Goal: Task Accomplishment & Management: Use online tool/utility

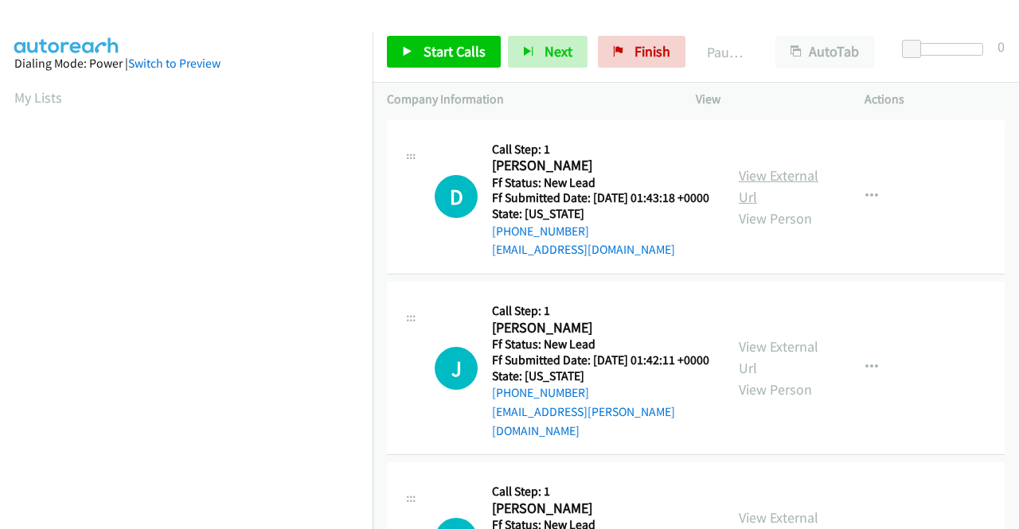
click at [763, 182] on link "View External Url" at bounding box center [779, 186] width 80 height 40
click at [778, 357] on link "View External Url" at bounding box center [779, 358] width 80 height 40
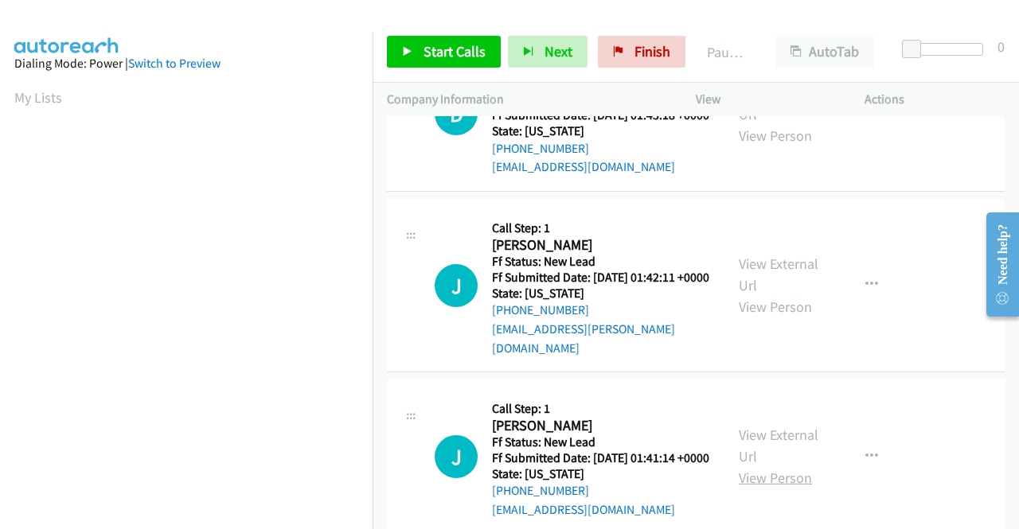
scroll to position [239, 0]
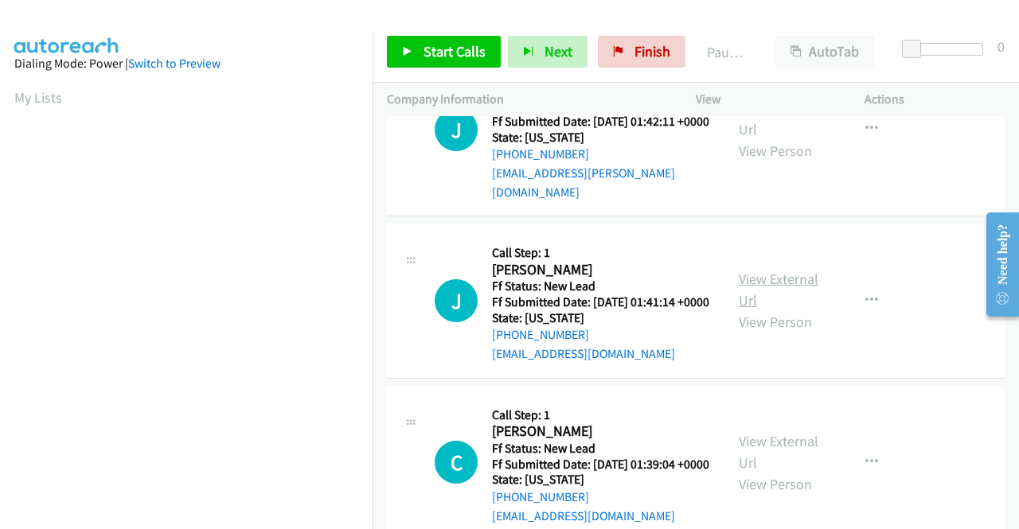
click at [781, 303] on link "View External Url" at bounding box center [779, 290] width 80 height 40
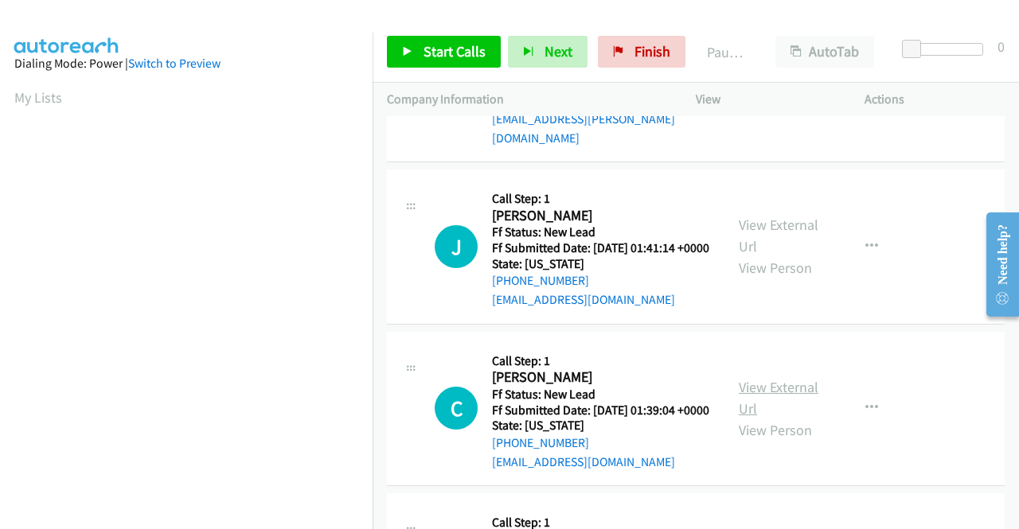
scroll to position [318, 0]
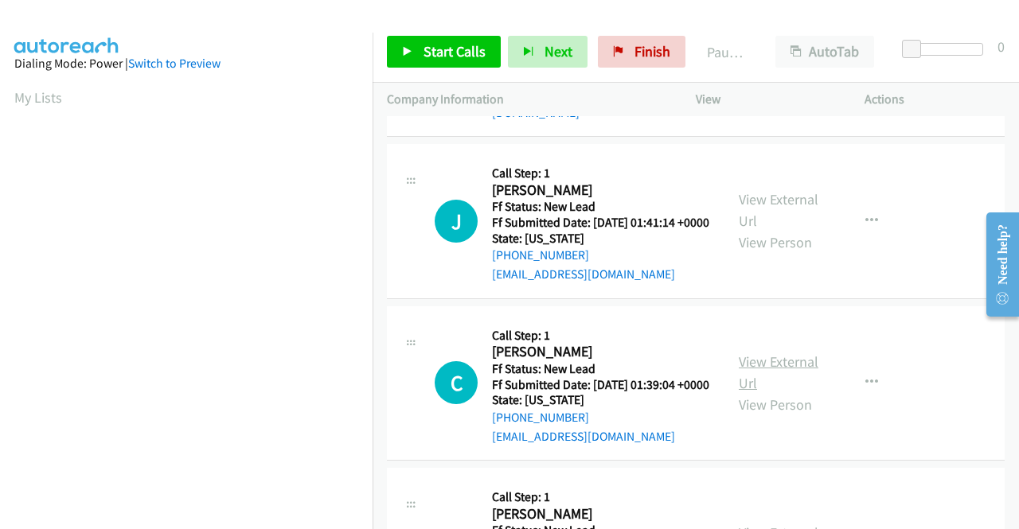
click at [748, 392] on link "View External Url" at bounding box center [779, 373] width 80 height 40
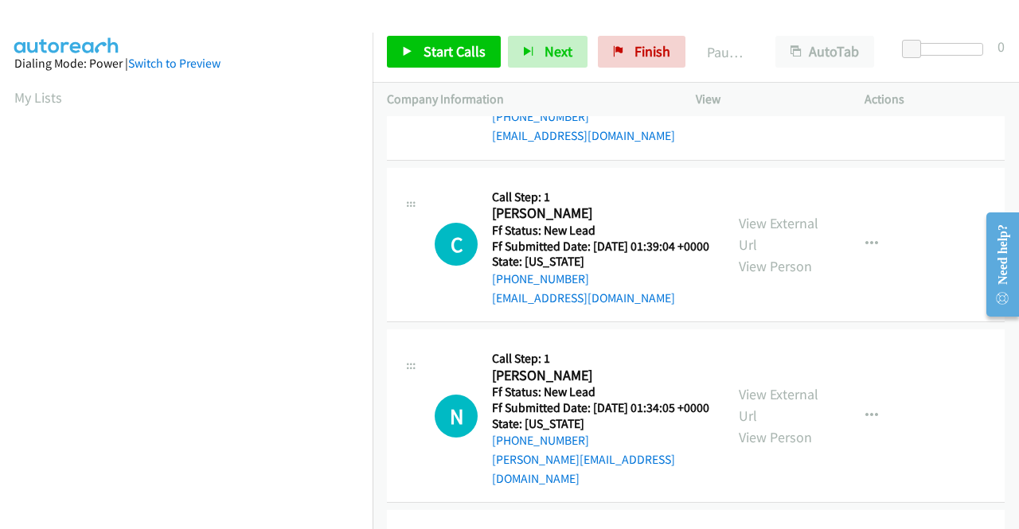
scroll to position [478, 0]
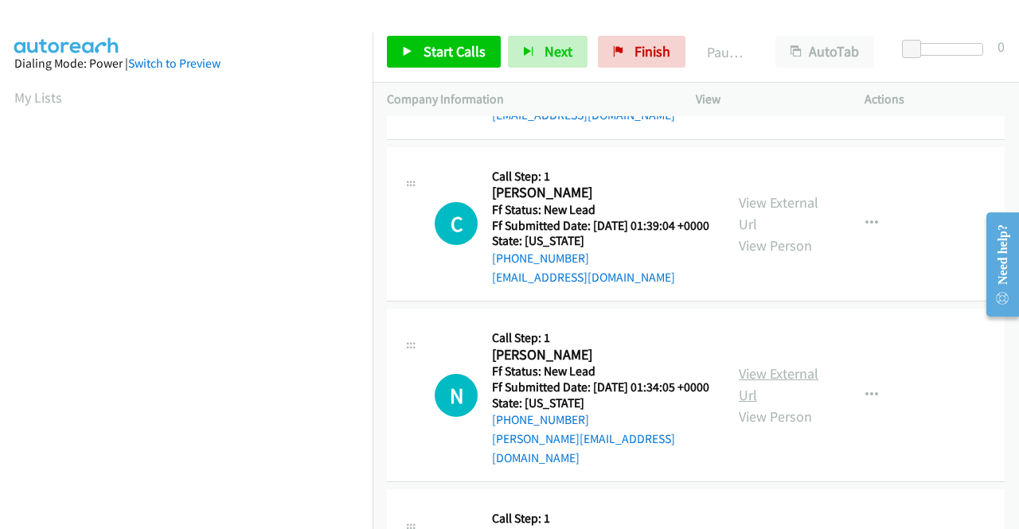
click at [771, 404] on link "View External Url" at bounding box center [779, 385] width 80 height 40
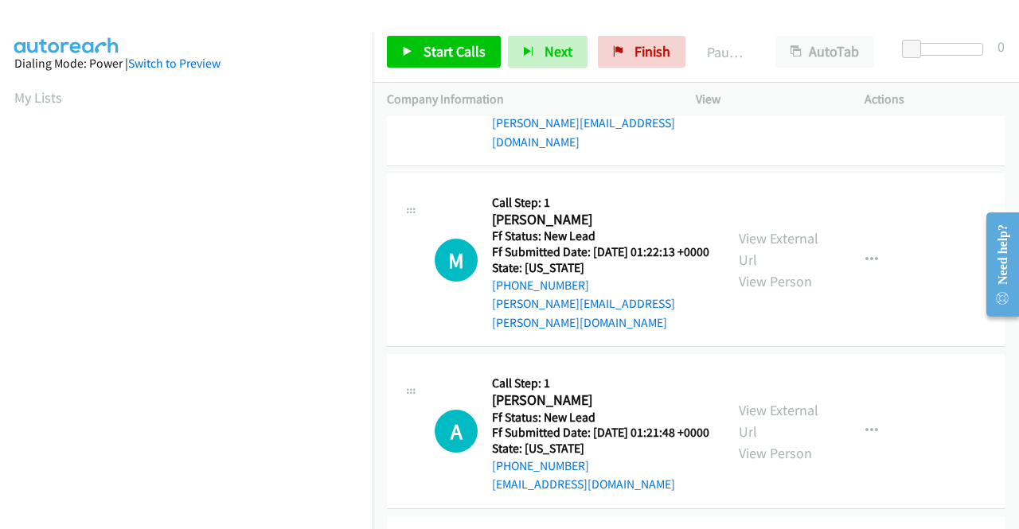
scroll to position [796, 0]
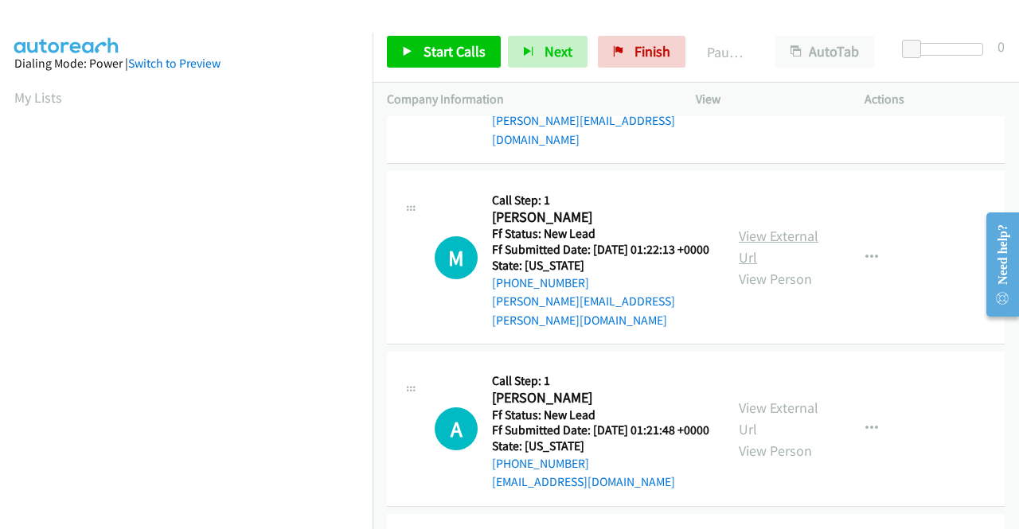
click at [791, 267] on link "View External Url" at bounding box center [779, 247] width 80 height 40
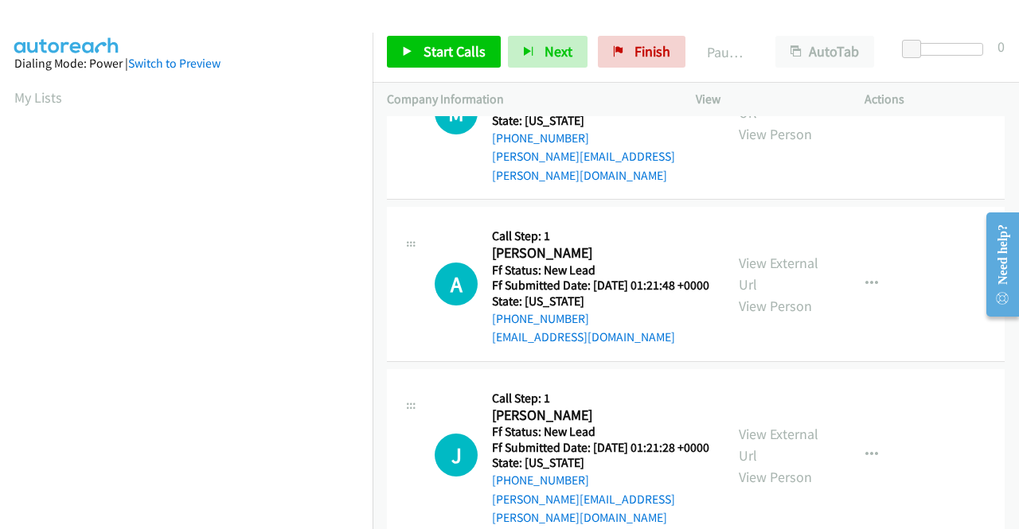
scroll to position [955, 0]
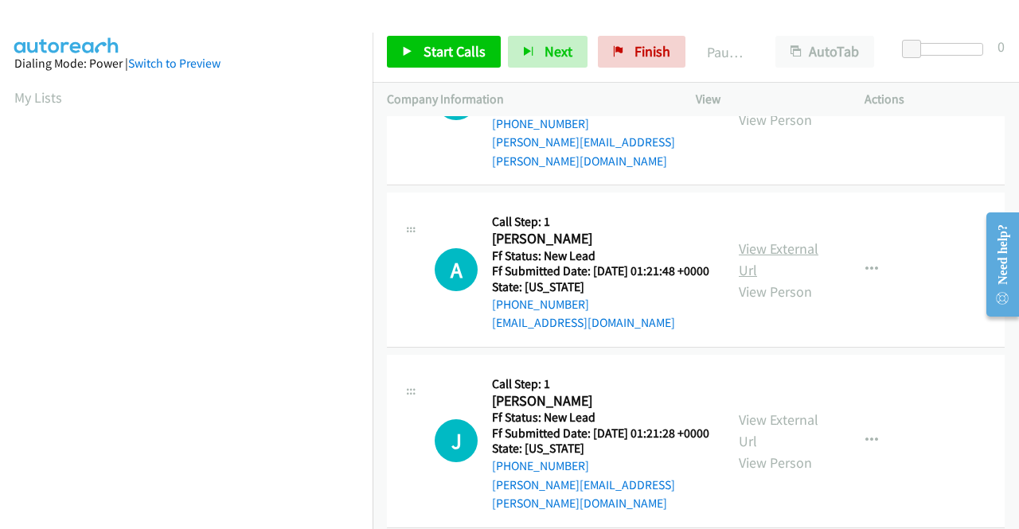
click at [792, 279] on link "View External Url" at bounding box center [779, 260] width 80 height 40
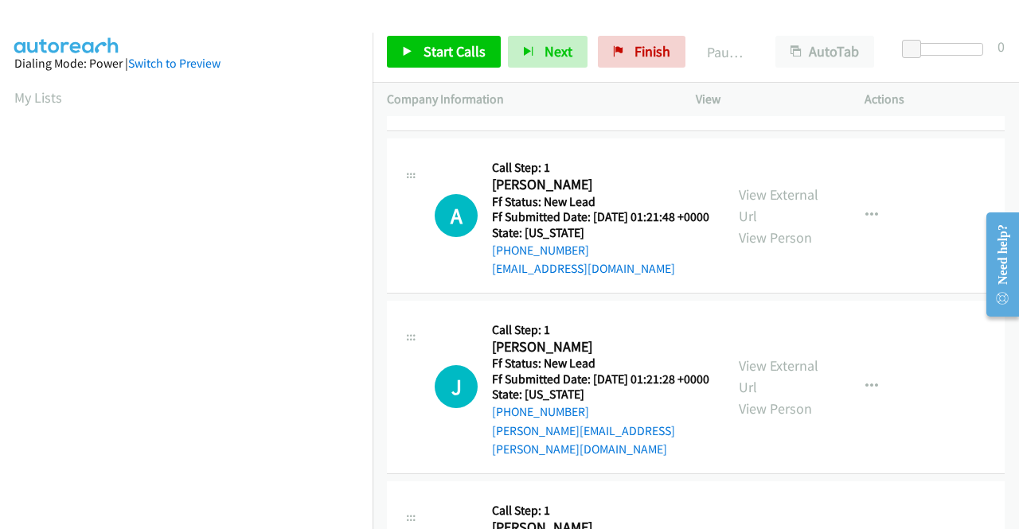
scroll to position [1035, 0]
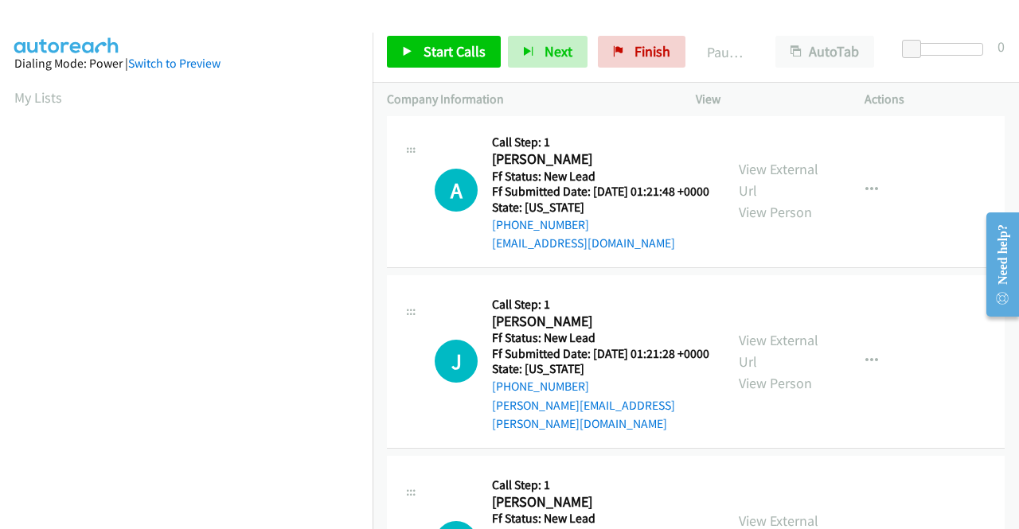
click at [758, 375] on div "View External Url View Person View External Url Email Schedule/Manage Callback …" at bounding box center [815, 362] width 183 height 144
click at [759, 371] on link "View External Url" at bounding box center [779, 351] width 80 height 40
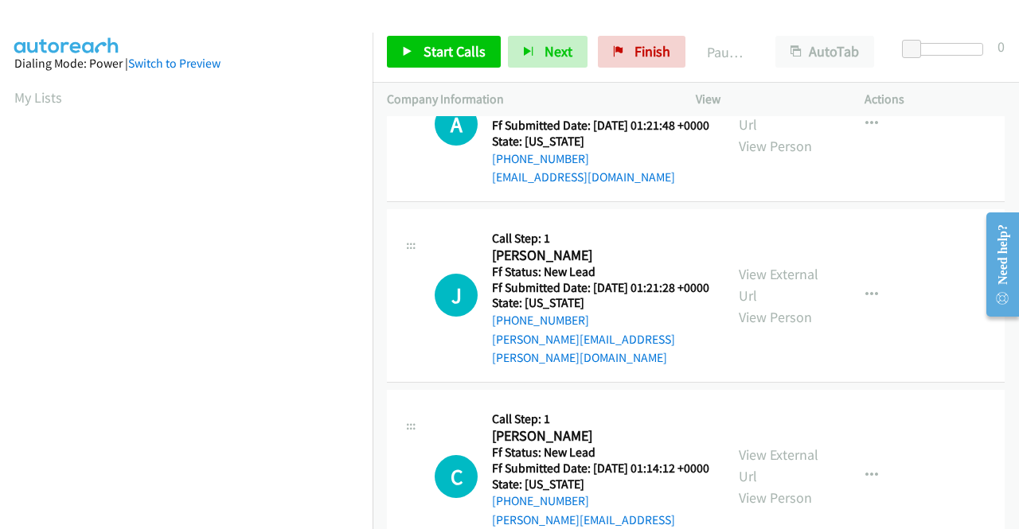
scroll to position [1274, 0]
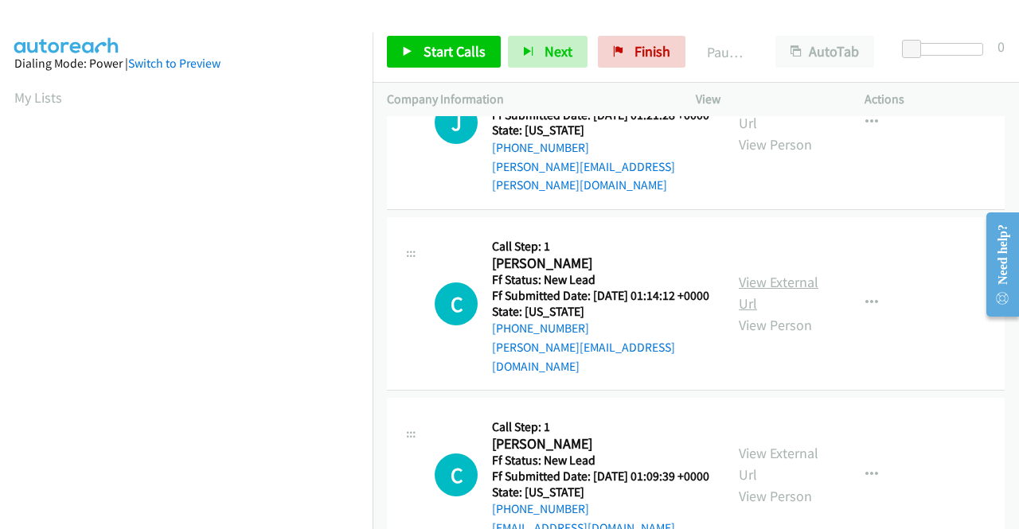
click at [750, 313] on link "View External Url" at bounding box center [779, 293] width 80 height 40
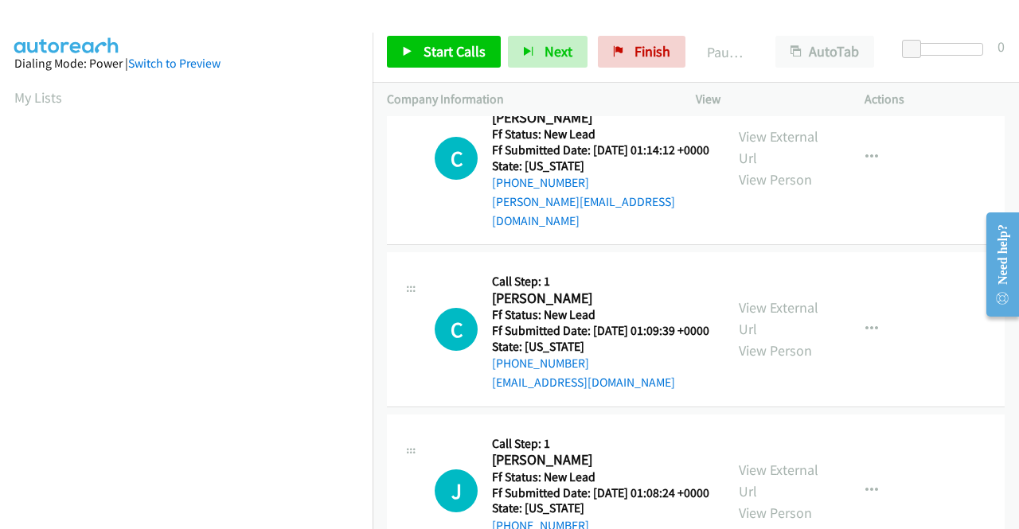
scroll to position [1433, 0]
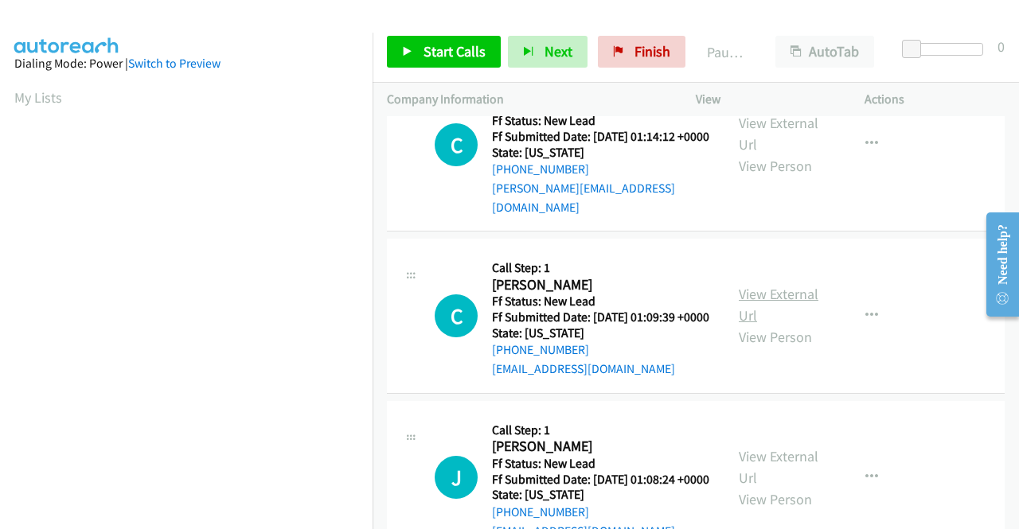
click at [747, 325] on link "View External Url" at bounding box center [779, 305] width 80 height 40
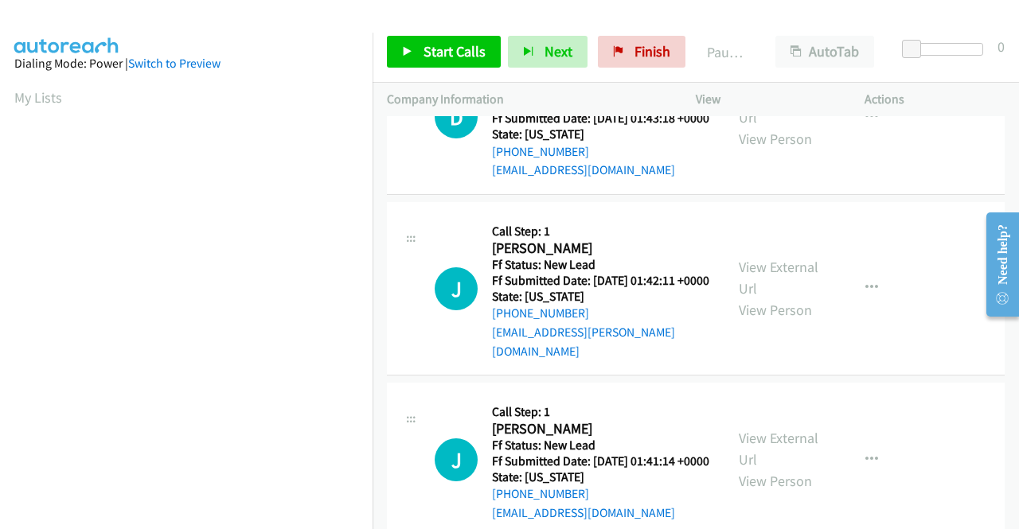
scroll to position [0, 0]
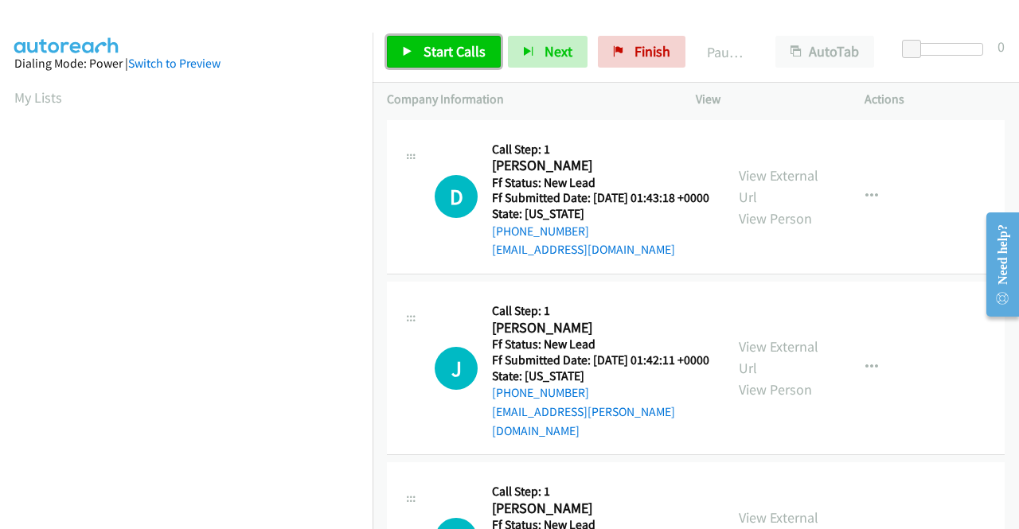
click at [452, 41] on link "Start Calls" at bounding box center [444, 52] width 114 height 32
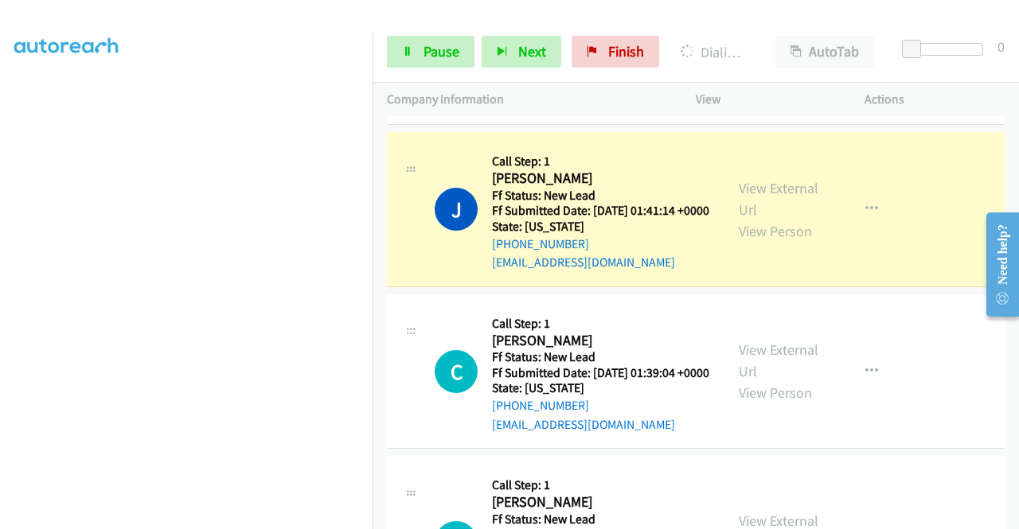
scroll to position [478, 0]
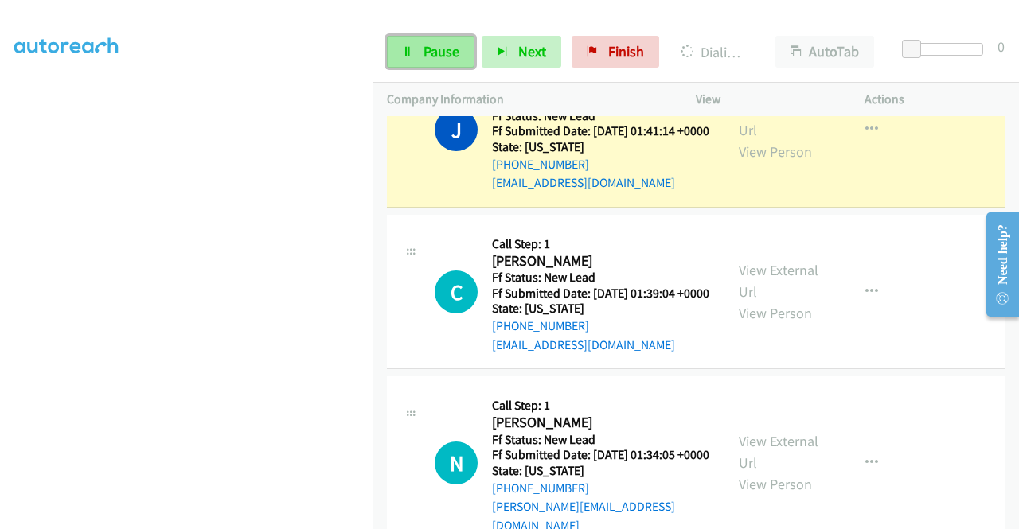
click at [431, 44] on span "Pause" at bounding box center [441, 51] width 36 height 18
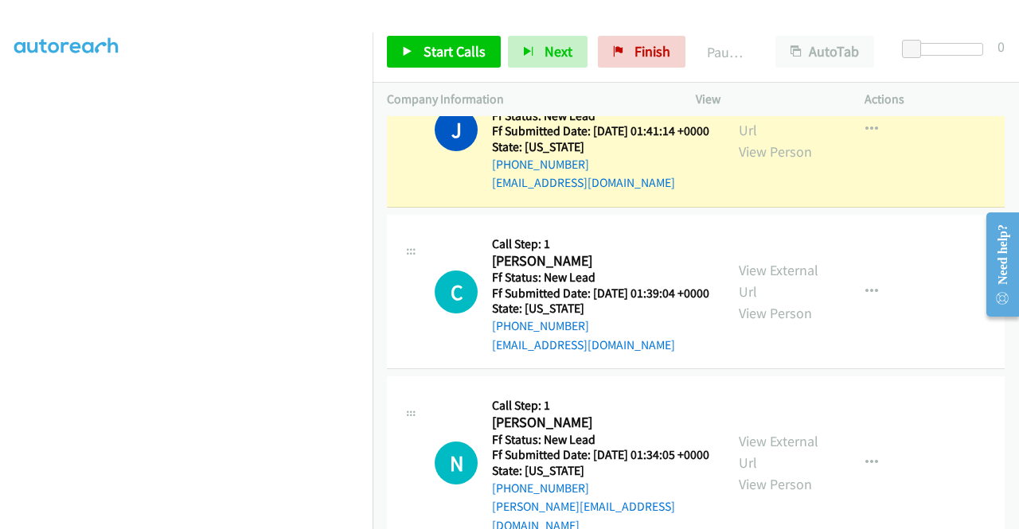
scroll to position [0, 0]
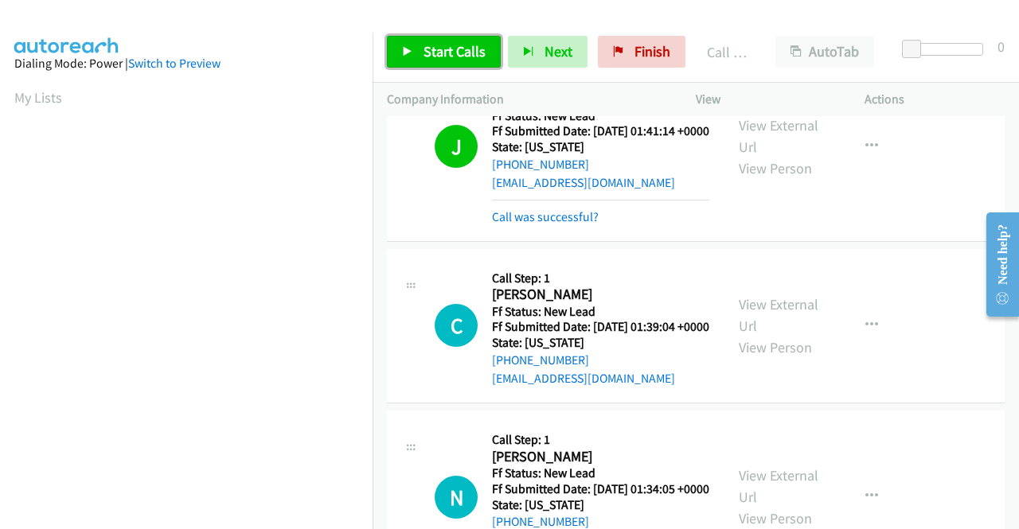
click at [462, 57] on span "Start Calls" at bounding box center [454, 51] width 62 height 18
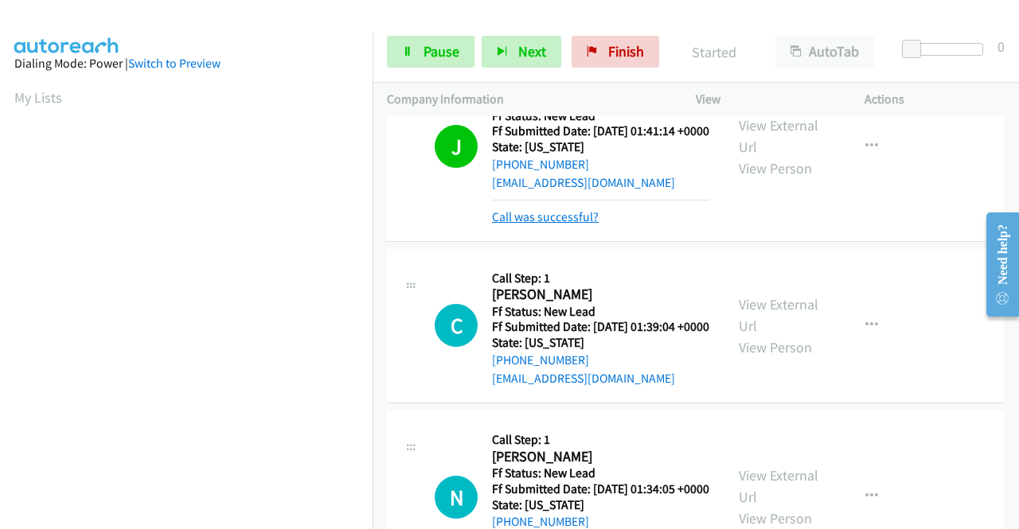
click at [561, 224] on link "Call was successful?" at bounding box center [545, 216] width 107 height 15
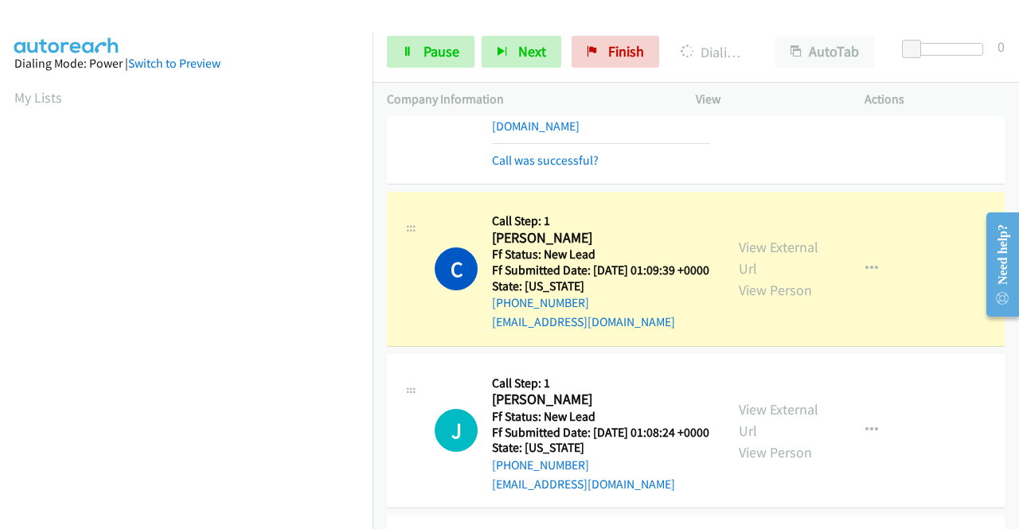
scroll to position [1768, 0]
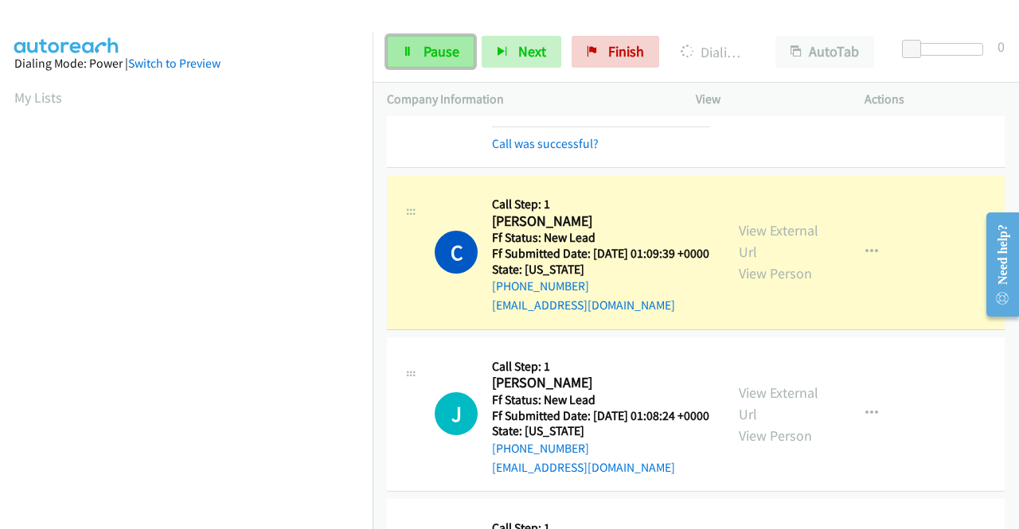
click at [439, 52] on span "Pause" at bounding box center [441, 51] width 36 height 18
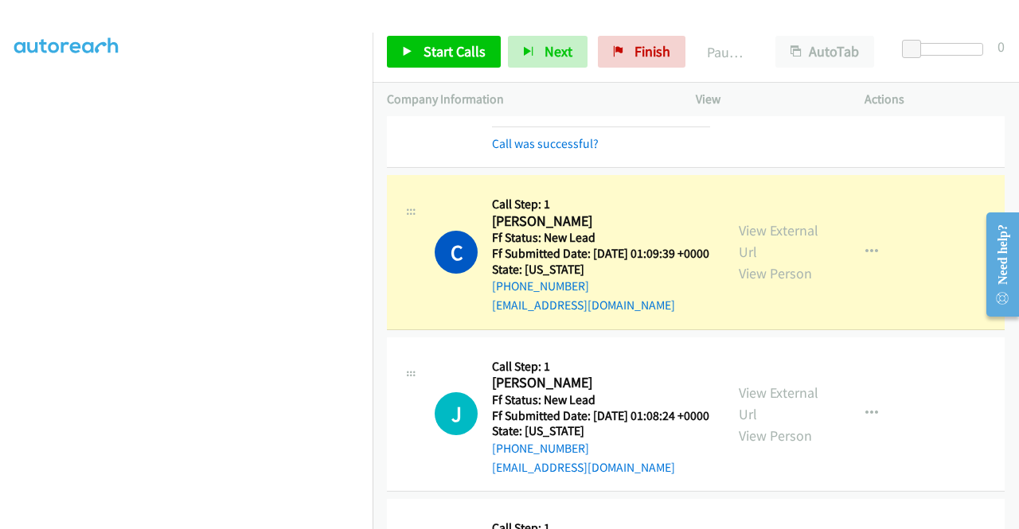
scroll to position [0, 0]
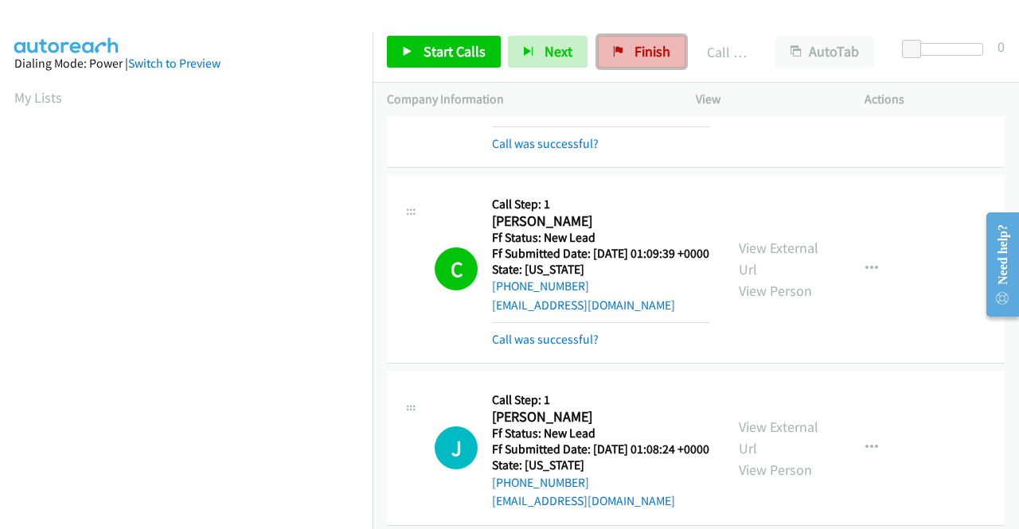
click at [611, 58] on link "Finish" at bounding box center [642, 52] width 88 height 32
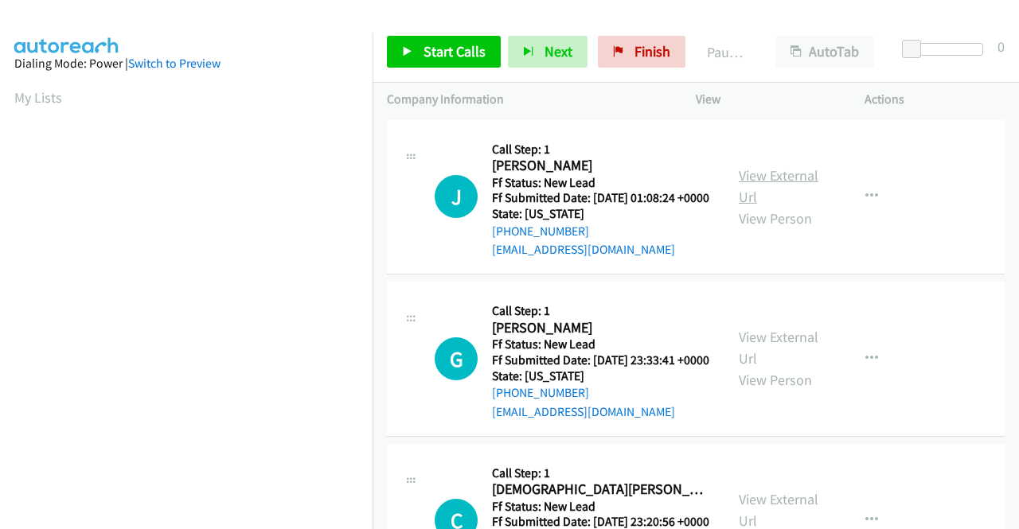
click at [757, 183] on link "View External Url" at bounding box center [779, 186] width 80 height 40
click at [759, 362] on link "View External Url" at bounding box center [779, 348] width 80 height 40
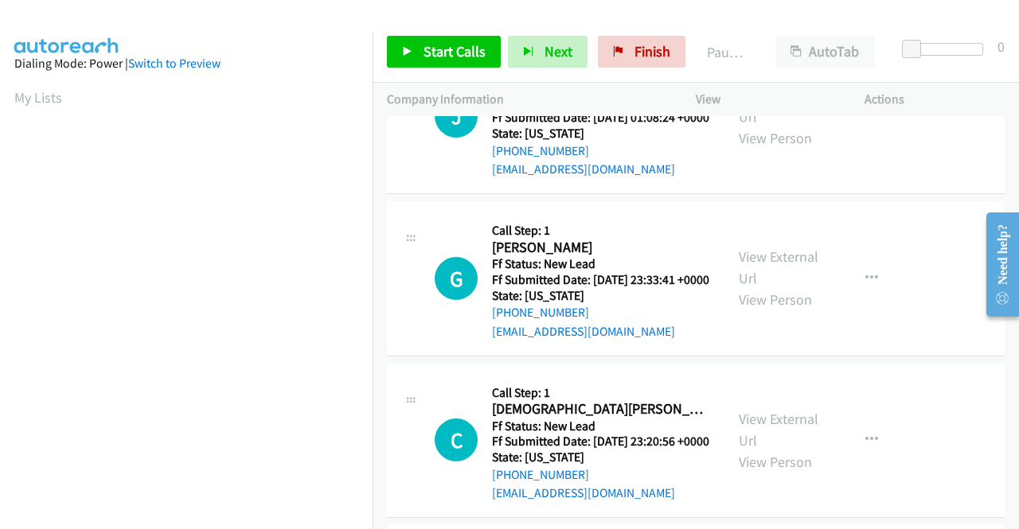
scroll to position [159, 0]
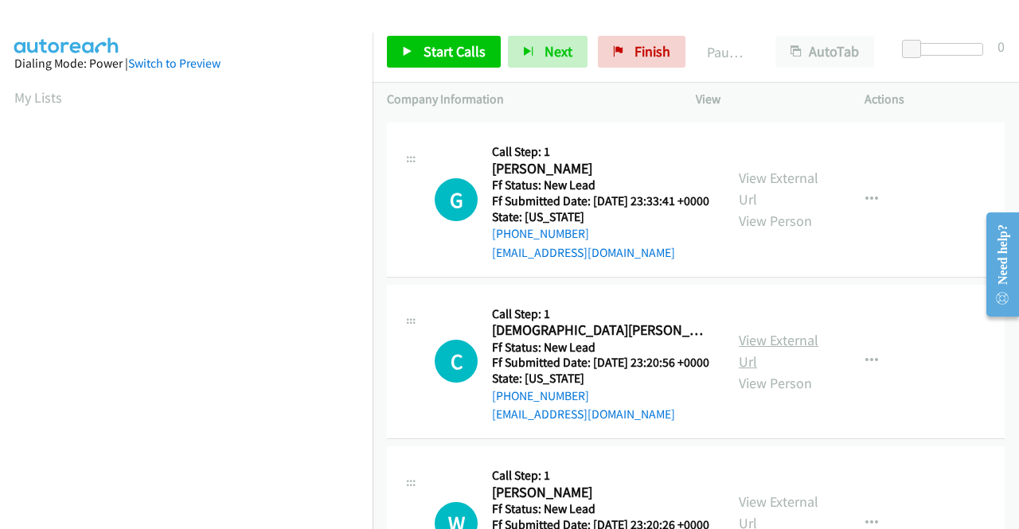
click at [743, 371] on link "View External Url" at bounding box center [779, 351] width 80 height 40
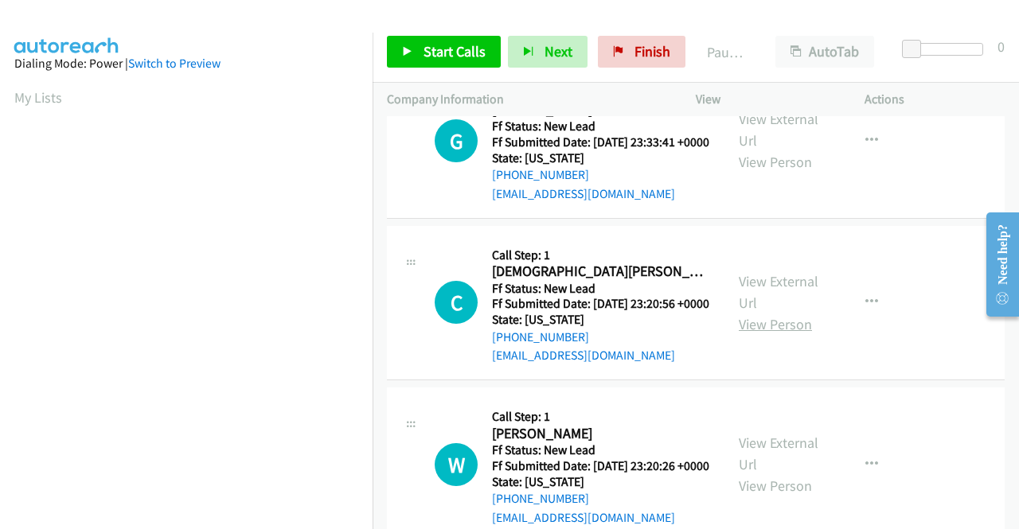
scroll to position [318, 0]
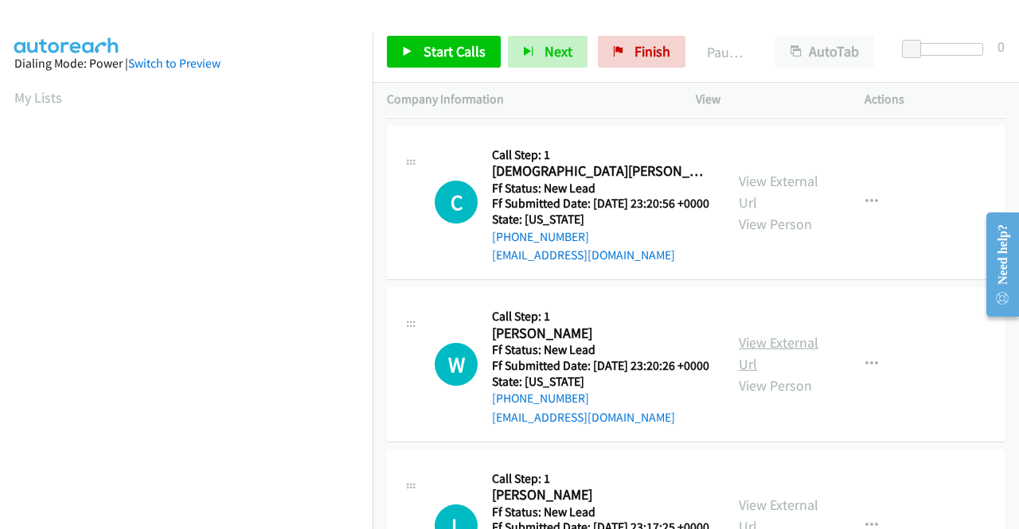
click at [772, 373] on link "View External Url" at bounding box center [779, 354] width 80 height 40
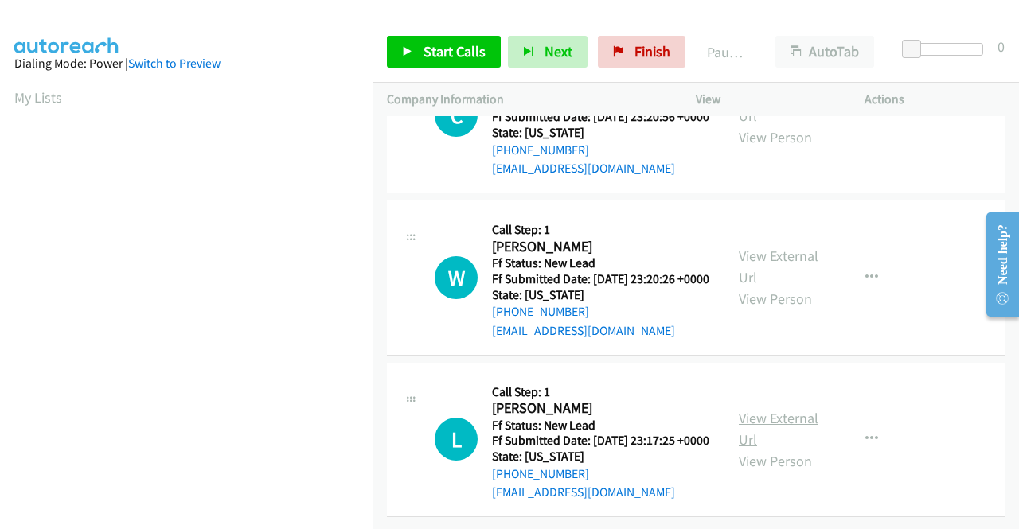
click at [775, 414] on link "View External Url" at bounding box center [779, 429] width 80 height 40
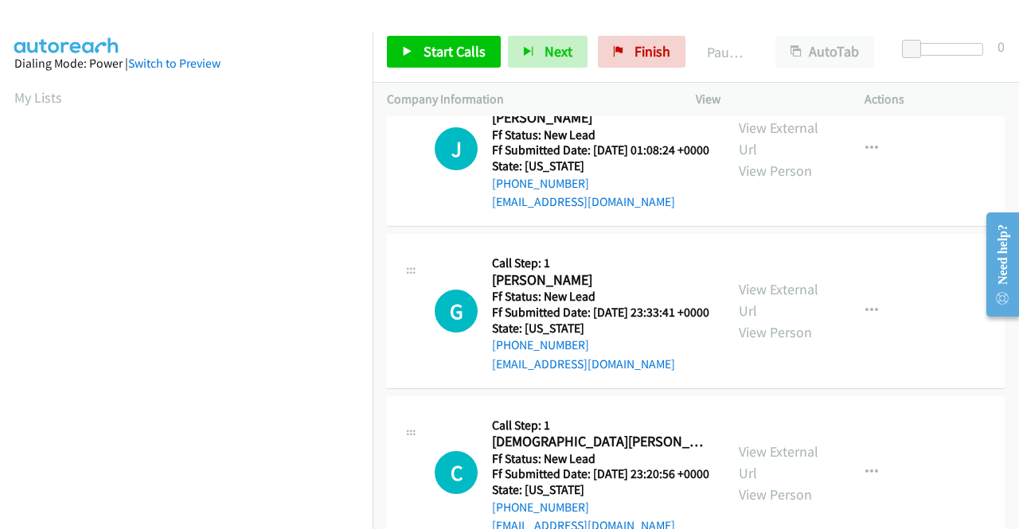
scroll to position [0, 0]
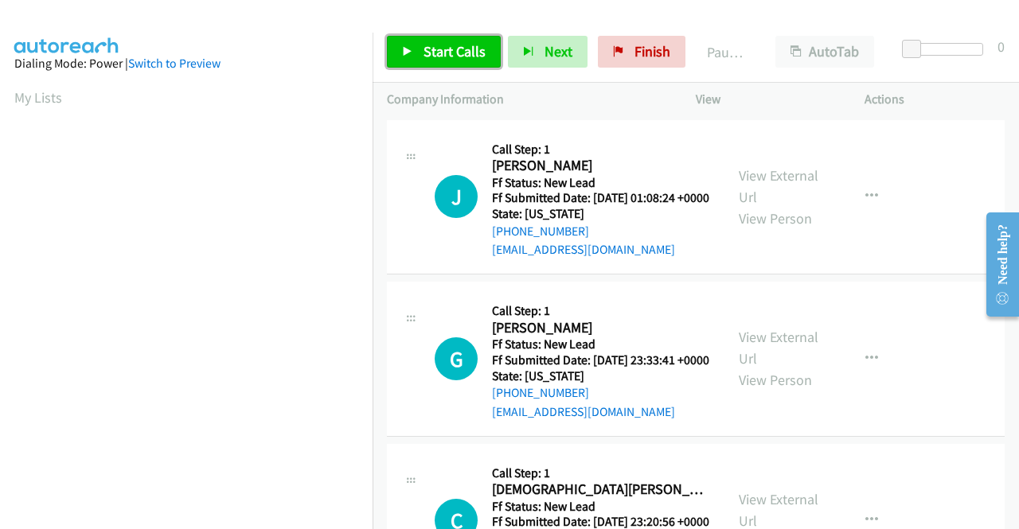
click at [465, 52] on span "Start Calls" at bounding box center [454, 51] width 62 height 18
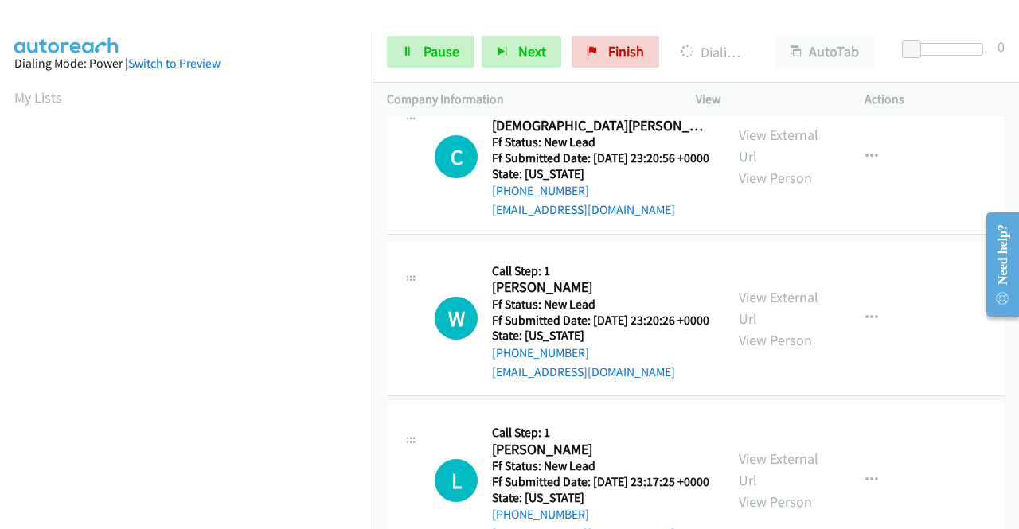
scroll to position [431, 0]
click at [419, 49] on link "Pause" at bounding box center [431, 52] width 88 height 32
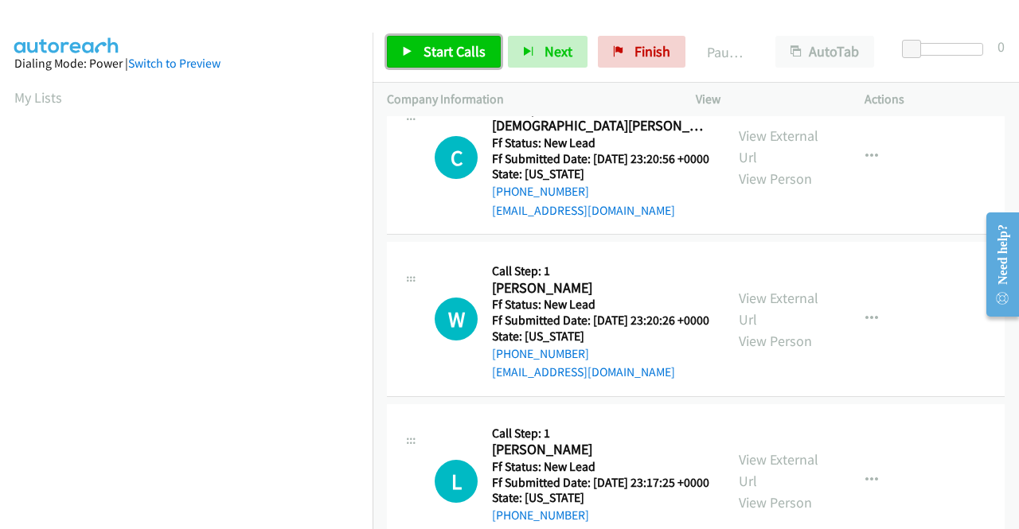
click at [419, 49] on link "Start Calls" at bounding box center [444, 52] width 114 height 32
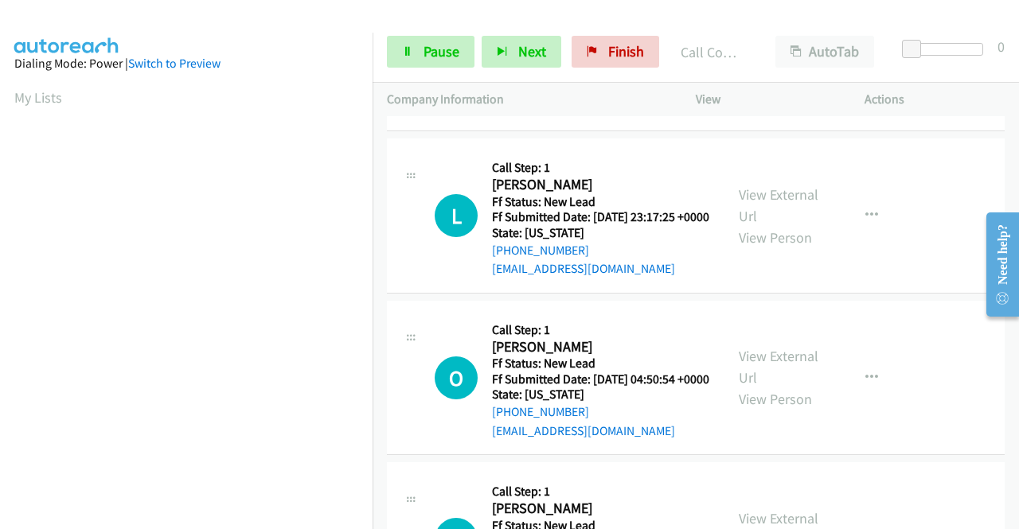
scroll to position [767, 0]
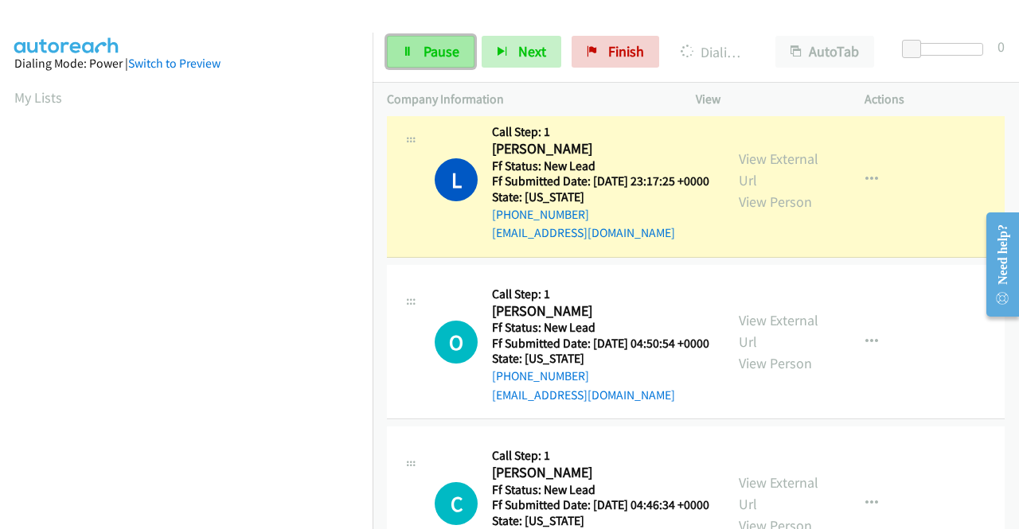
click at [430, 42] on span "Pause" at bounding box center [441, 51] width 36 height 18
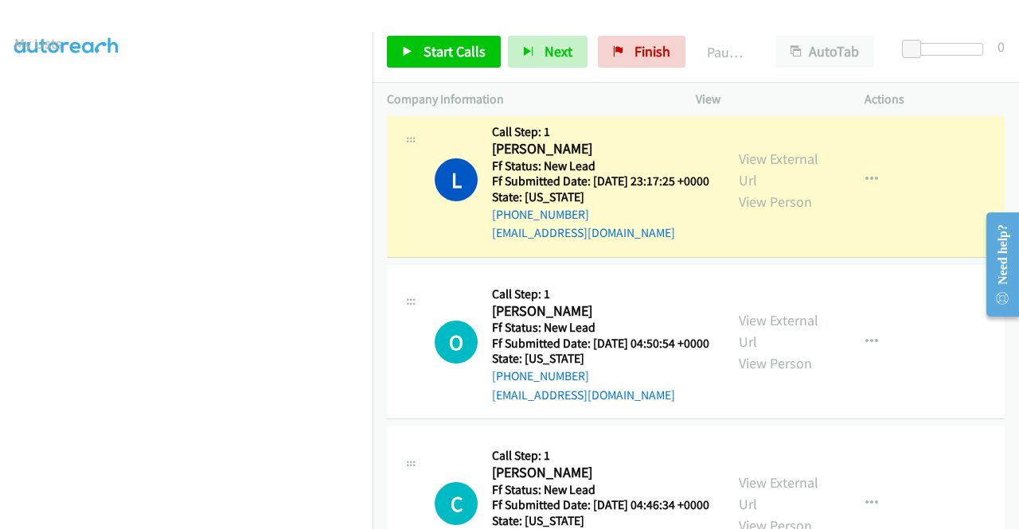
scroll to position [45, 0]
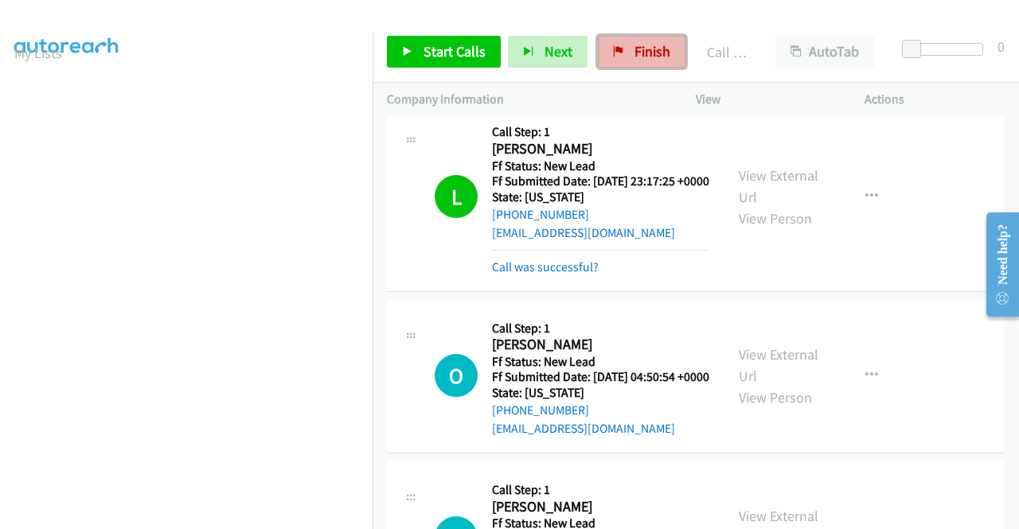
click at [635, 45] on span "Finish" at bounding box center [652, 51] width 36 height 18
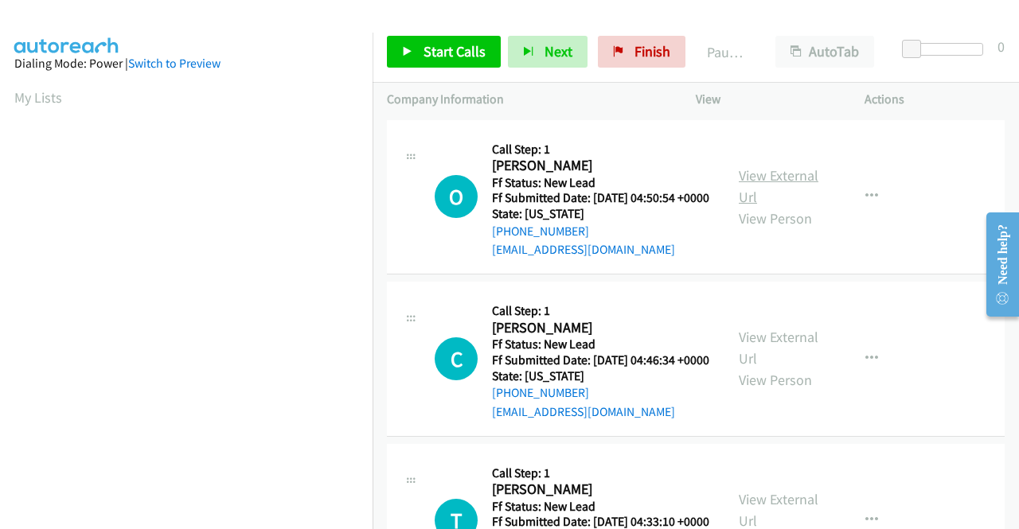
click at [790, 184] on link "View External Url" at bounding box center [779, 186] width 80 height 40
click at [761, 362] on link "View External Url" at bounding box center [779, 348] width 80 height 40
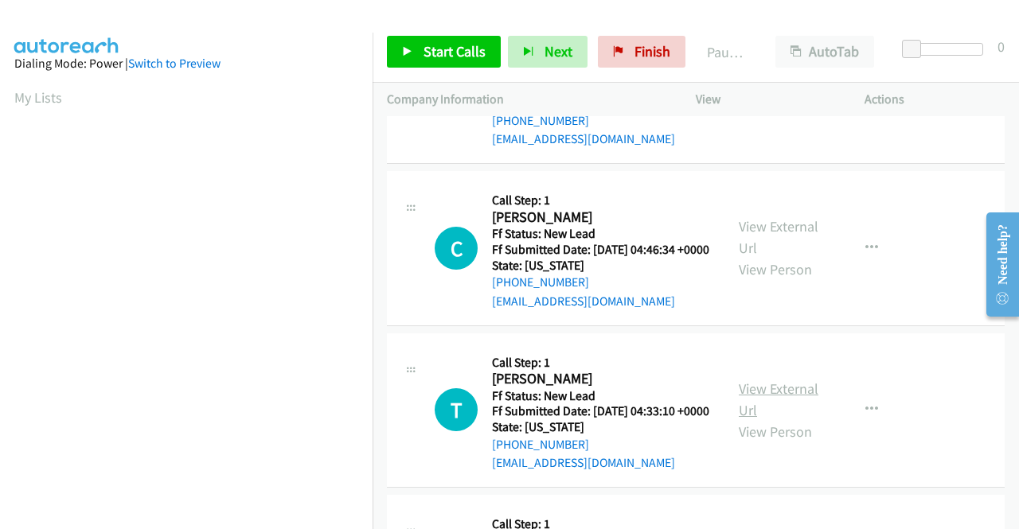
scroll to position [159, 0]
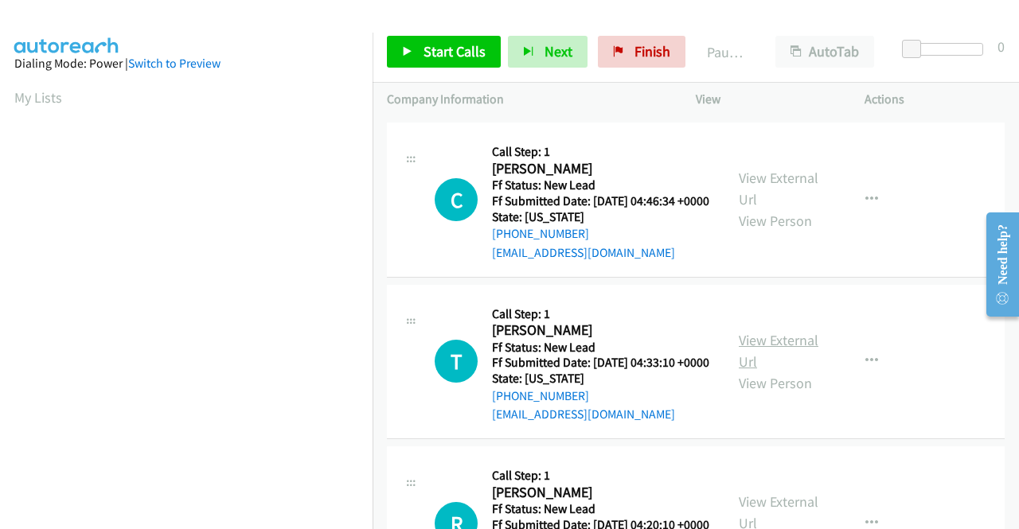
click at [745, 371] on link "View External Url" at bounding box center [779, 351] width 80 height 40
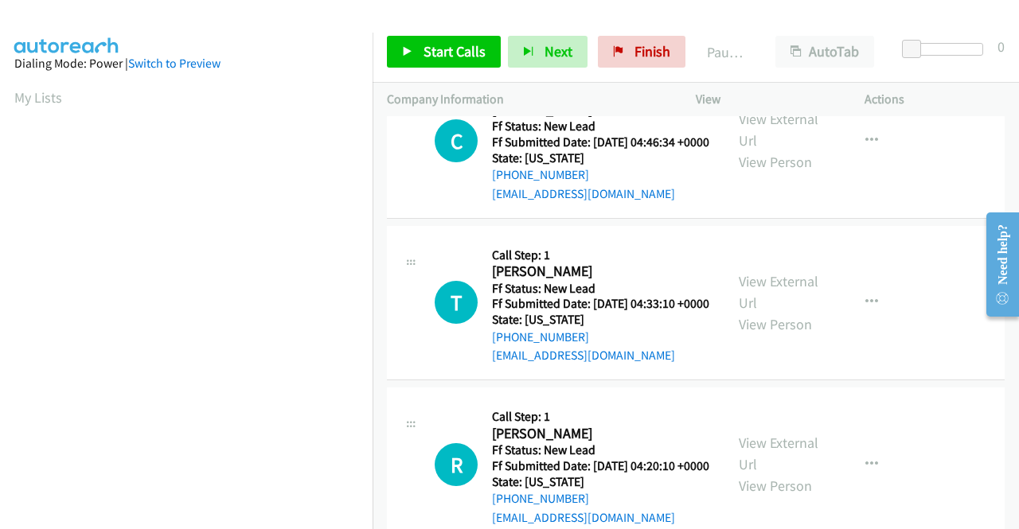
scroll to position [478, 0]
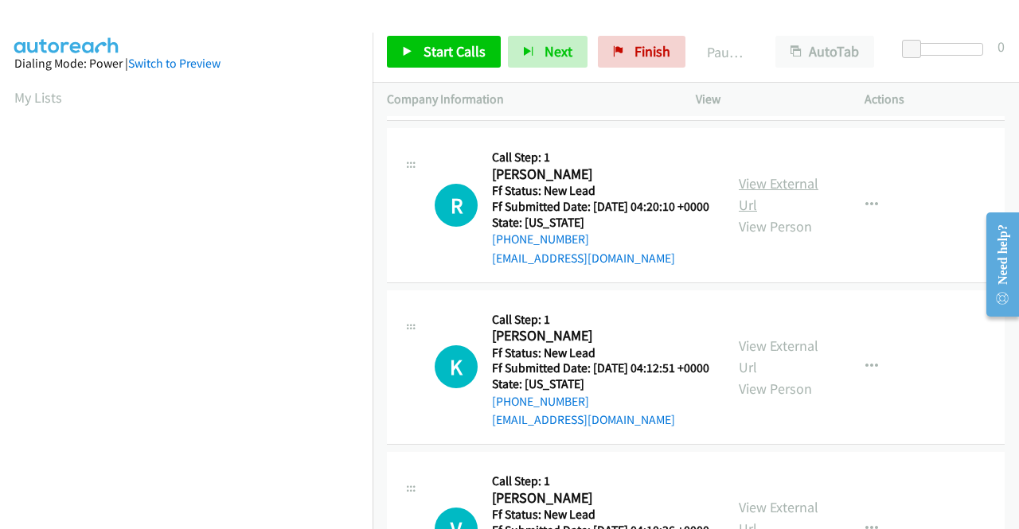
click at [773, 214] on link "View External Url" at bounding box center [779, 194] width 80 height 40
click at [757, 400] on div "View External Url View Person" at bounding box center [780, 367] width 83 height 64
click at [761, 377] on link "View External Url" at bounding box center [779, 357] width 80 height 40
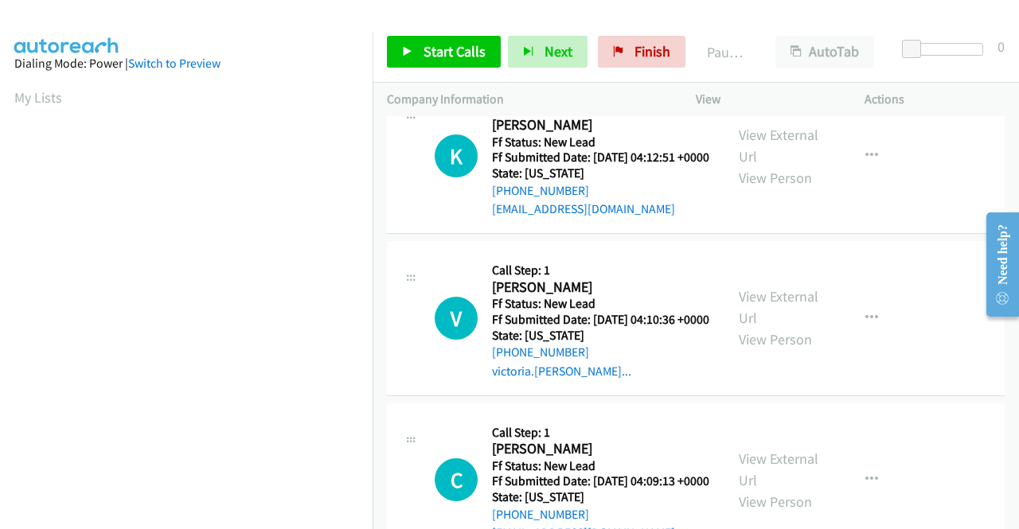
scroll to position [716, 0]
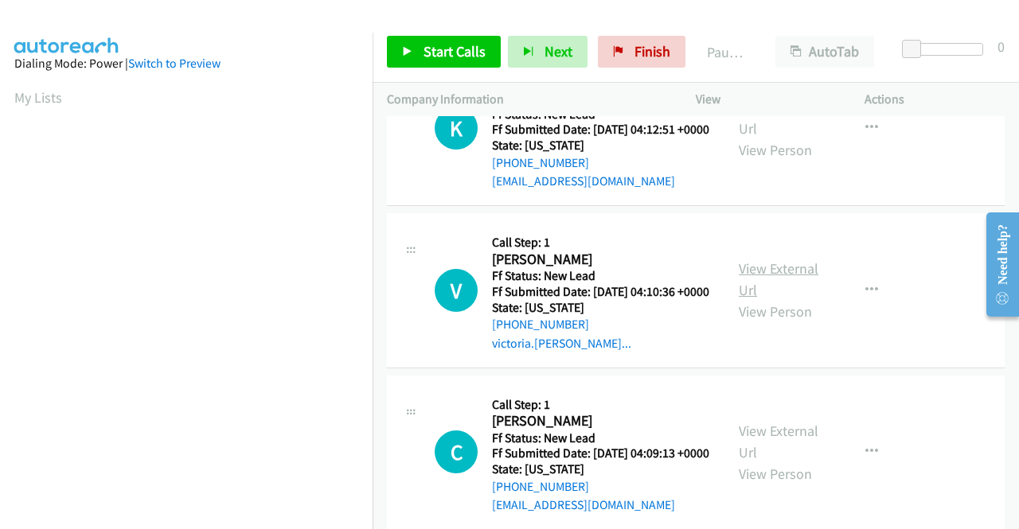
click at [771, 299] on link "View External Url" at bounding box center [779, 279] width 80 height 40
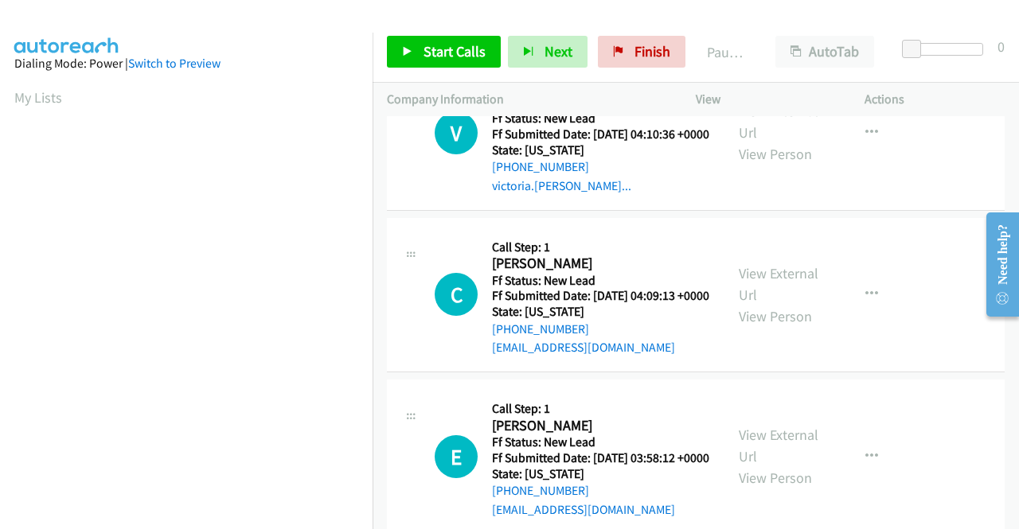
scroll to position [876, 0]
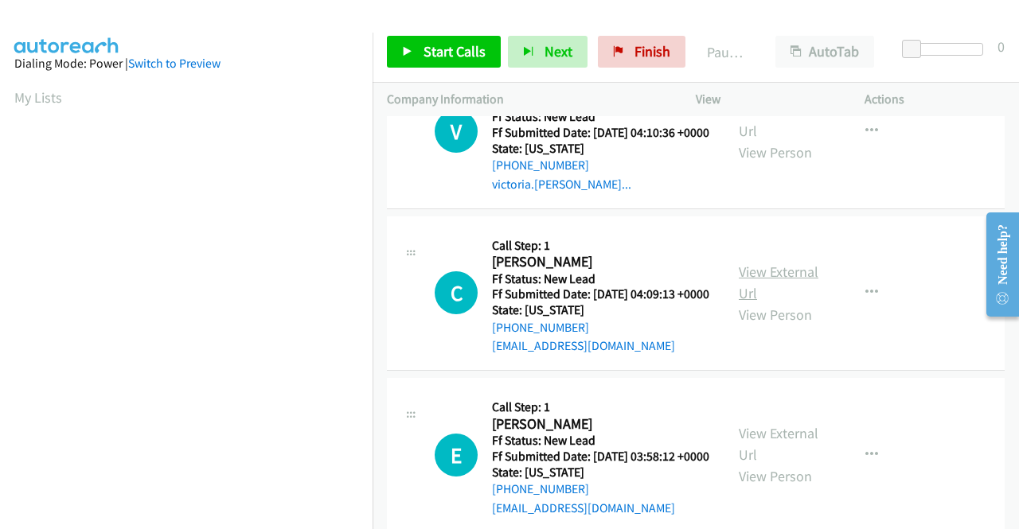
click at [780, 302] on link "View External Url" at bounding box center [779, 283] width 80 height 40
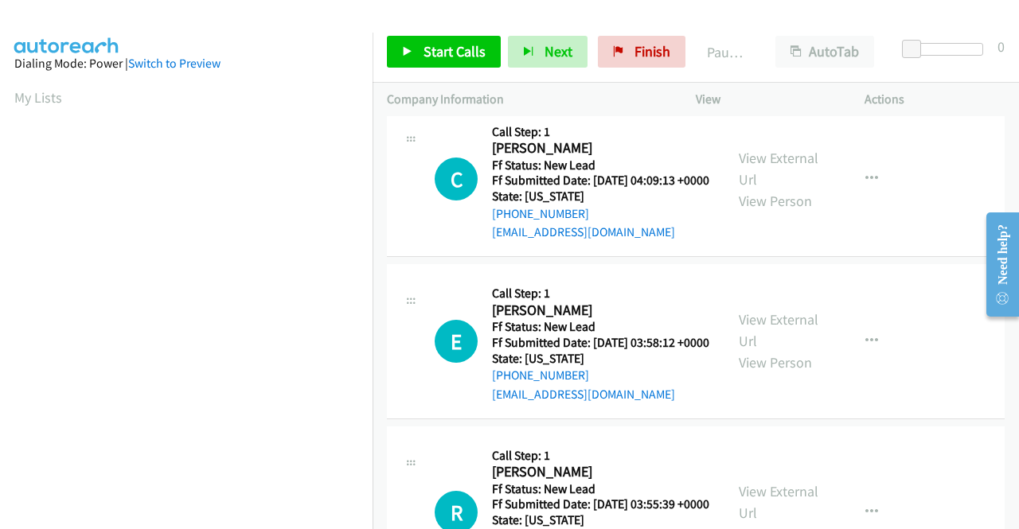
scroll to position [1035, 0]
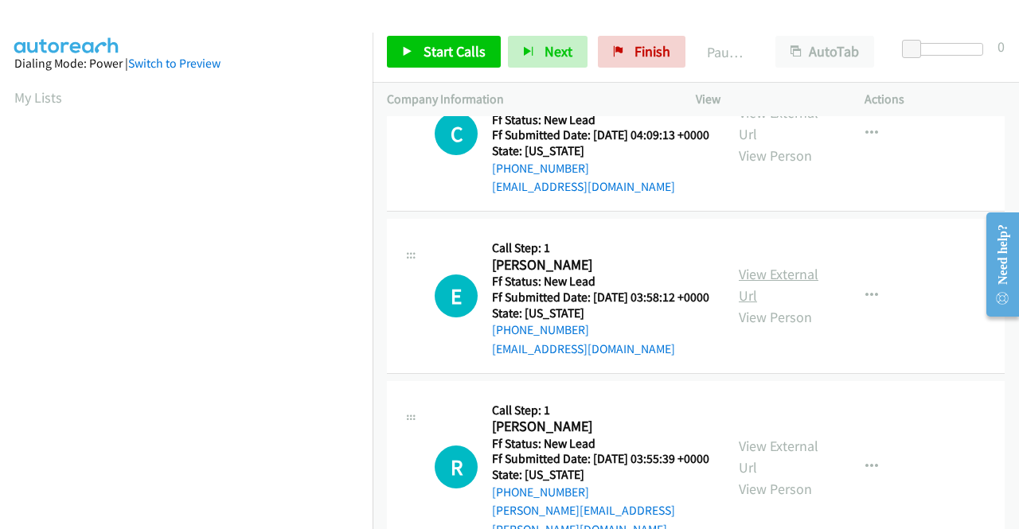
click at [775, 305] on link "View External Url" at bounding box center [779, 285] width 80 height 40
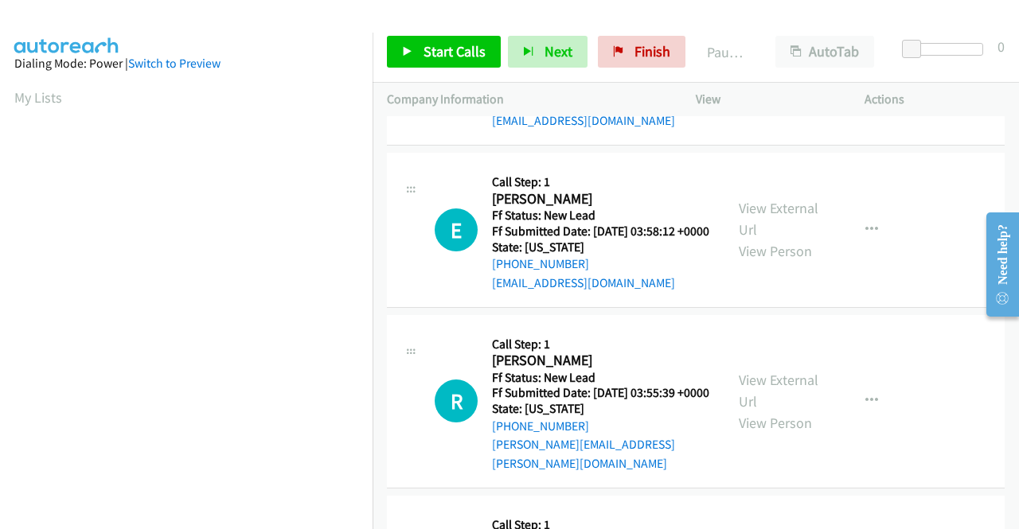
scroll to position [1194, 0]
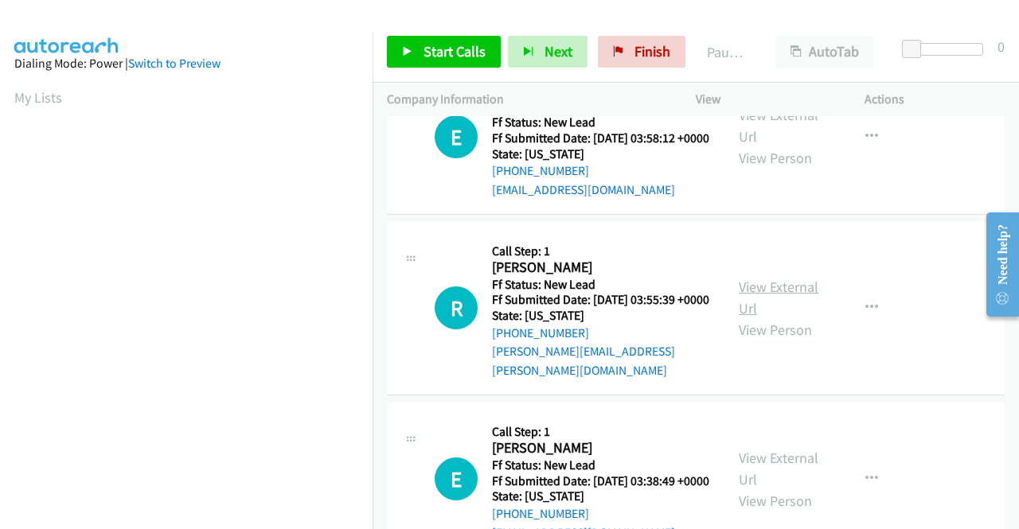
click at [778, 318] on link "View External Url" at bounding box center [779, 298] width 80 height 40
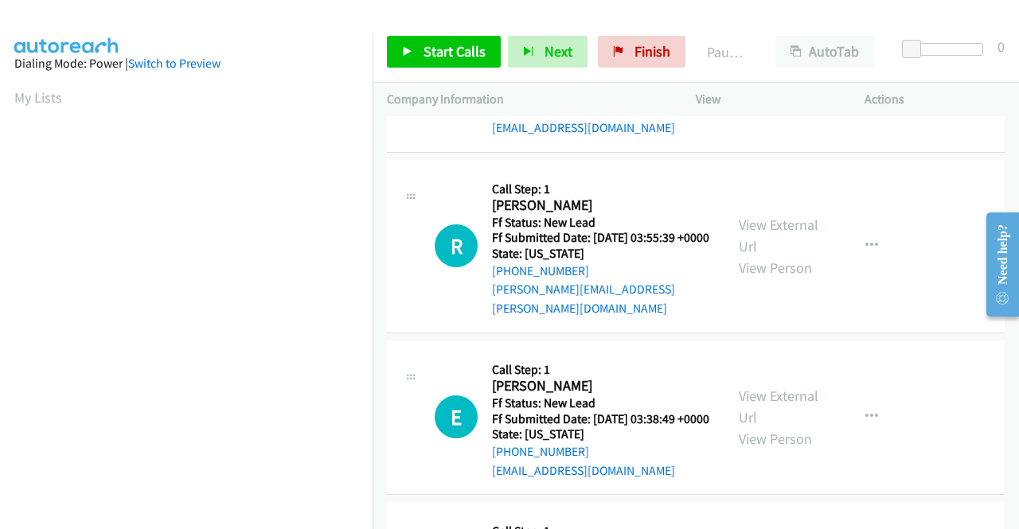
scroll to position [1353, 0]
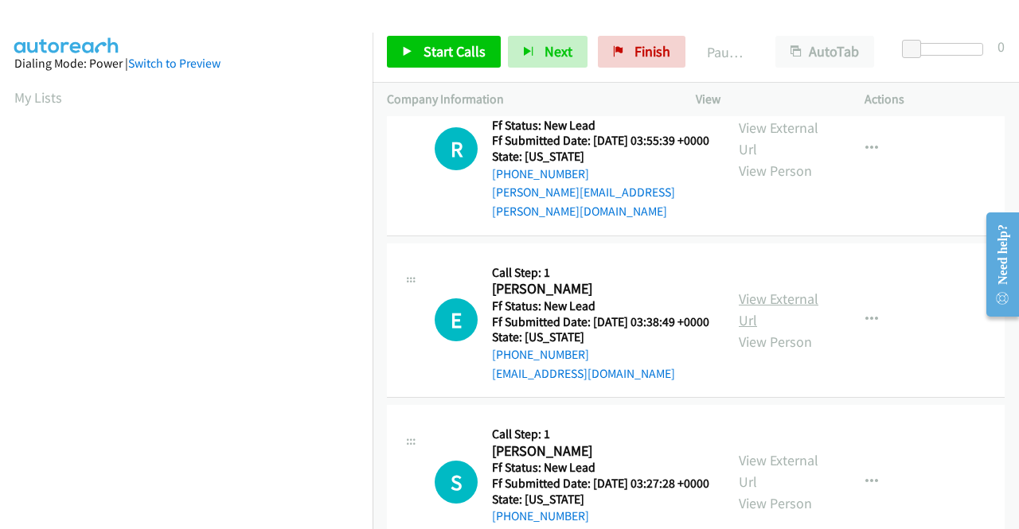
click at [764, 330] on link "View External Url" at bounding box center [779, 310] width 80 height 40
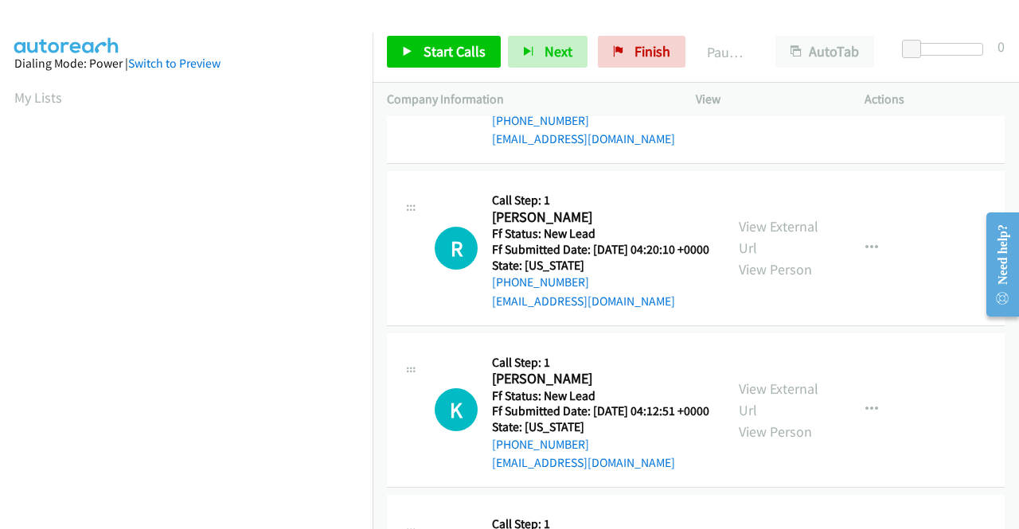
scroll to position [0, 0]
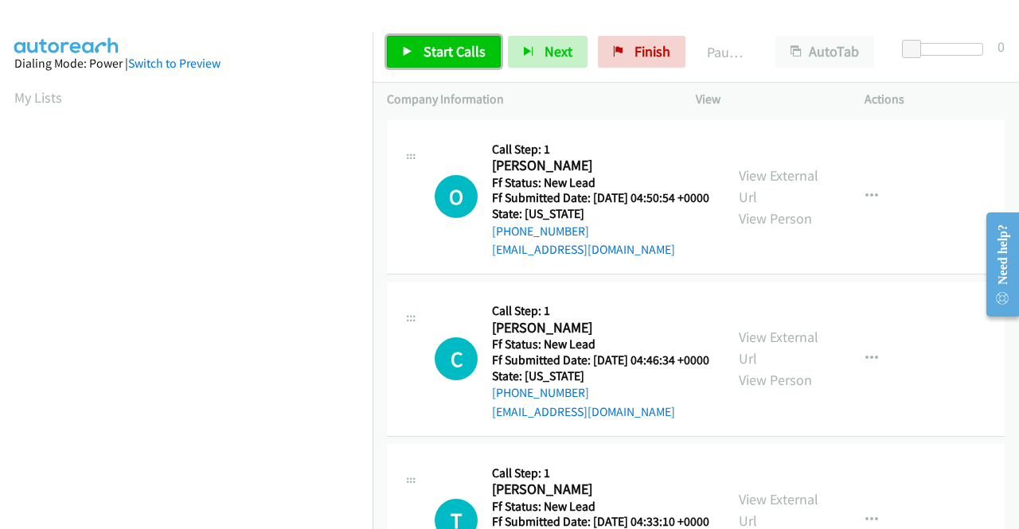
click at [432, 53] on span "Start Calls" at bounding box center [454, 51] width 62 height 18
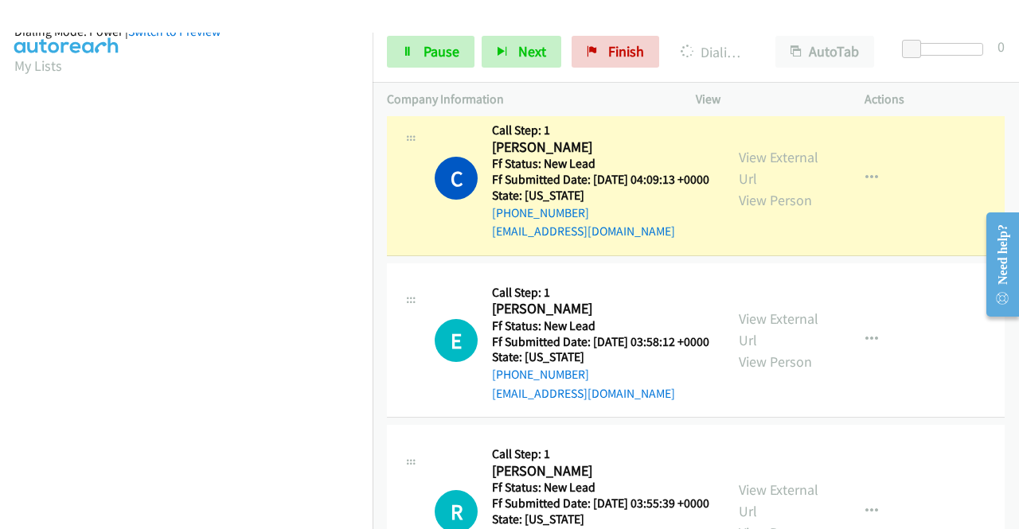
scroll to position [363, 0]
click at [420, 48] on link "Pause" at bounding box center [431, 52] width 88 height 32
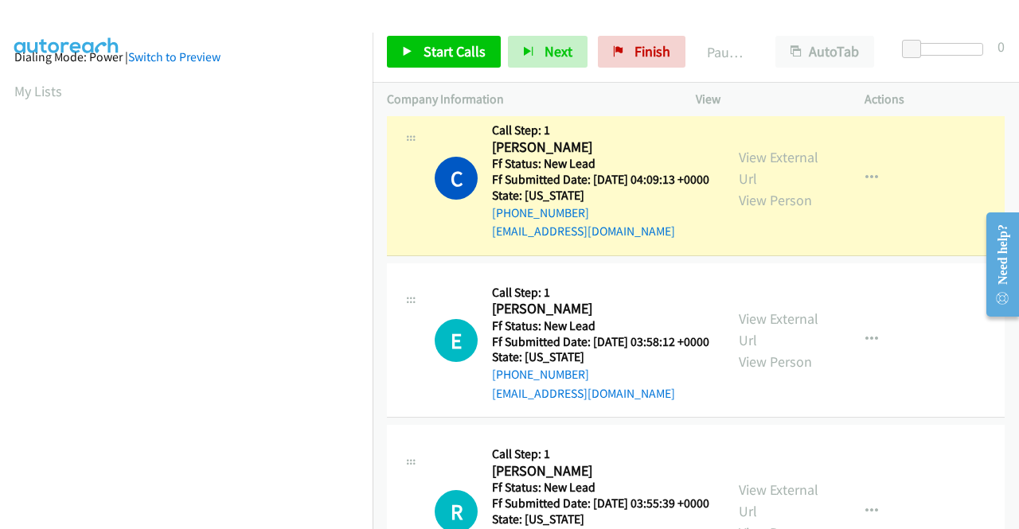
scroll to position [0, 0]
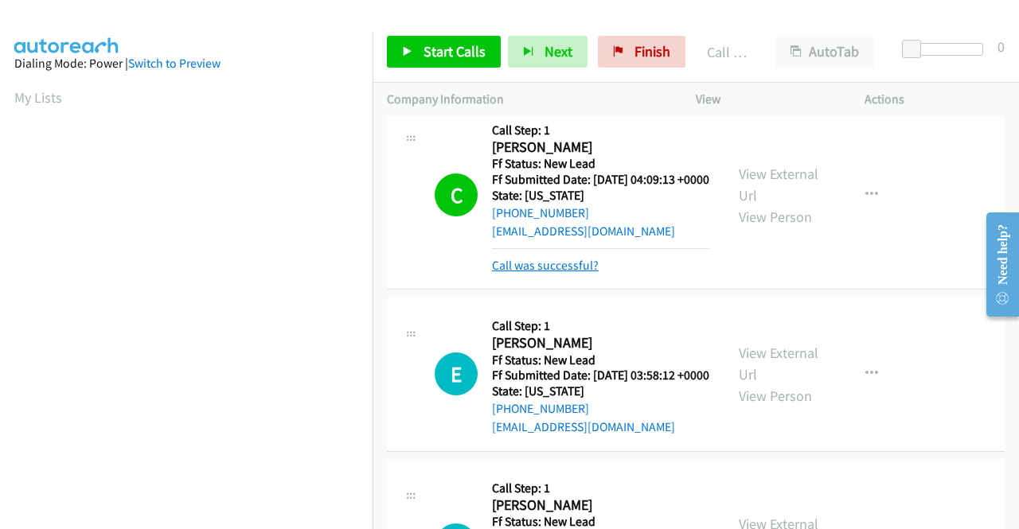
click at [548, 273] on link "Call was successful?" at bounding box center [545, 265] width 107 height 15
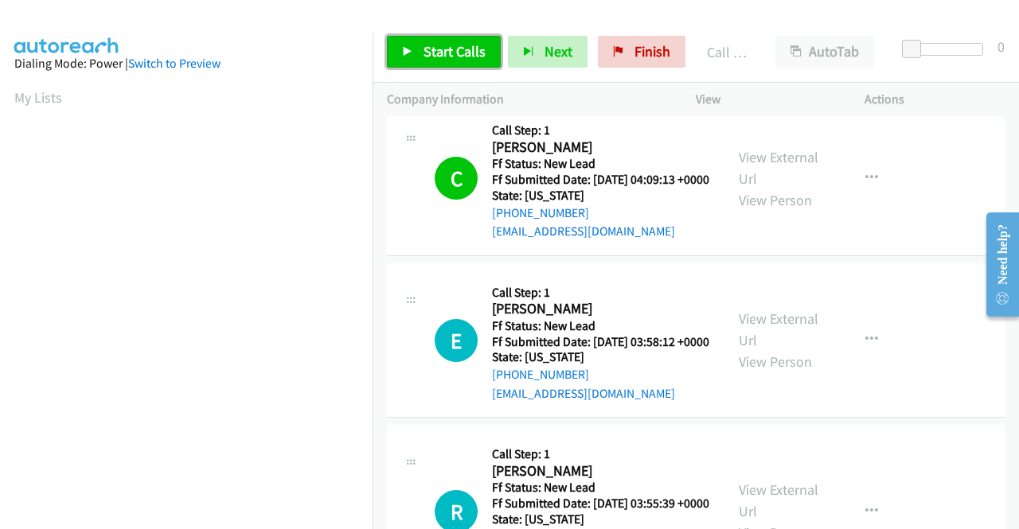
click at [470, 55] on span "Start Calls" at bounding box center [454, 51] width 62 height 18
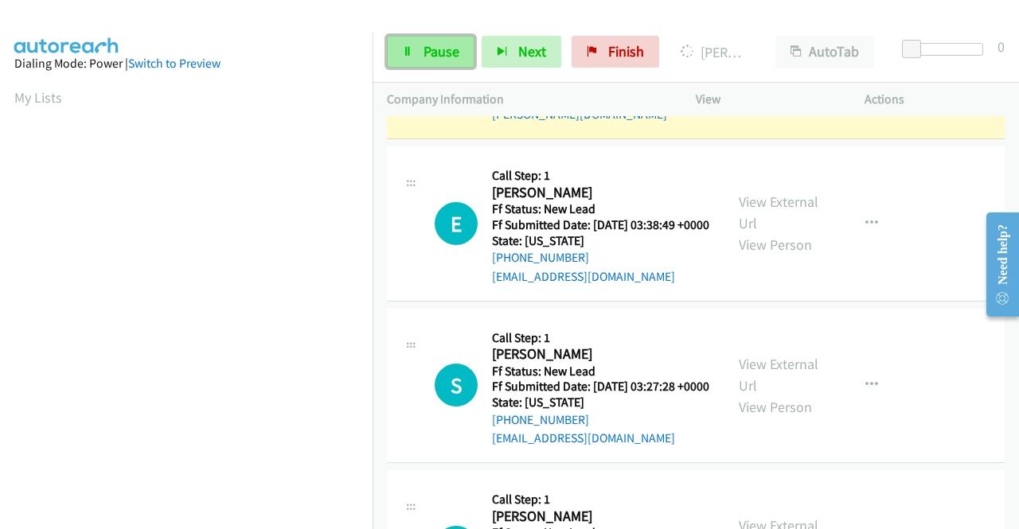
click at [462, 45] on link "Pause" at bounding box center [431, 52] width 88 height 32
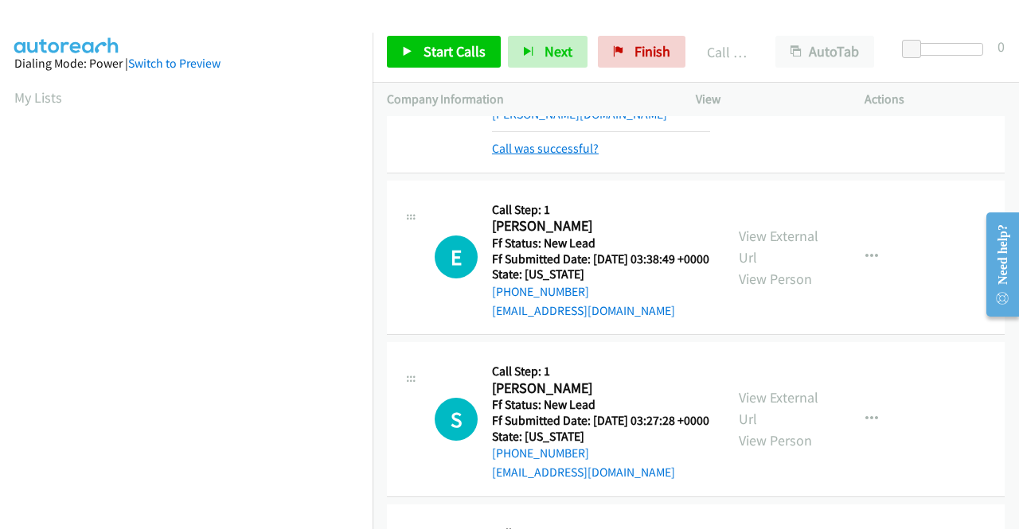
click at [575, 156] on link "Call was successful?" at bounding box center [545, 148] width 107 height 15
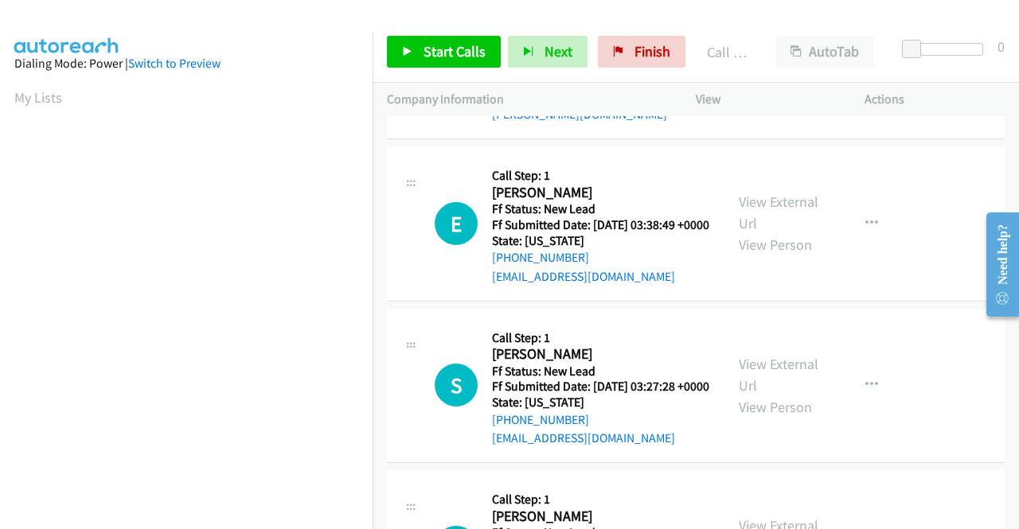
click at [865, 58] on icon "button" at bounding box center [871, 51] width 13 height 13
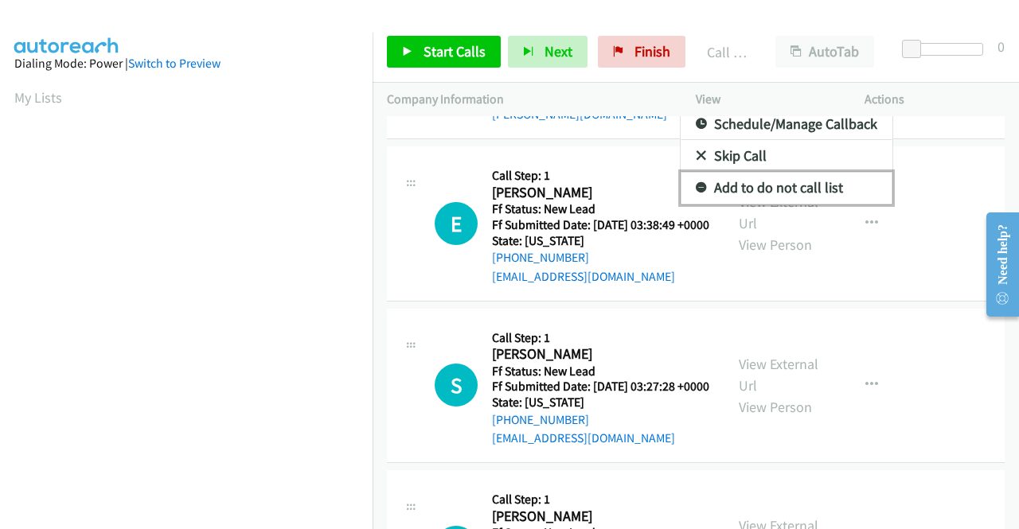
click at [778, 204] on link "Add to do not call list" at bounding box center [787, 188] width 212 height 32
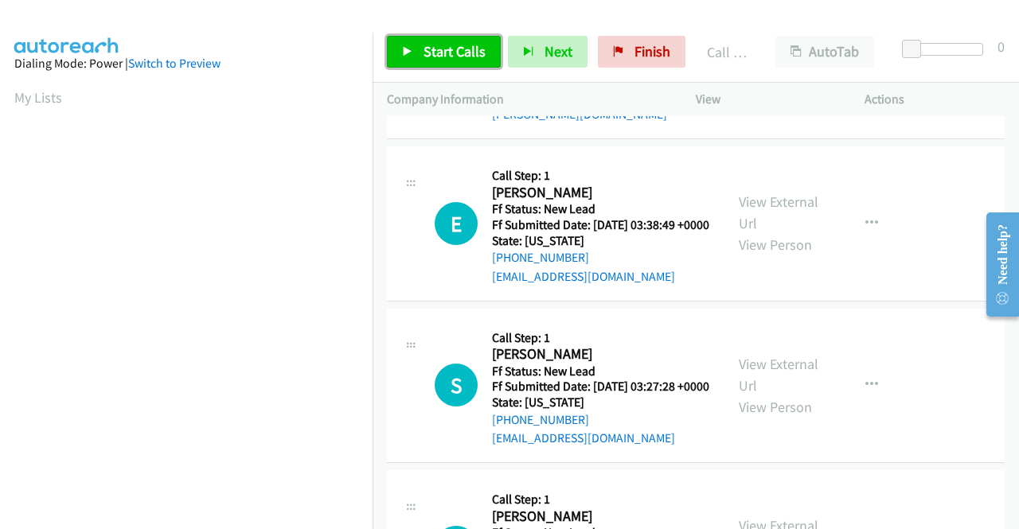
click at [425, 52] on span "Start Calls" at bounding box center [454, 51] width 62 height 18
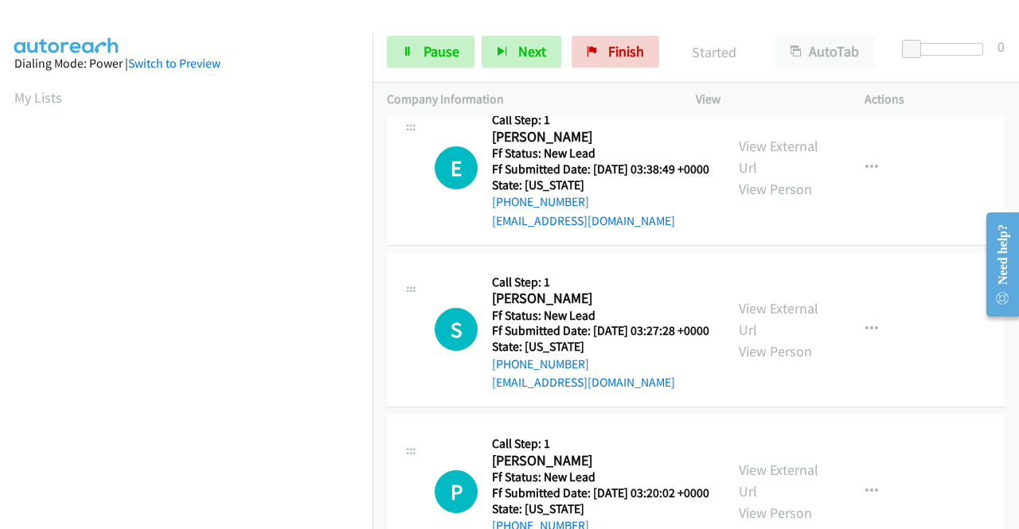
scroll to position [1767, 0]
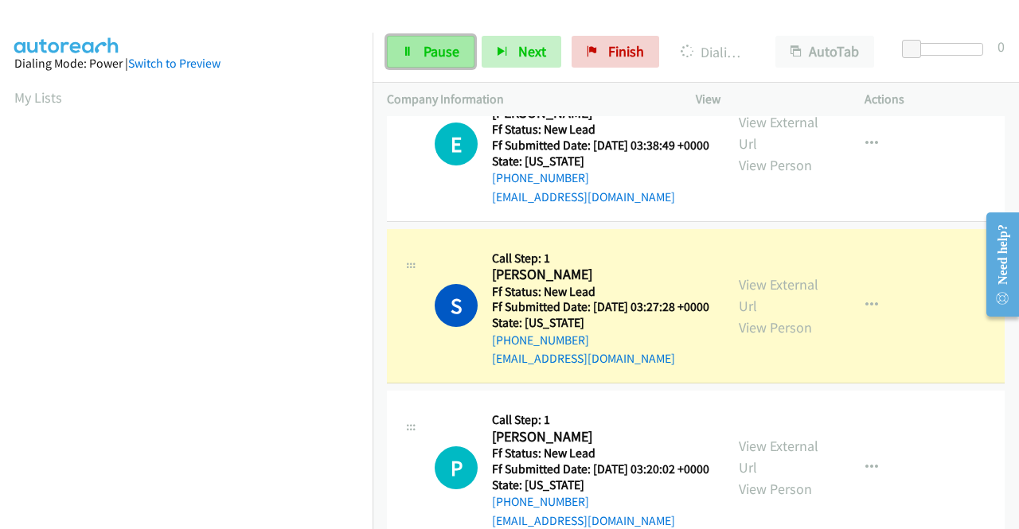
click at [456, 53] on span "Pause" at bounding box center [441, 51] width 36 height 18
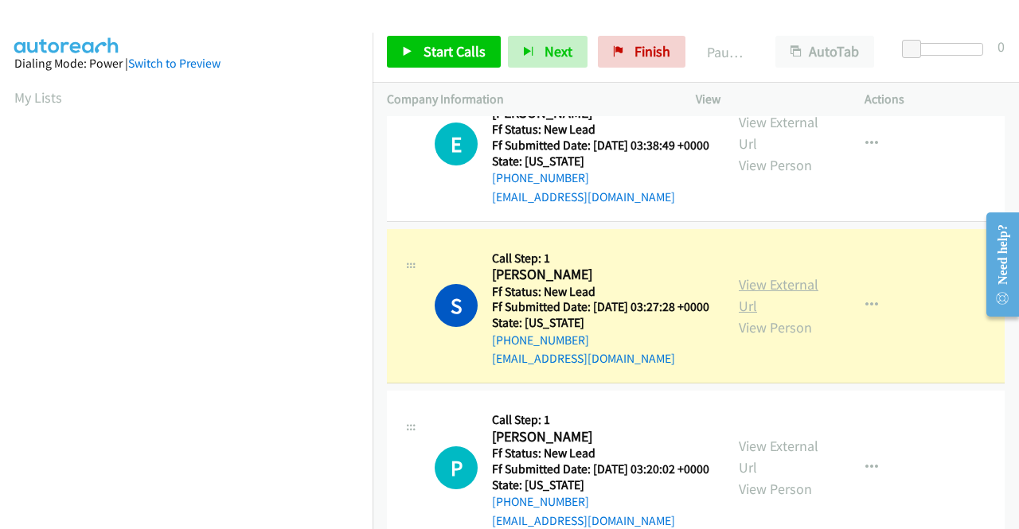
click at [761, 315] on link "View External Url" at bounding box center [779, 295] width 80 height 40
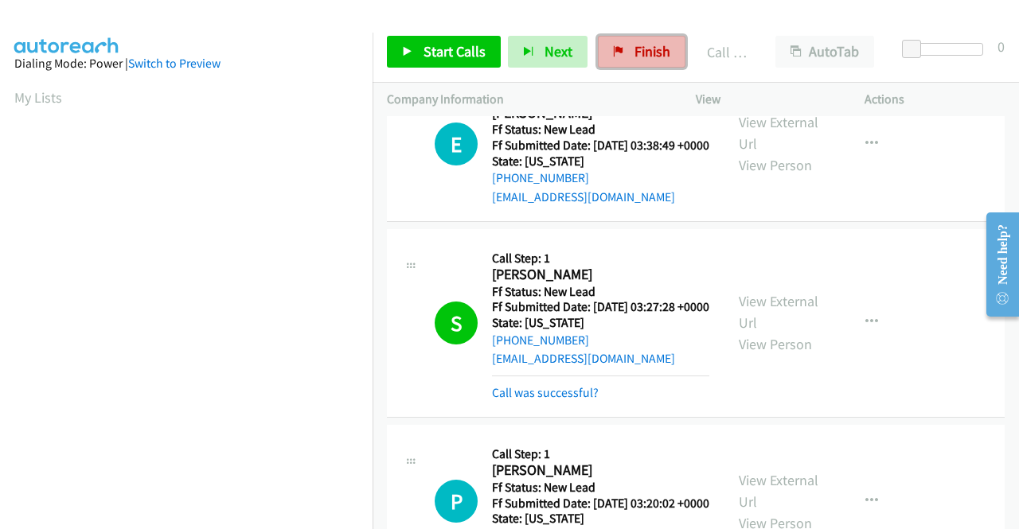
click at [647, 50] on span "Finish" at bounding box center [652, 51] width 36 height 18
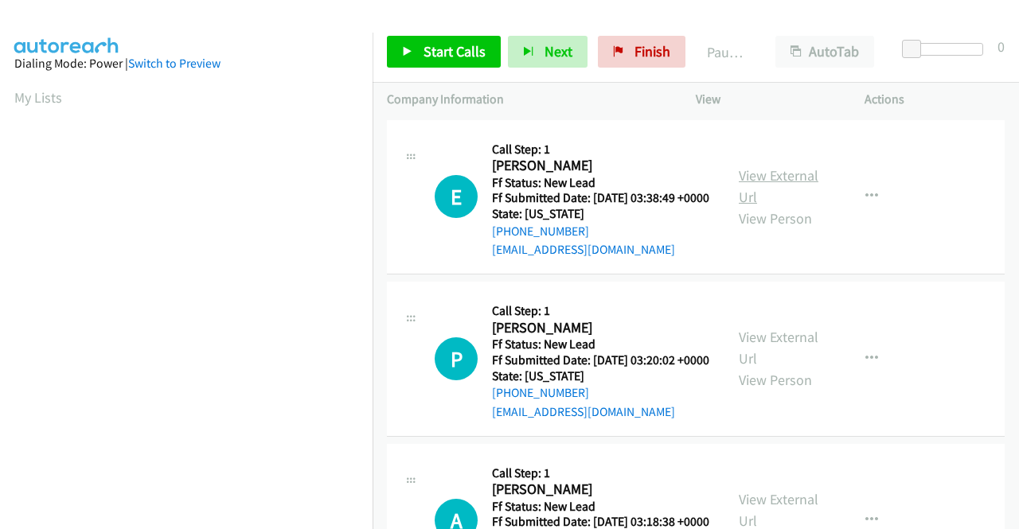
click at [759, 177] on link "View External Url" at bounding box center [779, 186] width 80 height 40
click at [765, 365] on link "View External Url" at bounding box center [779, 348] width 80 height 40
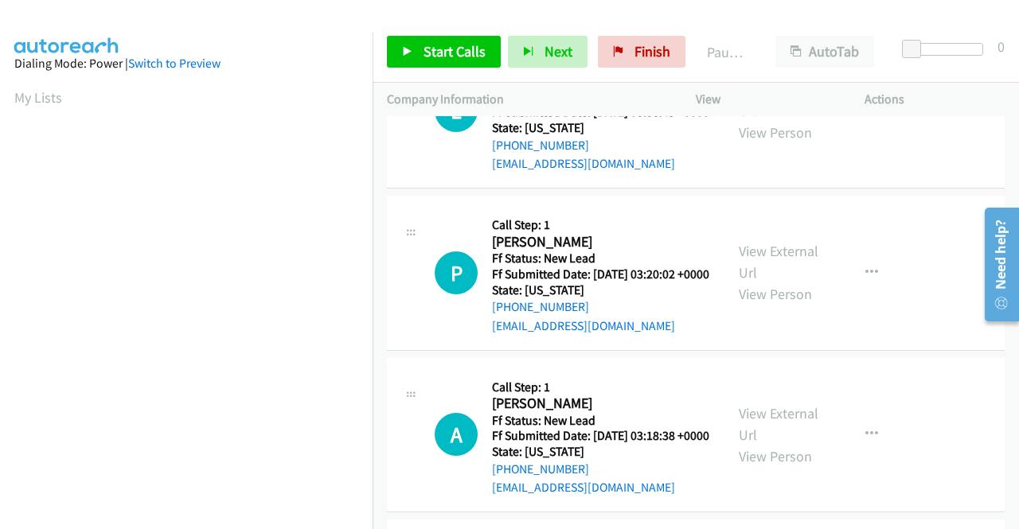
scroll to position [159, 0]
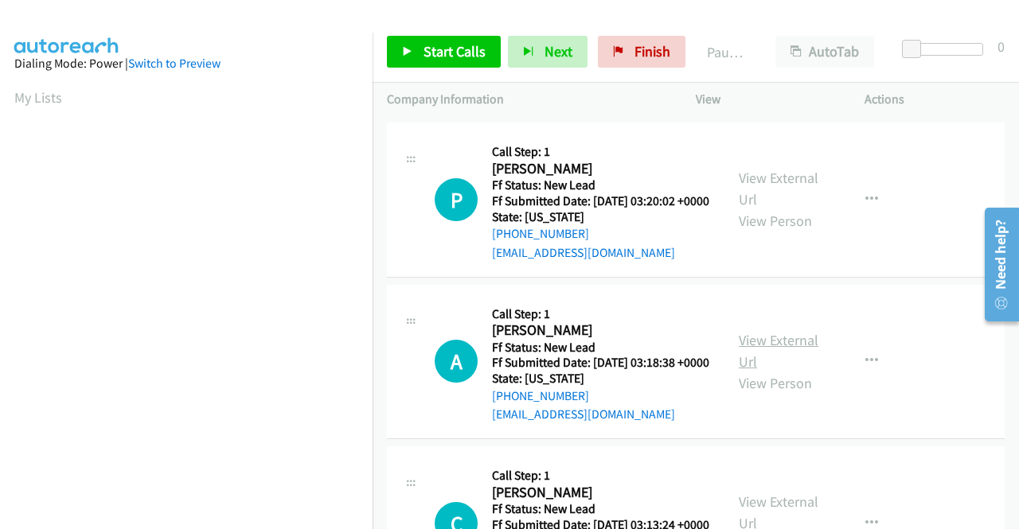
click at [762, 371] on link "View External Url" at bounding box center [779, 351] width 80 height 40
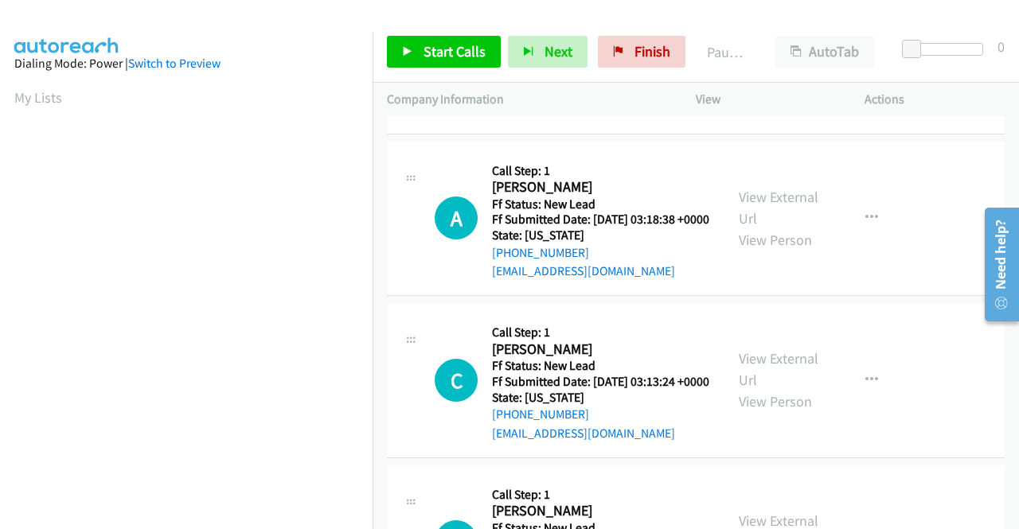
scroll to position [318, 0]
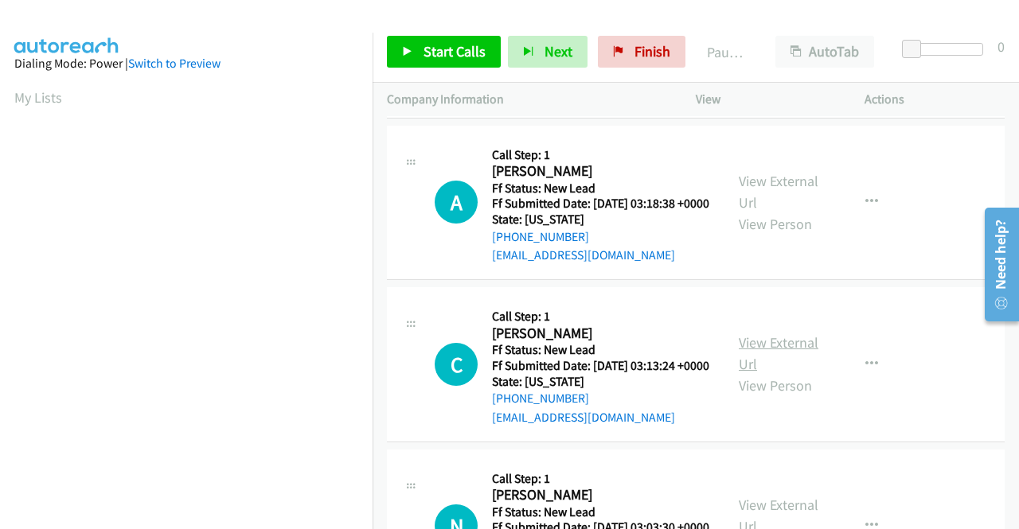
click at [753, 373] on link "View External Url" at bounding box center [779, 354] width 80 height 40
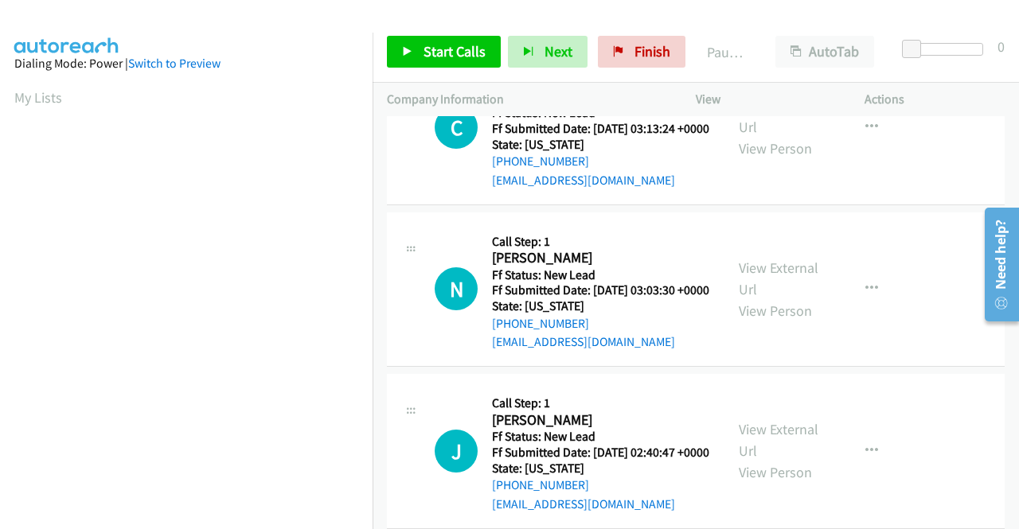
scroll to position [557, 0]
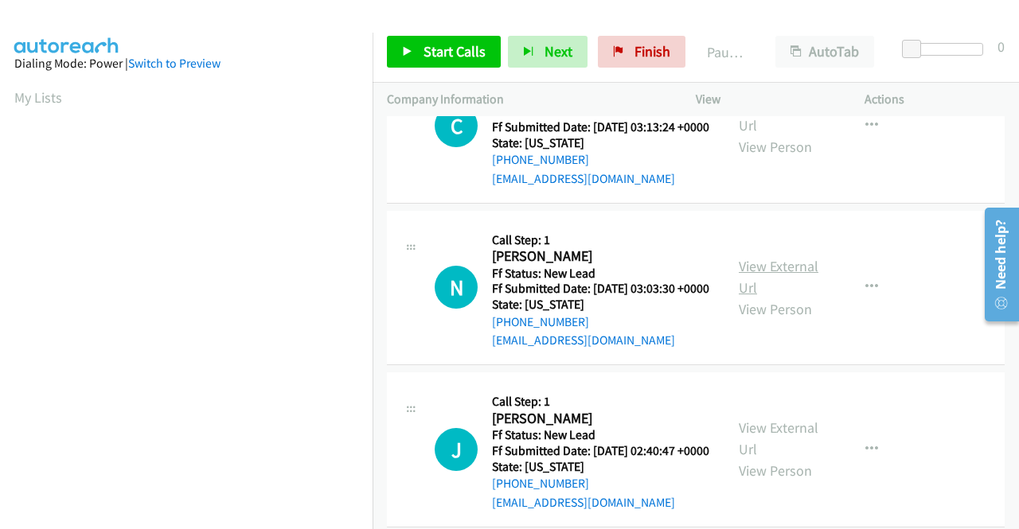
click at [750, 297] on link "View External Url" at bounding box center [779, 277] width 80 height 40
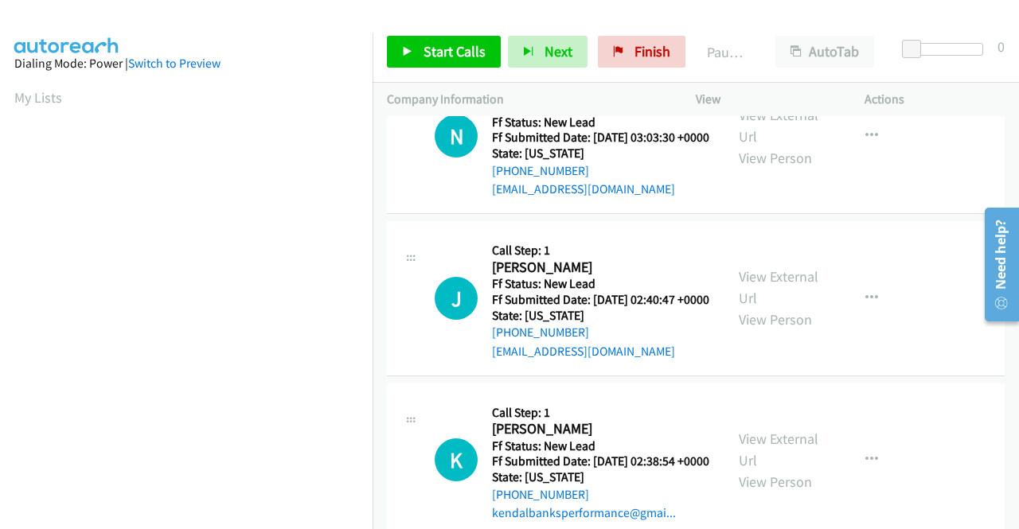
scroll to position [716, 0]
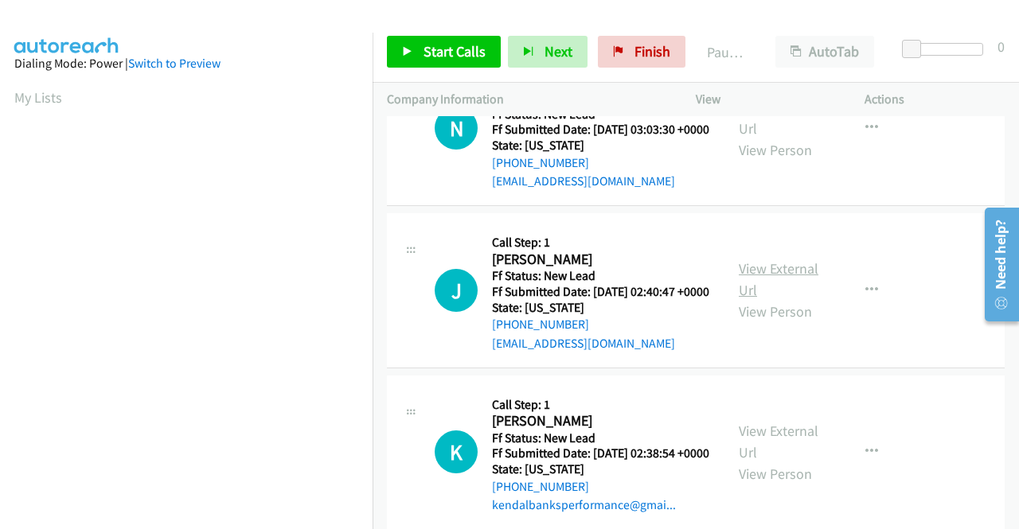
click at [756, 299] on link "View External Url" at bounding box center [779, 279] width 80 height 40
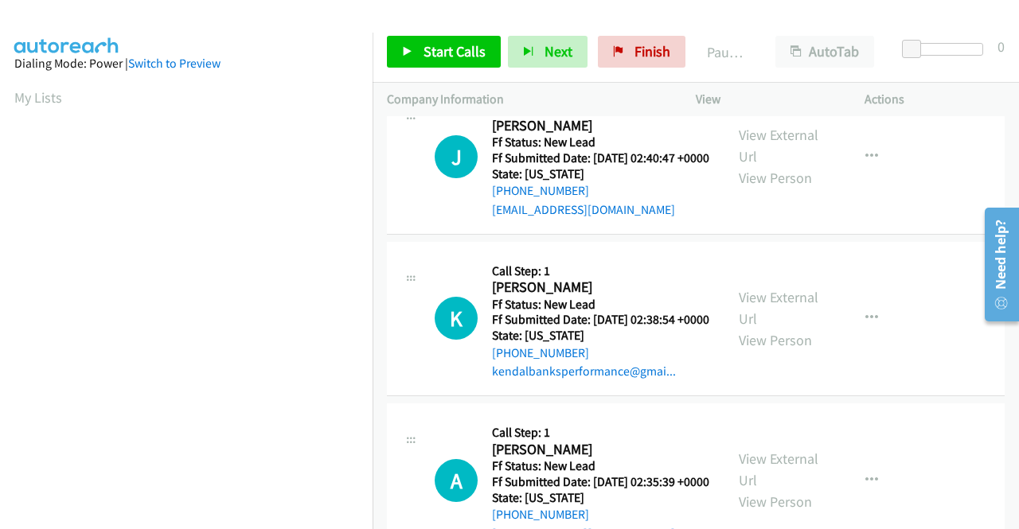
scroll to position [876, 0]
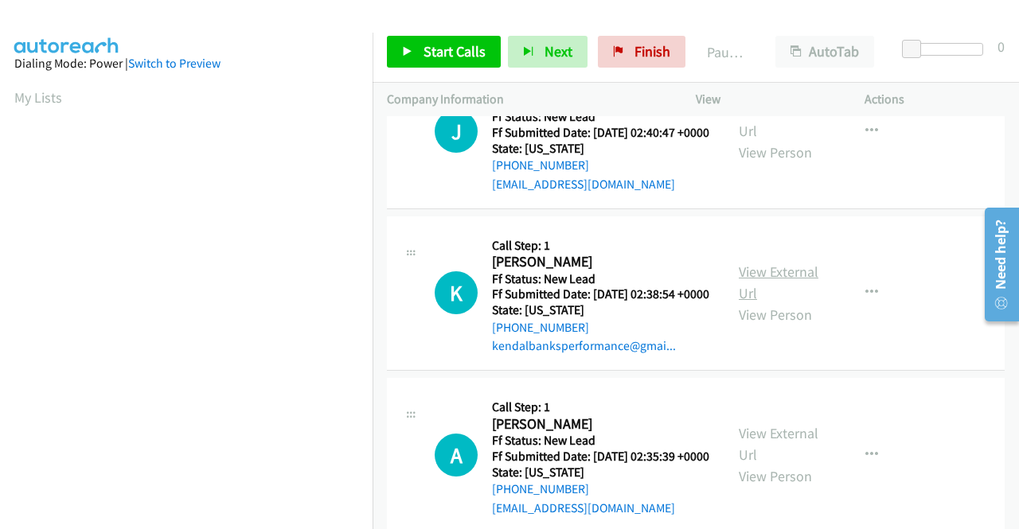
click at [778, 302] on link "View External Url" at bounding box center [779, 283] width 80 height 40
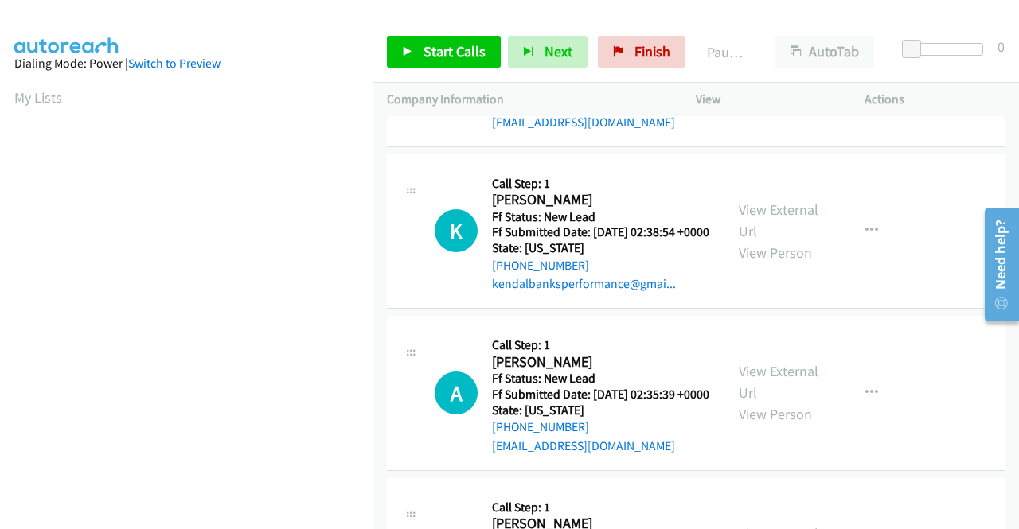
scroll to position [1035, 0]
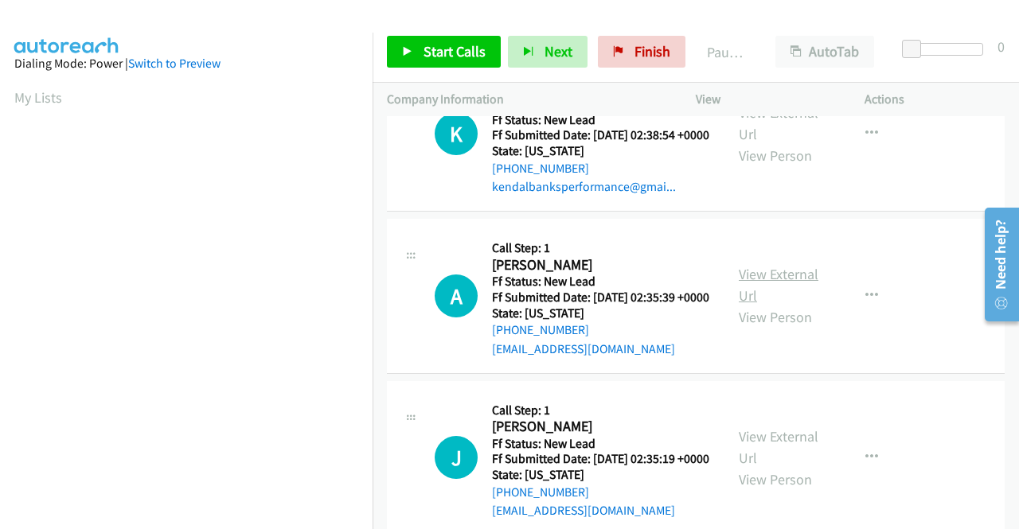
click at [771, 305] on link "View External Url" at bounding box center [779, 285] width 80 height 40
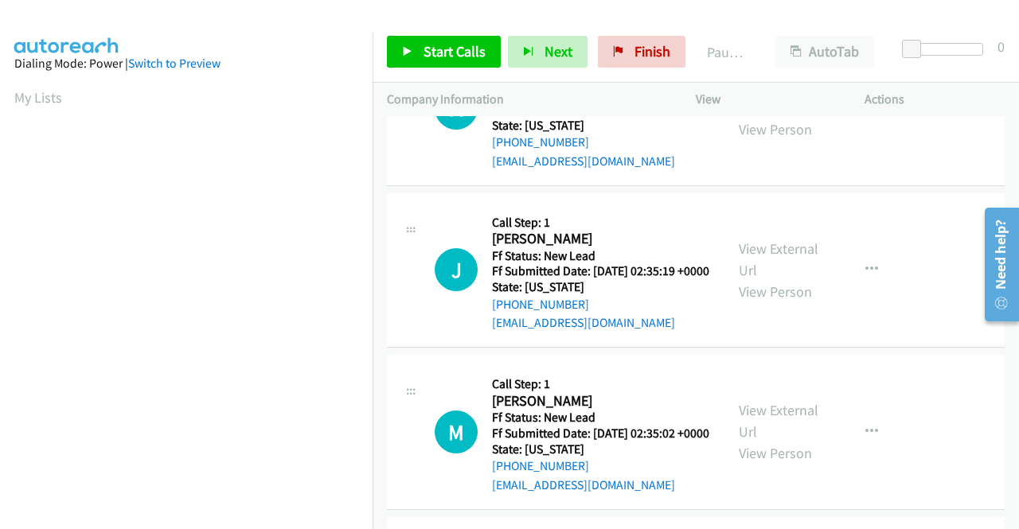
scroll to position [1274, 0]
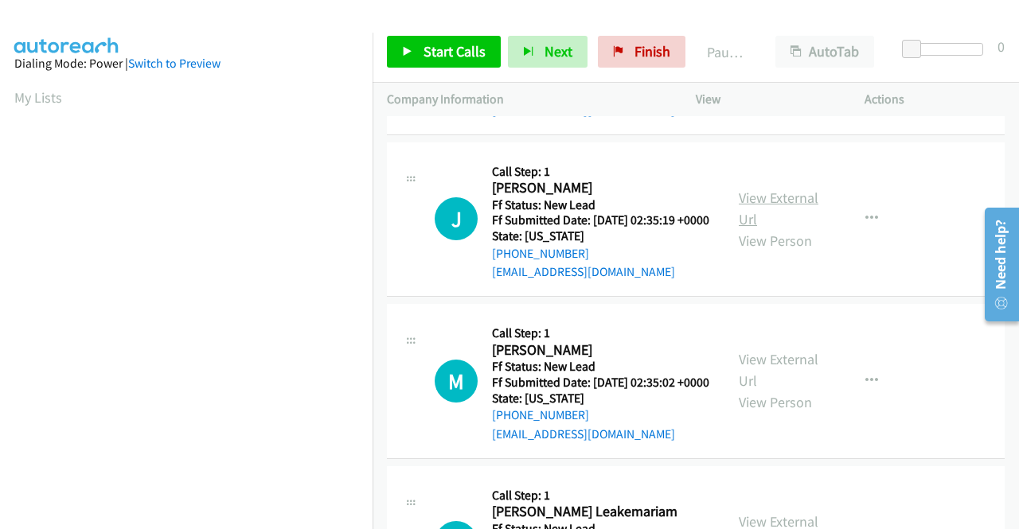
click at [747, 228] on link "View External Url" at bounding box center [779, 209] width 80 height 40
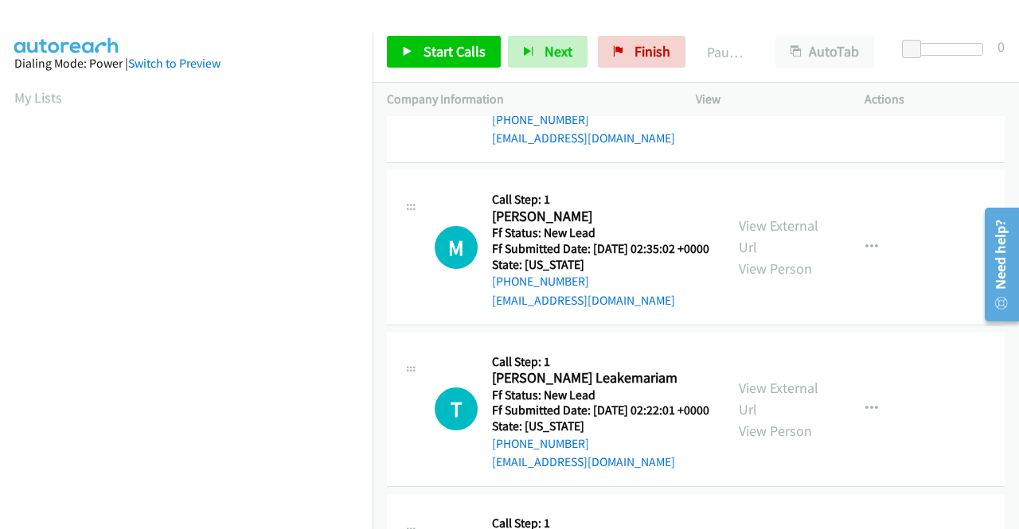
scroll to position [1433, 0]
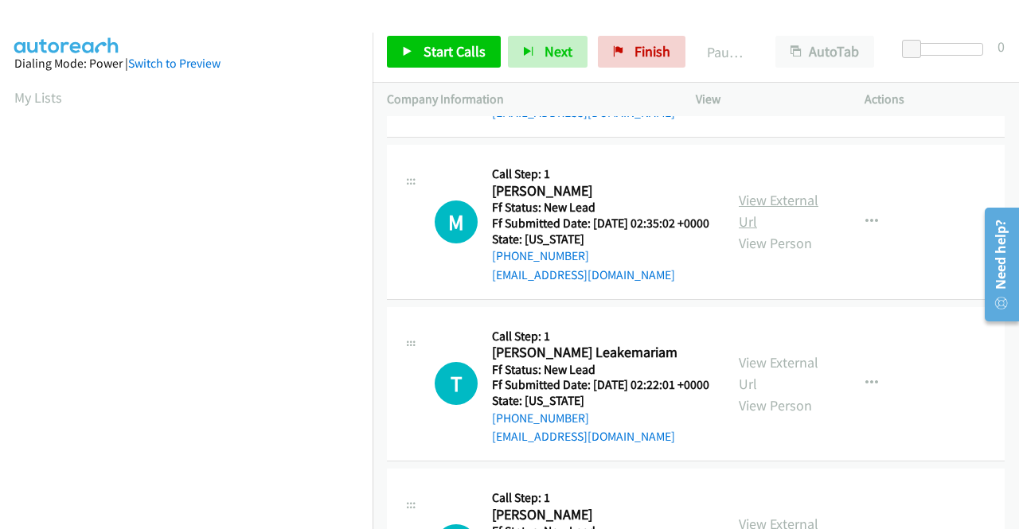
click at [745, 231] on link "View External Url" at bounding box center [779, 211] width 80 height 40
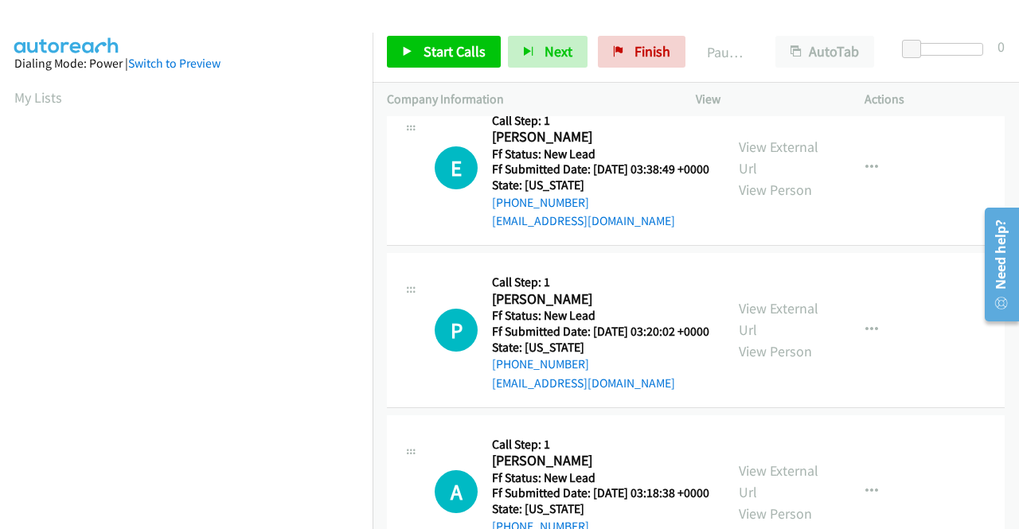
scroll to position [0, 0]
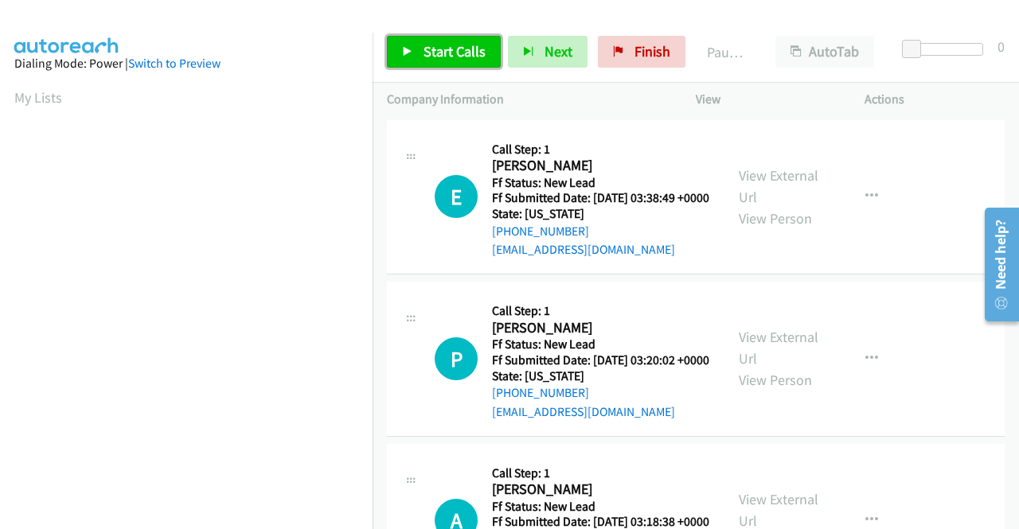
click at [420, 45] on link "Start Calls" at bounding box center [444, 52] width 114 height 32
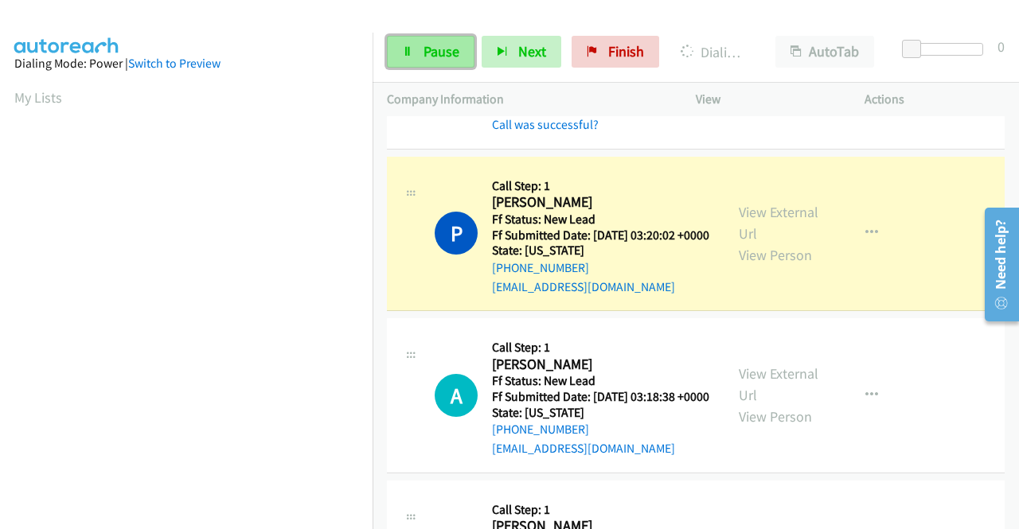
click at [418, 60] on link "Pause" at bounding box center [431, 52] width 88 height 32
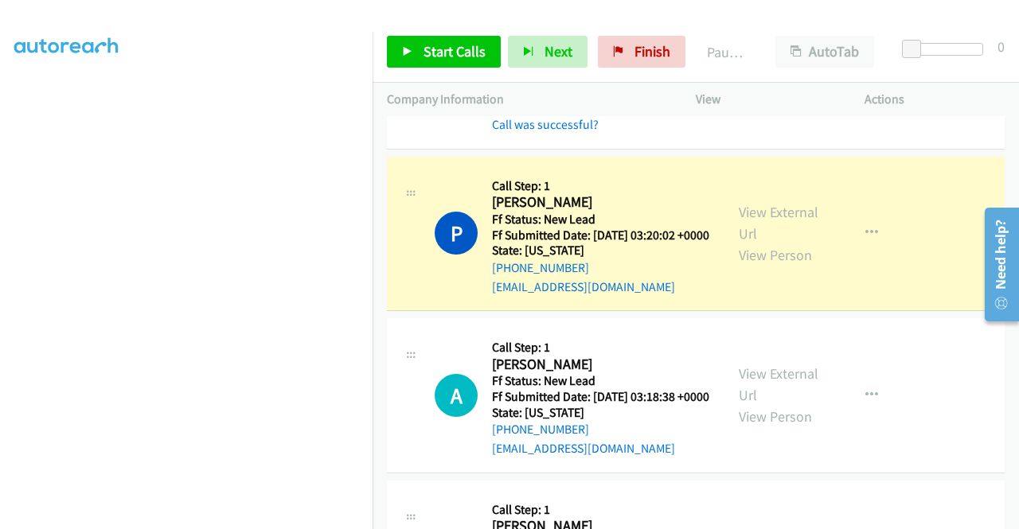
scroll to position [363, 0]
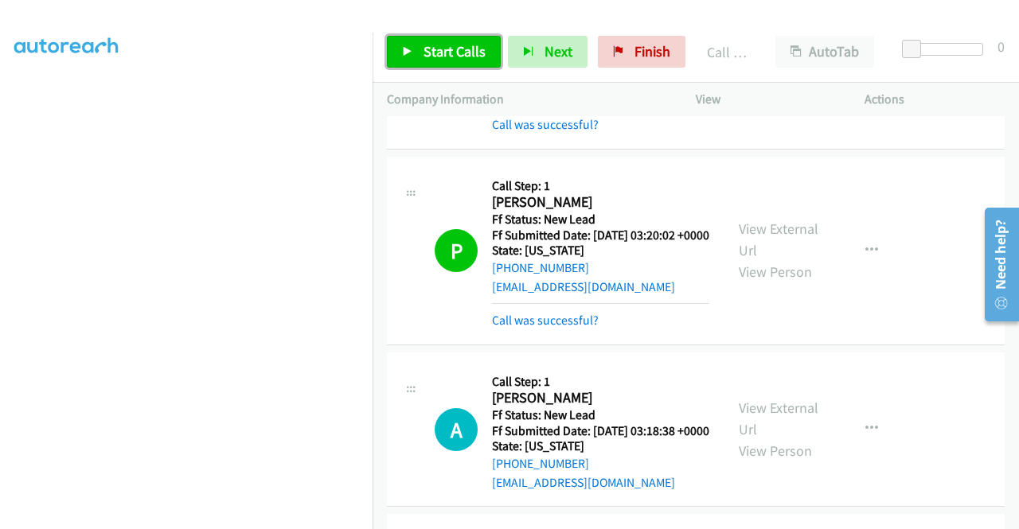
click at [462, 52] on span "Start Calls" at bounding box center [454, 51] width 62 height 18
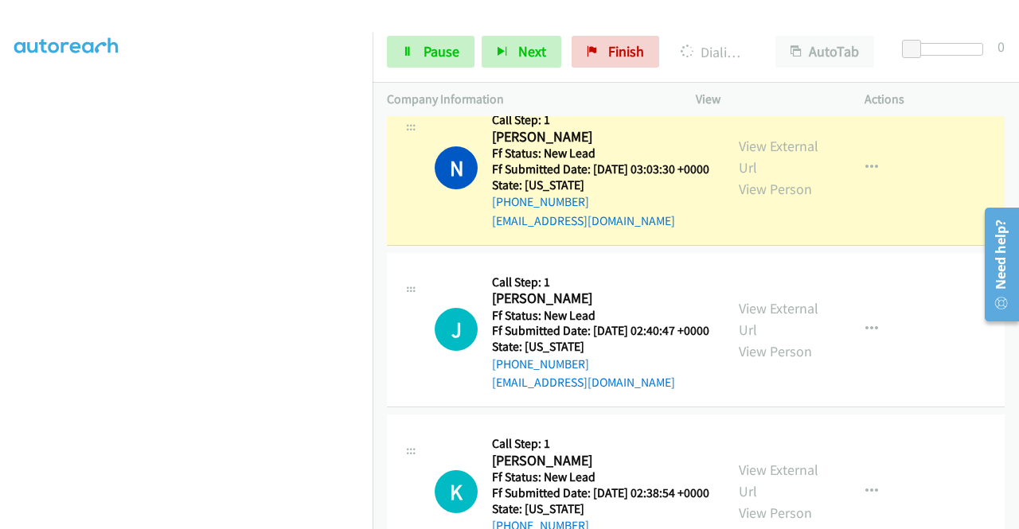
scroll to position [350, 0]
click at [448, 62] on link "Pause" at bounding box center [431, 52] width 88 height 32
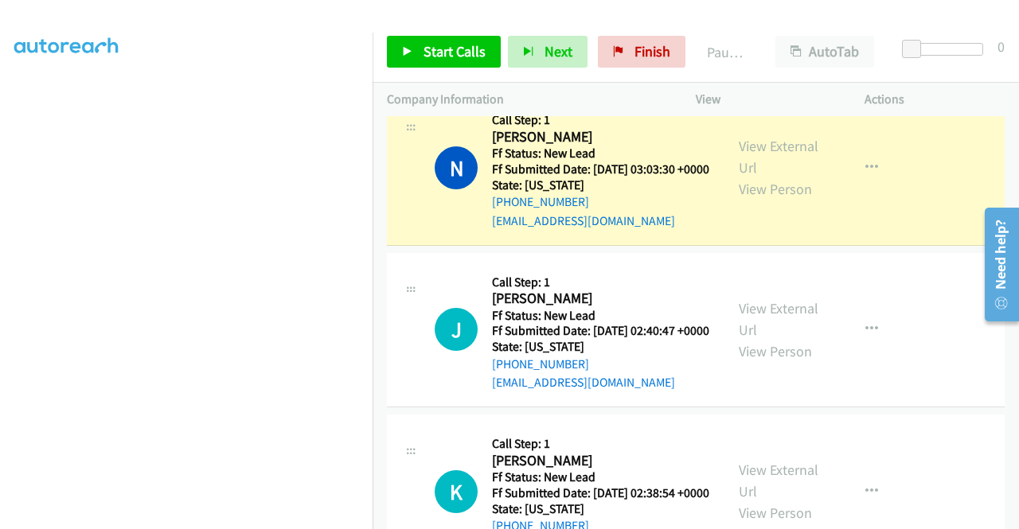
scroll to position [0, 0]
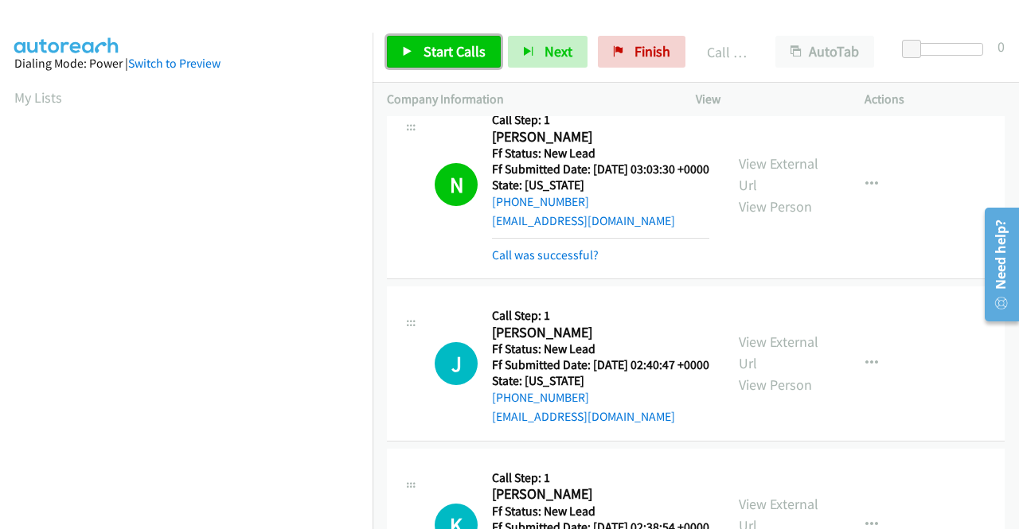
click at [443, 41] on link "Start Calls" at bounding box center [444, 52] width 114 height 32
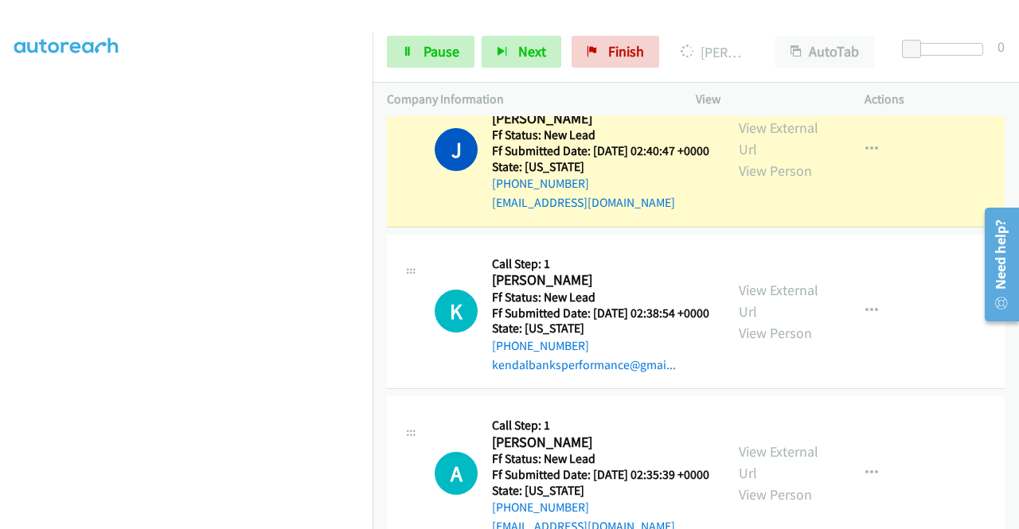
scroll to position [1052, 0]
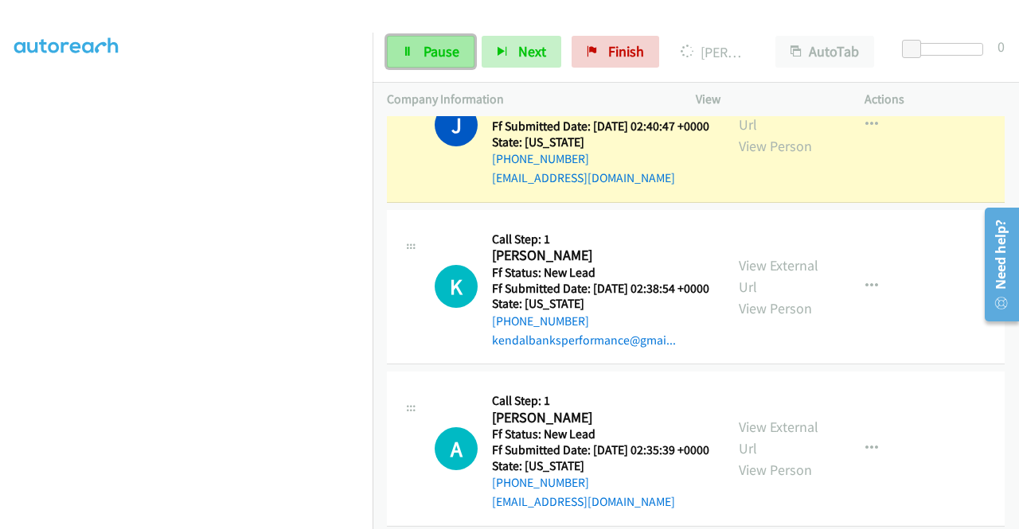
click at [420, 43] on link "Pause" at bounding box center [431, 52] width 88 height 32
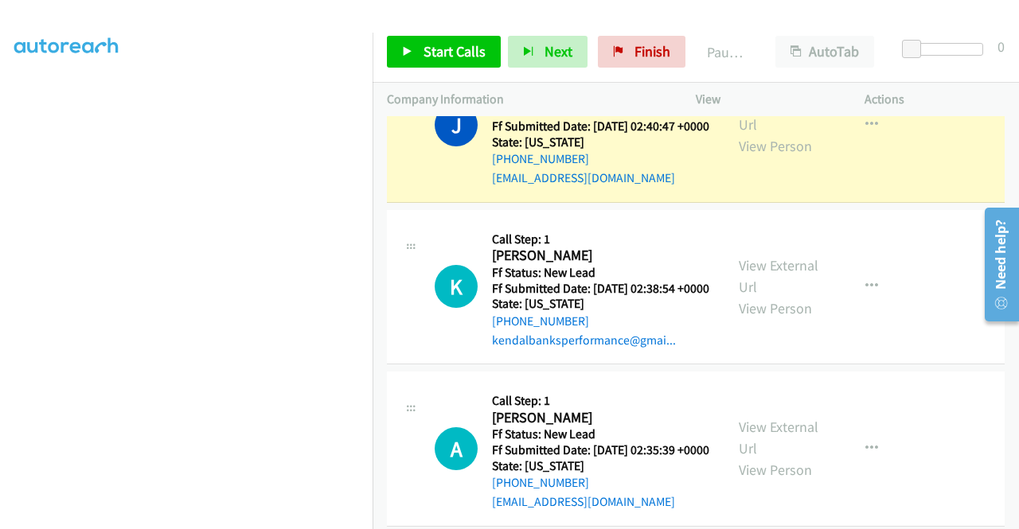
scroll to position [0, 0]
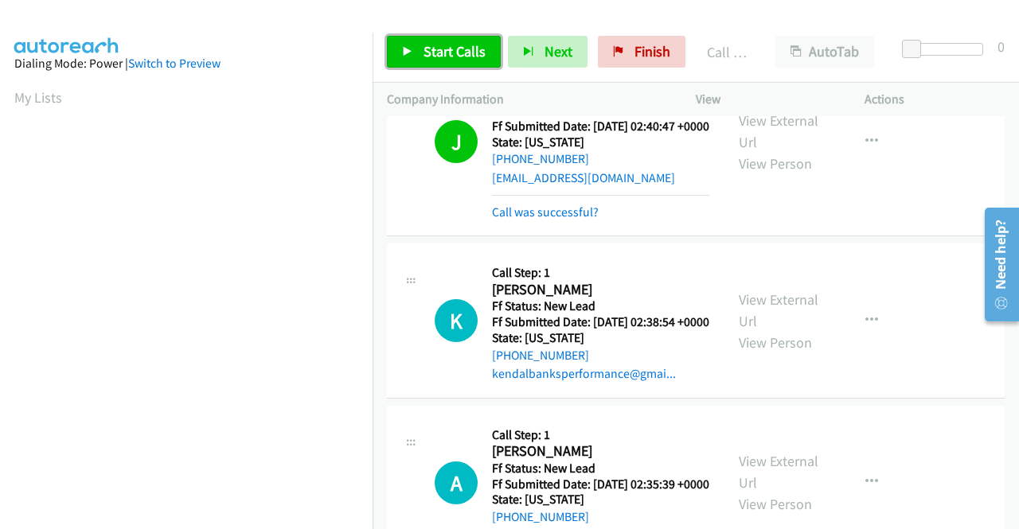
click at [455, 53] on span "Start Calls" at bounding box center [454, 51] width 62 height 18
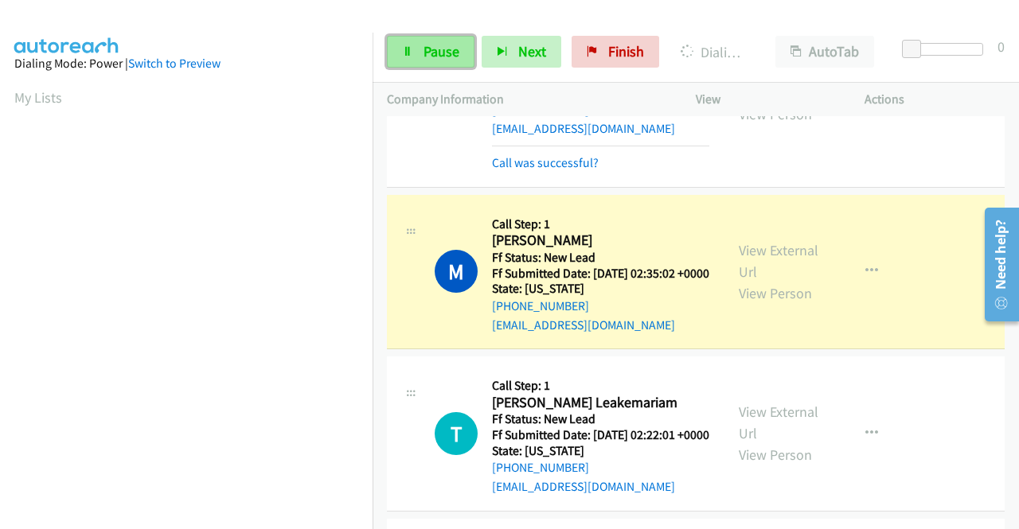
click at [441, 61] on link "Pause" at bounding box center [431, 52] width 88 height 32
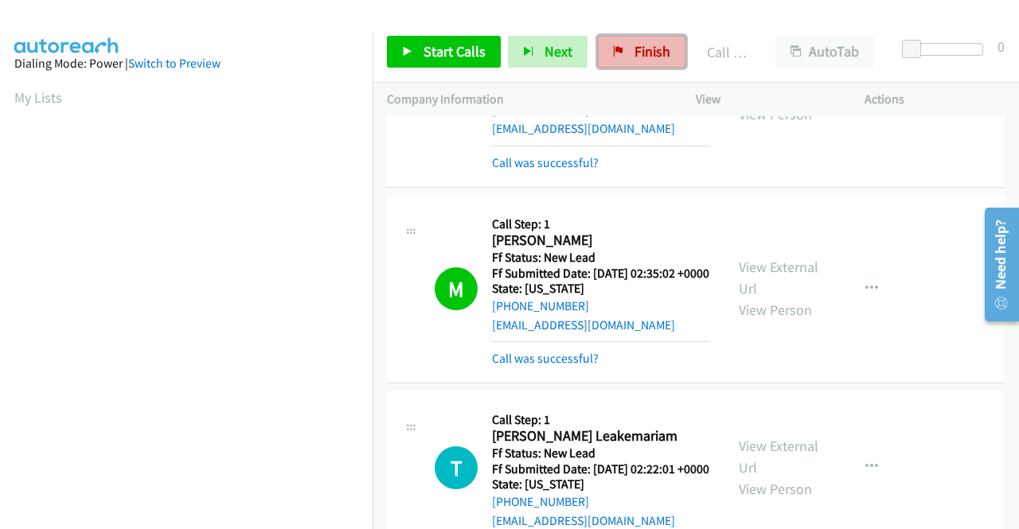
click at [613, 49] on icon at bounding box center [618, 52] width 11 height 11
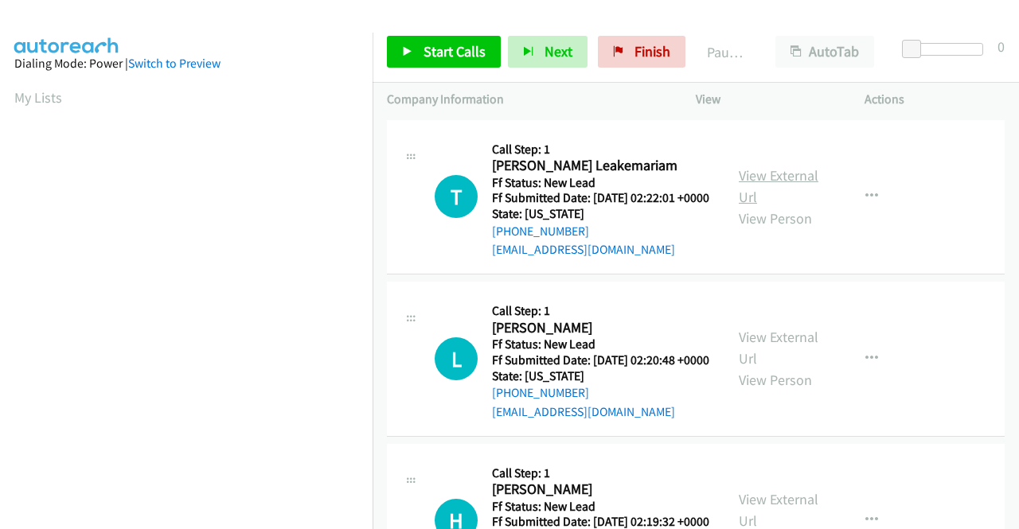
click at [753, 188] on link "View External Url" at bounding box center [779, 186] width 80 height 40
click at [786, 354] on link "View External Url" at bounding box center [779, 348] width 80 height 40
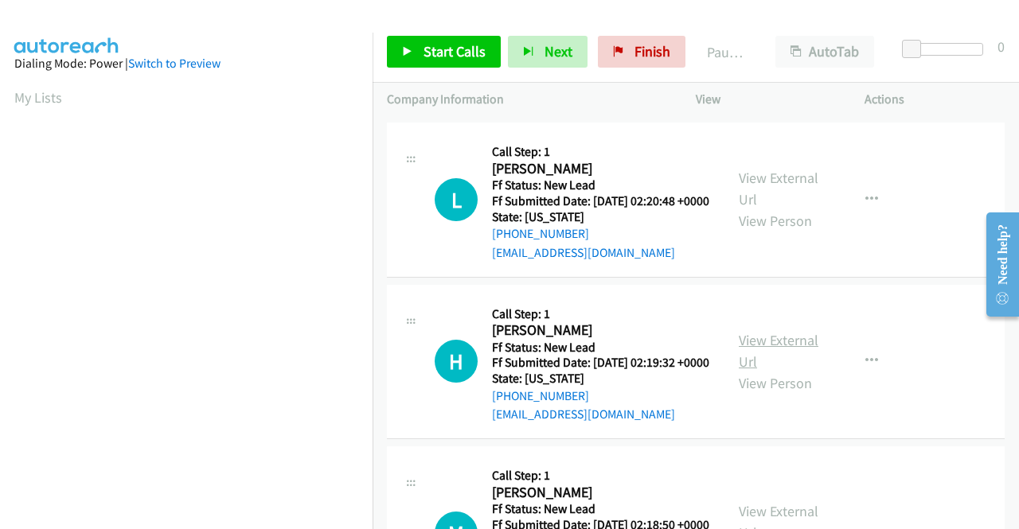
click at [759, 371] on link "View External Url" at bounding box center [779, 351] width 80 height 40
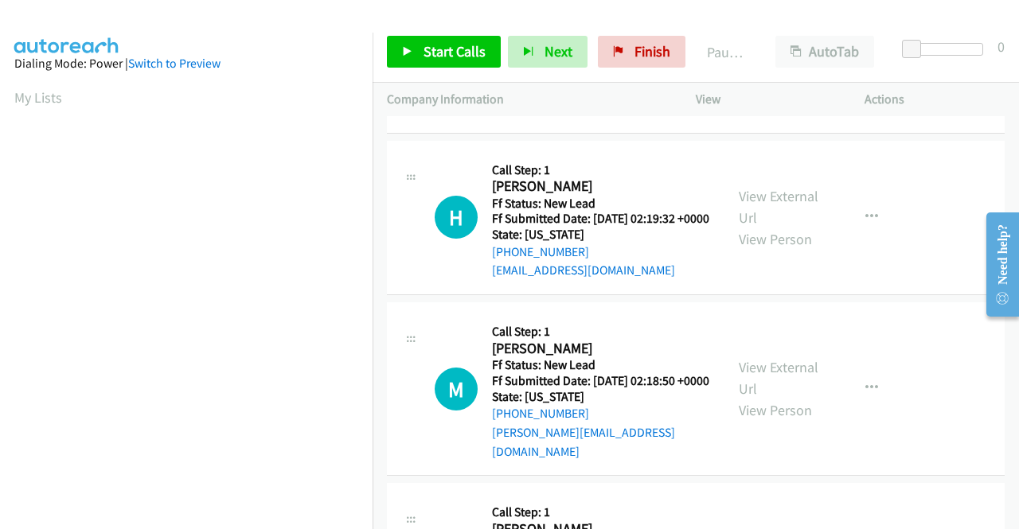
scroll to position [318, 0]
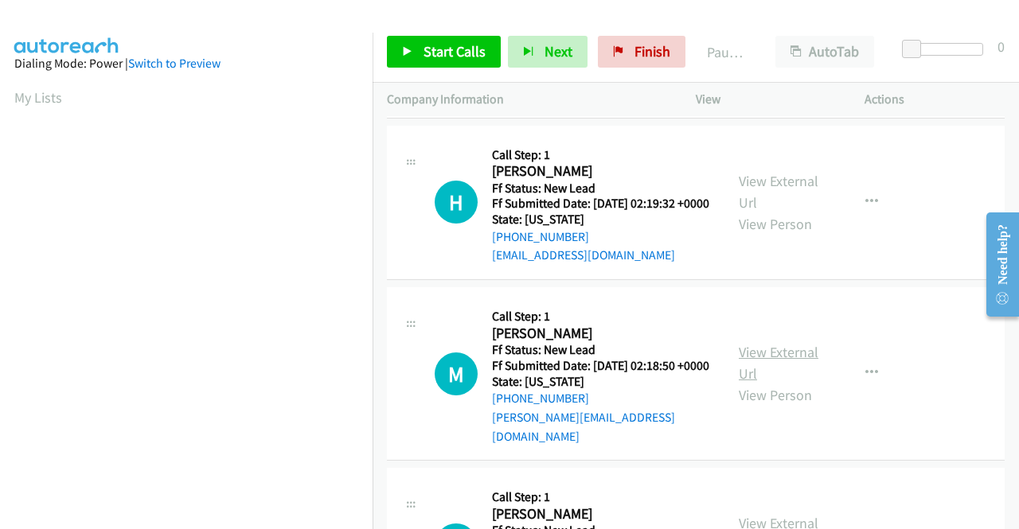
click at [782, 383] on link "View External Url" at bounding box center [779, 363] width 80 height 40
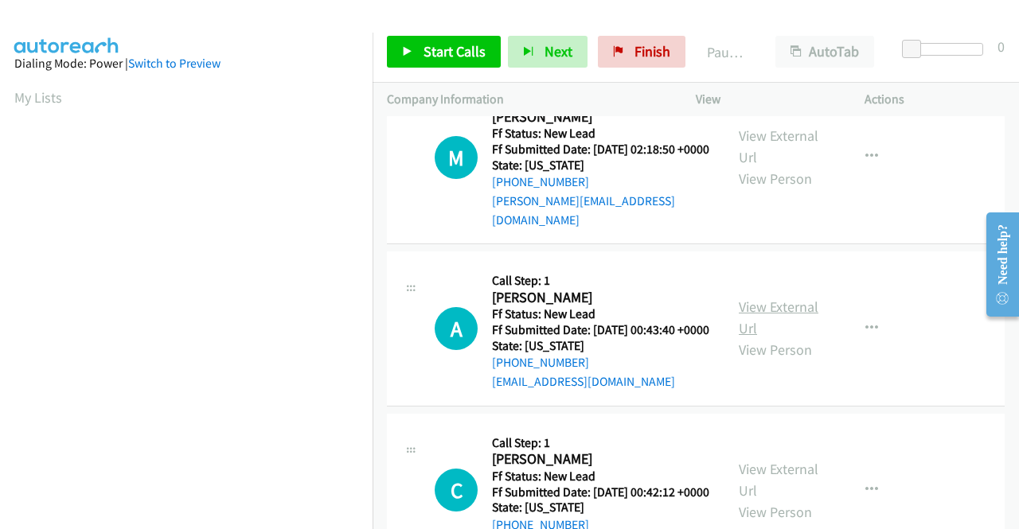
scroll to position [557, 0]
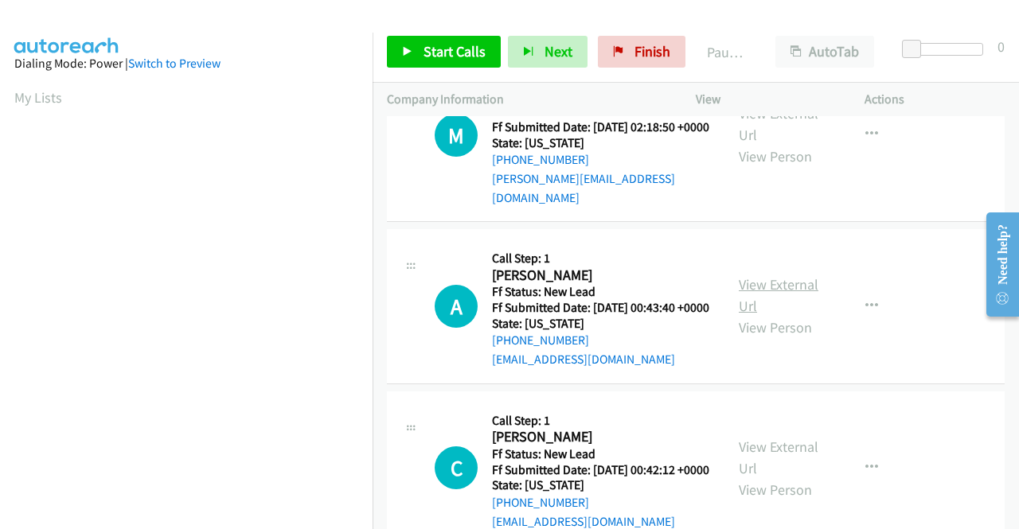
click at [761, 315] on link "View External Url" at bounding box center [779, 295] width 80 height 40
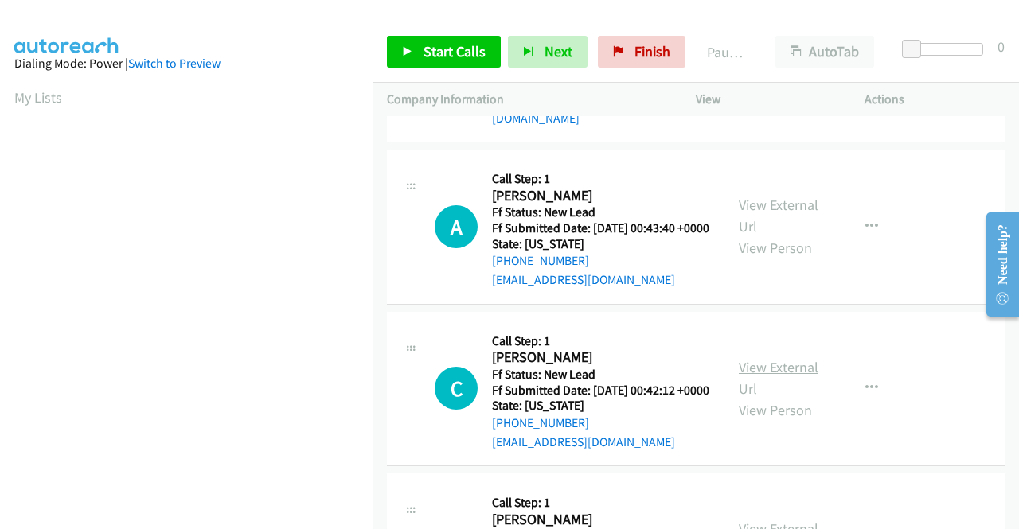
click at [811, 398] on link "View External Url" at bounding box center [779, 378] width 80 height 40
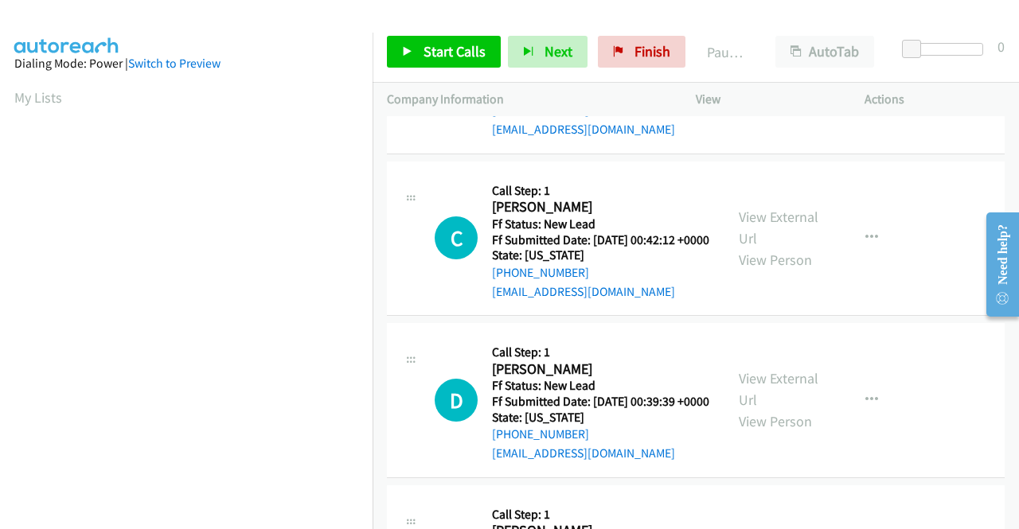
scroll to position [796, 0]
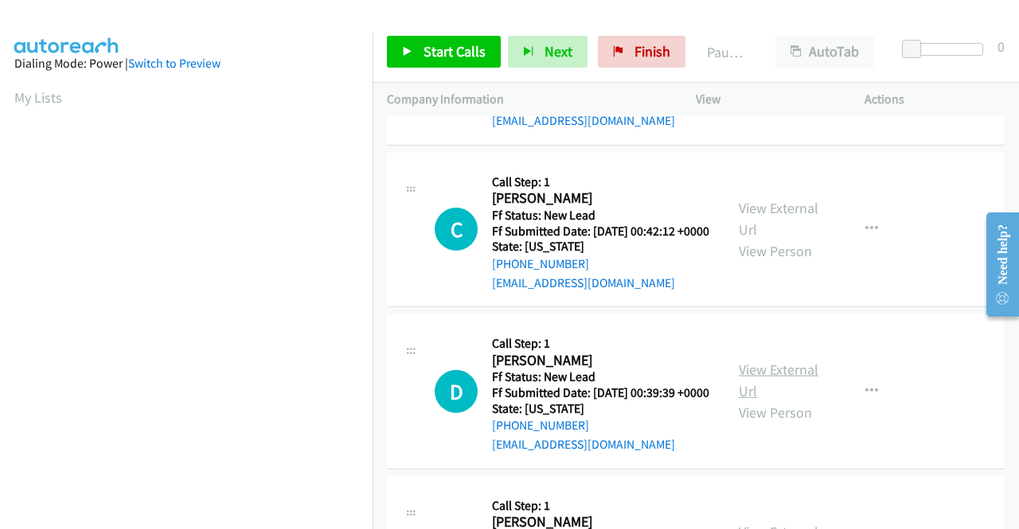
click at [765, 400] on link "View External Url" at bounding box center [779, 381] width 80 height 40
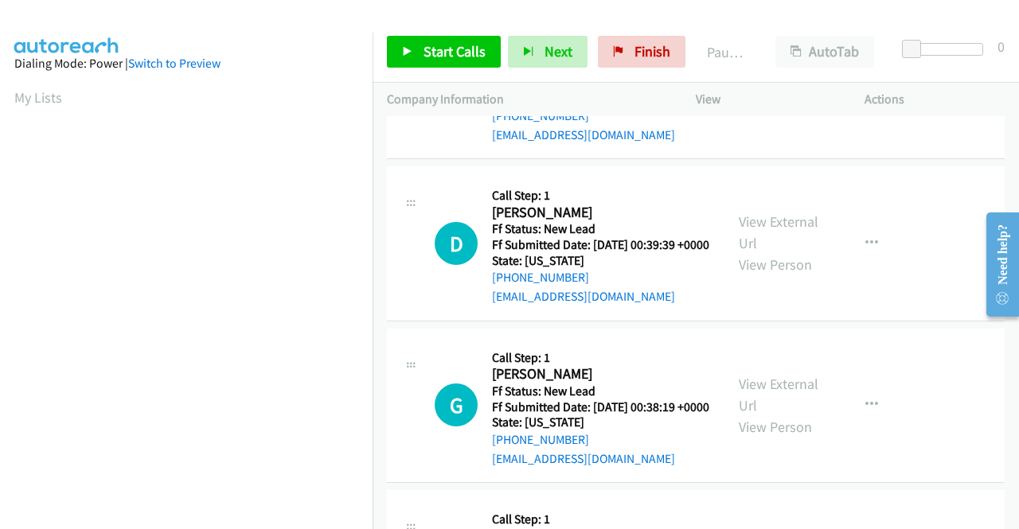
scroll to position [955, 0]
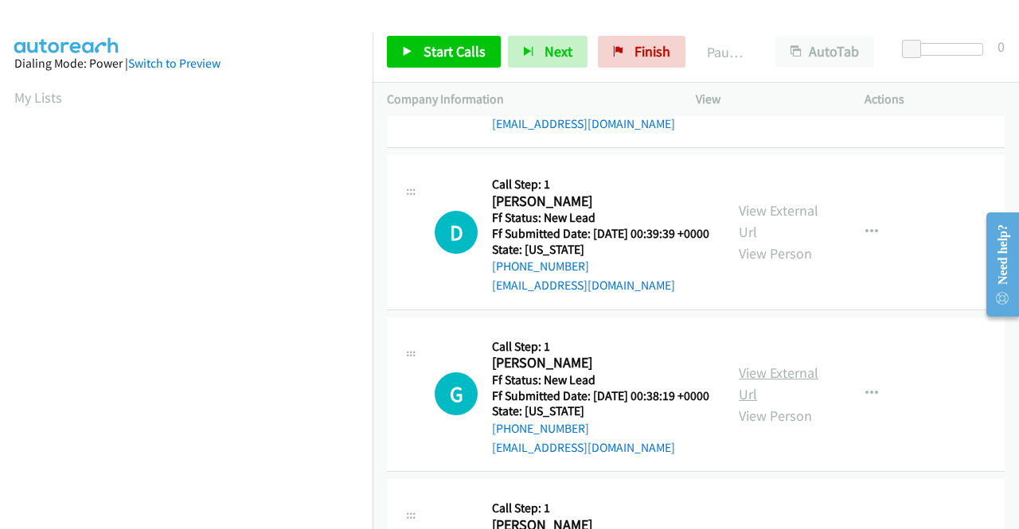
click at [767, 404] on link "View External Url" at bounding box center [779, 384] width 80 height 40
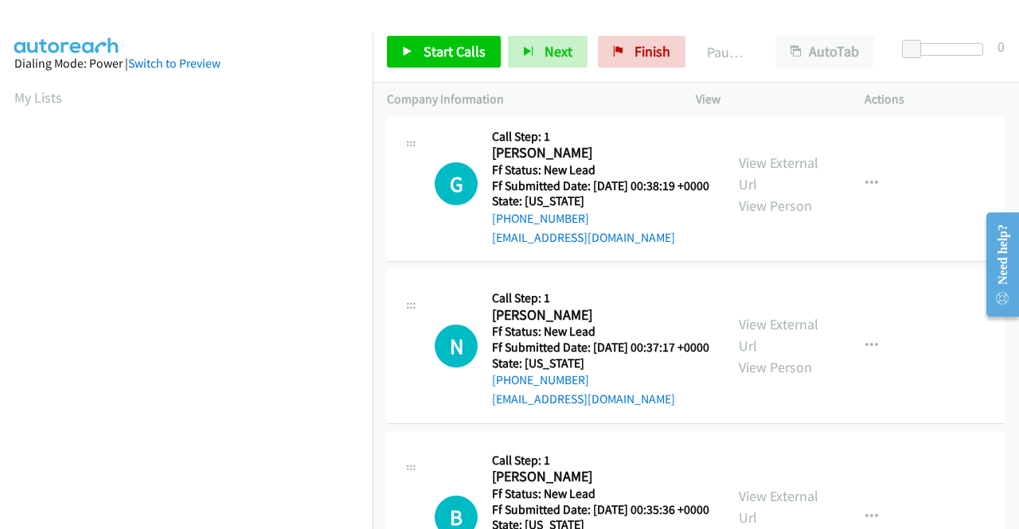
scroll to position [1194, 0]
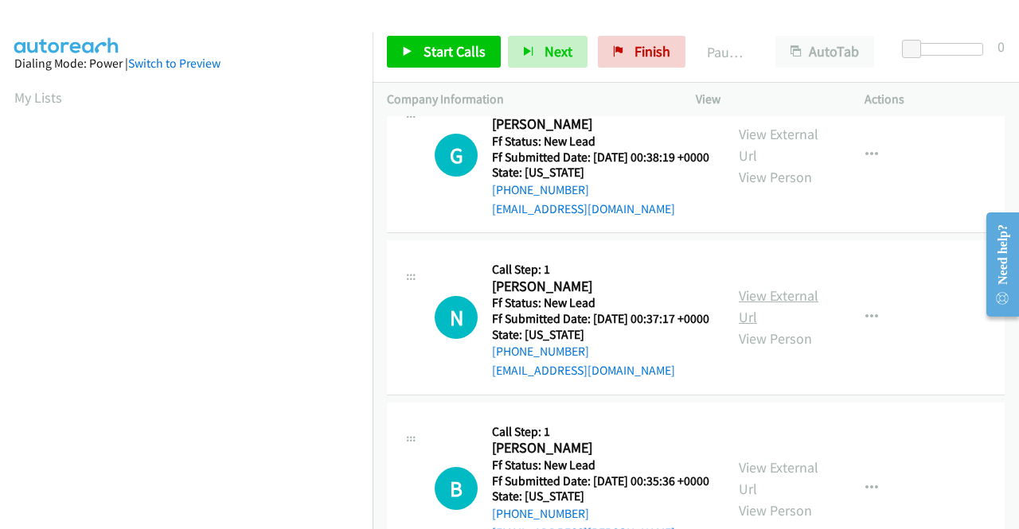
click at [755, 326] on link "View External Url" at bounding box center [779, 307] width 80 height 40
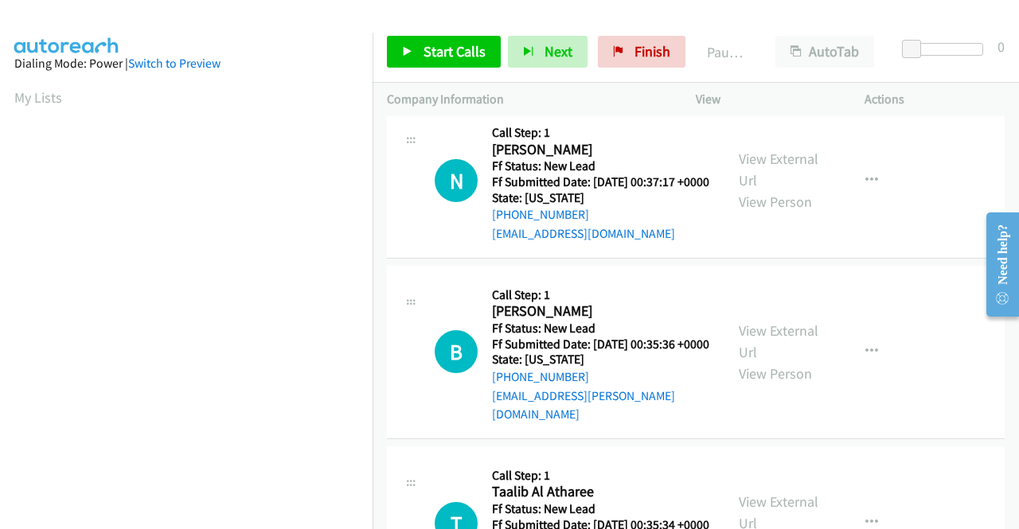
scroll to position [1353, 0]
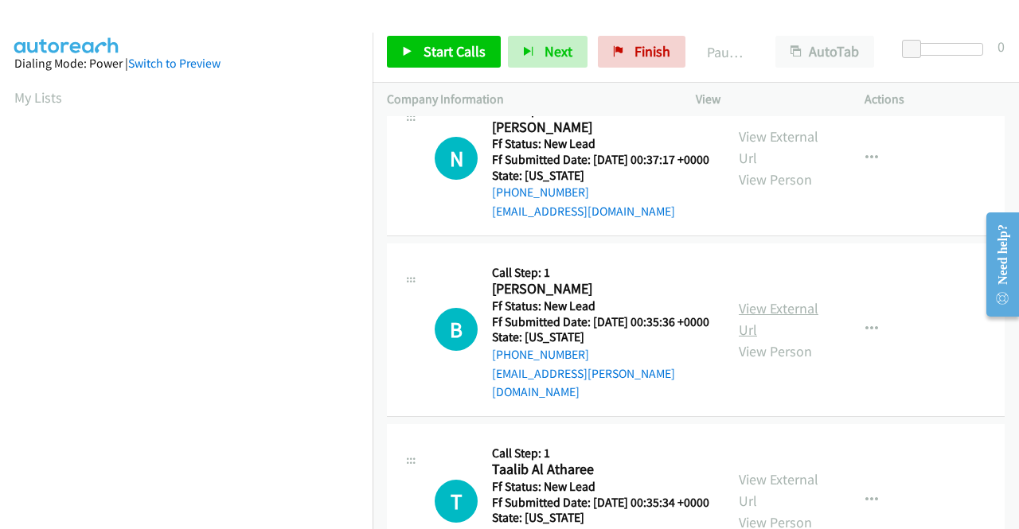
click at [783, 339] on link "View External Url" at bounding box center [779, 319] width 80 height 40
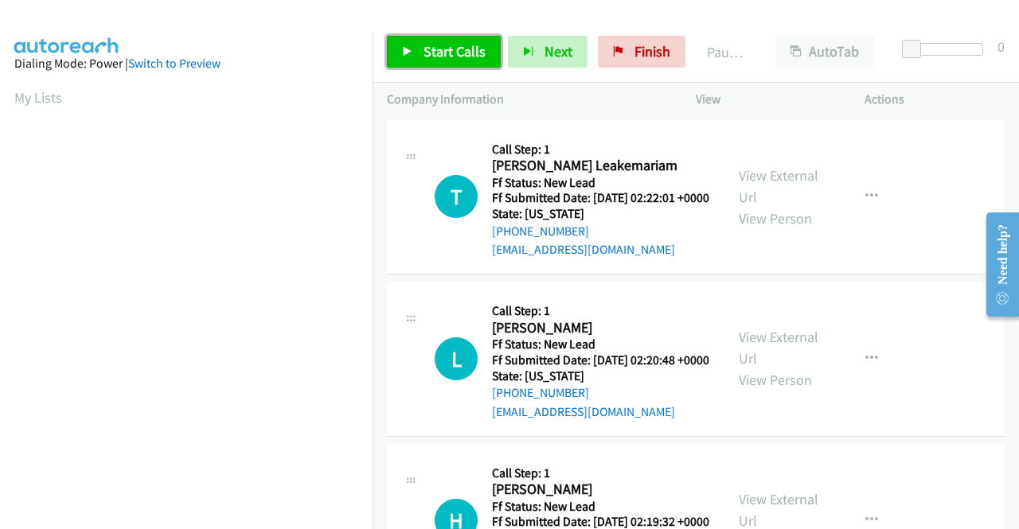
click at [441, 55] on span "Start Calls" at bounding box center [454, 51] width 62 height 18
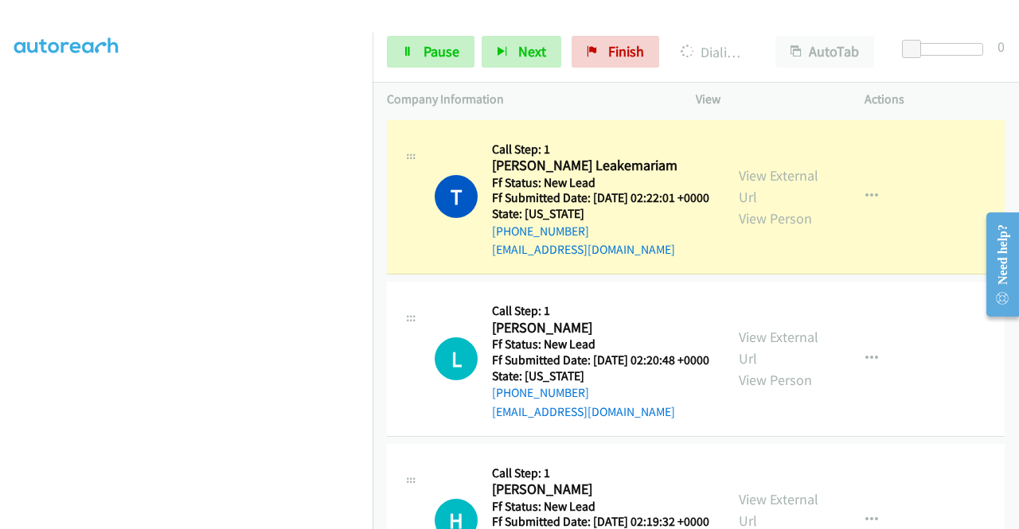
scroll to position [350, 0]
click at [427, 61] on link "Pause" at bounding box center [431, 52] width 88 height 32
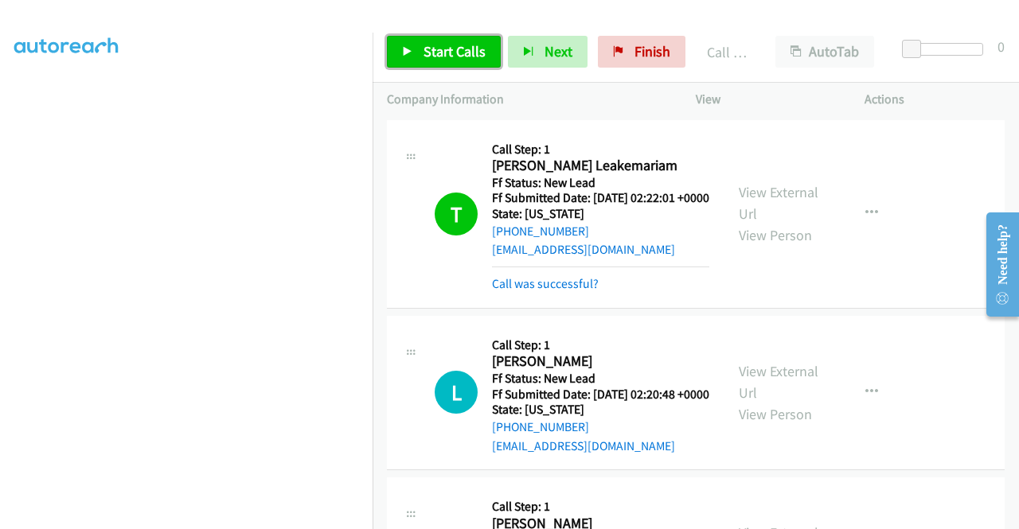
click at [466, 48] on span "Start Calls" at bounding box center [454, 51] width 62 height 18
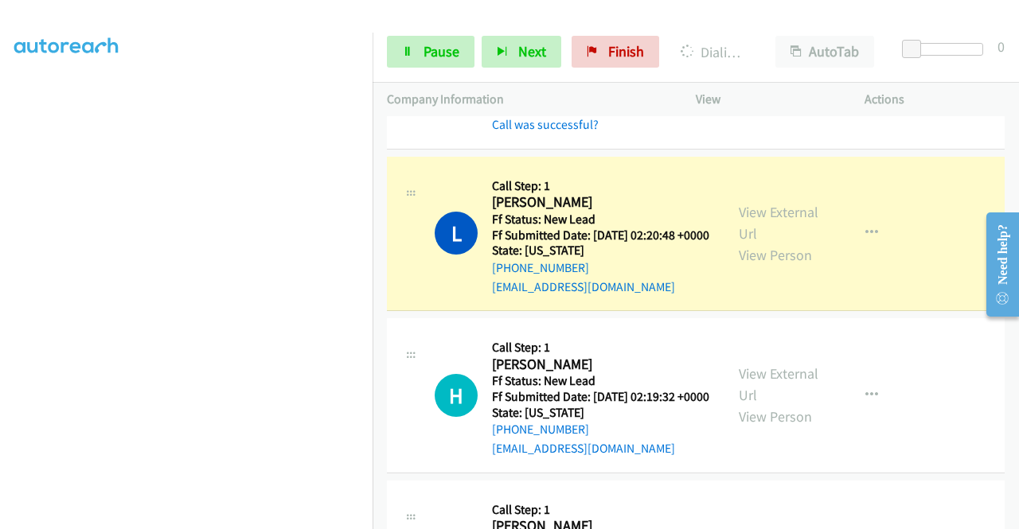
scroll to position [363, 0]
click at [430, 55] on span "Pause" at bounding box center [441, 51] width 36 height 18
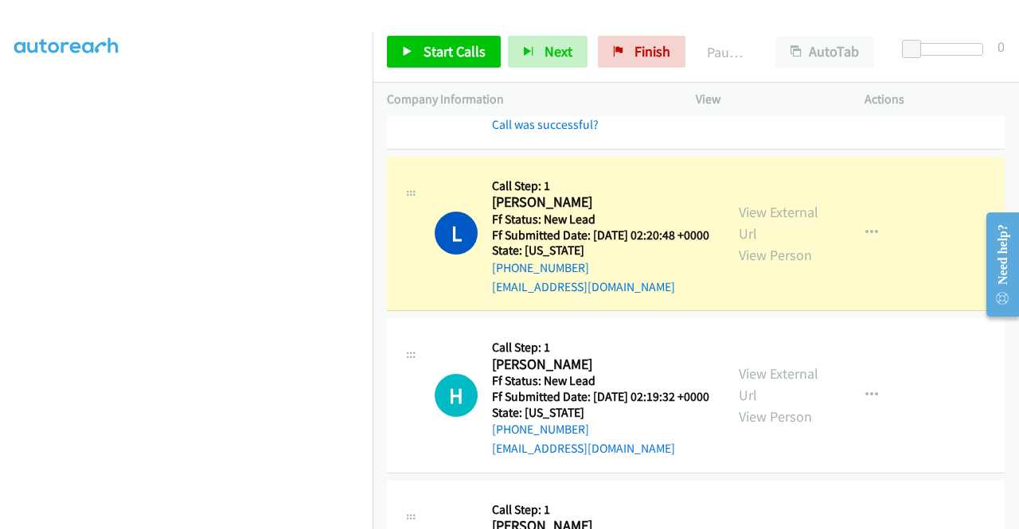
scroll to position [45, 0]
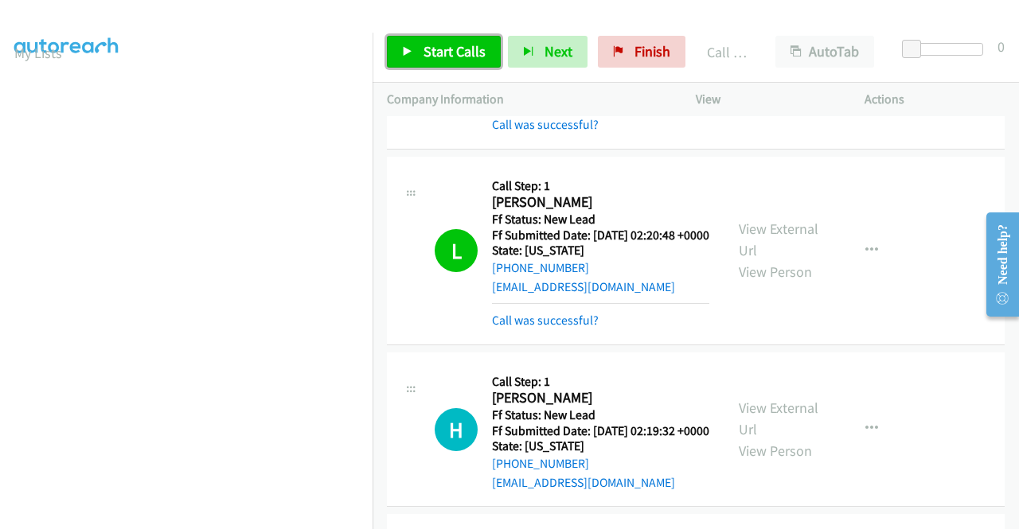
click at [443, 49] on span "Start Calls" at bounding box center [454, 51] width 62 height 18
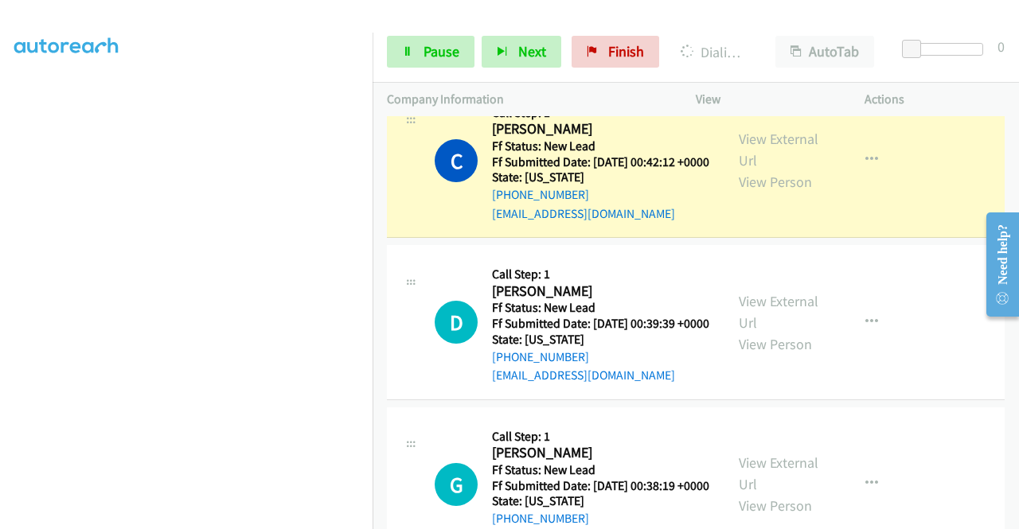
scroll to position [363, 0]
click at [413, 47] on link "Pause" at bounding box center [431, 52] width 88 height 32
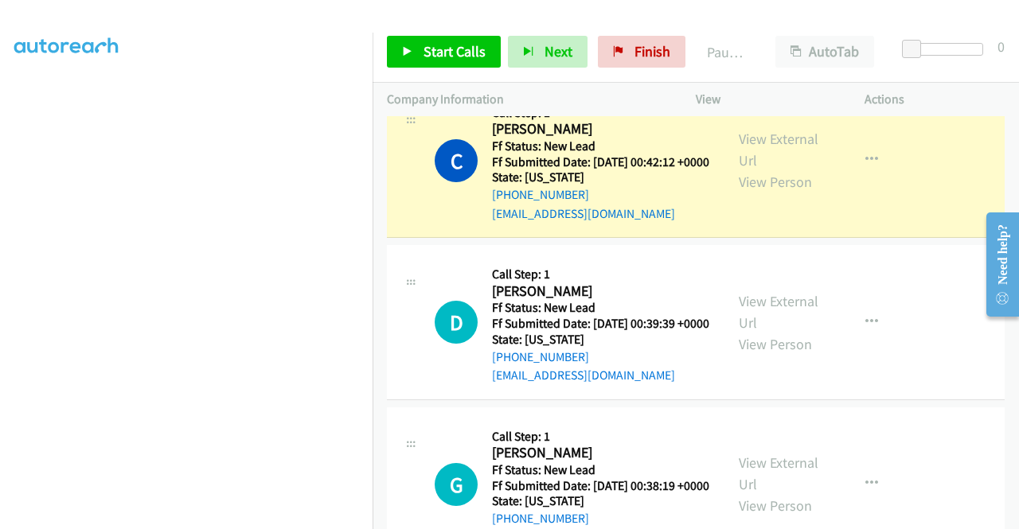
scroll to position [0, 0]
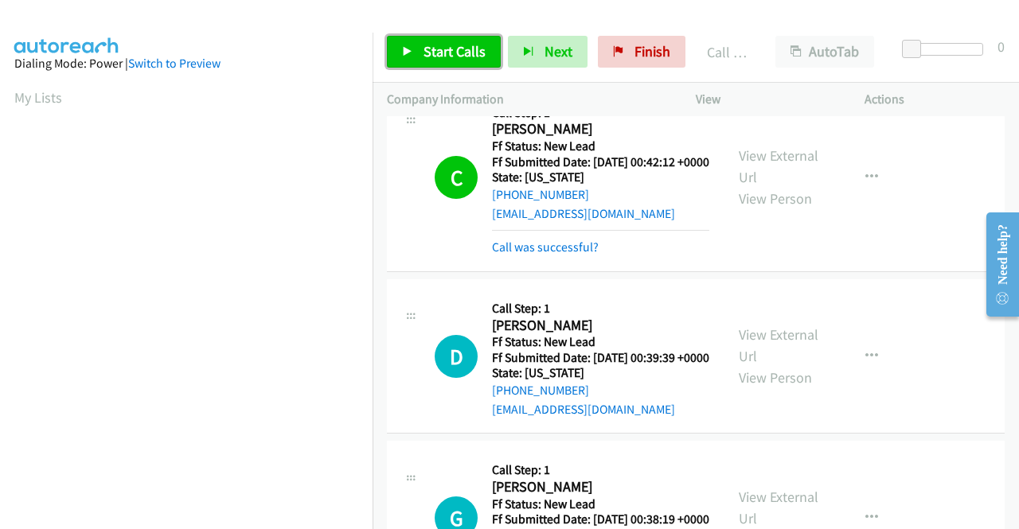
click at [444, 44] on span "Start Calls" at bounding box center [454, 51] width 62 height 18
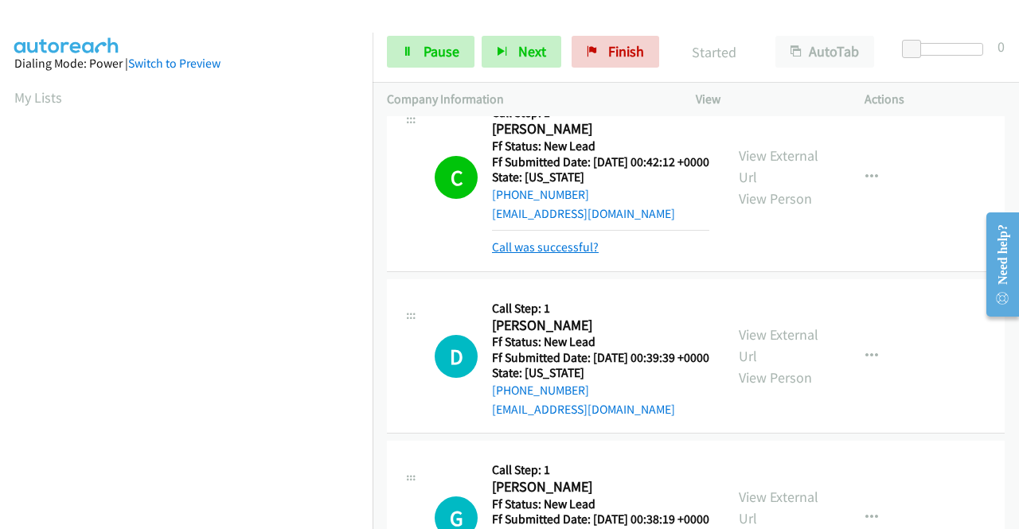
click at [578, 255] on link "Call was successful?" at bounding box center [545, 247] width 107 height 15
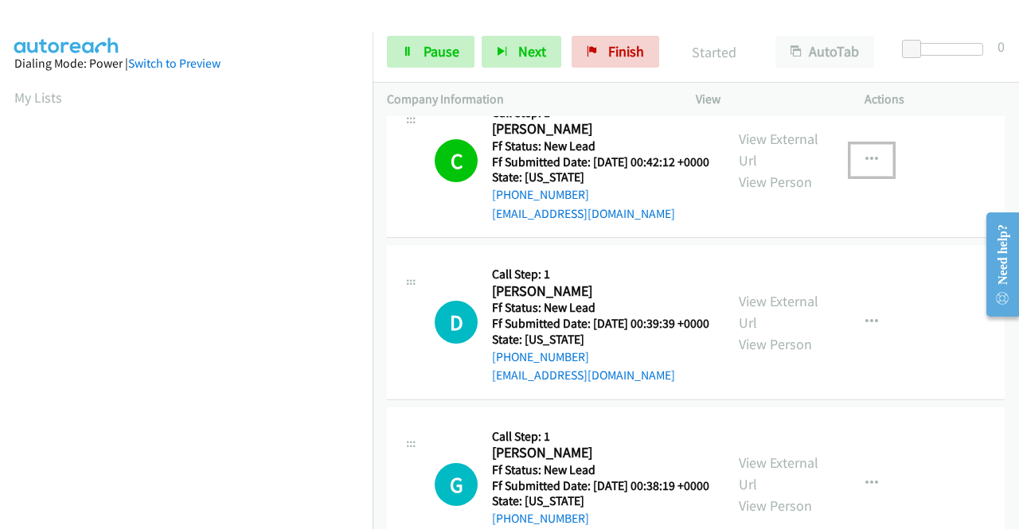
click at [865, 166] on icon "button" at bounding box center [871, 160] width 13 height 13
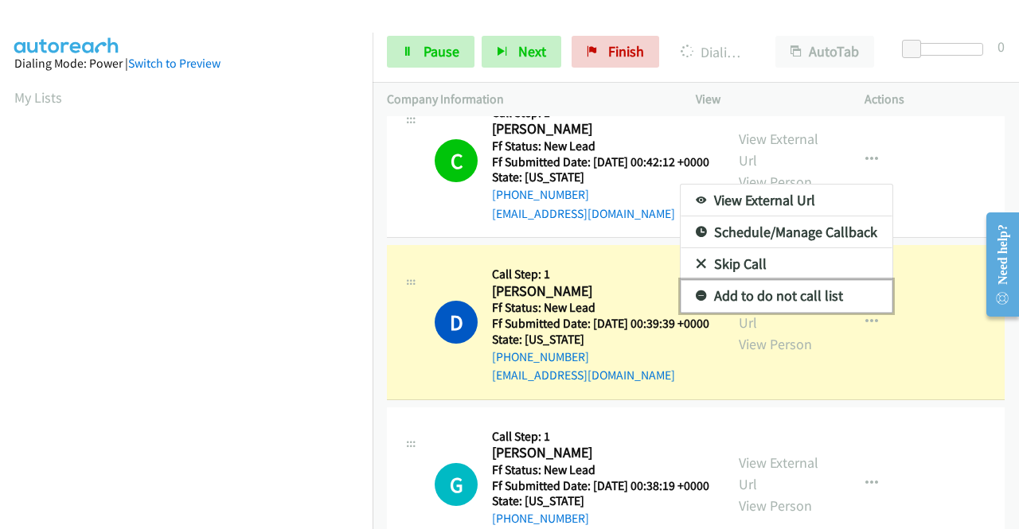
click at [759, 312] on link "Add to do not call list" at bounding box center [787, 296] width 212 height 32
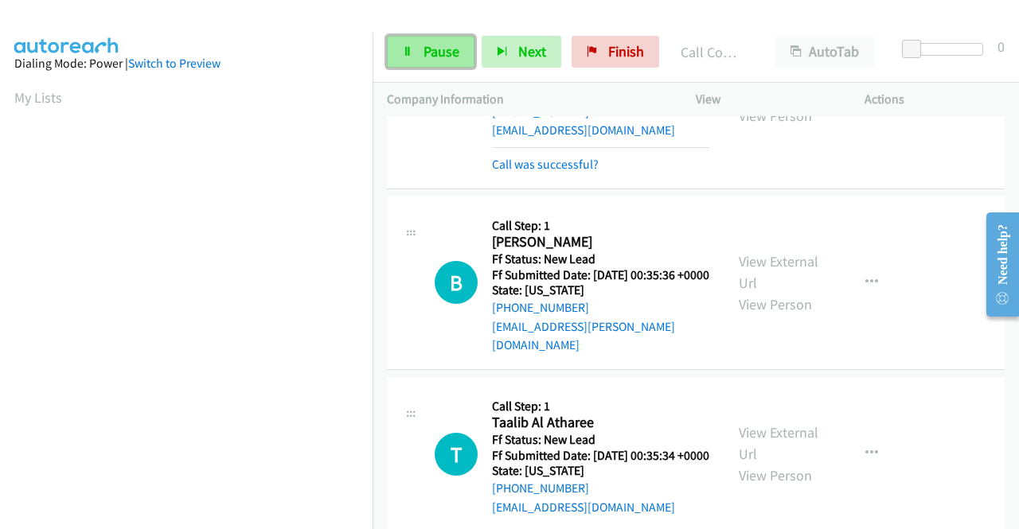
click at [442, 59] on span "Pause" at bounding box center [441, 51] width 36 height 18
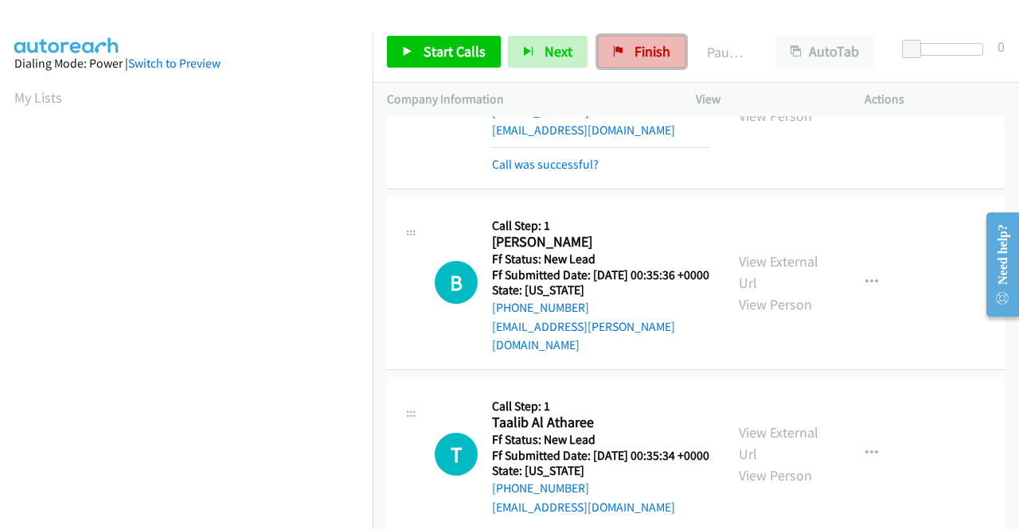
click at [659, 45] on span "Finish" at bounding box center [652, 51] width 36 height 18
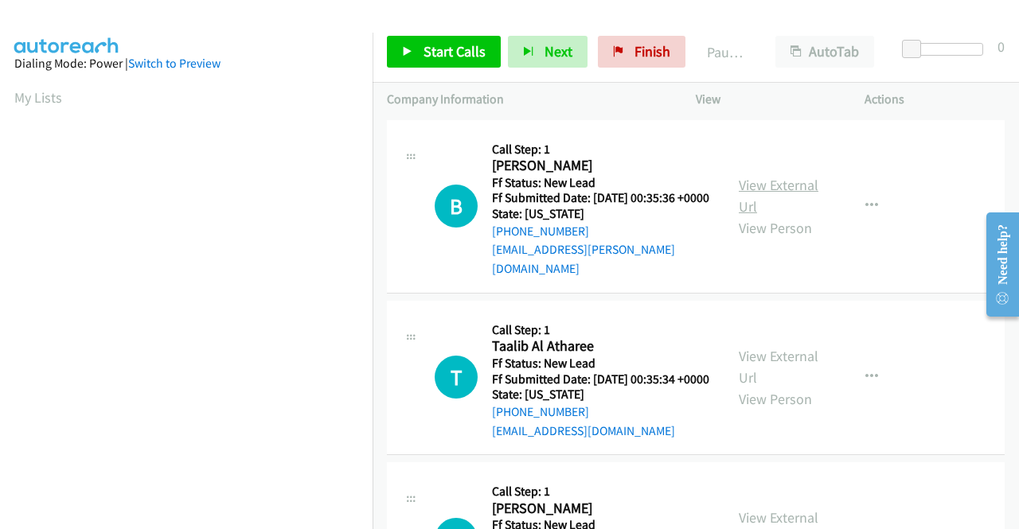
click at [758, 189] on link "View External Url" at bounding box center [779, 196] width 80 height 40
click at [778, 364] on link "View External Url" at bounding box center [779, 367] width 80 height 40
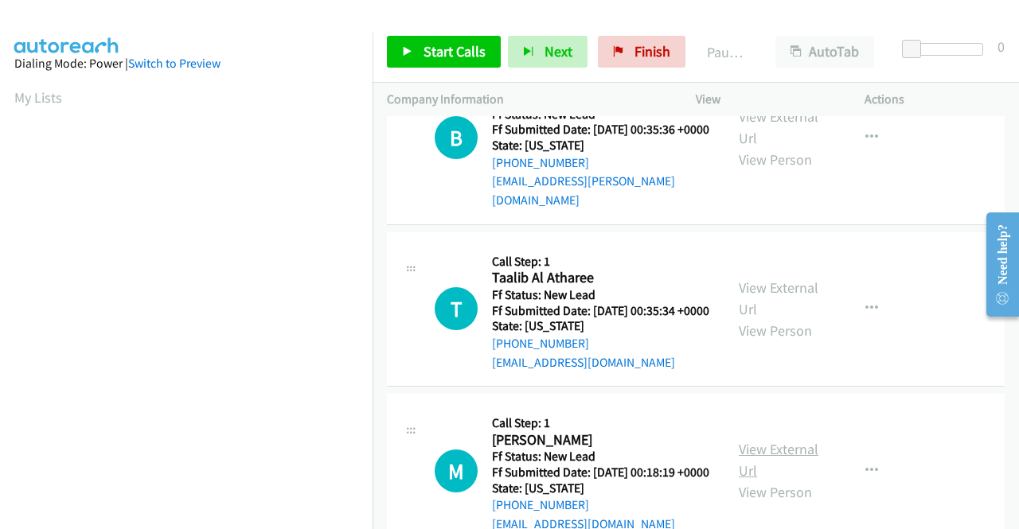
scroll to position [159, 0]
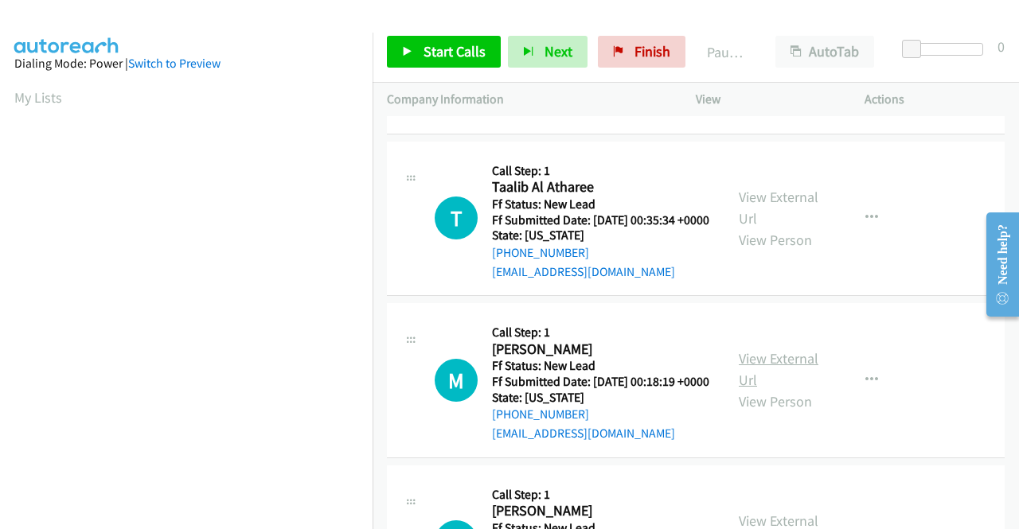
click at [787, 385] on link "View External Url" at bounding box center [779, 369] width 80 height 40
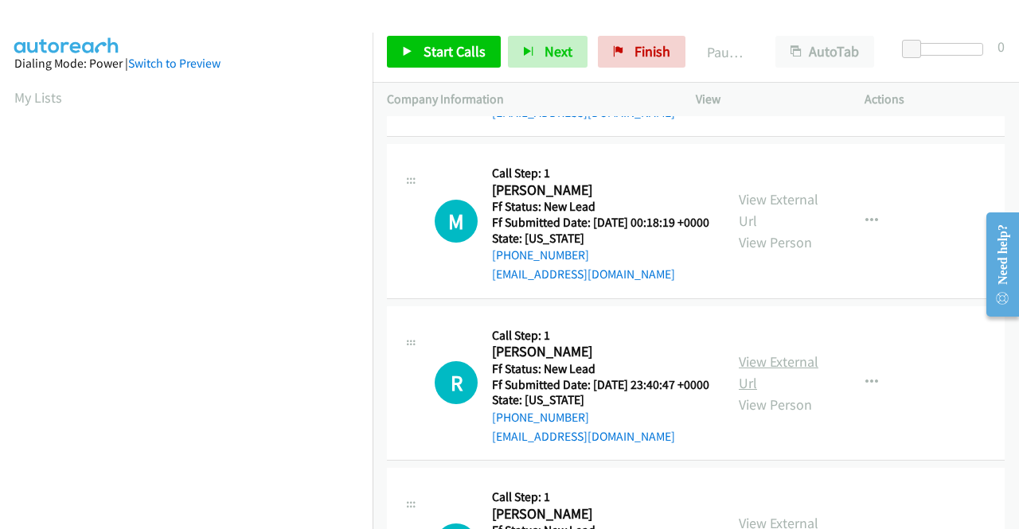
click at [780, 392] on link "View External Url" at bounding box center [779, 373] width 80 height 40
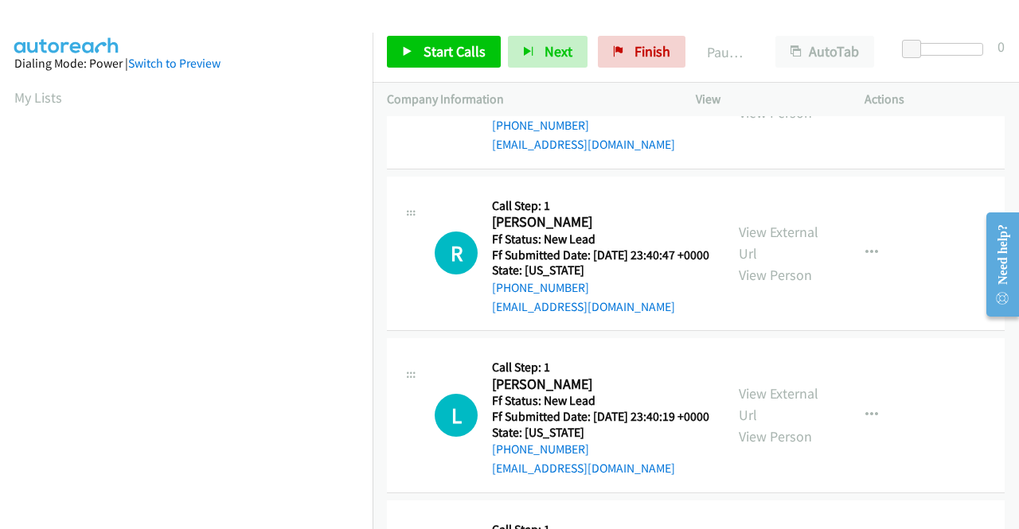
scroll to position [478, 0]
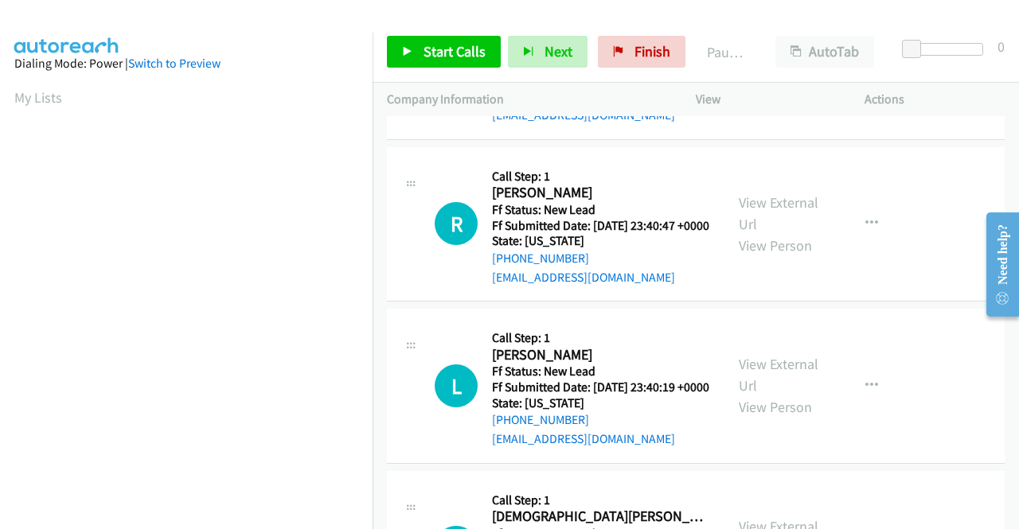
click at [770, 418] on div "View External Url View Person" at bounding box center [780, 385] width 83 height 64
click at [771, 395] on link "View External Url" at bounding box center [779, 375] width 80 height 40
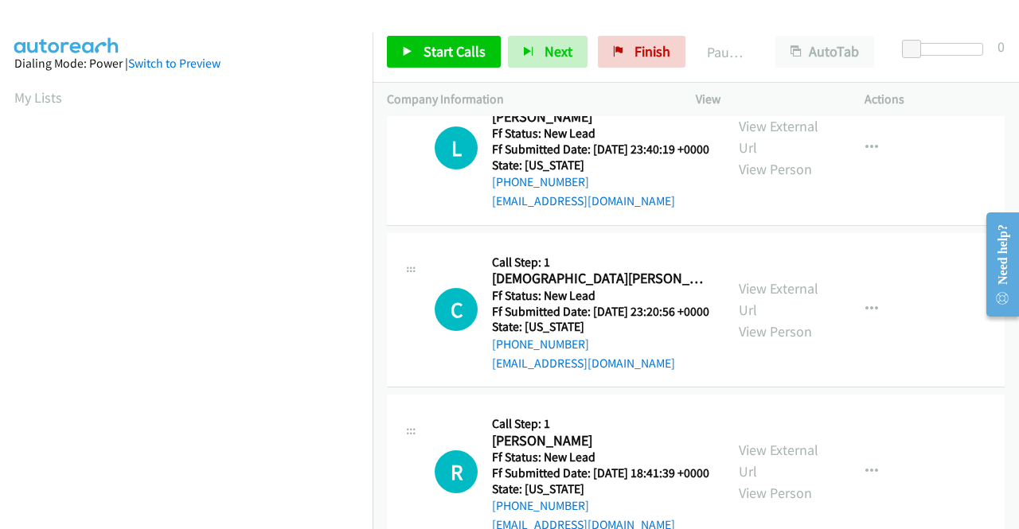
scroll to position [716, 0]
click at [751, 318] on link "View External Url" at bounding box center [779, 299] width 80 height 40
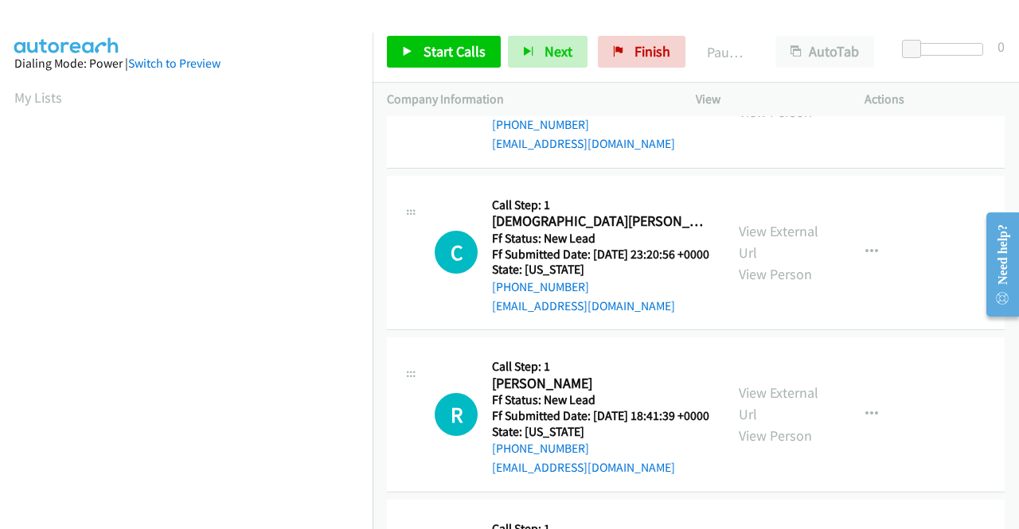
scroll to position [876, 0]
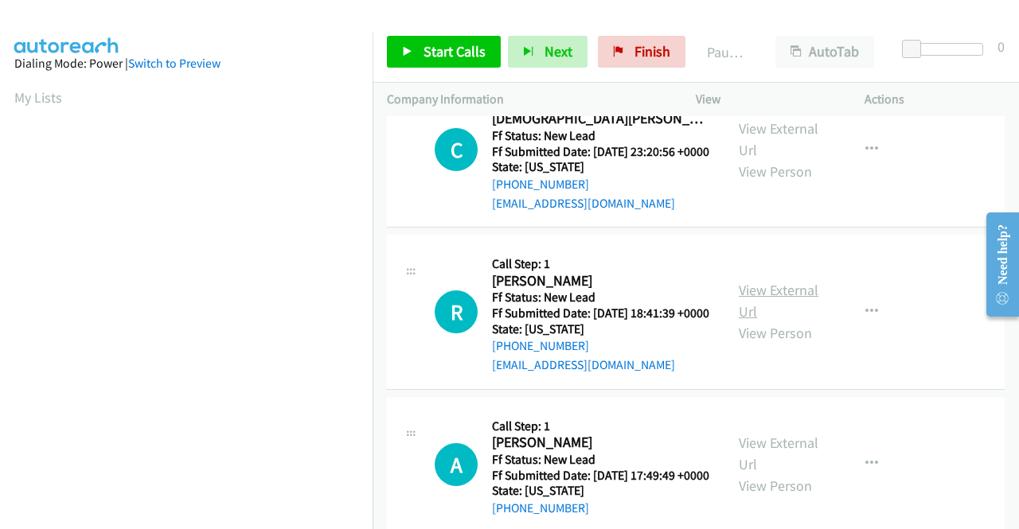
click at [774, 321] on link "View External Url" at bounding box center [779, 301] width 80 height 40
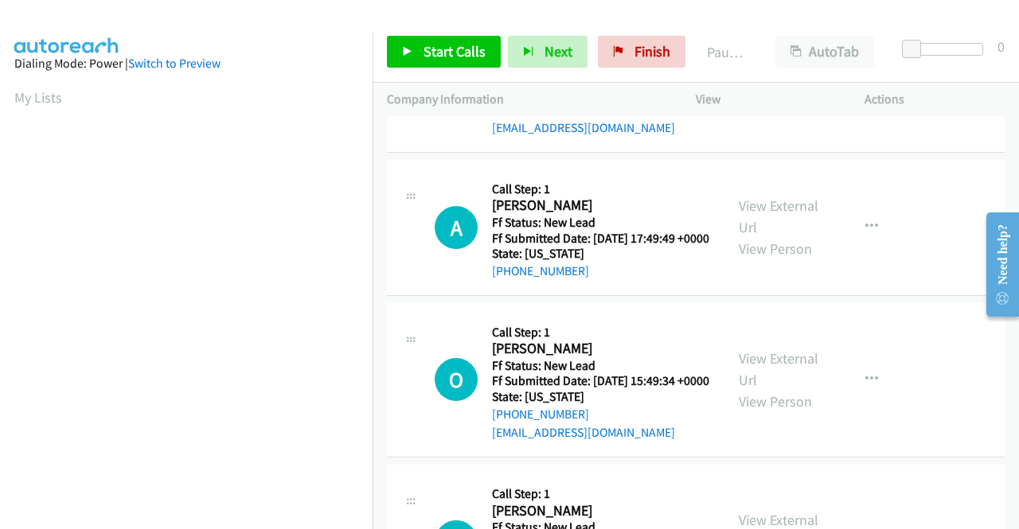
scroll to position [1114, 0]
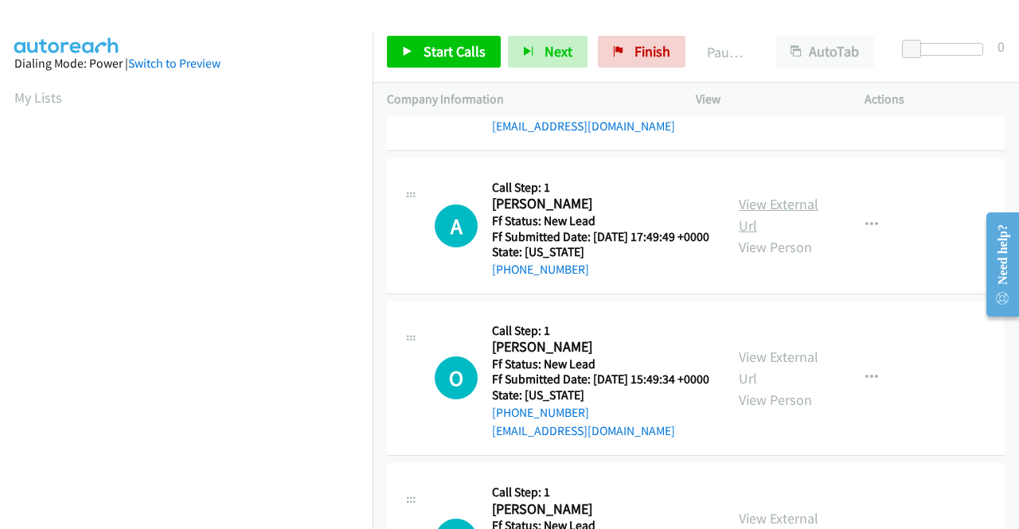
click at [785, 235] on link "View External Url" at bounding box center [779, 215] width 80 height 40
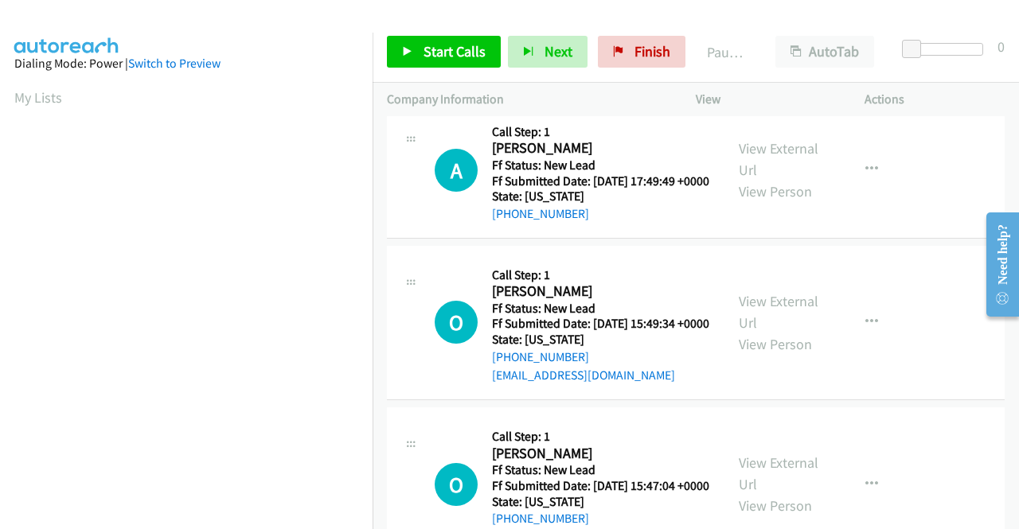
scroll to position [1194, 0]
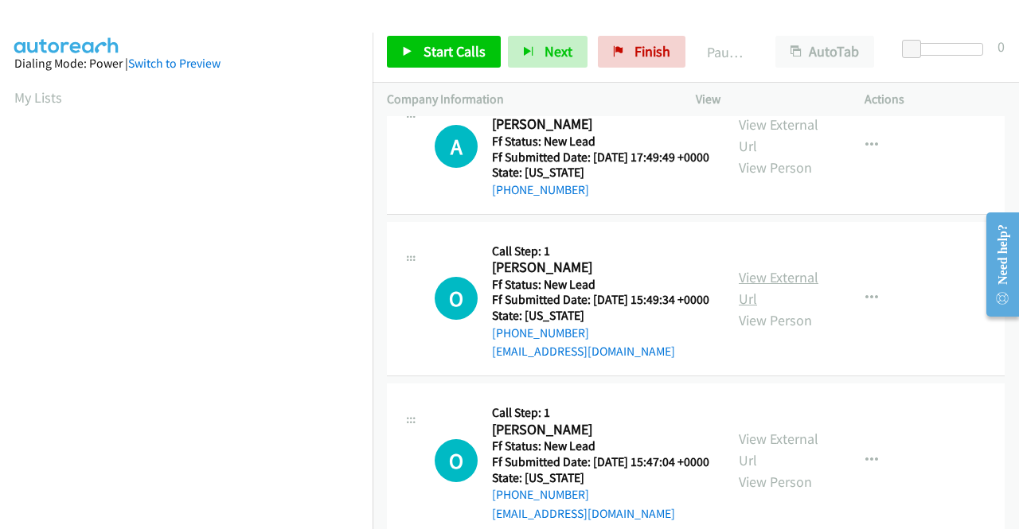
click at [757, 308] on link "View External Url" at bounding box center [779, 288] width 80 height 40
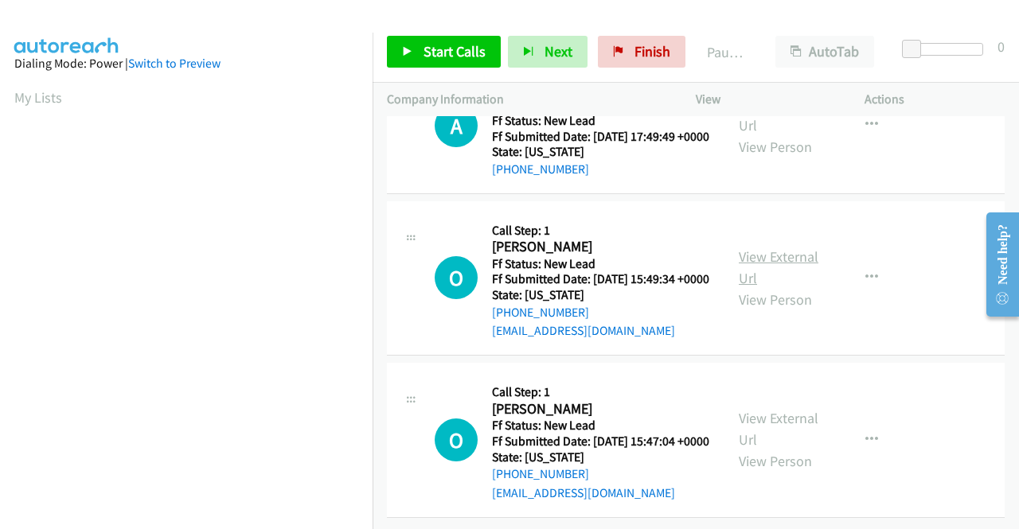
scroll to position [1361, 0]
click at [780, 409] on link "View External Url" at bounding box center [779, 429] width 80 height 40
click at [864, 424] on button "button" at bounding box center [871, 440] width 43 height 32
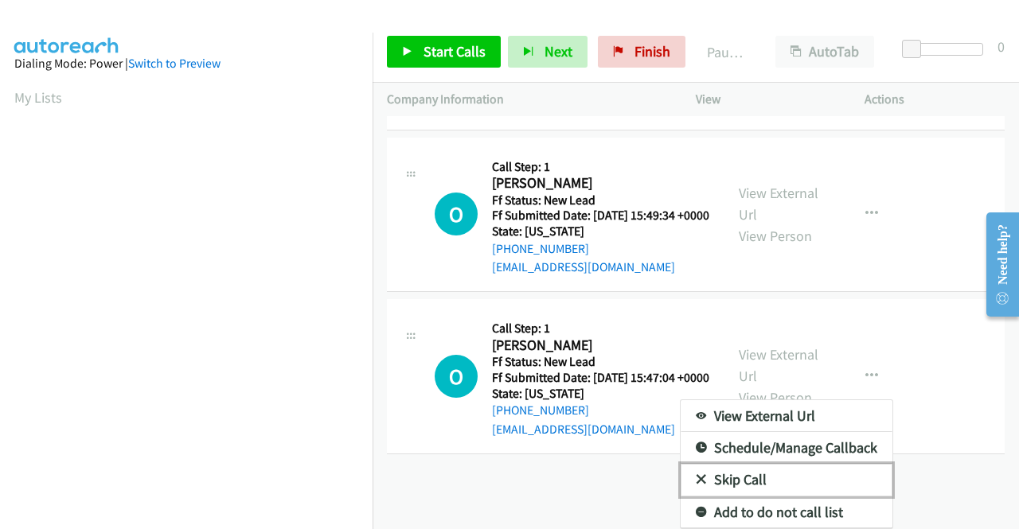
click at [756, 474] on link "Skip Call" at bounding box center [787, 480] width 212 height 32
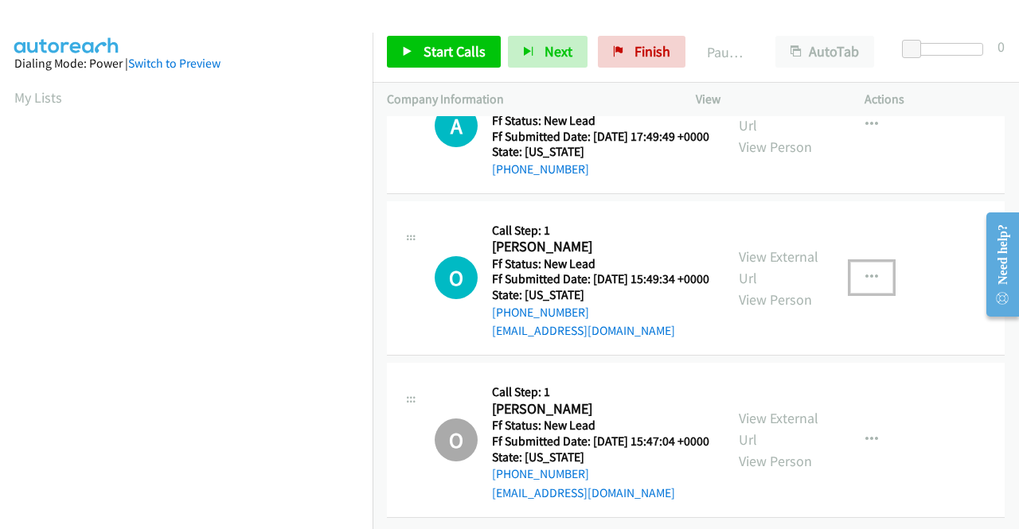
click at [865, 271] on icon "button" at bounding box center [871, 277] width 13 height 13
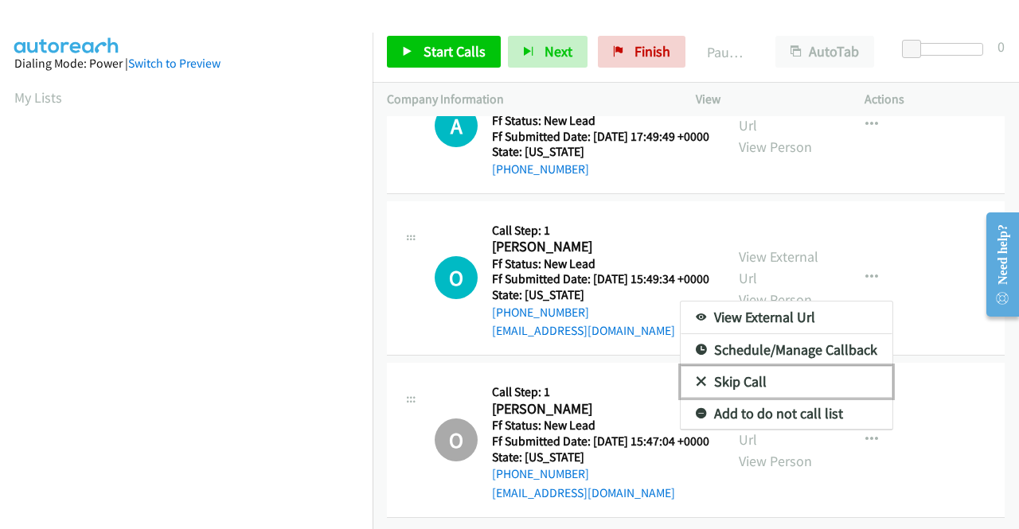
click at [798, 366] on link "Skip Call" at bounding box center [787, 382] width 212 height 32
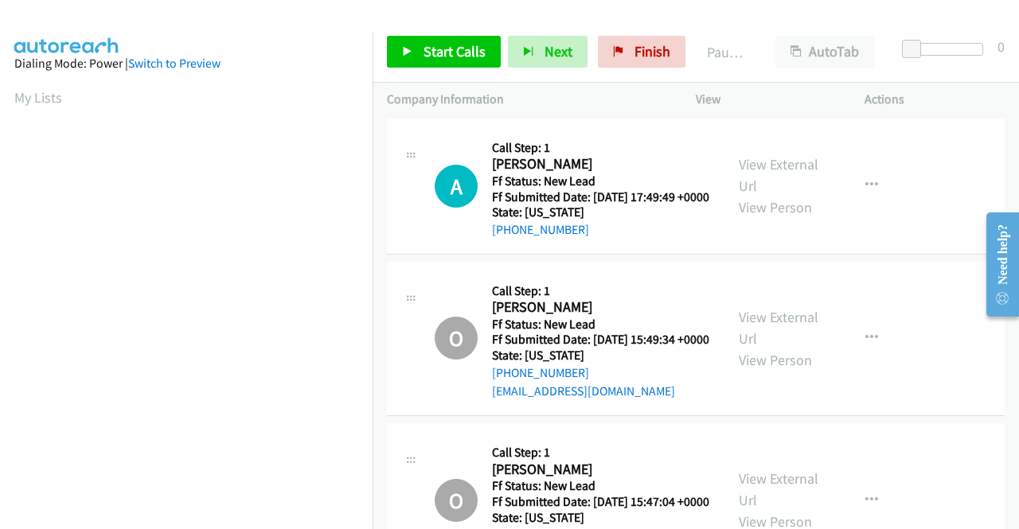
scroll to position [1122, 0]
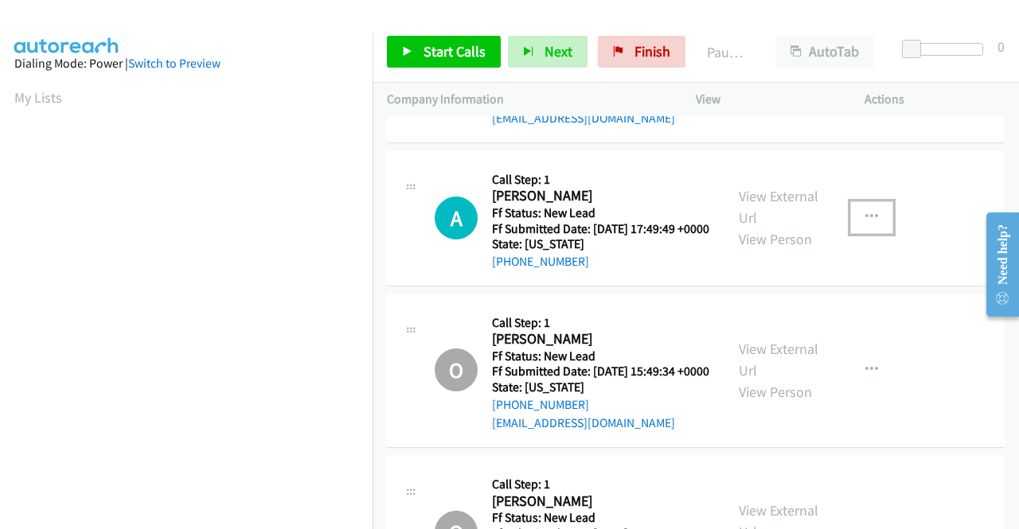
click at [855, 233] on button "button" at bounding box center [871, 217] width 43 height 32
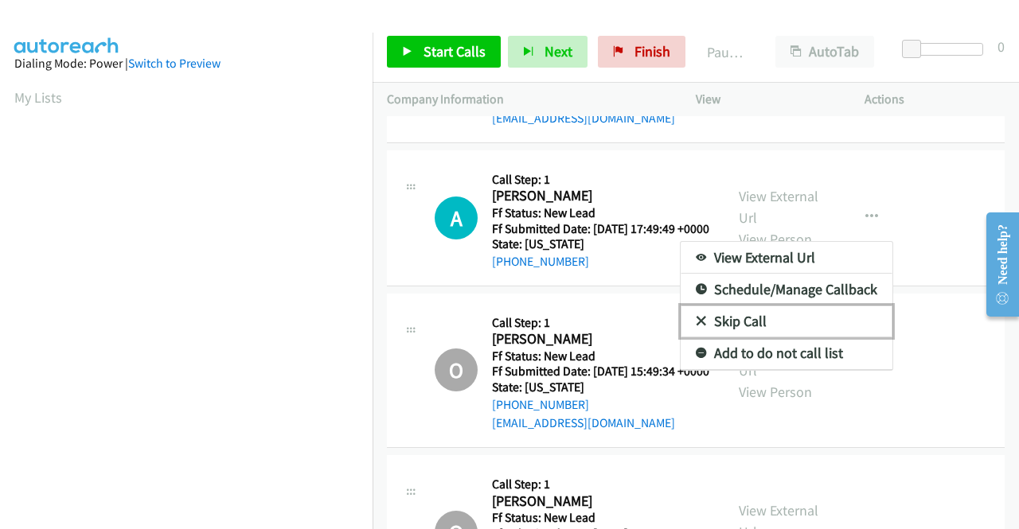
click at [762, 338] on link "Skip Call" at bounding box center [787, 322] width 212 height 32
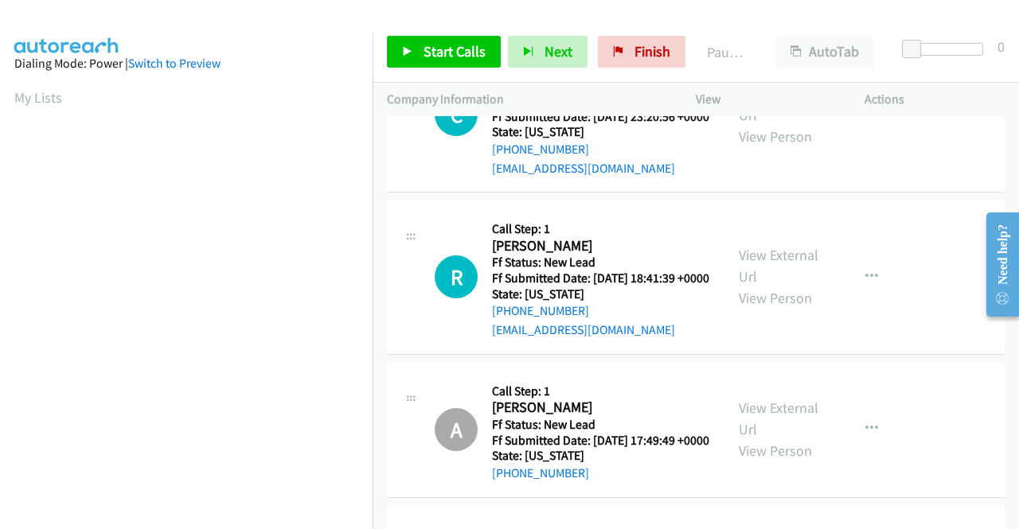
scroll to position [884, 0]
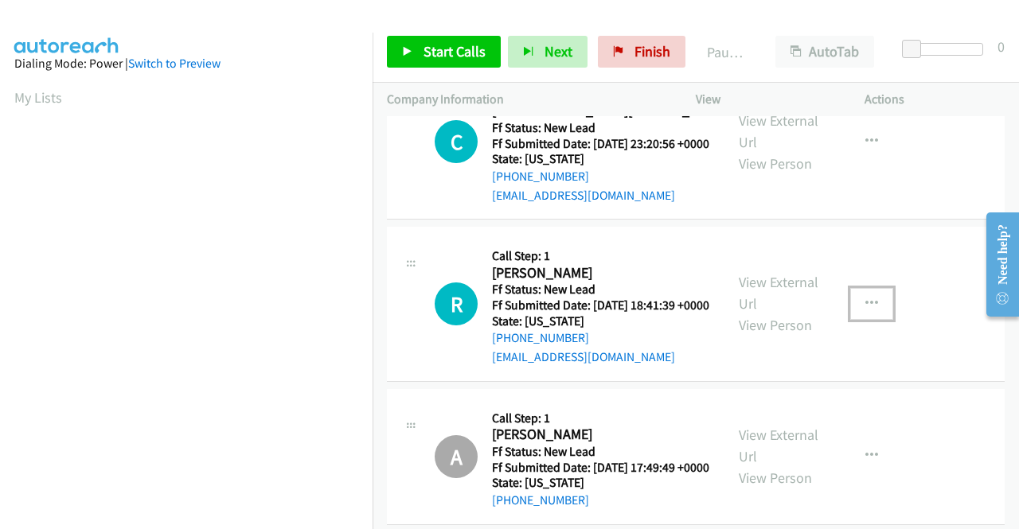
click at [868, 310] on icon "button" at bounding box center [871, 304] width 13 height 13
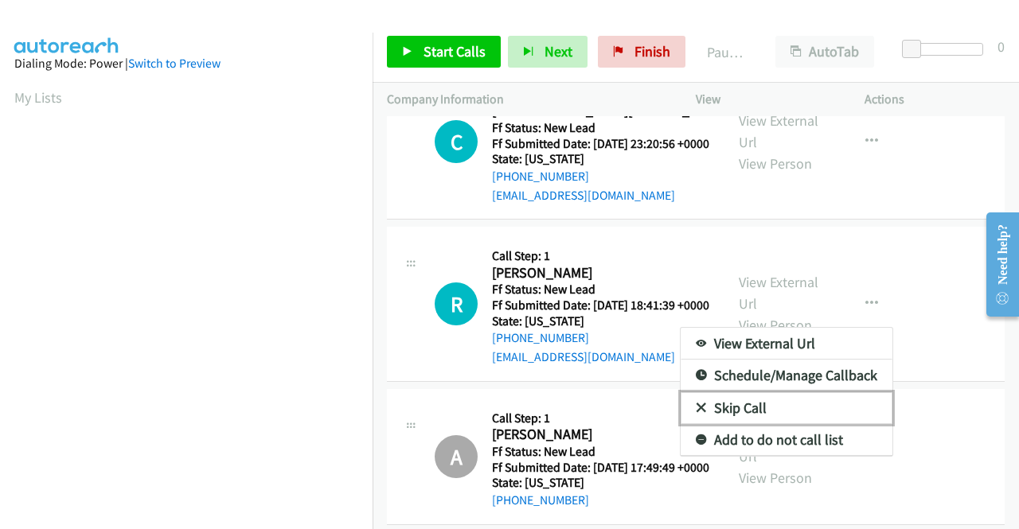
click at [739, 424] on link "Skip Call" at bounding box center [787, 408] width 212 height 32
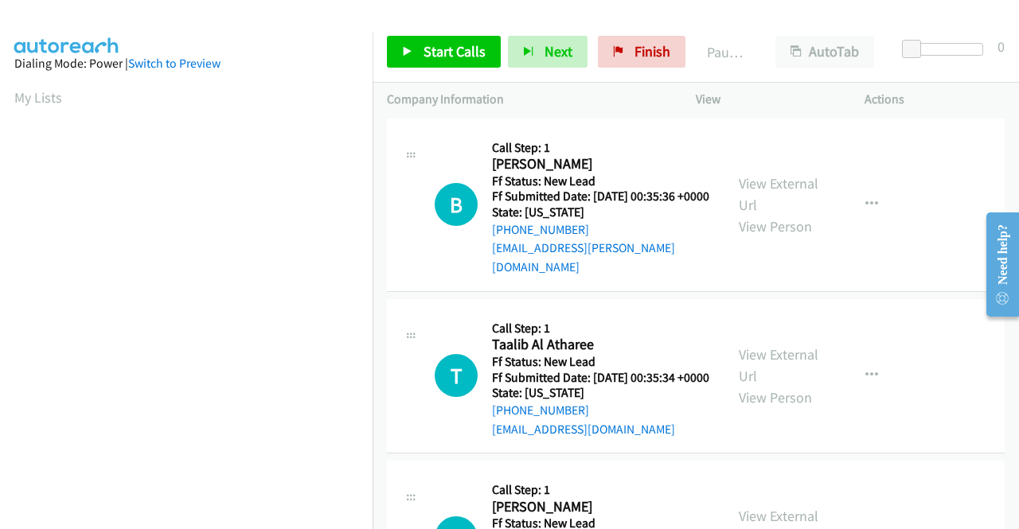
scroll to position [0, 0]
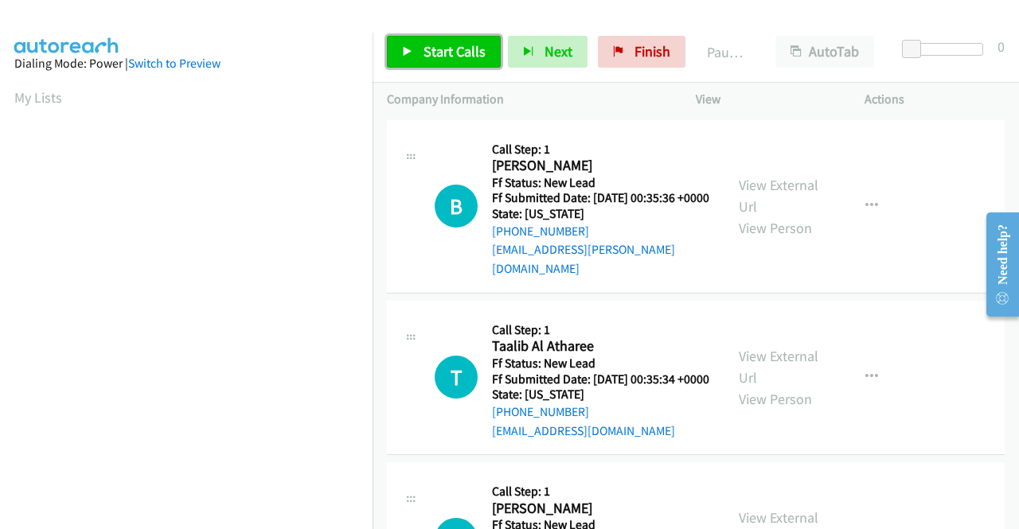
click at [419, 64] on link "Start Calls" at bounding box center [444, 52] width 114 height 32
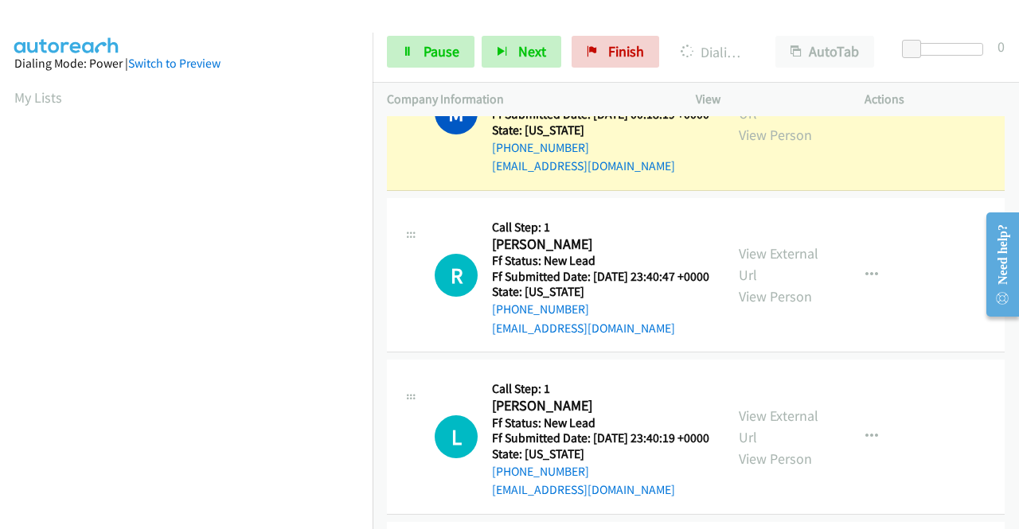
scroll to position [363, 0]
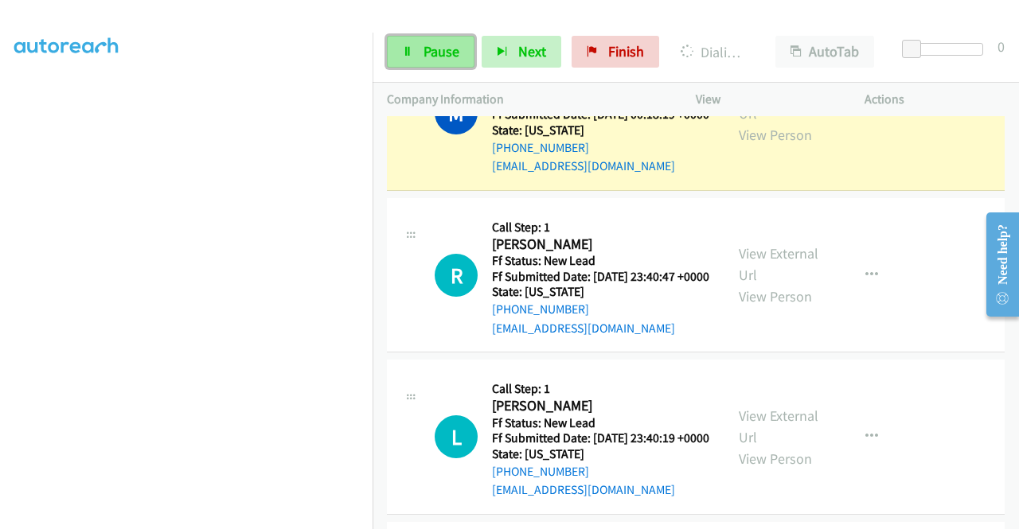
click at [406, 45] on link "Pause" at bounding box center [431, 52] width 88 height 32
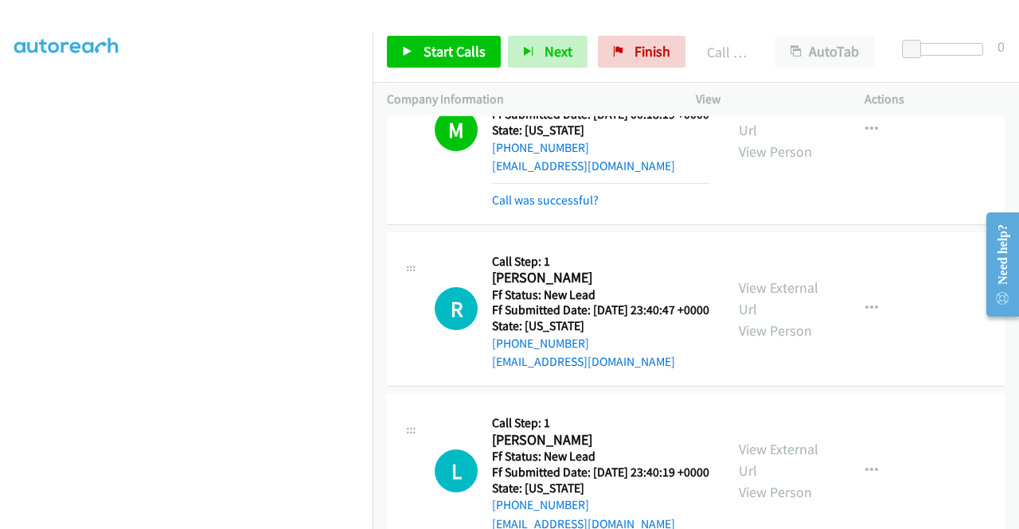
scroll to position [511, 0]
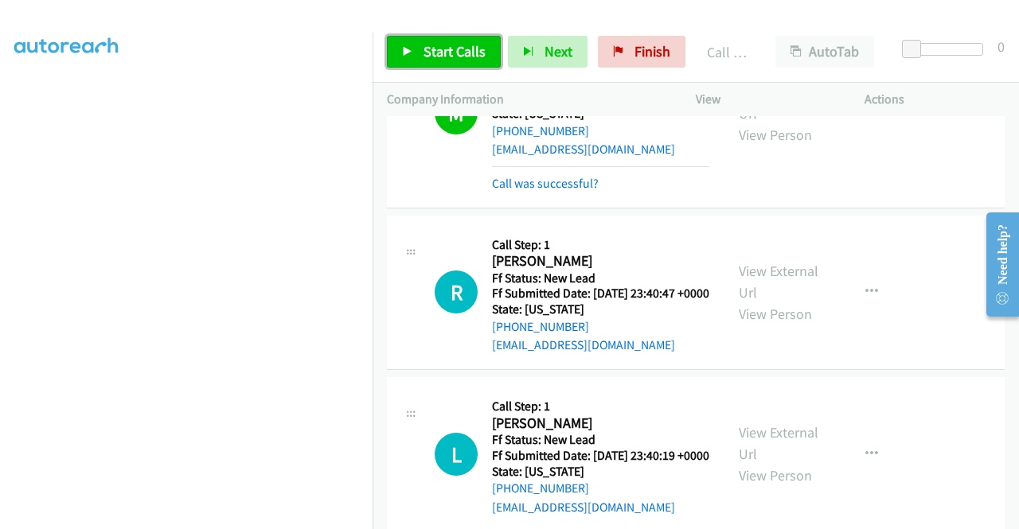
click at [462, 41] on link "Start Calls" at bounding box center [444, 52] width 114 height 32
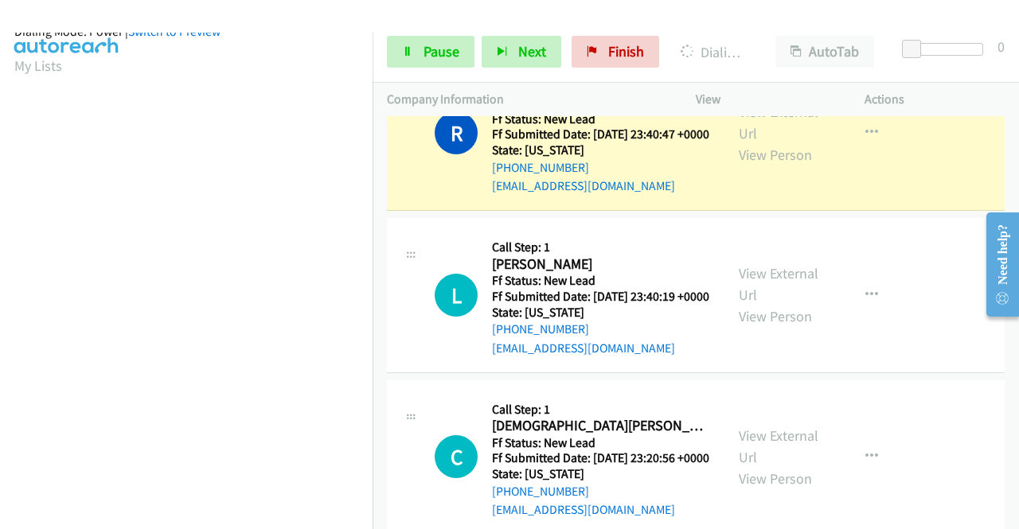
scroll to position [363, 0]
click at [445, 63] on link "Pause" at bounding box center [431, 52] width 88 height 32
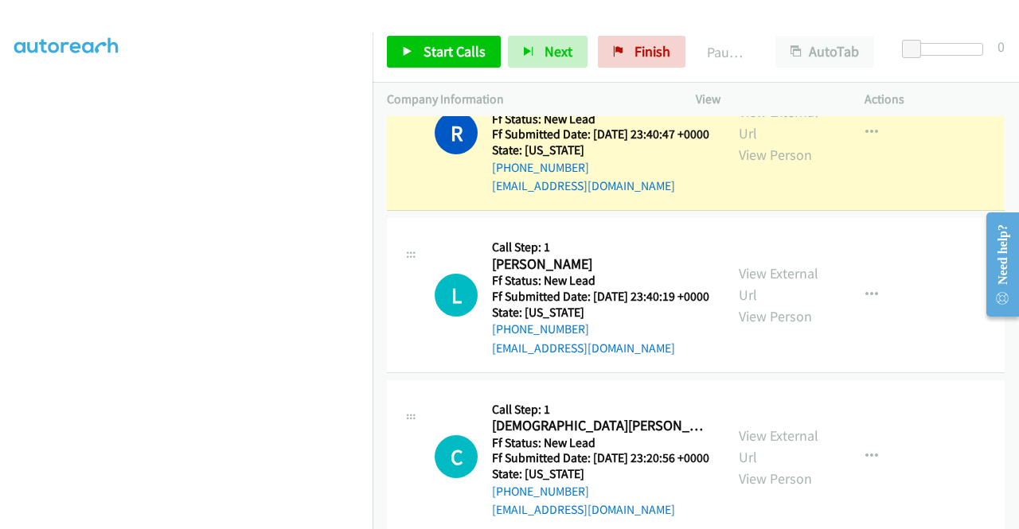
scroll to position [45, 0]
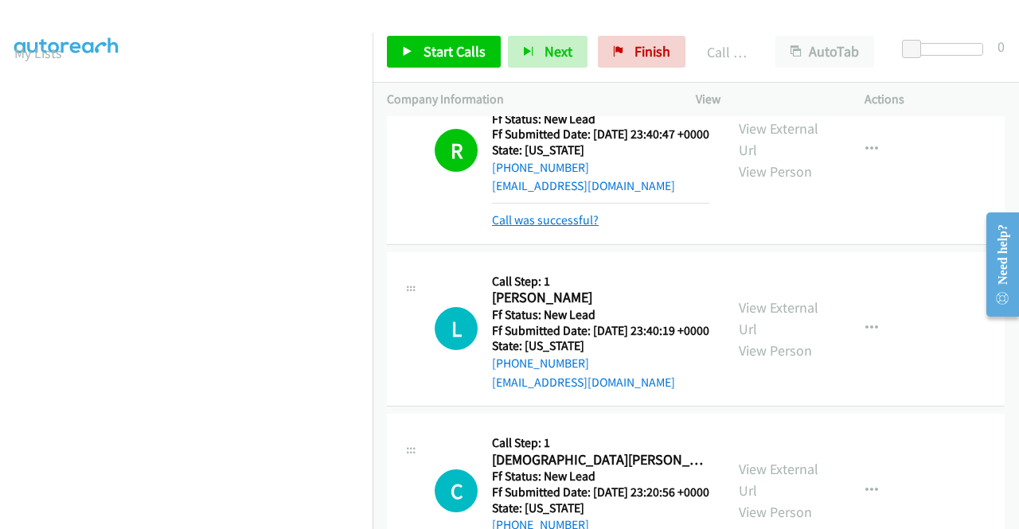
click at [564, 228] on link "Call was successful?" at bounding box center [545, 220] width 107 height 15
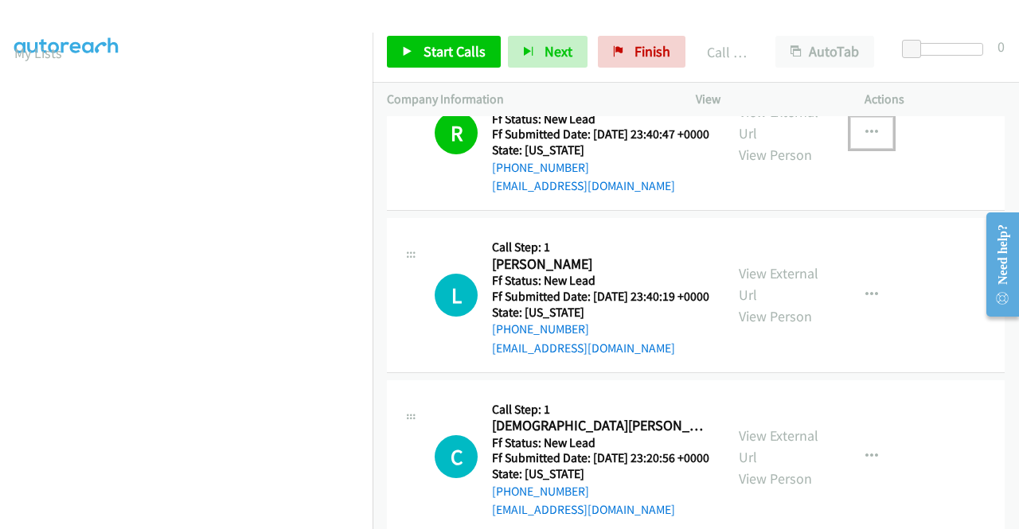
click at [865, 139] on icon "button" at bounding box center [871, 133] width 13 height 13
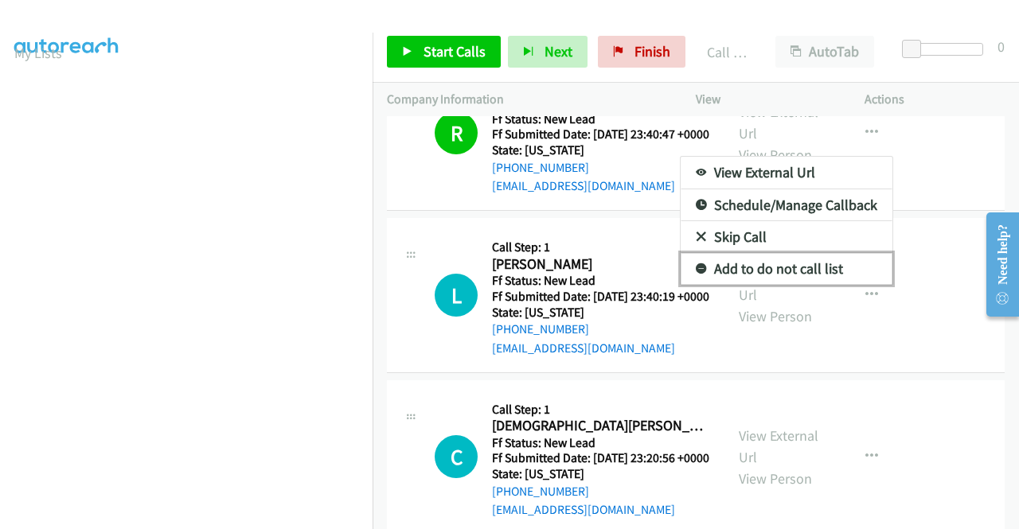
click at [777, 285] on link "Add to do not call list" at bounding box center [787, 269] width 212 height 32
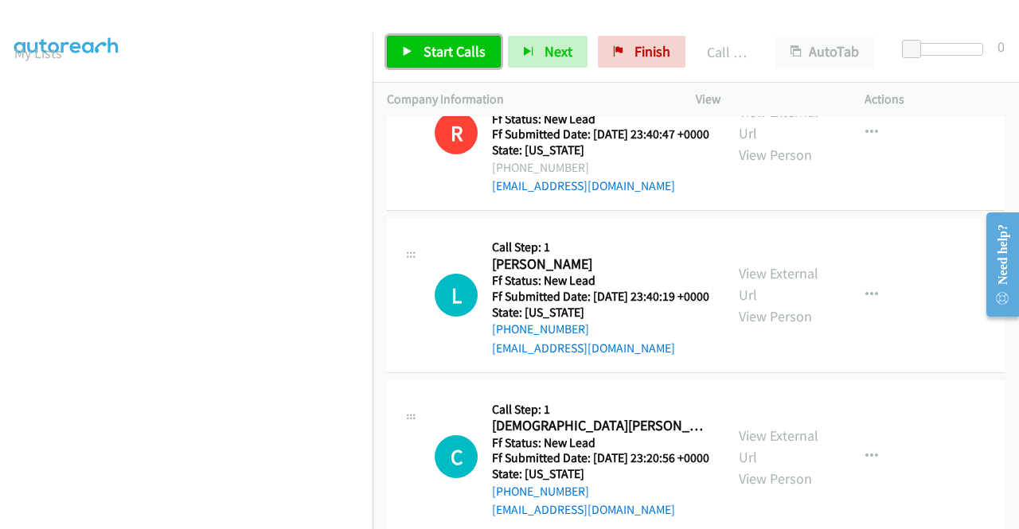
click at [462, 58] on span "Start Calls" at bounding box center [454, 51] width 62 height 18
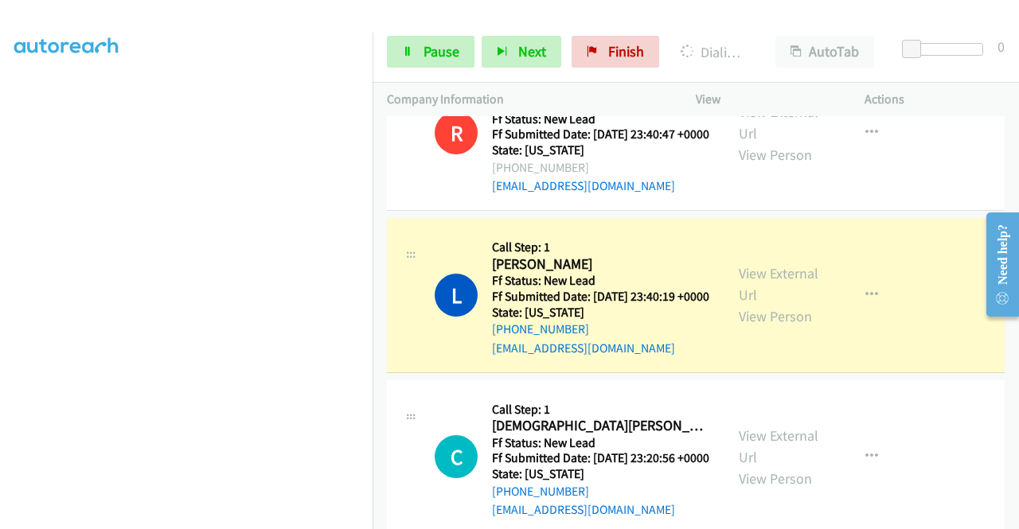
scroll to position [0, 0]
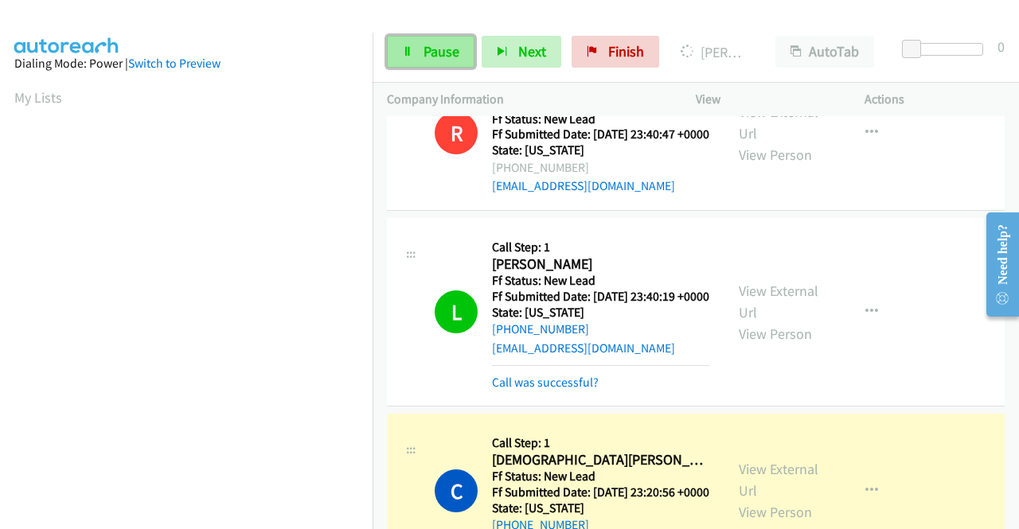
click at [451, 48] on span "Pause" at bounding box center [441, 51] width 36 height 18
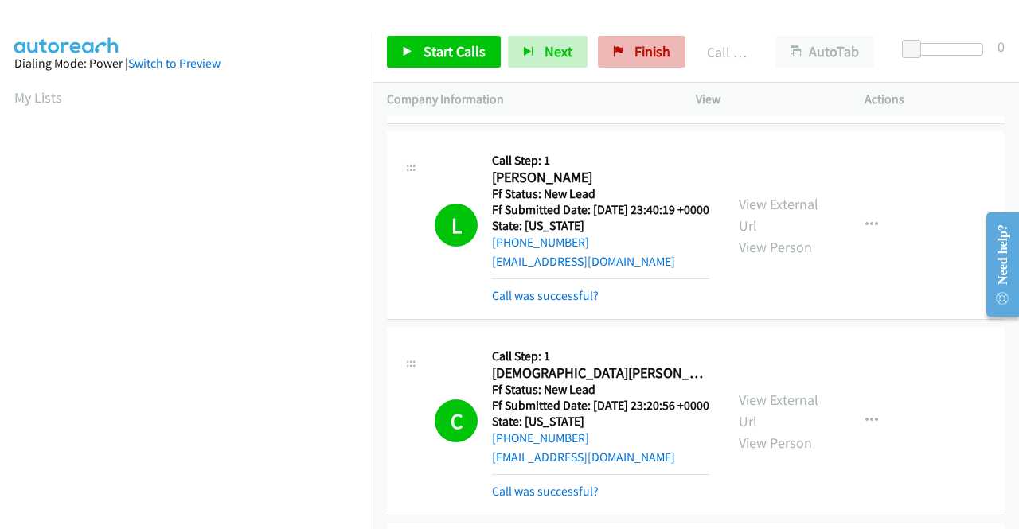
drag, startPoint x: 642, startPoint y: 74, endPoint x: 634, endPoint y: 51, distance: 24.4
click at [638, 63] on div "Start Calls Pause Next Finish Call Completed AutoTab AutoTab 0" at bounding box center [696, 51] width 646 height 61
click at [634, 51] on span "Finish" at bounding box center [652, 51] width 36 height 18
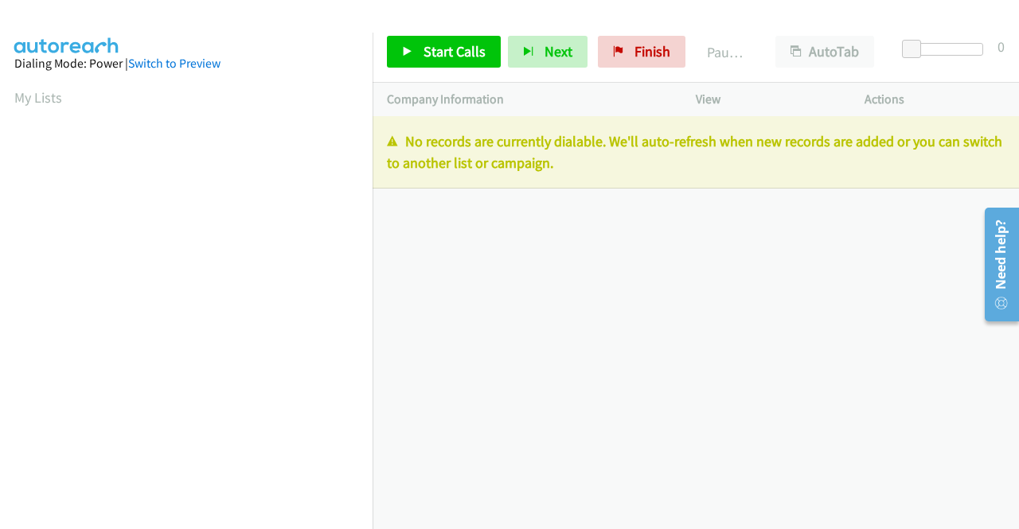
drag, startPoint x: 613, startPoint y: 170, endPoint x: 382, endPoint y: 143, distance: 232.3
click at [382, 143] on div "No records are currently dialable. We'll auto-refresh when new records are adde…" at bounding box center [696, 152] width 646 height 72
copy p "No records are currently dialable. We'll auto-refresh when new records are adde…"
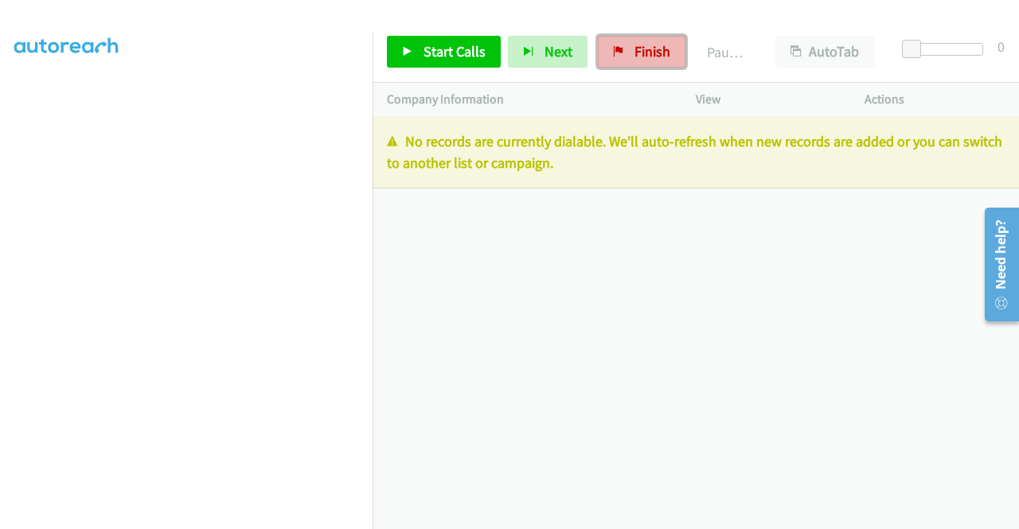
click at [635, 53] on span "Finish" at bounding box center [652, 51] width 36 height 18
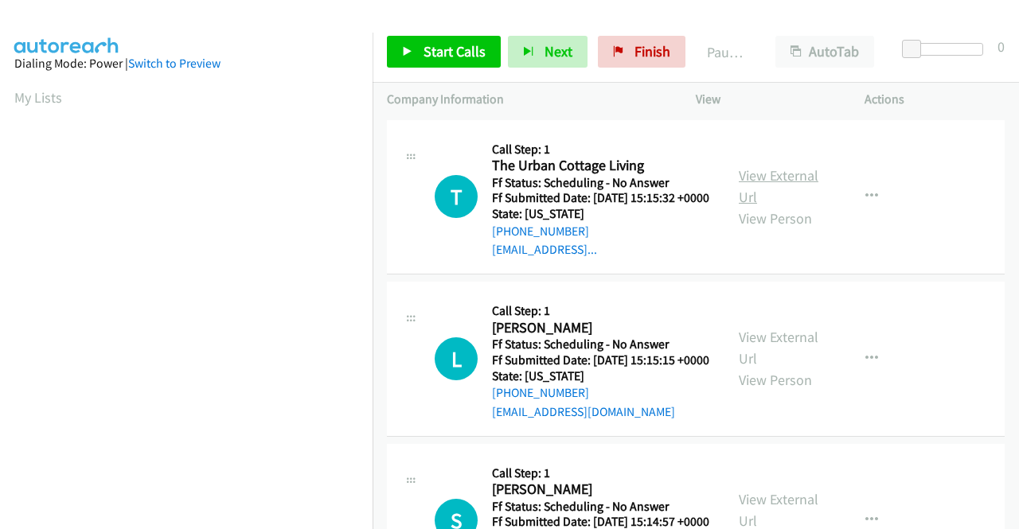
click at [784, 183] on link "View External Url" at bounding box center [779, 186] width 80 height 40
click at [775, 350] on div "View External Url View Person" at bounding box center [780, 358] width 83 height 64
click at [771, 361] on link "View External Url" at bounding box center [779, 348] width 80 height 40
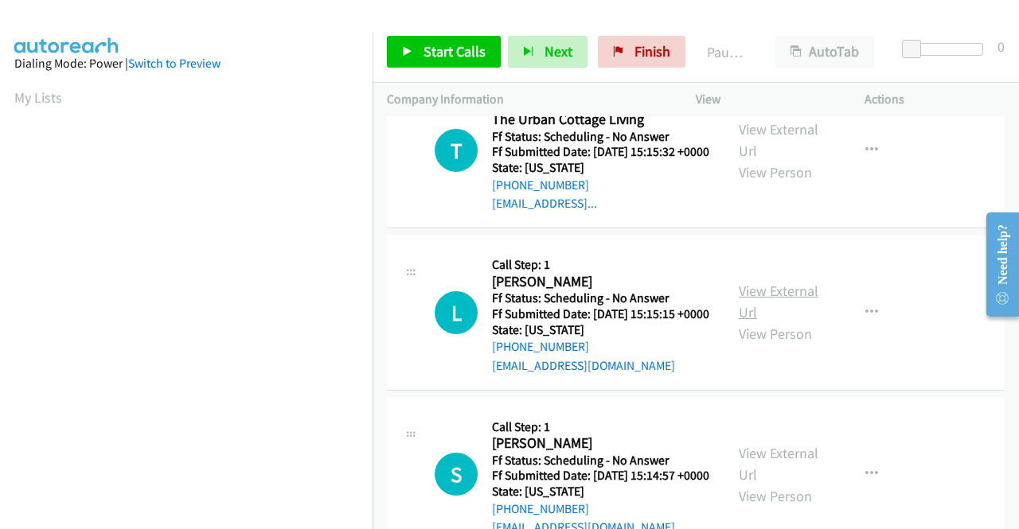
scroll to position [159, 0]
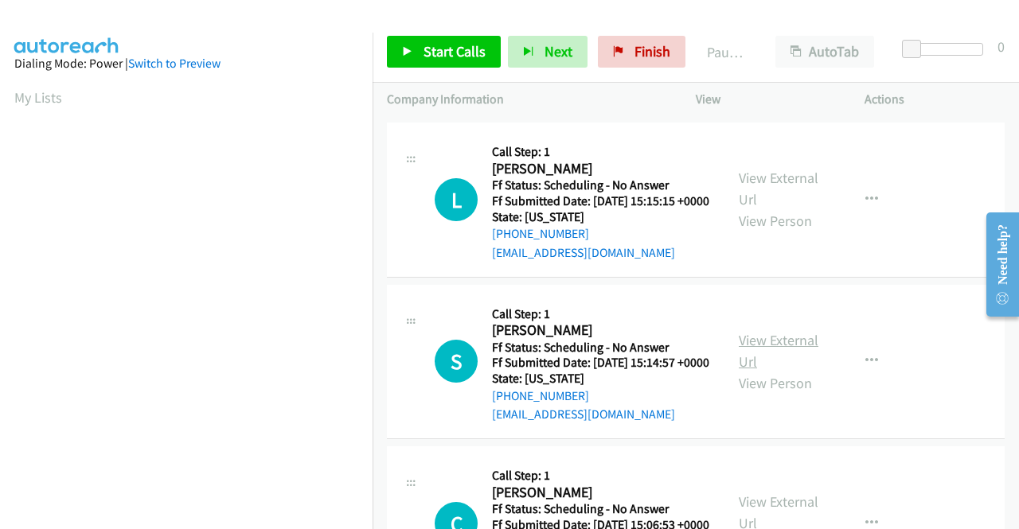
click at [755, 371] on link "View External Url" at bounding box center [779, 351] width 80 height 40
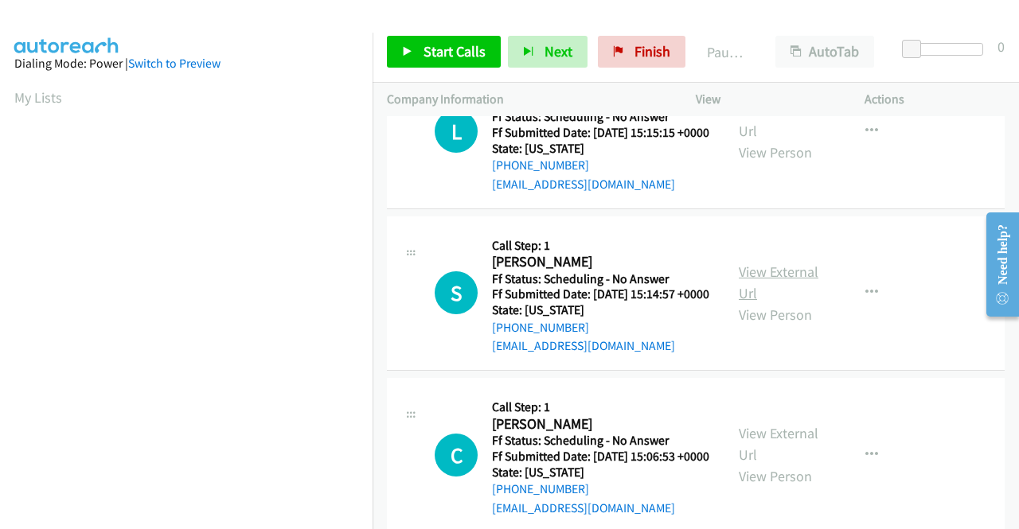
scroll to position [318, 0]
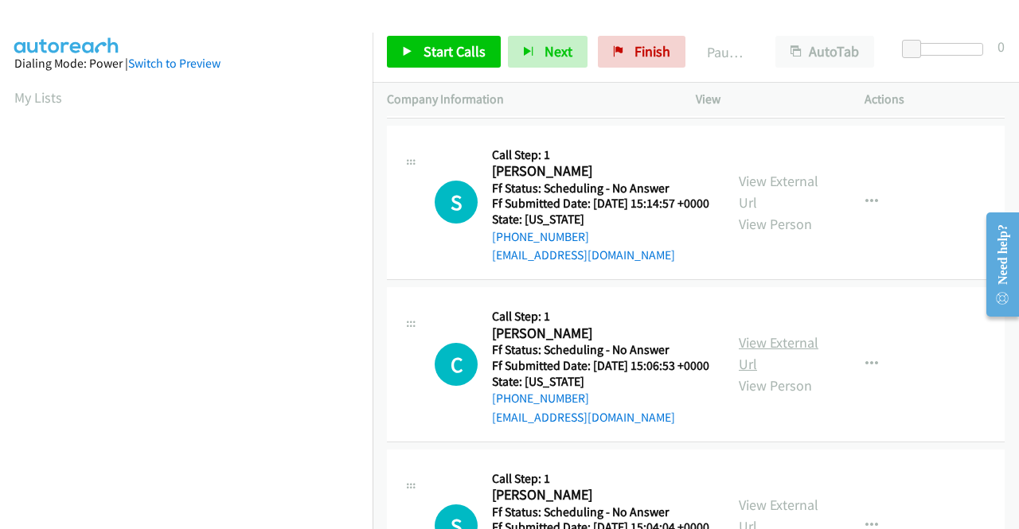
click at [795, 373] on link "View External Url" at bounding box center [779, 354] width 80 height 40
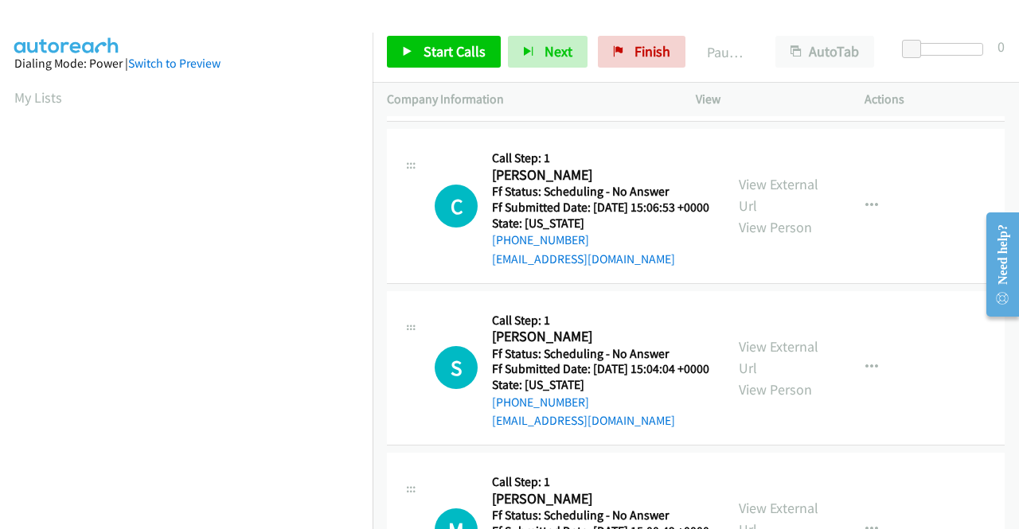
scroll to position [478, 0]
click at [755, 377] on link "View External Url" at bounding box center [779, 357] width 80 height 40
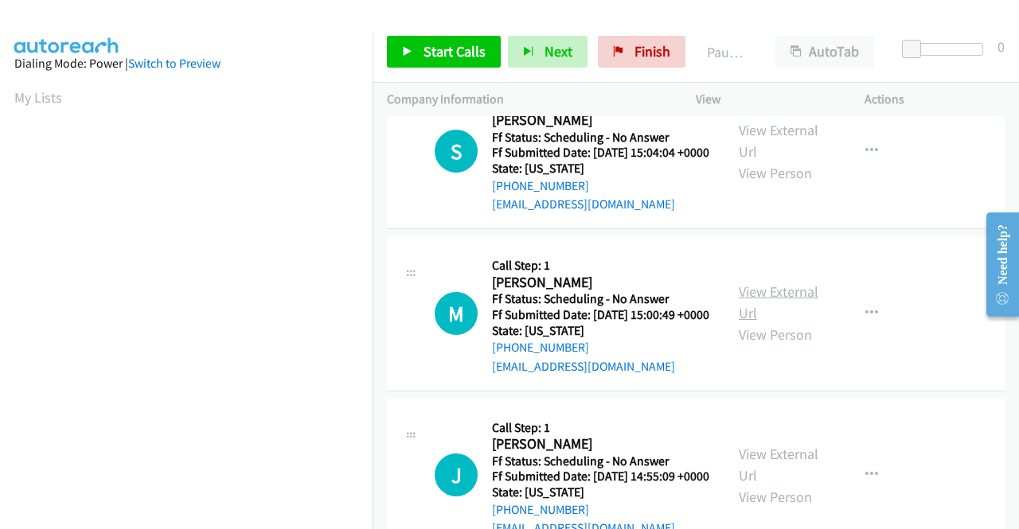
scroll to position [716, 0]
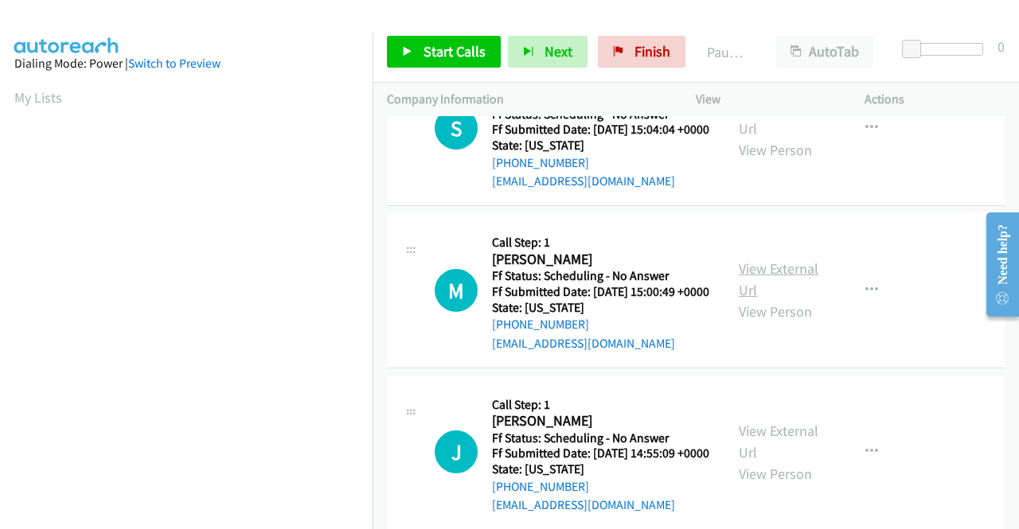
click at [759, 299] on link "View External Url" at bounding box center [779, 279] width 80 height 40
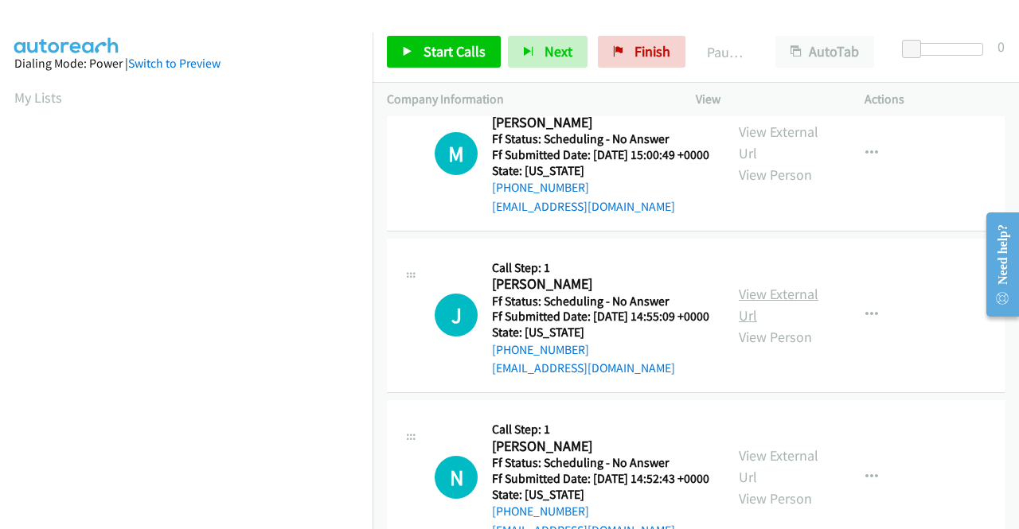
scroll to position [876, 0]
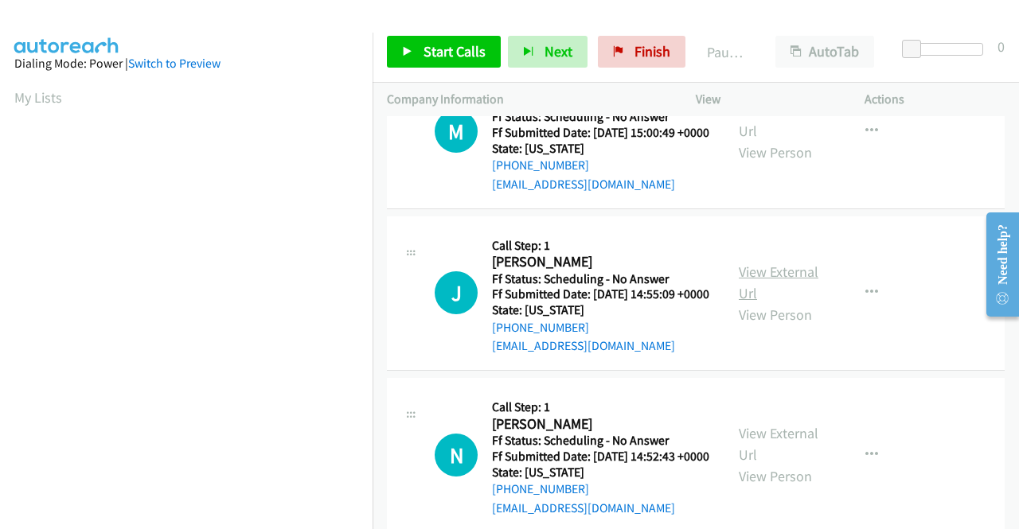
click at [759, 302] on link "View External Url" at bounding box center [779, 283] width 80 height 40
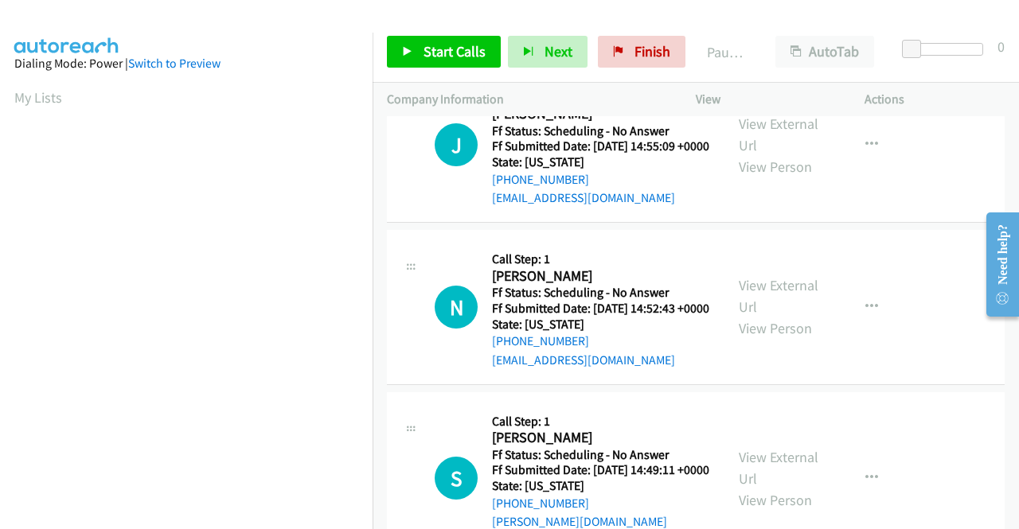
scroll to position [1035, 0]
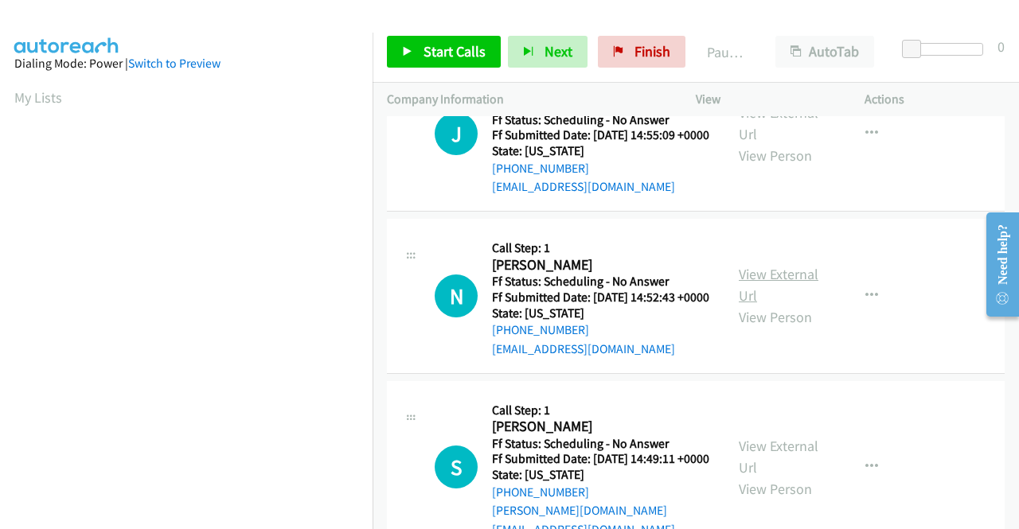
click at [786, 305] on link "View External Url" at bounding box center [779, 285] width 80 height 40
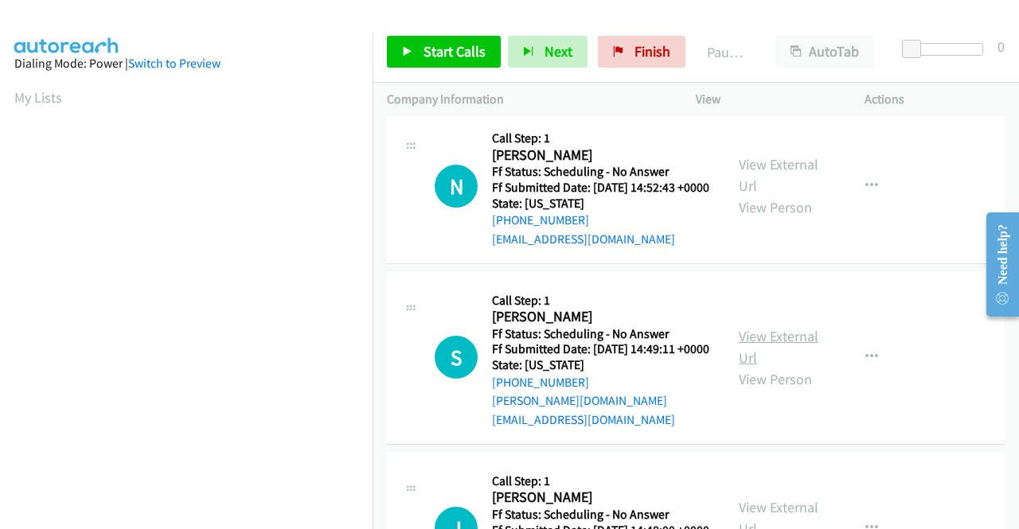
scroll to position [1194, 0]
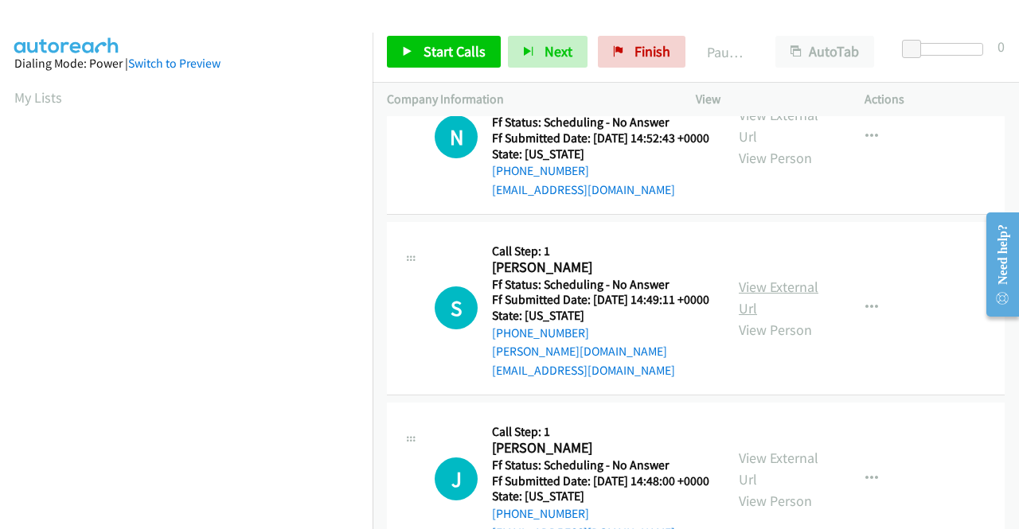
click at [756, 318] on link "View External Url" at bounding box center [779, 298] width 80 height 40
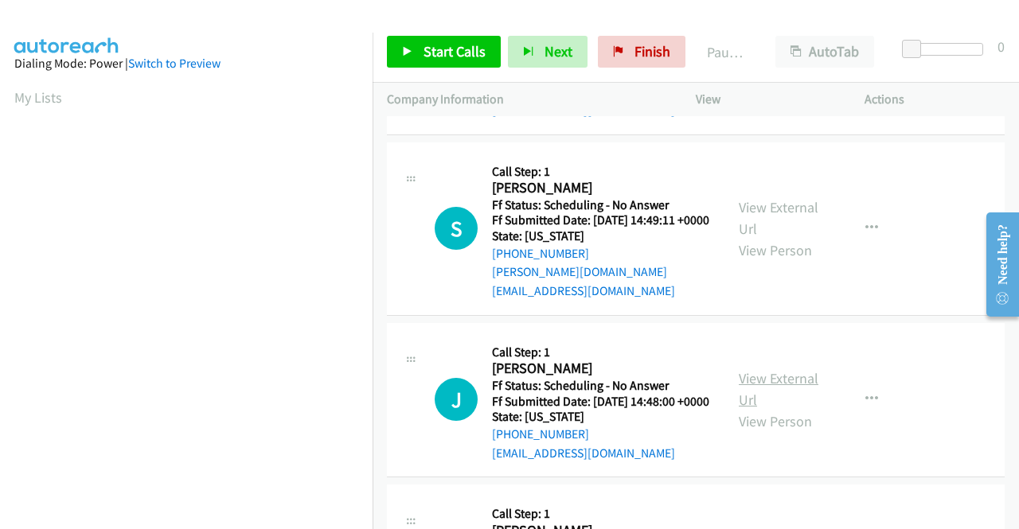
click at [795, 409] on link "View External Url" at bounding box center [779, 389] width 80 height 40
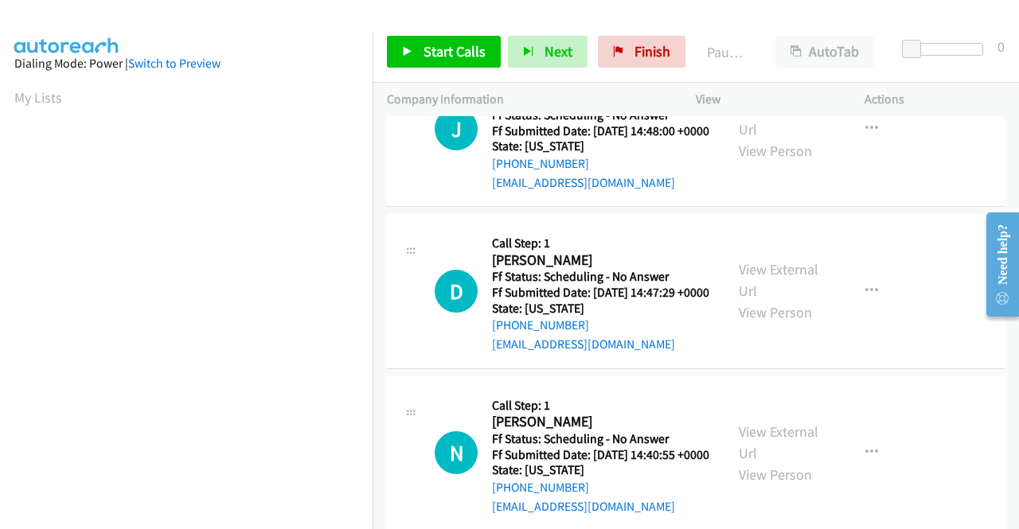
scroll to position [1592, 0]
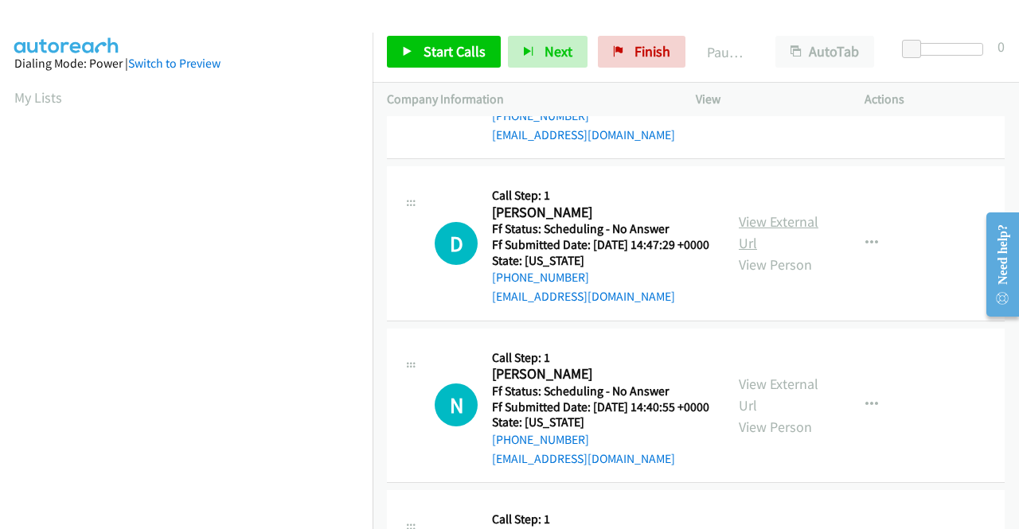
click at [759, 252] on link "View External Url" at bounding box center [779, 233] width 80 height 40
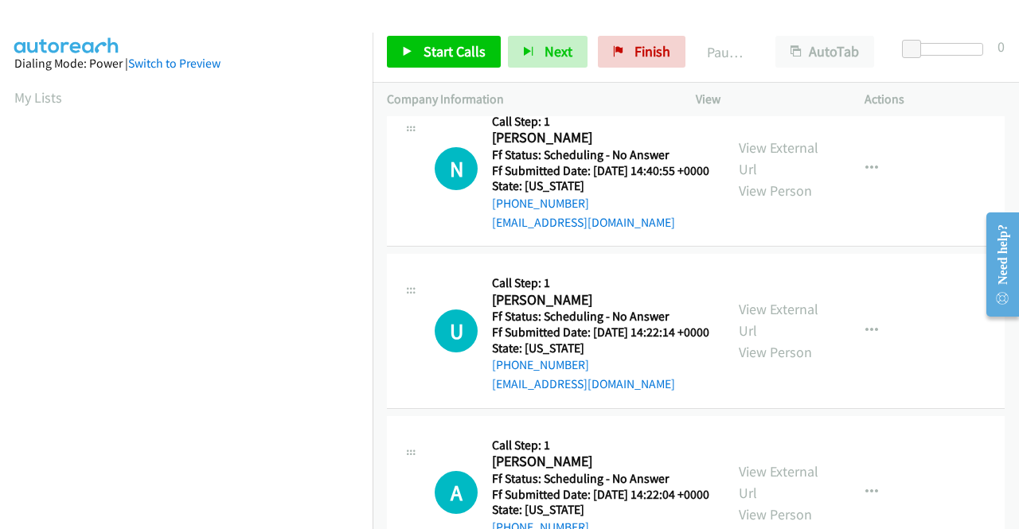
scroll to position [1831, 0]
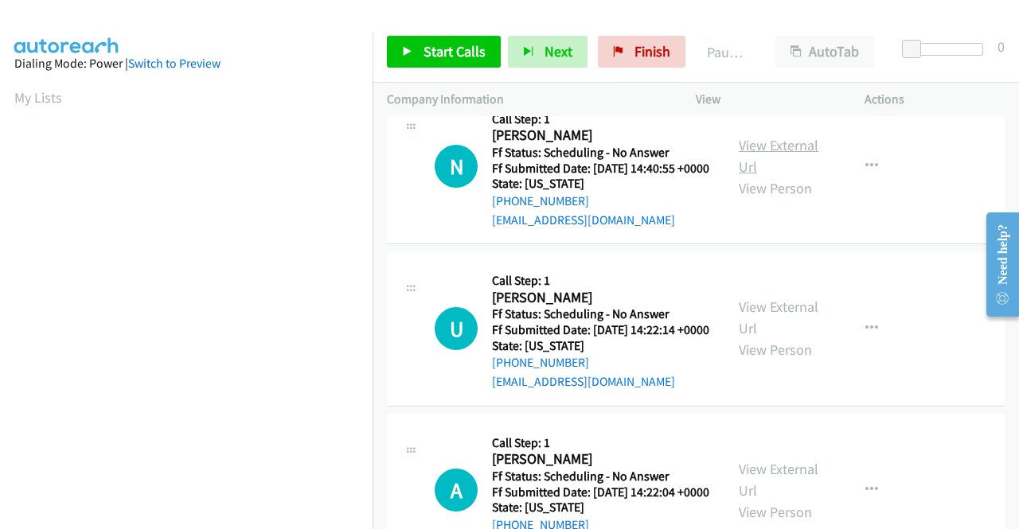
click at [748, 176] on link "View External Url" at bounding box center [779, 156] width 80 height 40
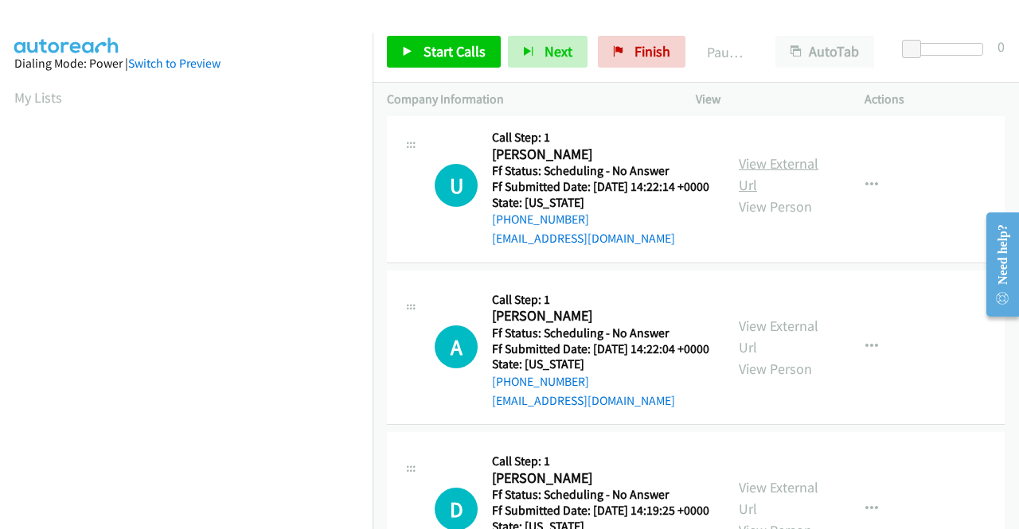
scroll to position [1990, 0]
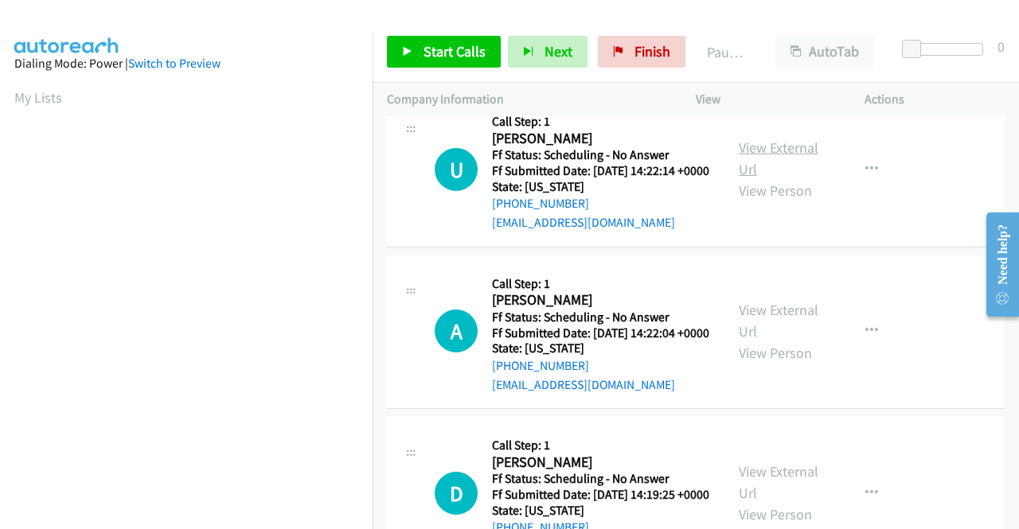
click at [767, 178] on link "View External Url" at bounding box center [779, 159] width 80 height 40
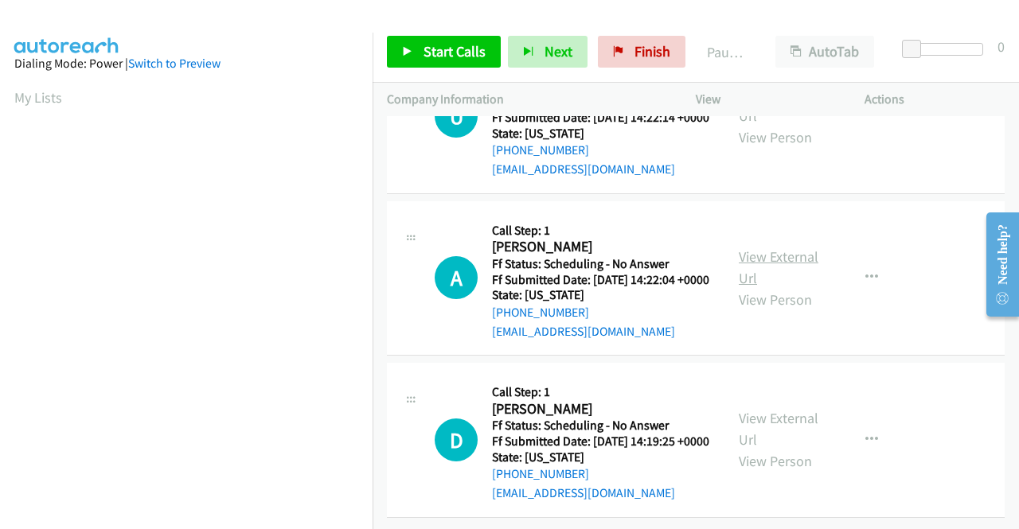
click at [763, 287] on link "View External Url" at bounding box center [779, 268] width 80 height 40
click at [751, 409] on link "View External Url" at bounding box center [779, 429] width 80 height 40
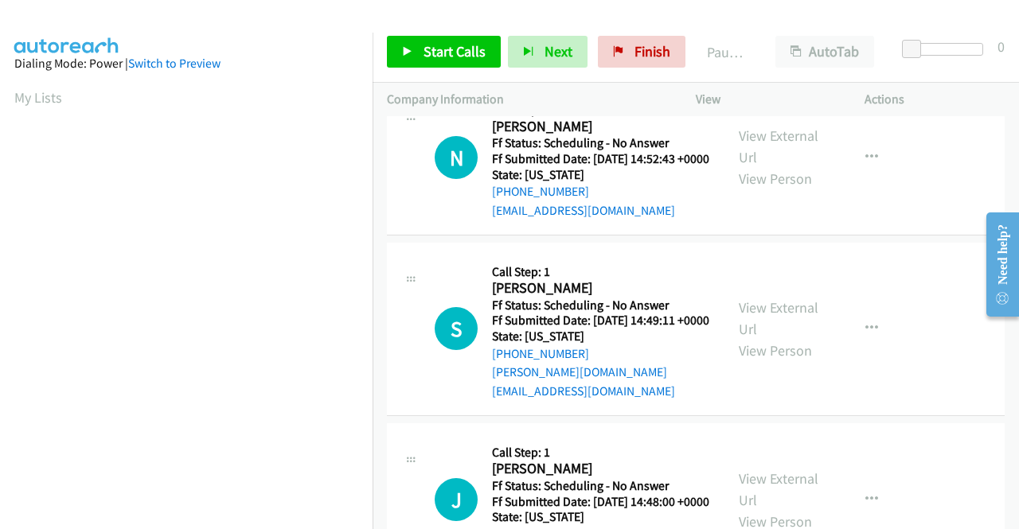
scroll to position [0, 0]
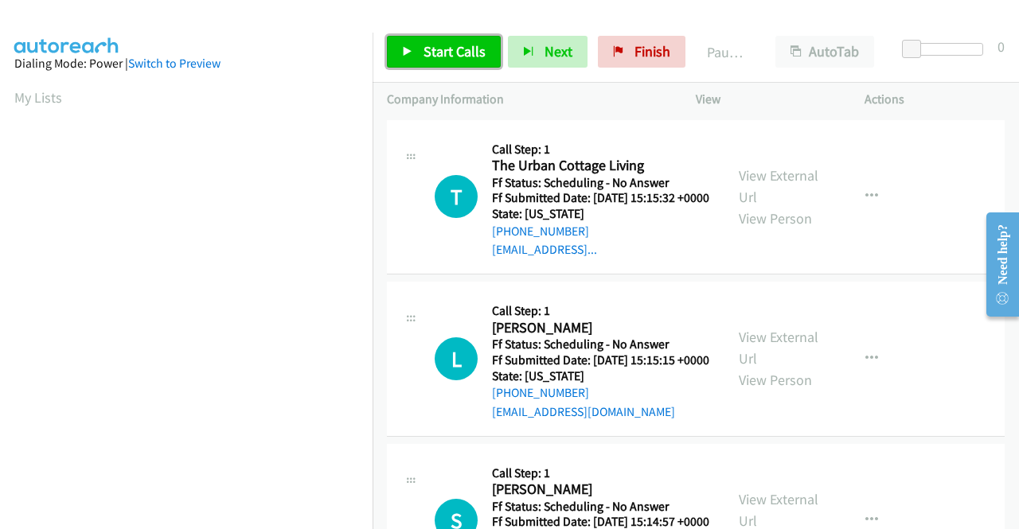
click at [453, 57] on span "Start Calls" at bounding box center [454, 51] width 62 height 18
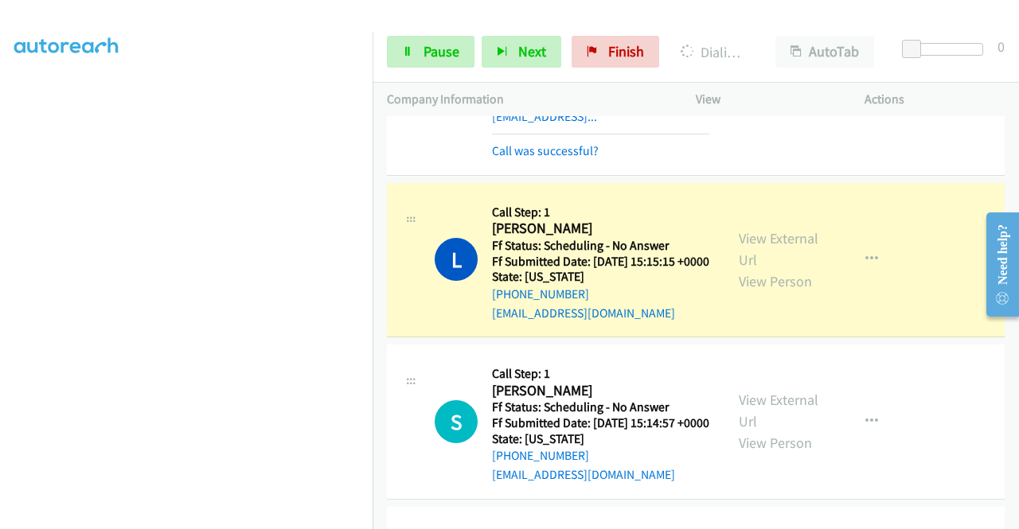
scroll to position [159, 0]
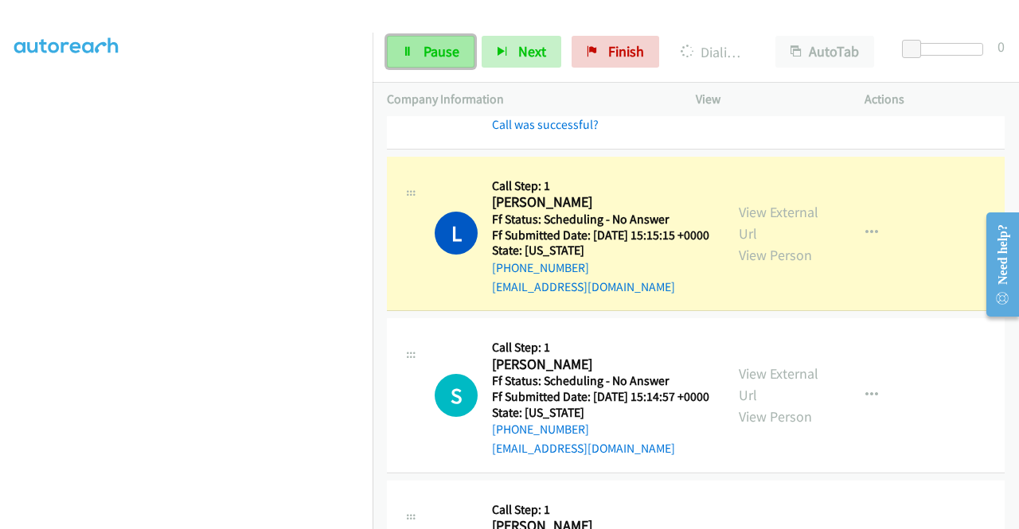
click at [419, 57] on link "Pause" at bounding box center [431, 52] width 88 height 32
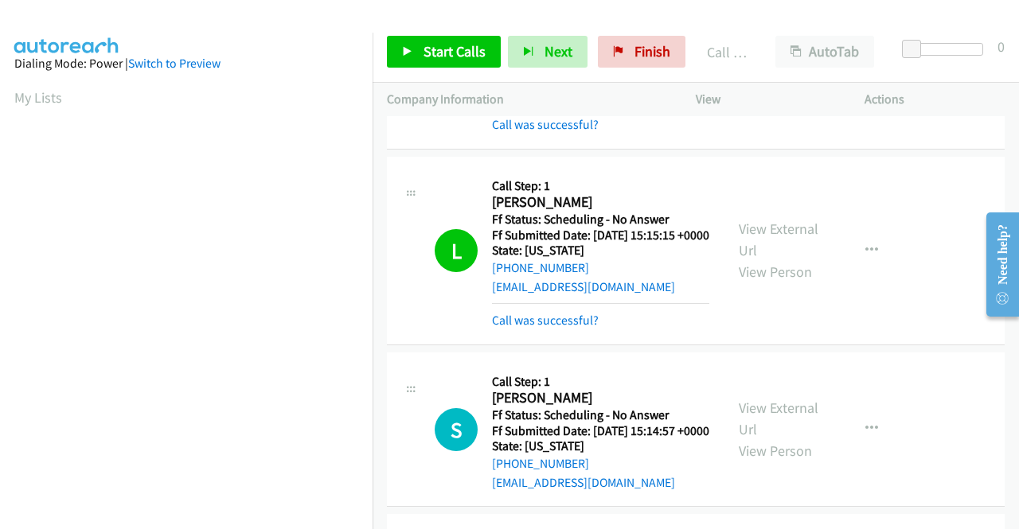
scroll to position [363, 0]
click at [546, 328] on link "Call was successful?" at bounding box center [545, 320] width 107 height 15
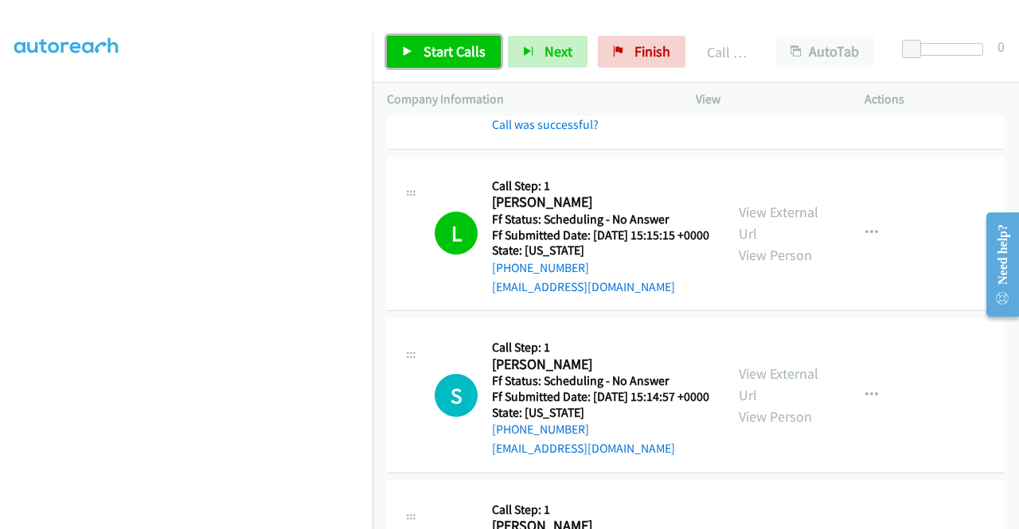
click at [451, 46] on span "Start Calls" at bounding box center [454, 51] width 62 height 18
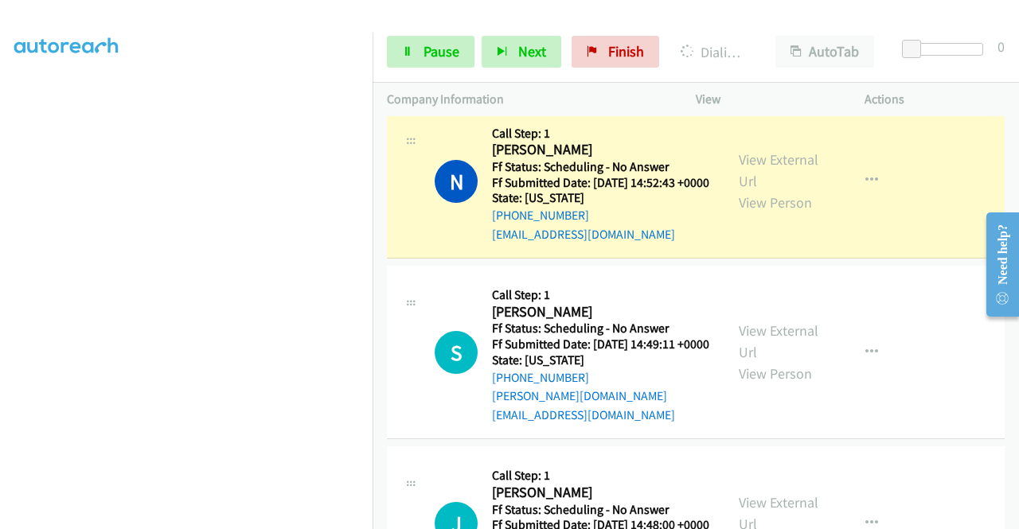
scroll to position [1433, 0]
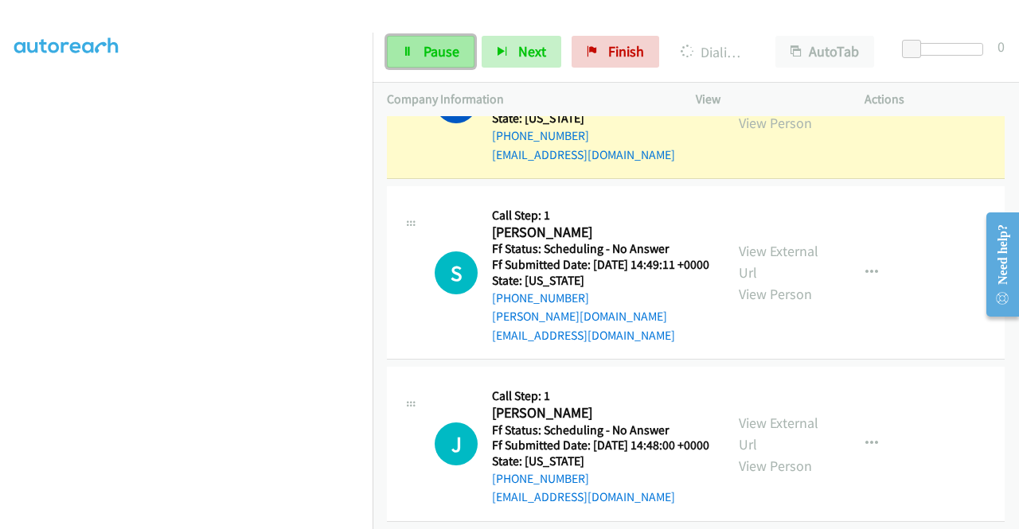
click at [447, 51] on span "Pause" at bounding box center [441, 51] width 36 height 18
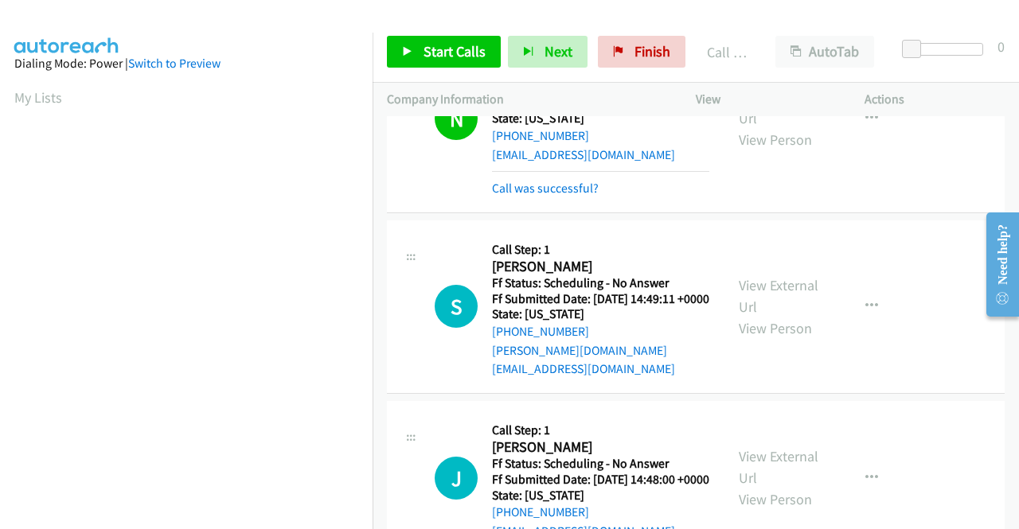
scroll to position [363, 0]
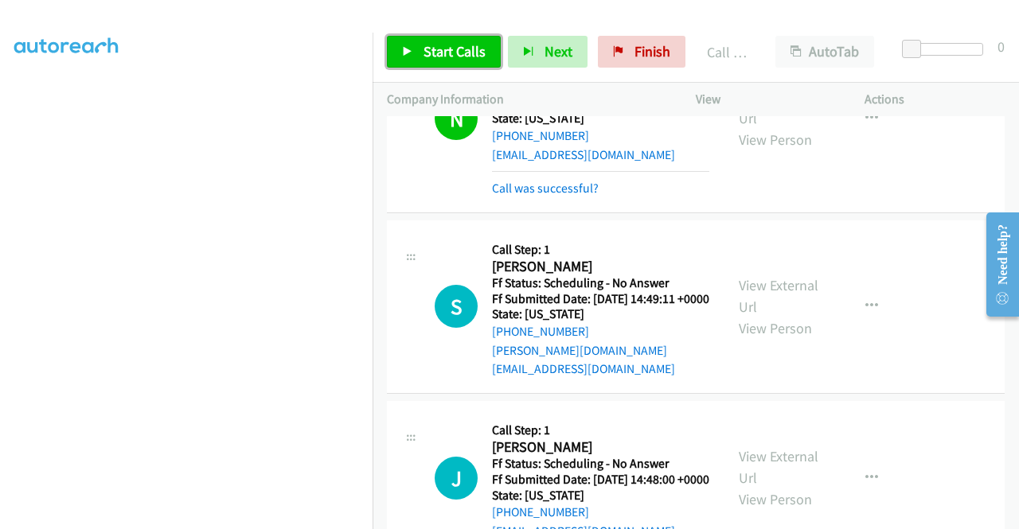
click at [444, 49] on span "Start Calls" at bounding box center [454, 51] width 62 height 18
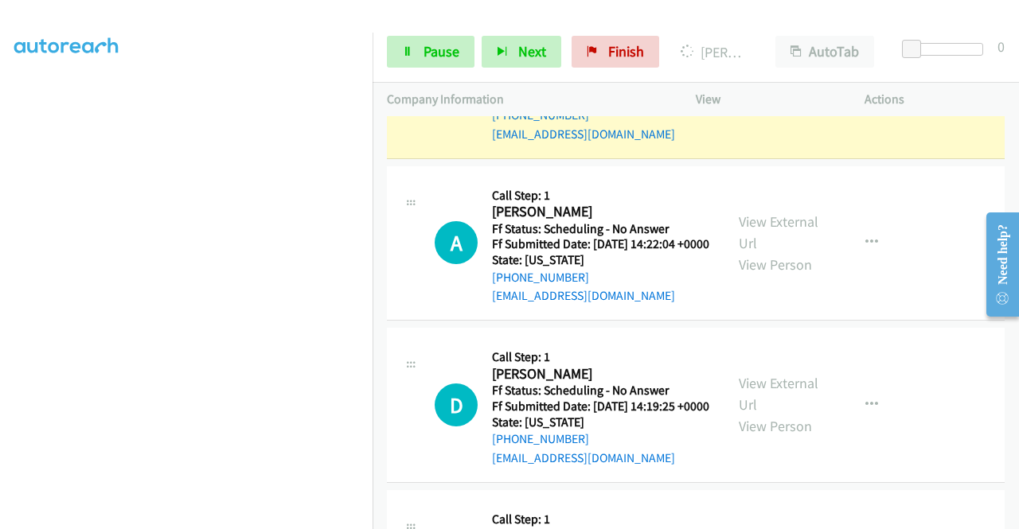
scroll to position [2468, 0]
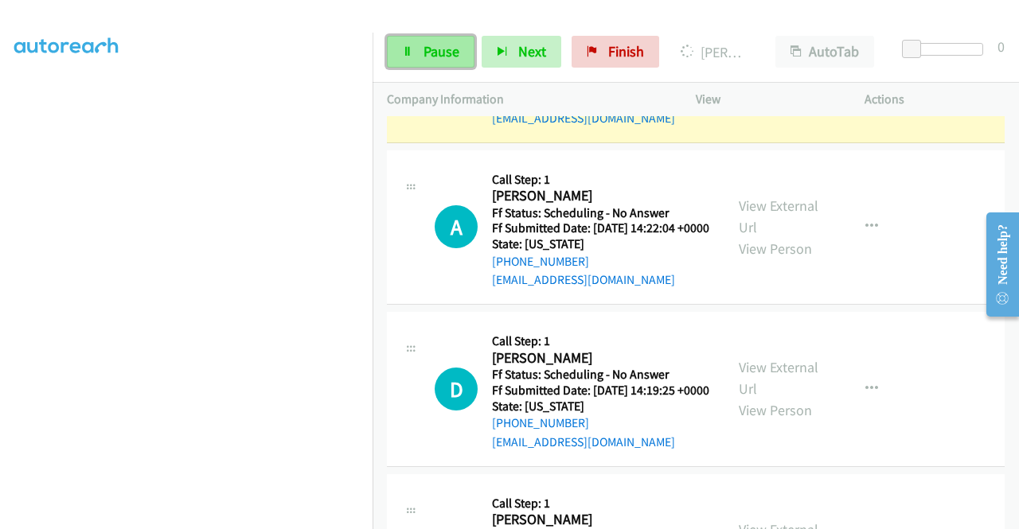
click at [401, 47] on link "Pause" at bounding box center [431, 52] width 88 height 32
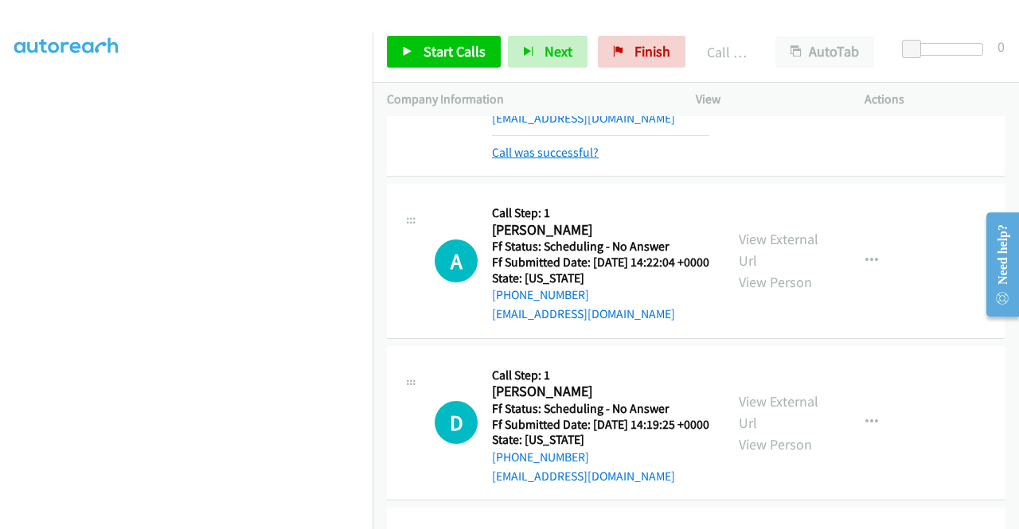
click at [501, 160] on link "Call was successful?" at bounding box center [545, 152] width 107 height 15
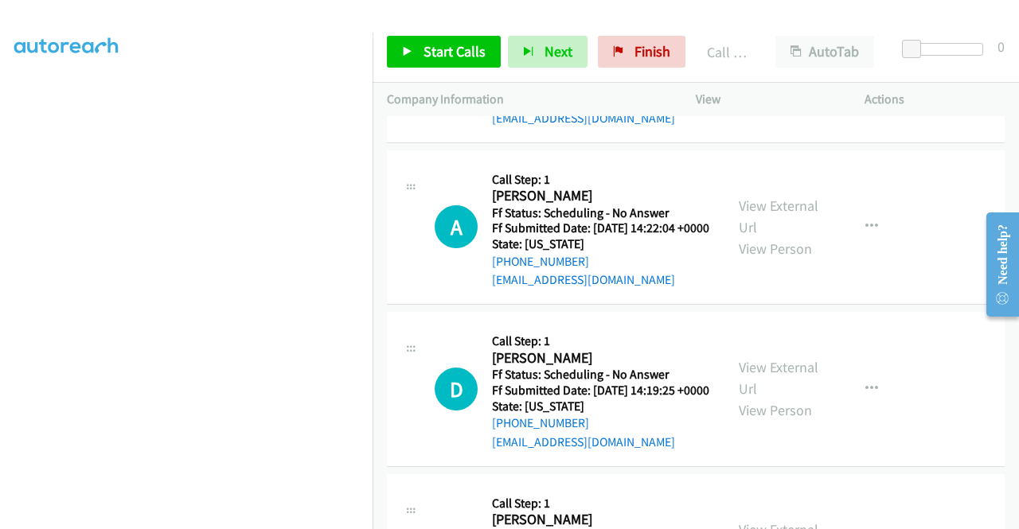
click at [865, 72] on icon "button" at bounding box center [871, 65] width 13 height 13
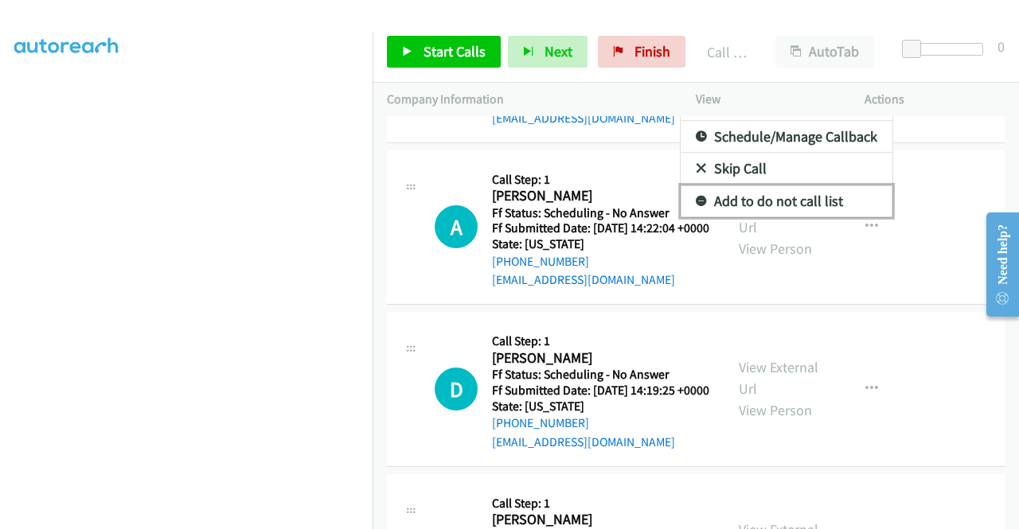
click at [823, 217] on link "Add to do not call list" at bounding box center [787, 201] width 212 height 32
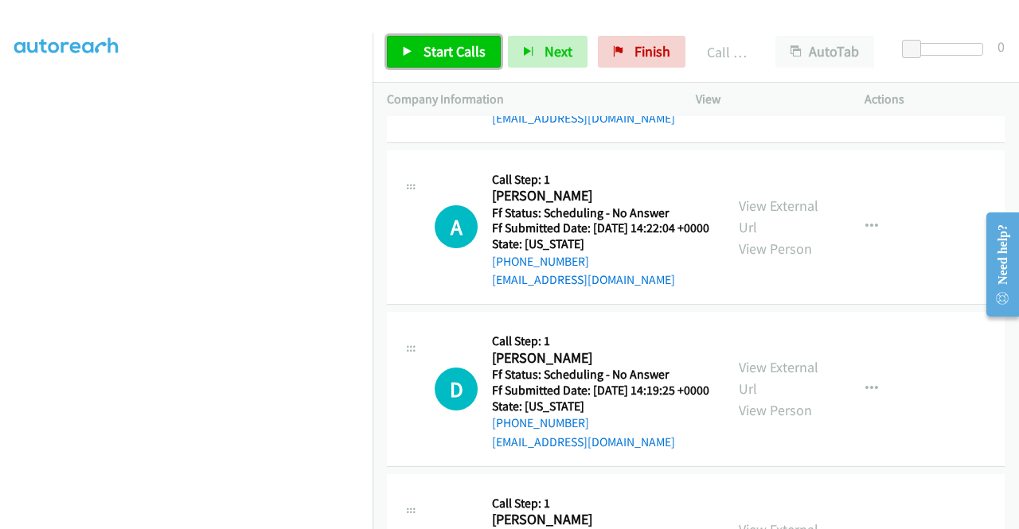
click at [479, 52] on span "Start Calls" at bounding box center [454, 51] width 62 height 18
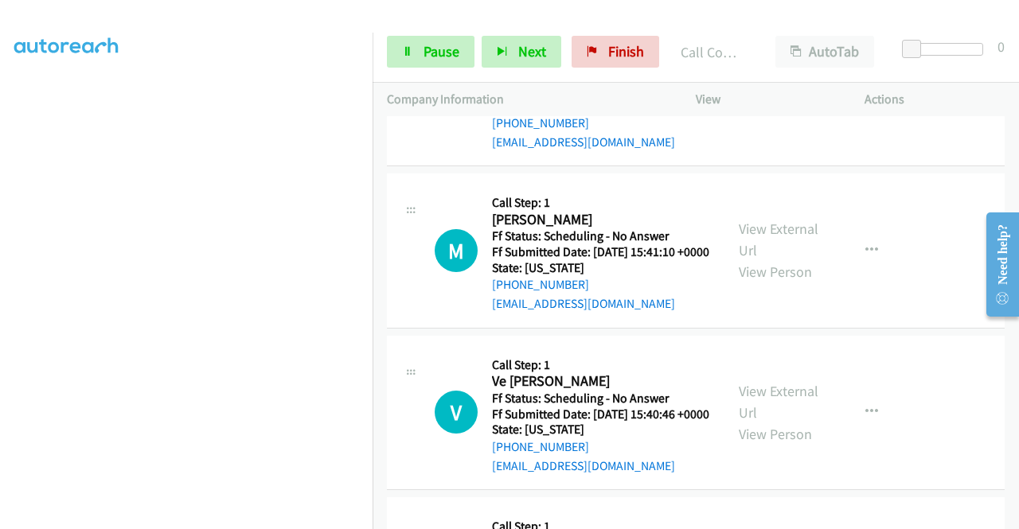
scroll to position [283, 0]
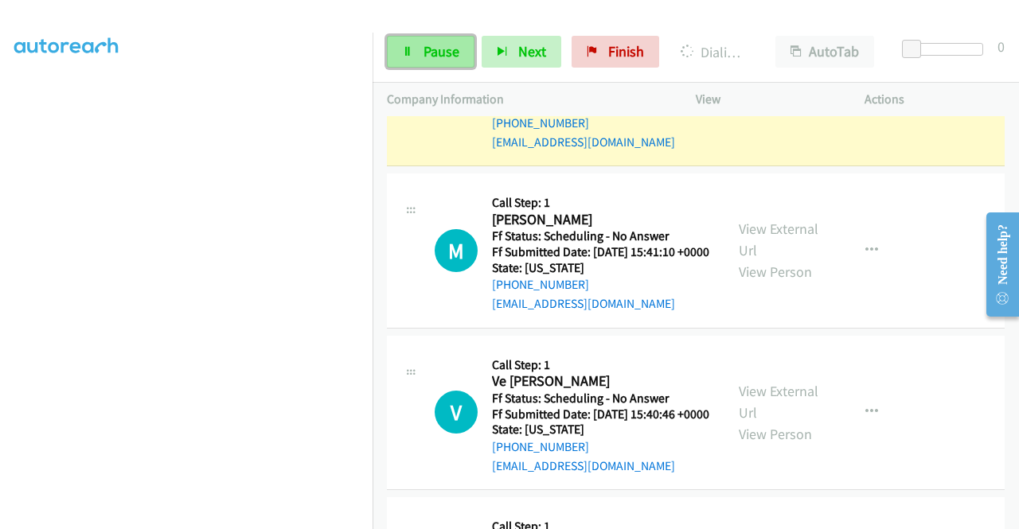
click at [454, 49] on span "Pause" at bounding box center [441, 51] width 36 height 18
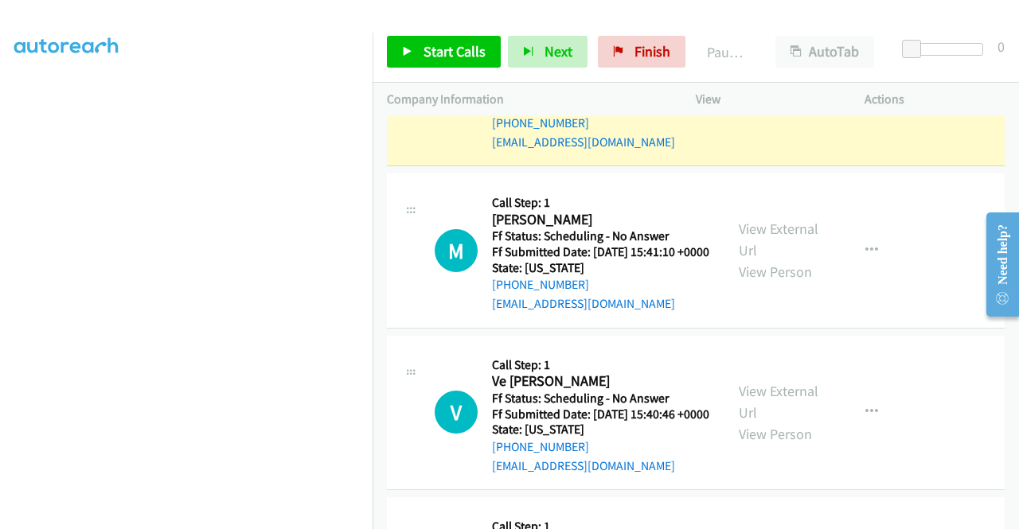
scroll to position [363, 0]
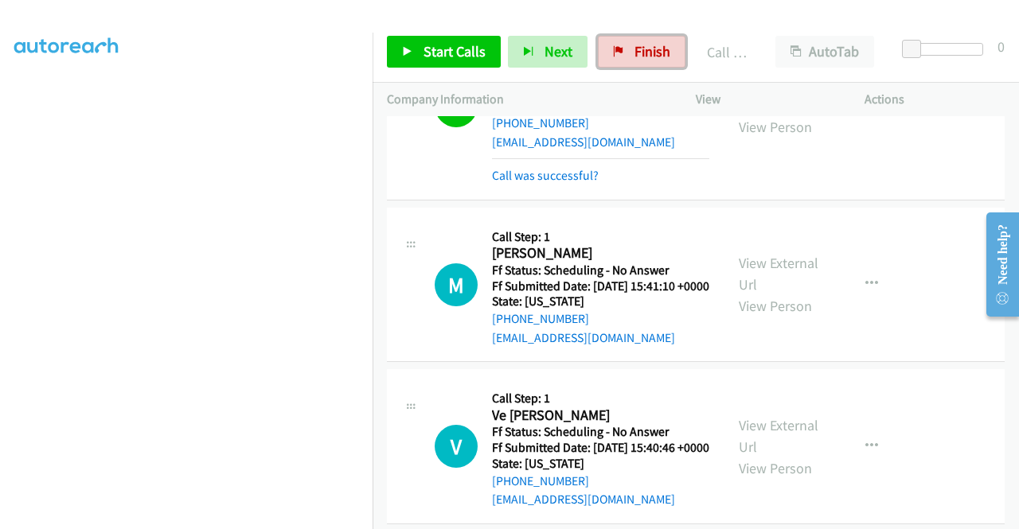
drag, startPoint x: 651, startPoint y: 50, endPoint x: 581, endPoint y: 85, distance: 78.3
click at [651, 50] on span "Finish" at bounding box center [652, 51] width 36 height 18
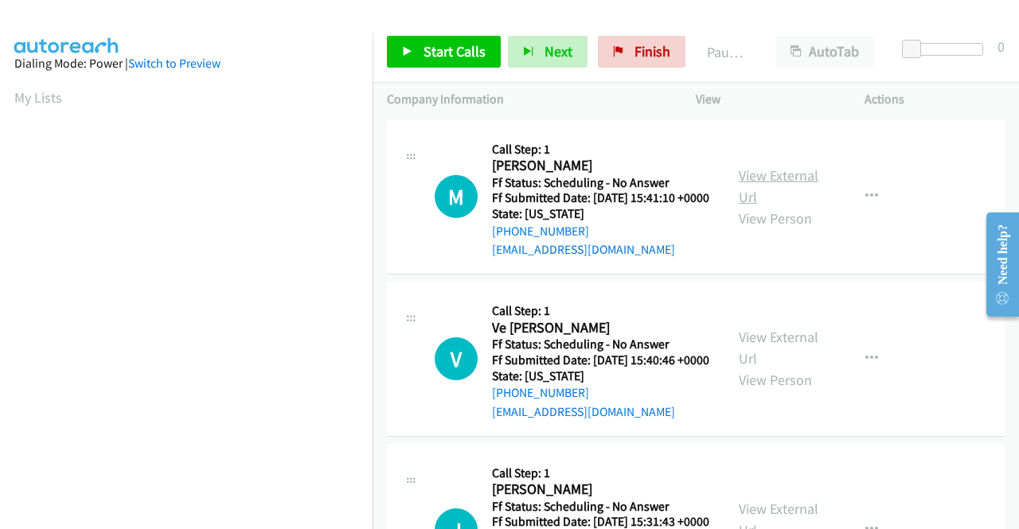
click at [767, 179] on link "View External Url" at bounding box center [779, 186] width 80 height 40
click at [751, 368] on link "View External Url" at bounding box center [779, 348] width 80 height 40
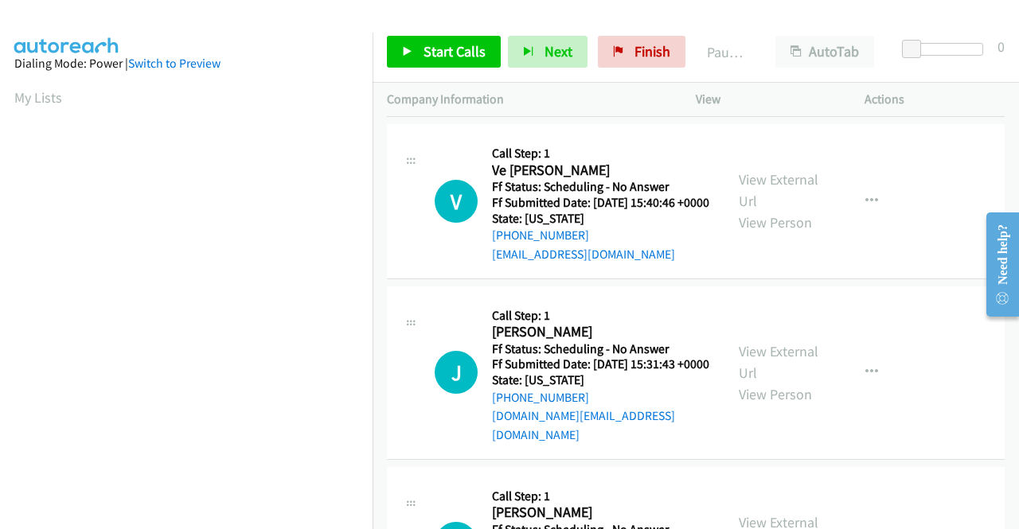
scroll to position [159, 0]
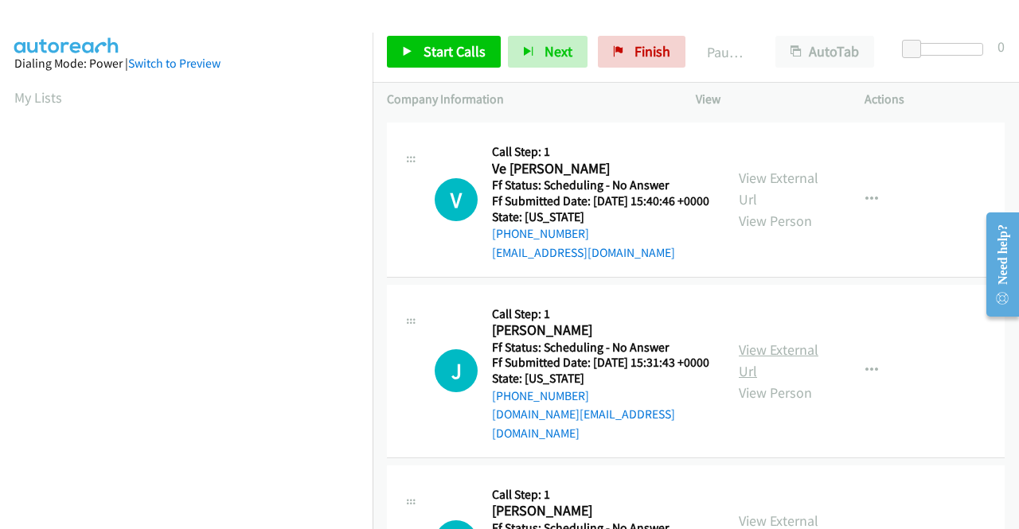
click at [778, 376] on link "View External Url" at bounding box center [779, 361] width 80 height 40
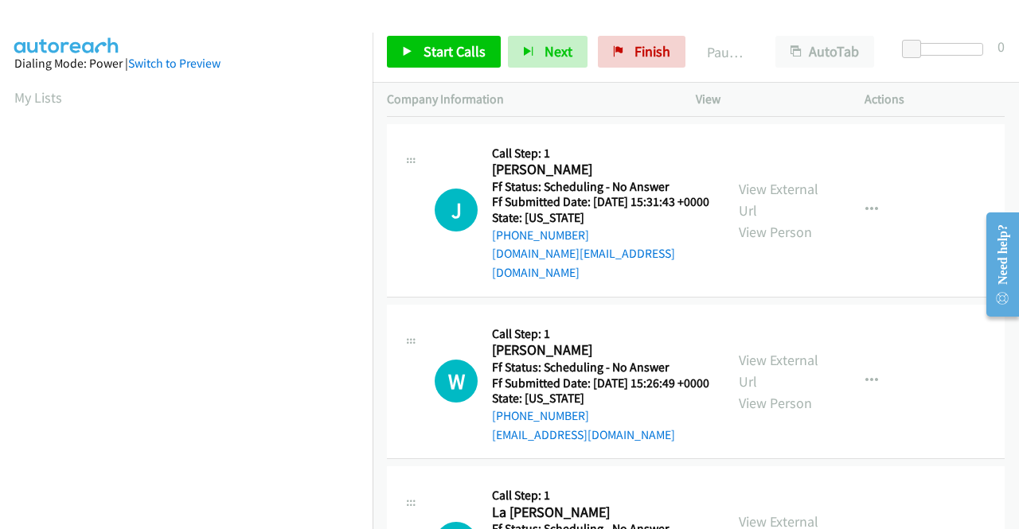
scroll to position [398, 0]
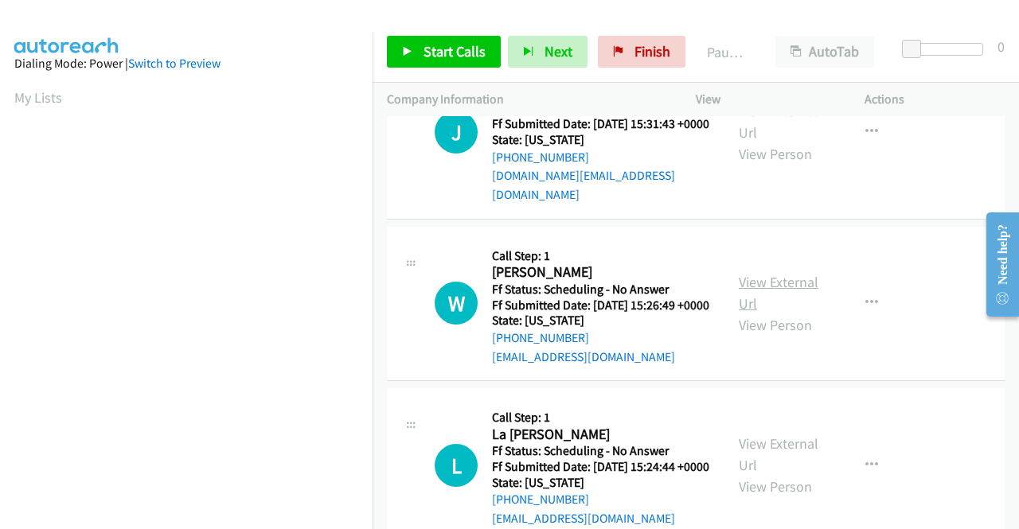
click at [767, 313] on link "View External Url" at bounding box center [779, 293] width 80 height 40
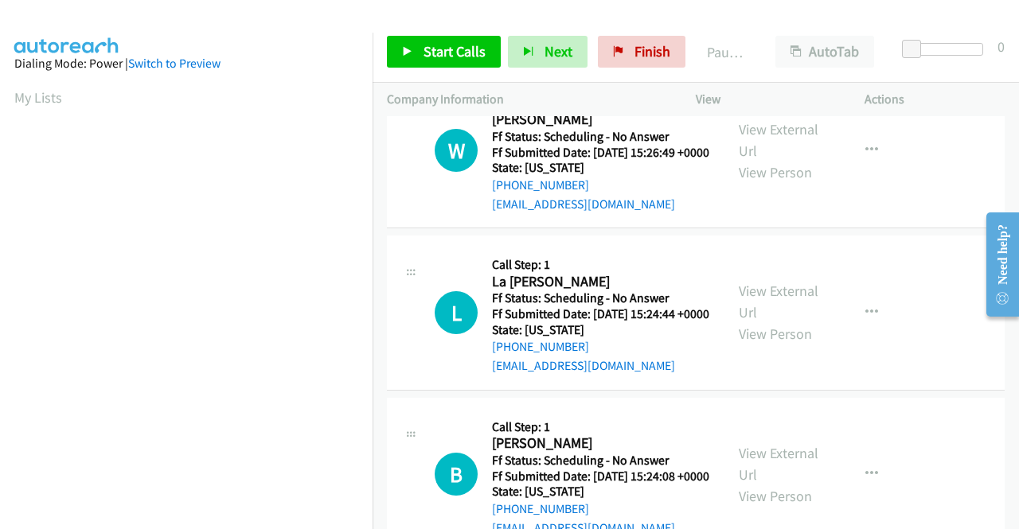
scroll to position [557, 0]
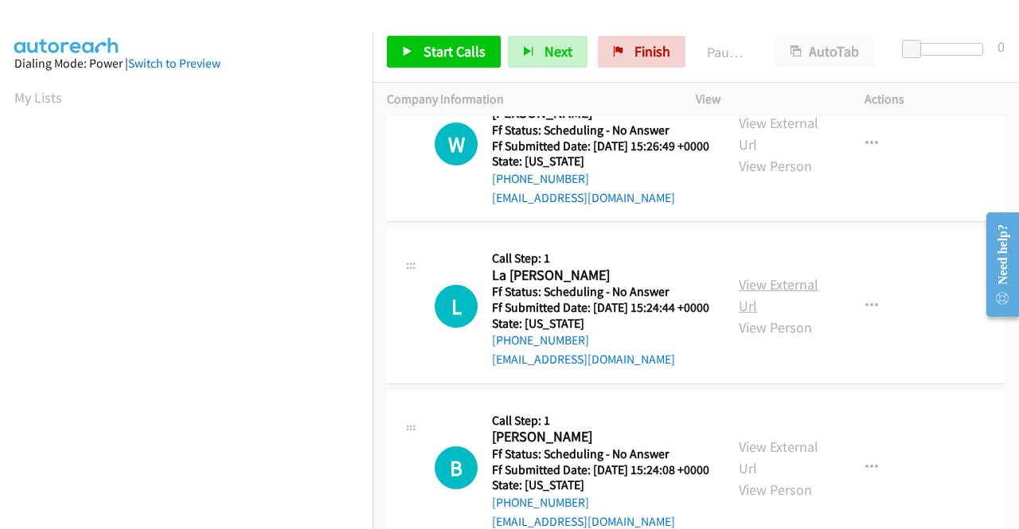
click at [769, 315] on link "View External Url" at bounding box center [779, 295] width 80 height 40
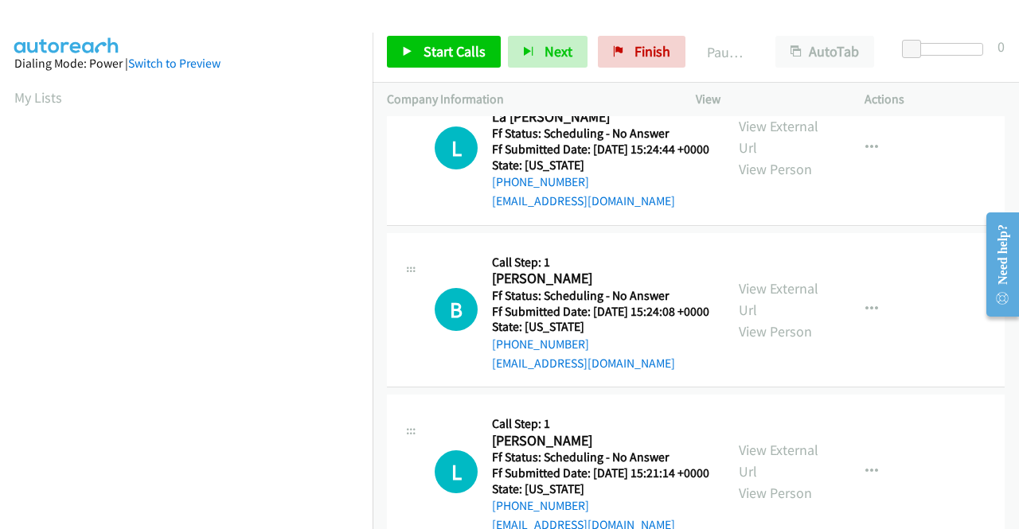
scroll to position [716, 0]
click at [774, 318] on link "View External Url" at bounding box center [779, 299] width 80 height 40
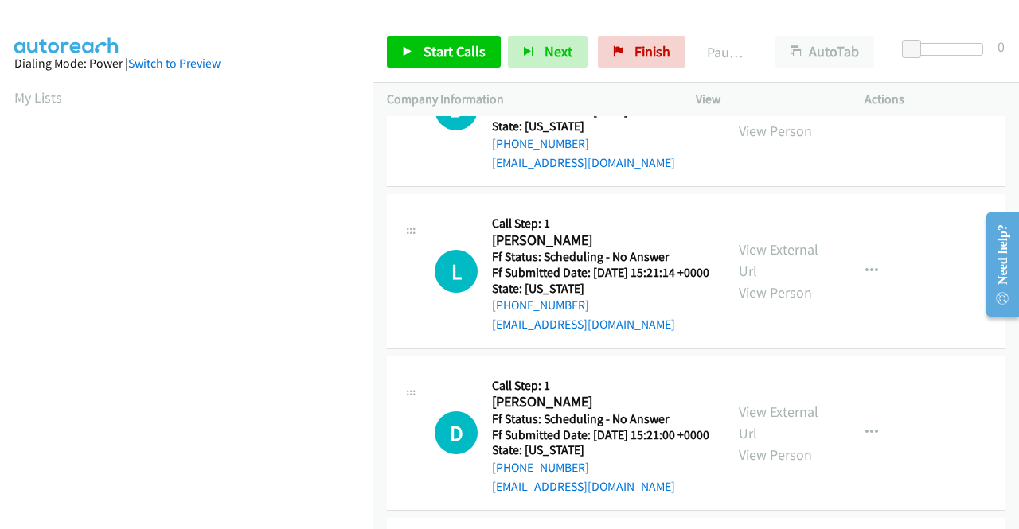
scroll to position [955, 0]
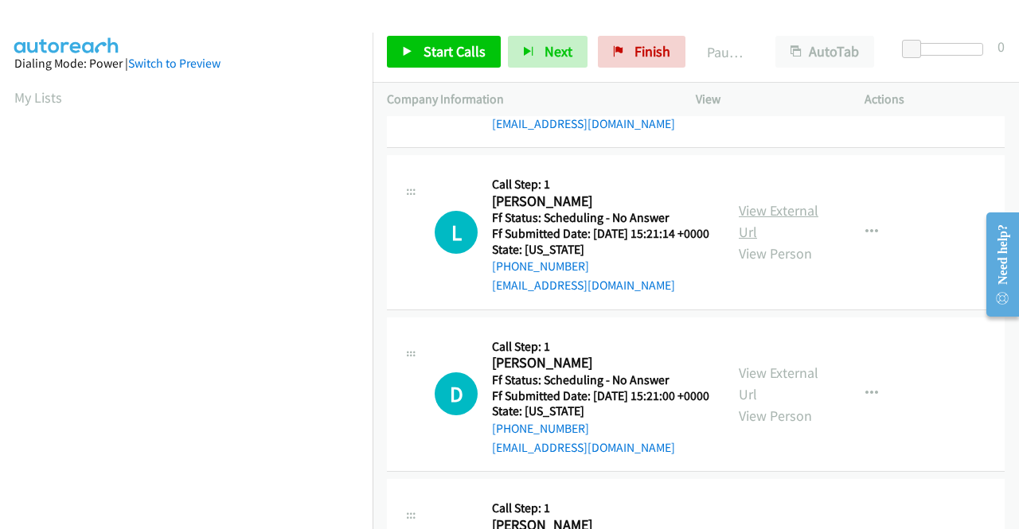
click at [747, 241] on link "View External Url" at bounding box center [779, 221] width 80 height 40
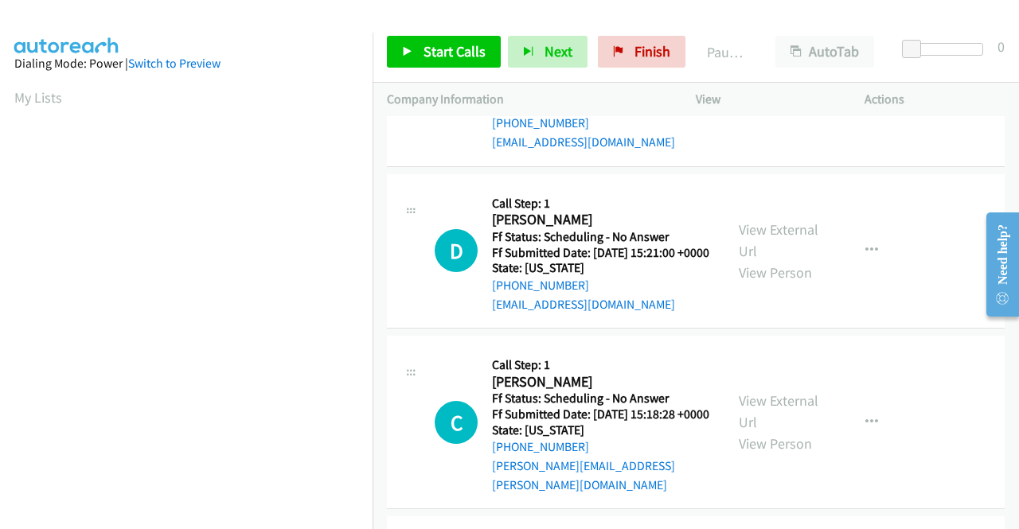
scroll to position [1114, 0]
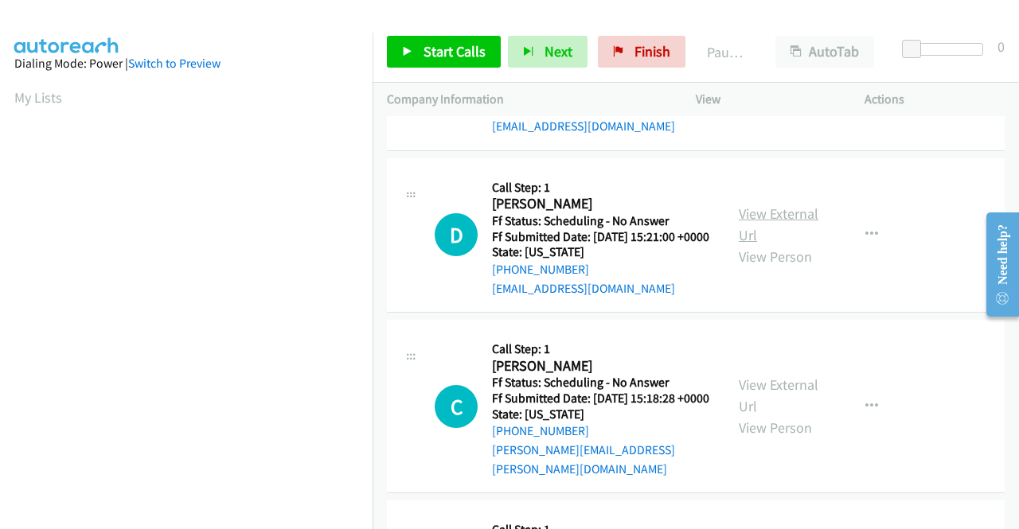
click at [774, 244] on link "View External Url" at bounding box center [779, 225] width 80 height 40
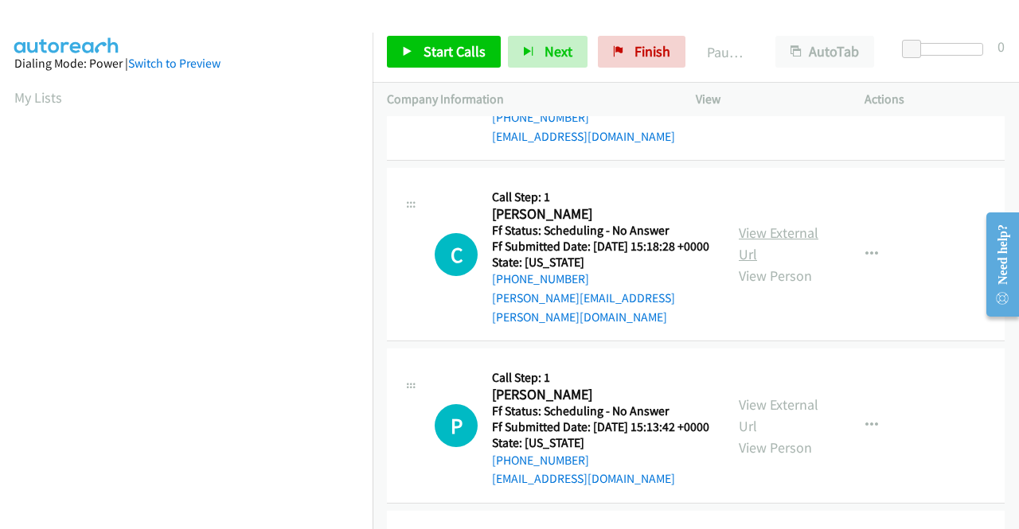
scroll to position [1274, 0]
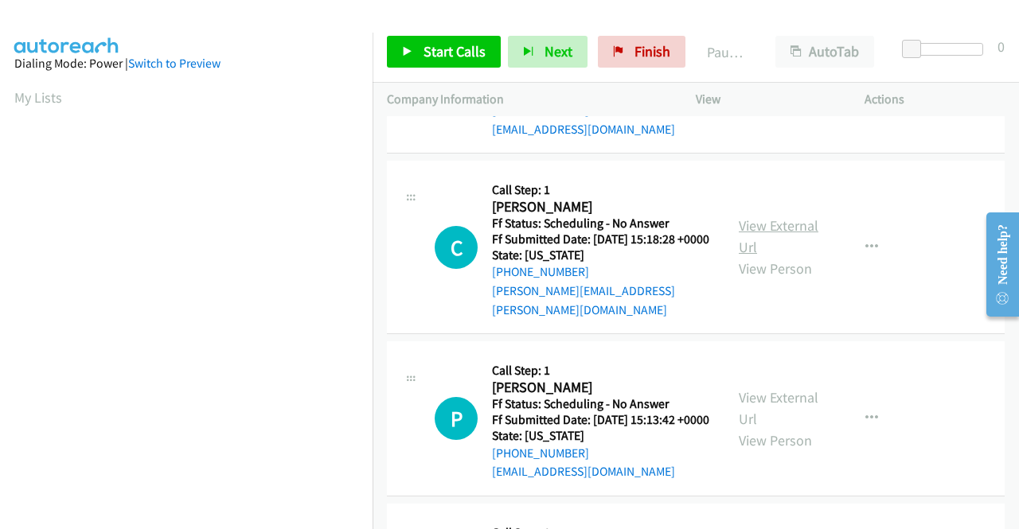
click at [758, 256] on link "View External Url" at bounding box center [779, 237] width 80 height 40
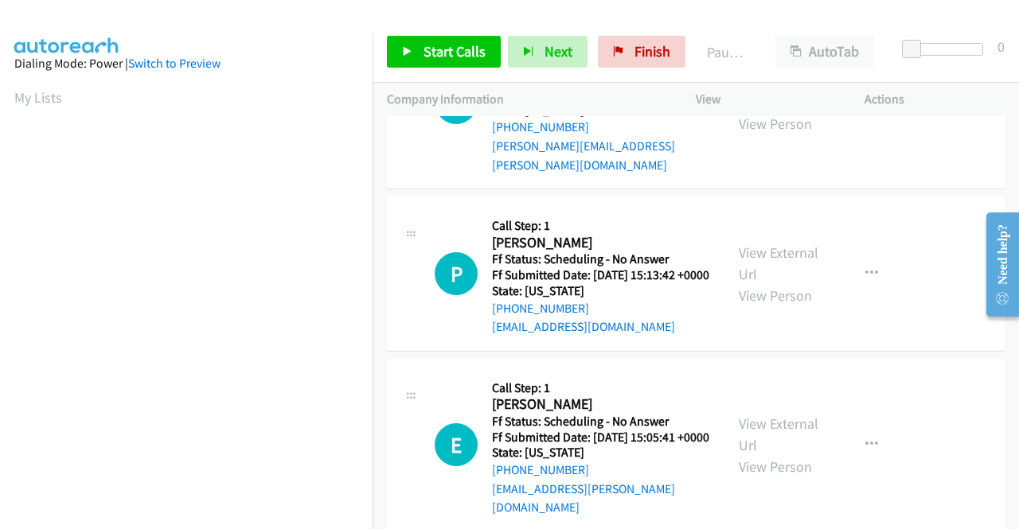
scroll to position [1433, 0]
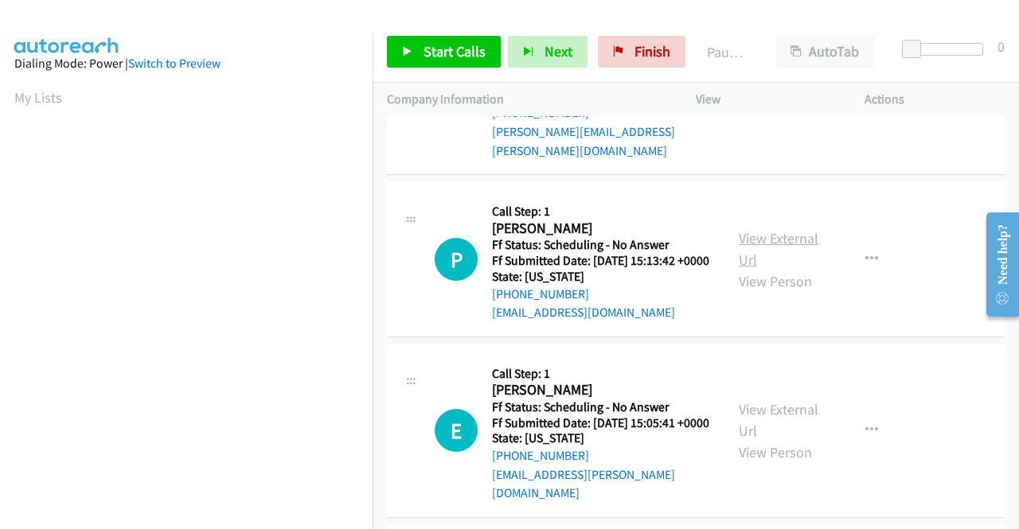
click at [761, 269] on link "View External Url" at bounding box center [779, 249] width 80 height 40
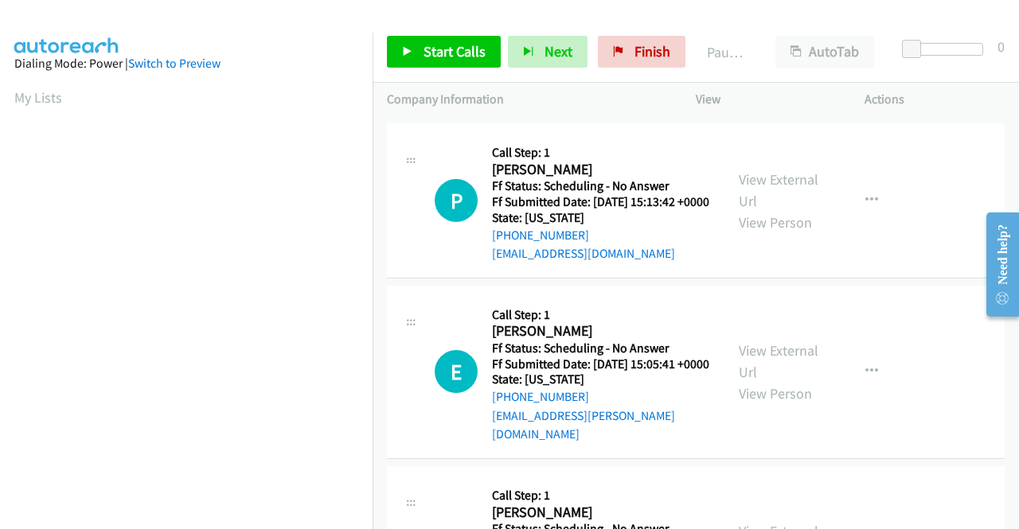
scroll to position [1592, 0]
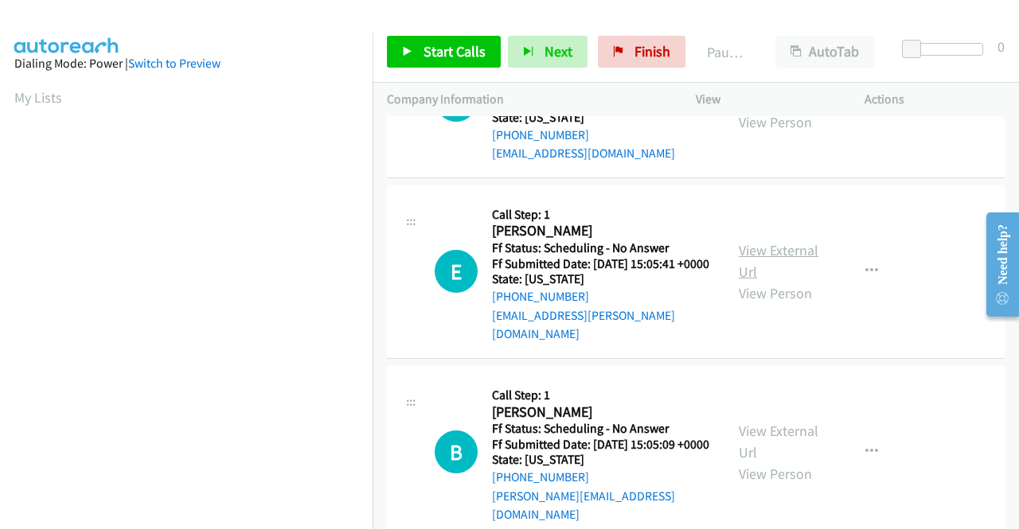
click at [754, 281] on link "View External Url" at bounding box center [779, 261] width 80 height 40
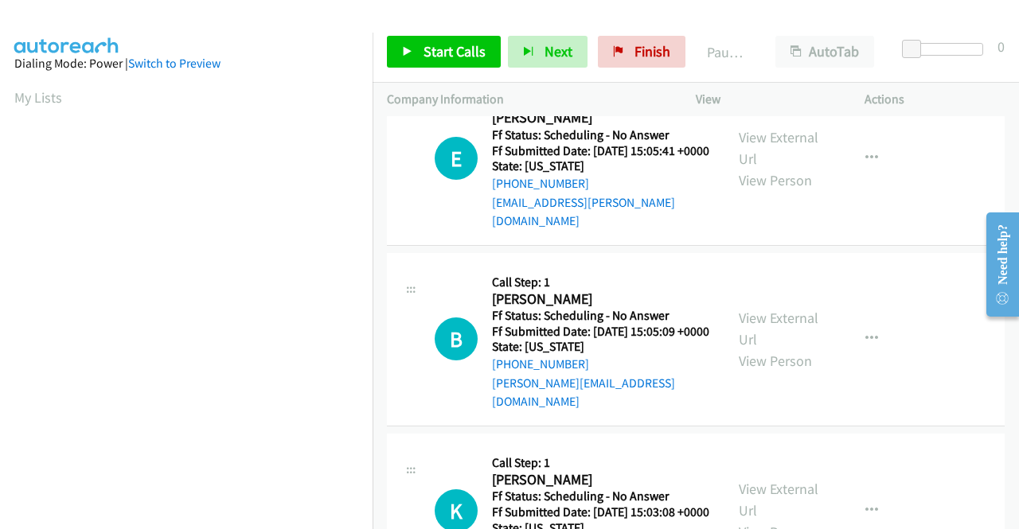
scroll to position [1751, 0]
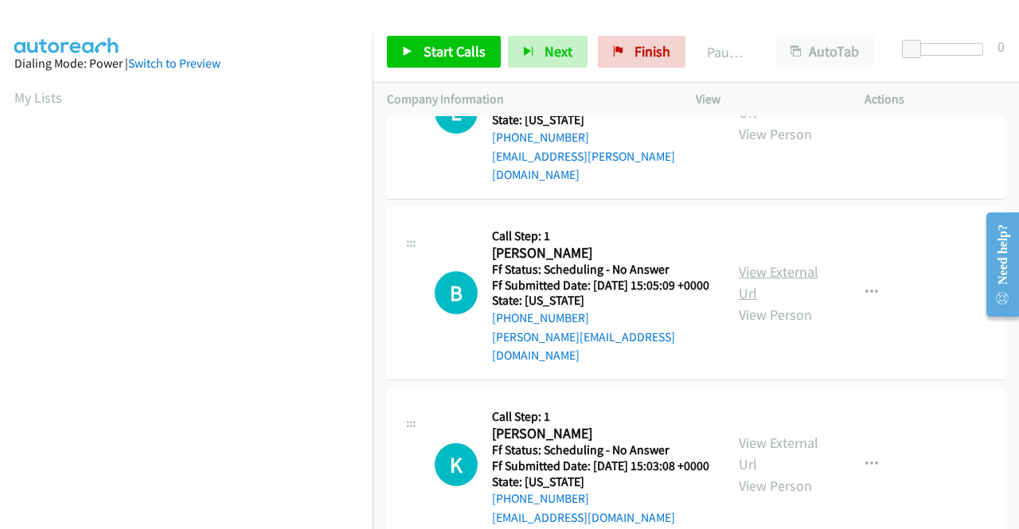
click at [769, 302] on link "View External Url" at bounding box center [779, 283] width 80 height 40
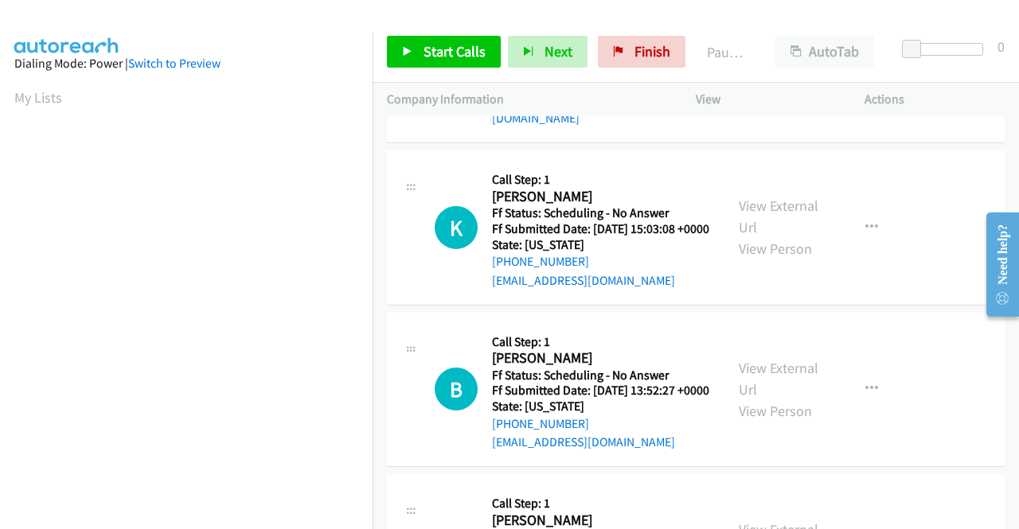
scroll to position [1990, 0]
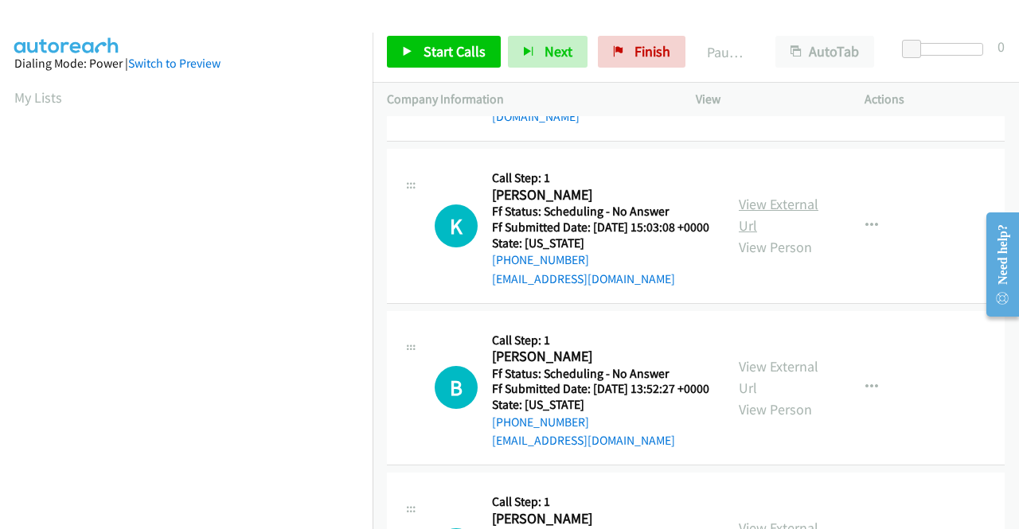
click at [771, 235] on link "View External Url" at bounding box center [779, 215] width 80 height 40
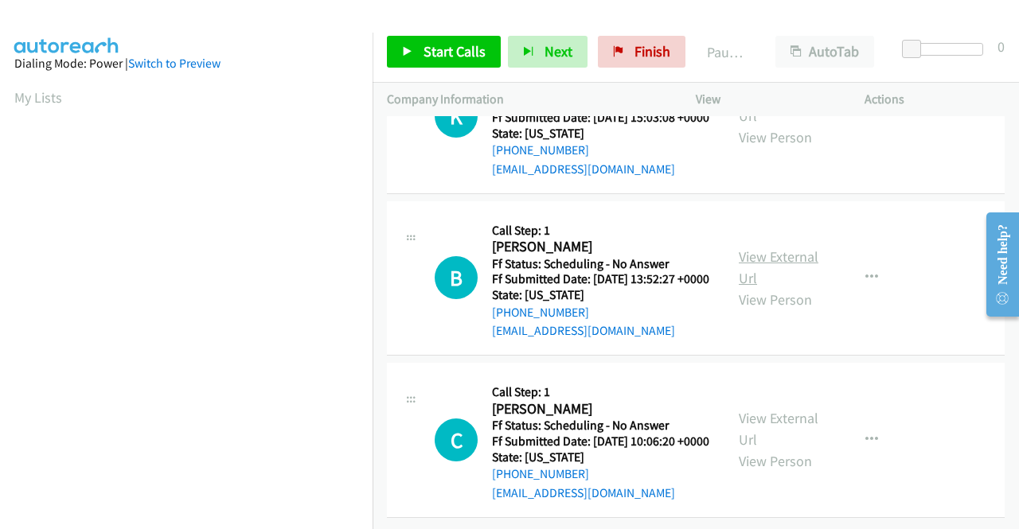
scroll to position [2149, 0]
click at [750, 287] on link "View External Url" at bounding box center [779, 268] width 80 height 40
click at [770, 409] on link "View External Url" at bounding box center [779, 429] width 80 height 40
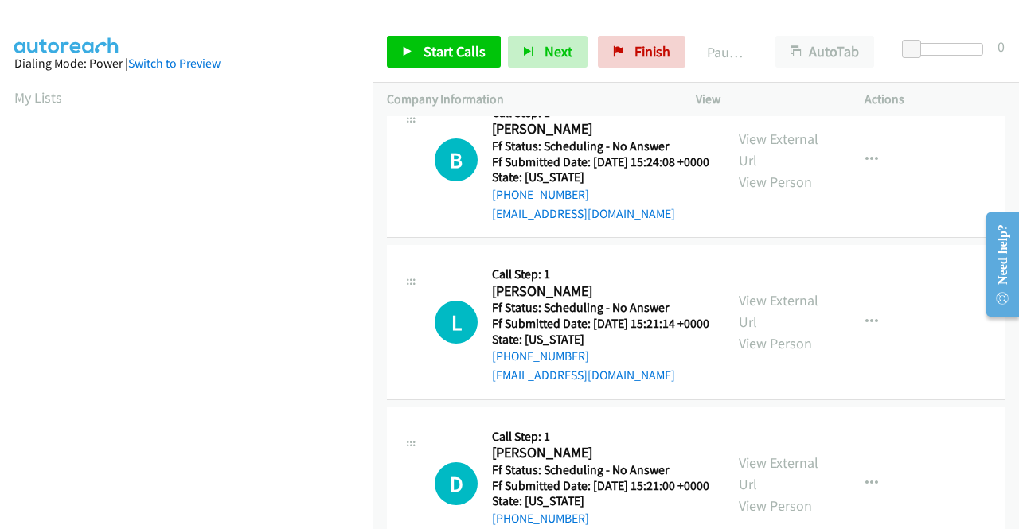
scroll to position [0, 0]
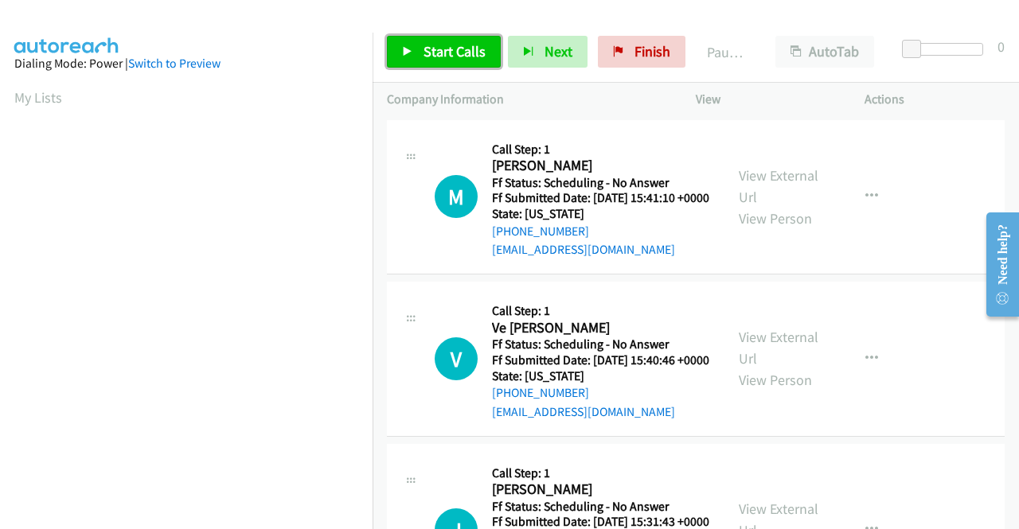
click at [404, 45] on link "Start Calls" at bounding box center [444, 52] width 114 height 32
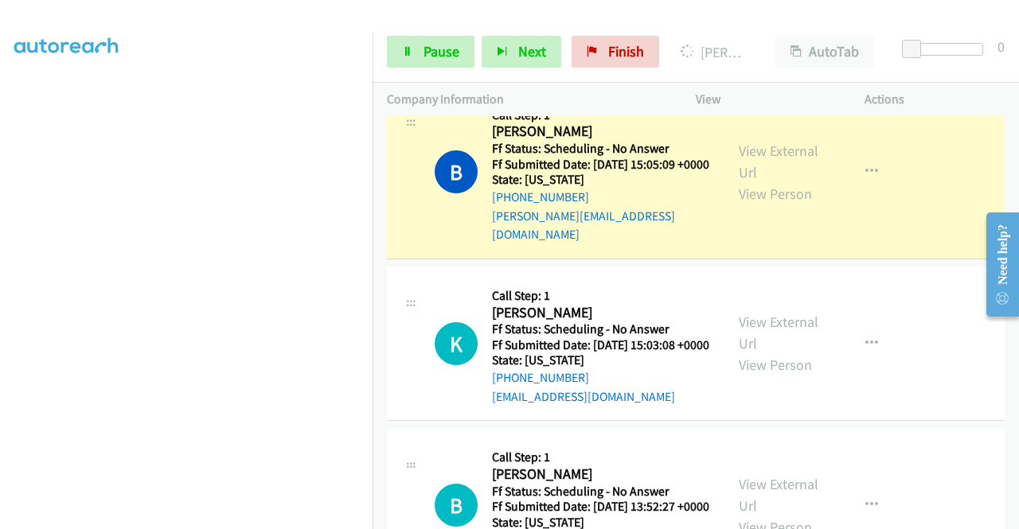
scroll to position [2325, 0]
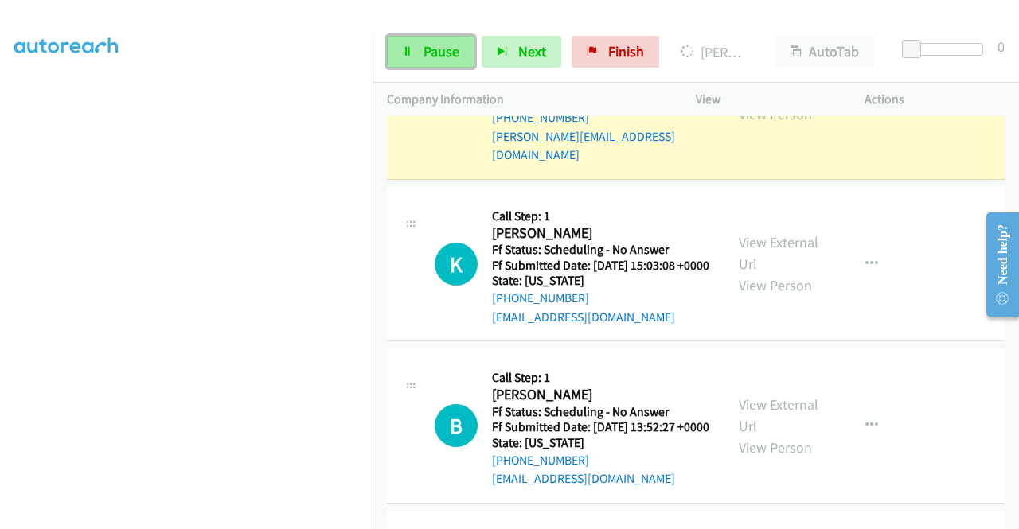
click at [411, 47] on icon at bounding box center [407, 52] width 11 height 11
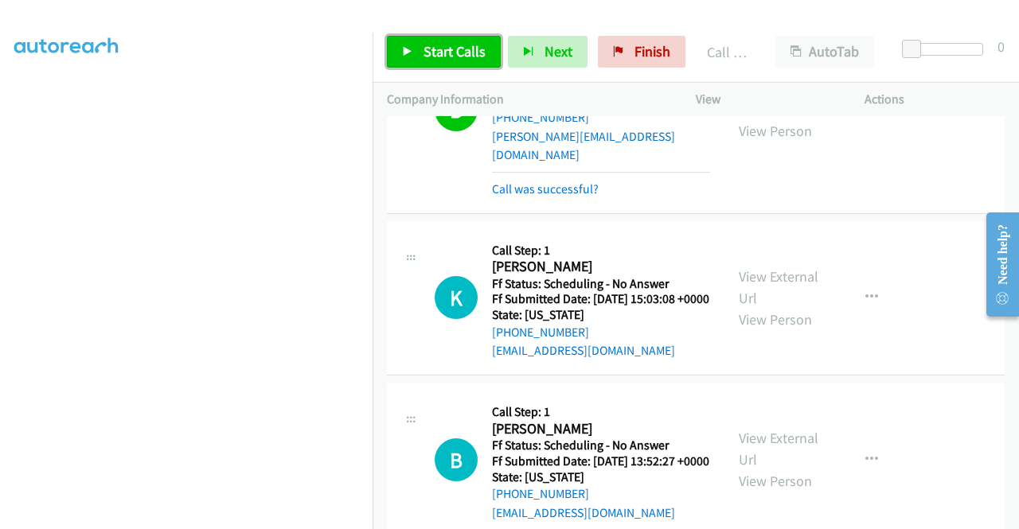
click at [462, 48] on span "Start Calls" at bounding box center [454, 51] width 62 height 18
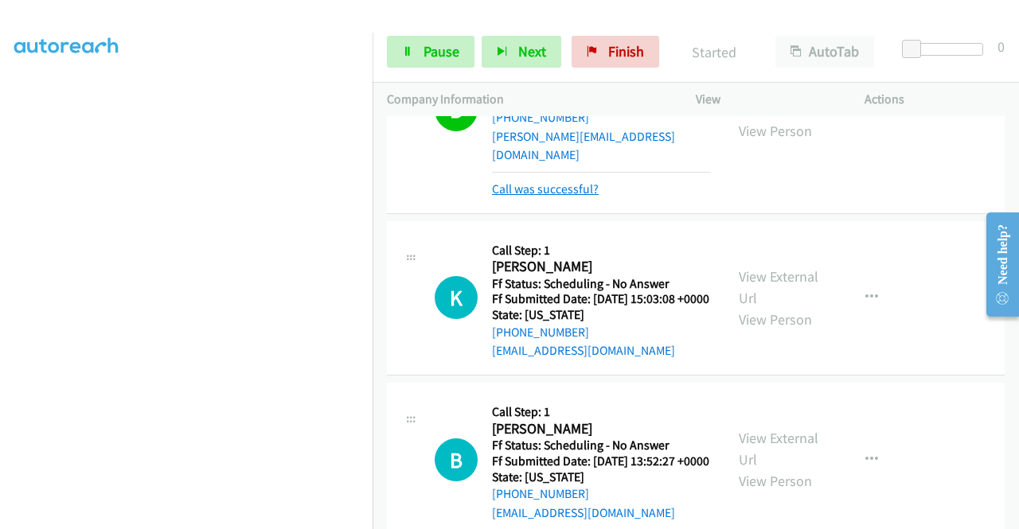
click at [589, 197] on link "Call was successful?" at bounding box center [545, 188] width 107 height 15
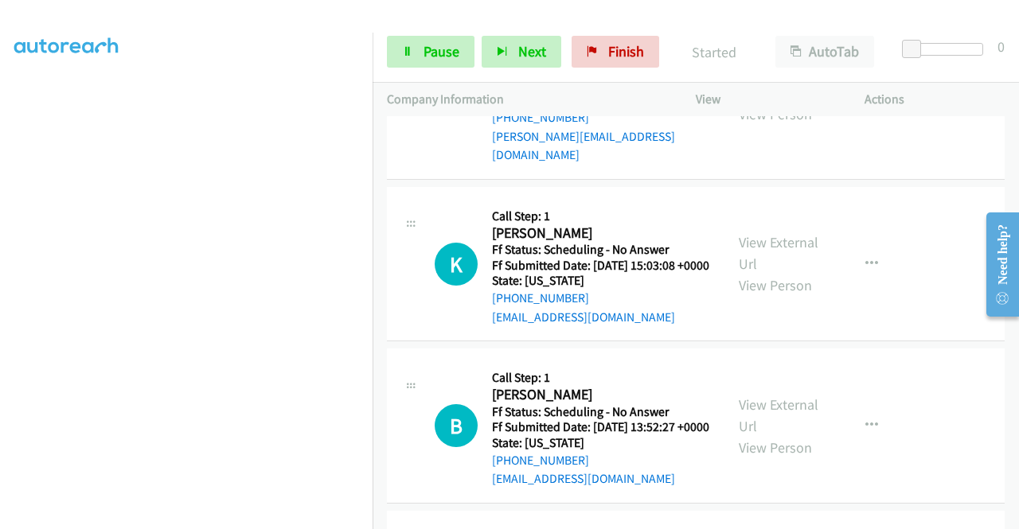
click at [853, 108] on button "button" at bounding box center [871, 92] width 43 height 32
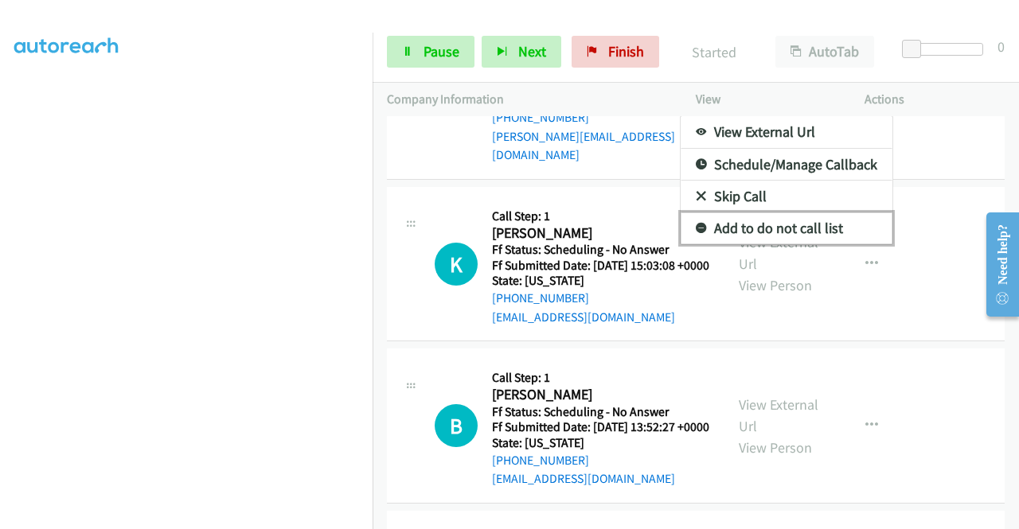
click at [767, 244] on link "Add to do not call list" at bounding box center [787, 229] width 212 height 32
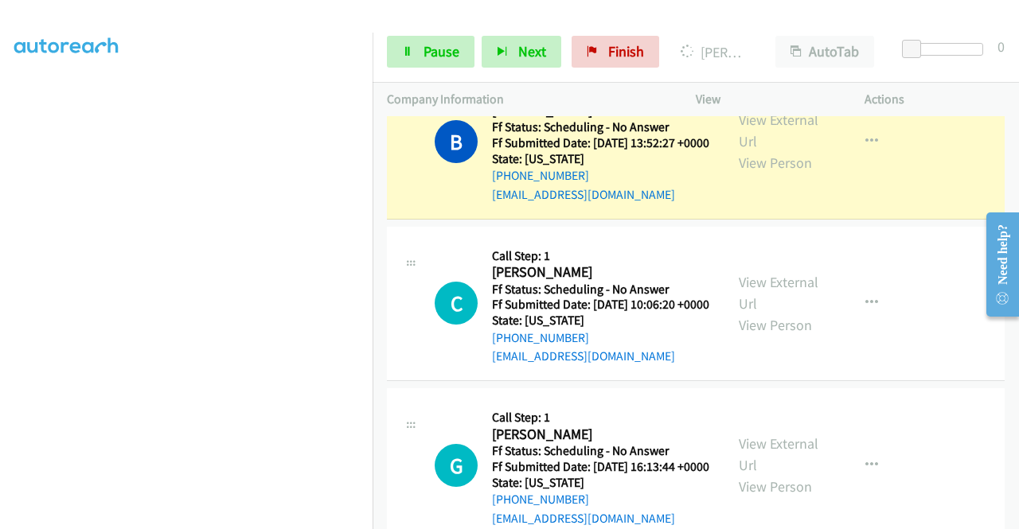
scroll to position [2723, 0]
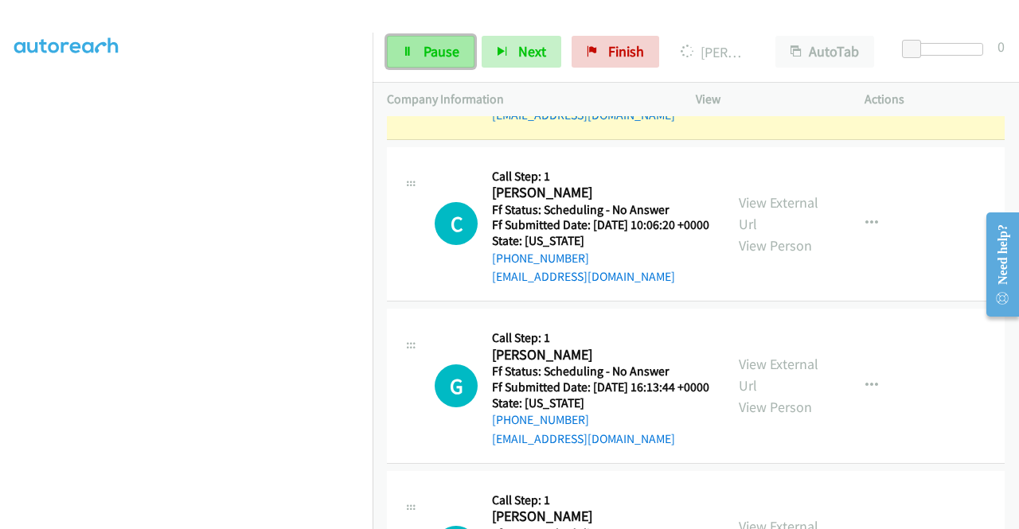
click at [439, 52] on span "Pause" at bounding box center [441, 51] width 36 height 18
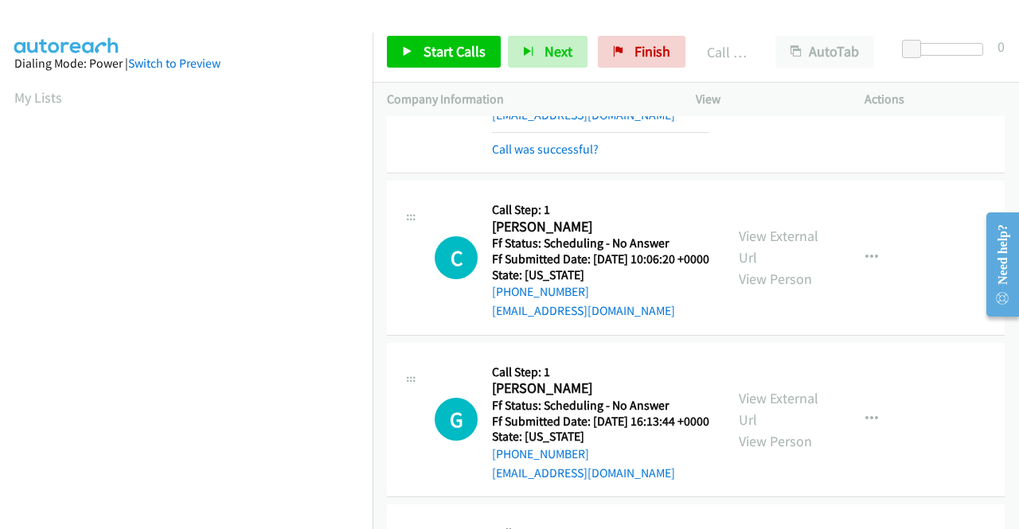
scroll to position [363, 0]
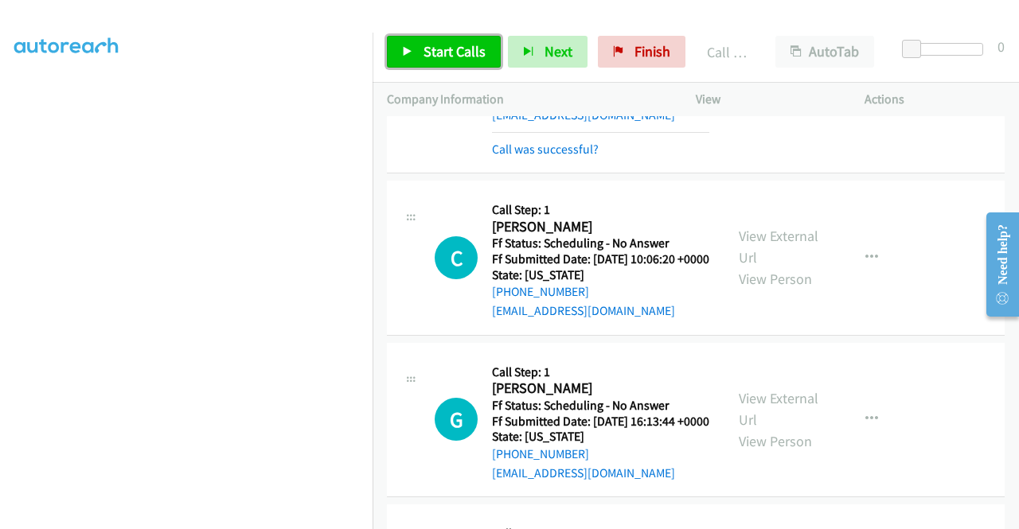
click at [482, 57] on span "Start Calls" at bounding box center [454, 51] width 62 height 18
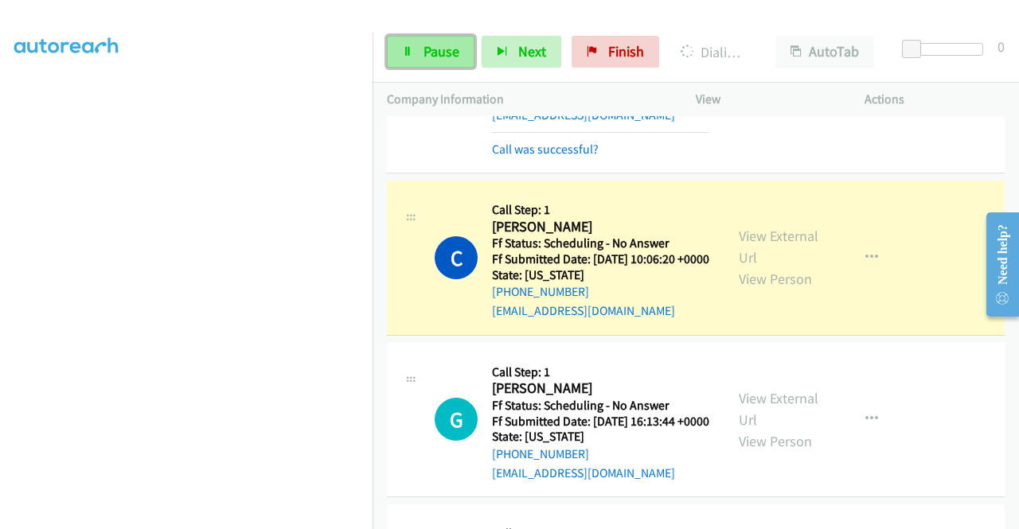
click at [442, 52] on span "Pause" at bounding box center [441, 51] width 36 height 18
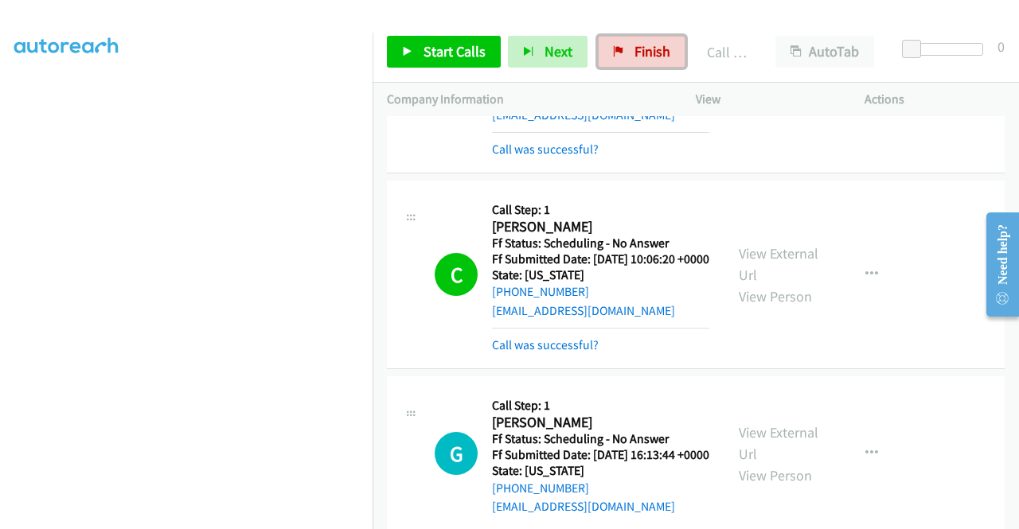
drag, startPoint x: 644, startPoint y: 60, endPoint x: 562, endPoint y: 82, distance: 85.0
click at [644, 60] on span "Finish" at bounding box center [652, 51] width 36 height 18
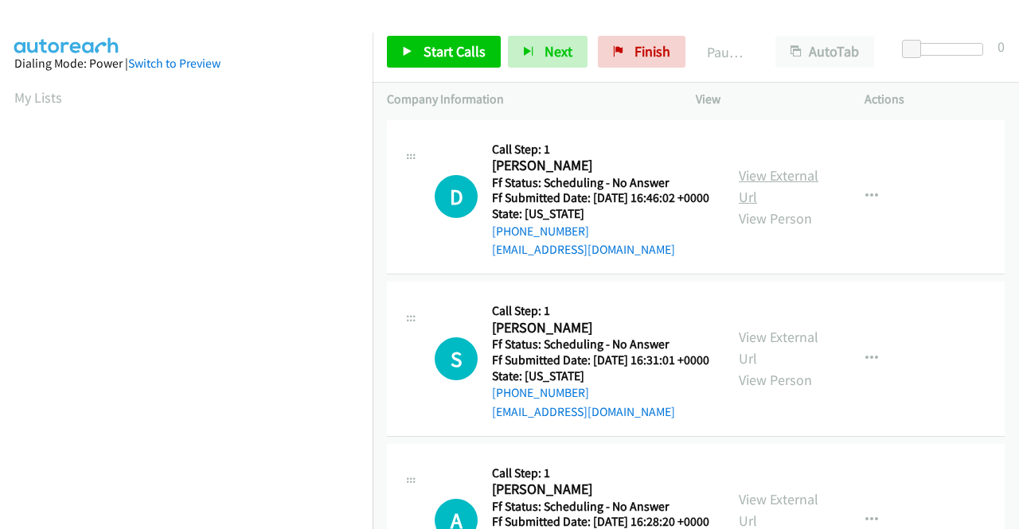
click at [770, 185] on link "View External Url" at bounding box center [779, 186] width 80 height 40
click at [793, 358] on link "View External Url" at bounding box center [779, 348] width 80 height 40
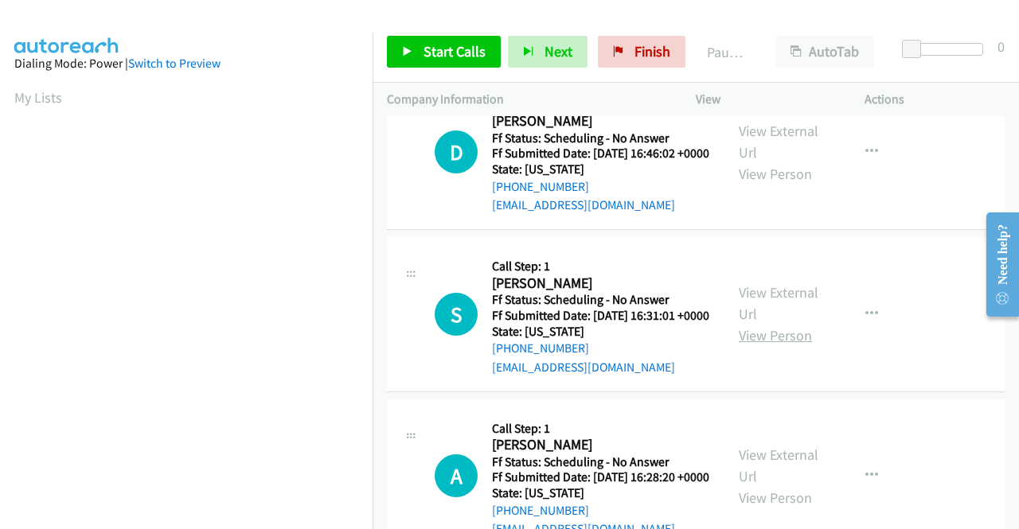
scroll to position [80, 0]
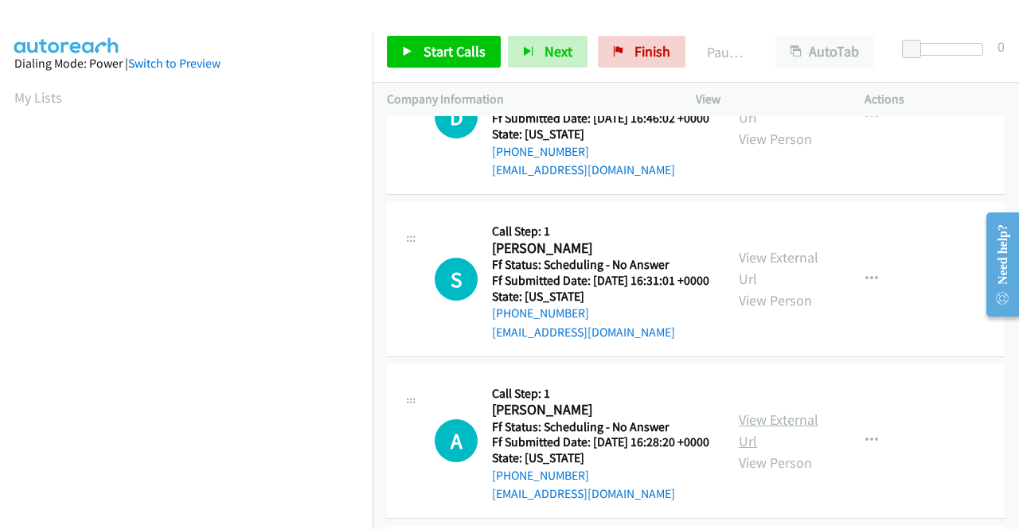
click at [778, 451] on link "View External Url" at bounding box center [779, 431] width 80 height 40
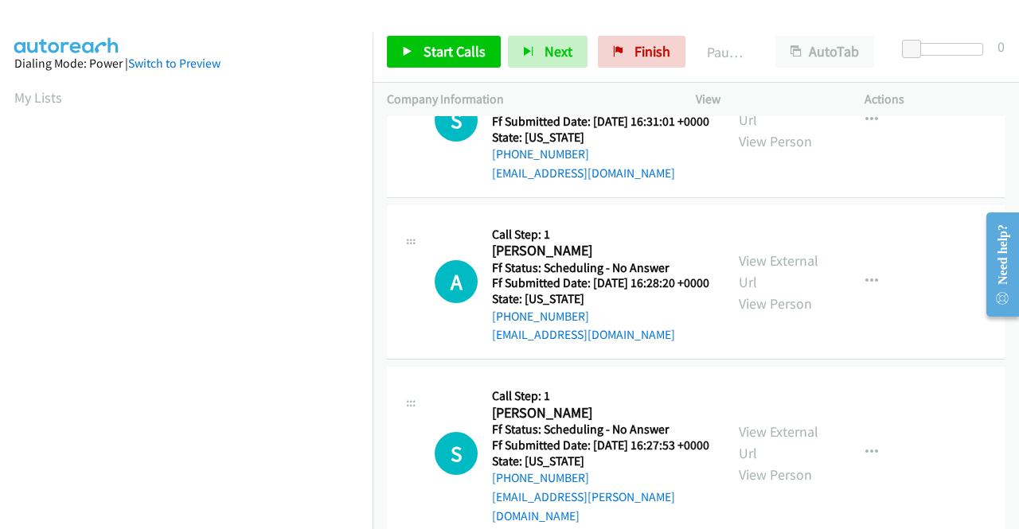
scroll to position [318, 0]
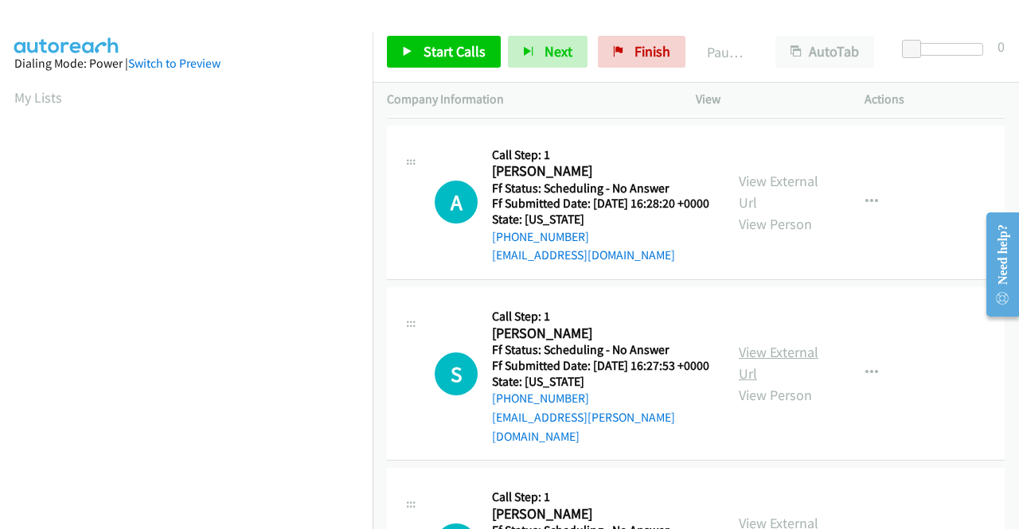
click at [766, 383] on link "View External Url" at bounding box center [779, 363] width 80 height 40
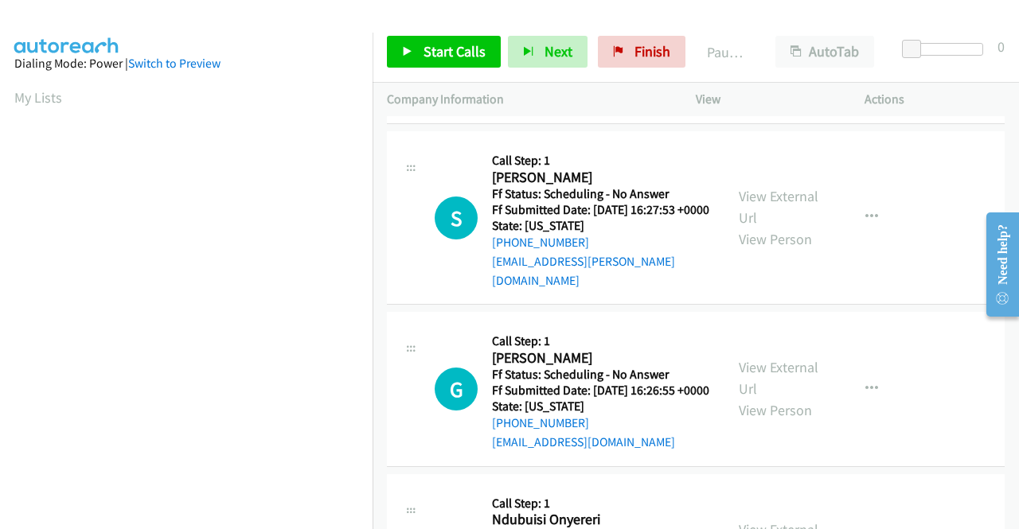
scroll to position [478, 0]
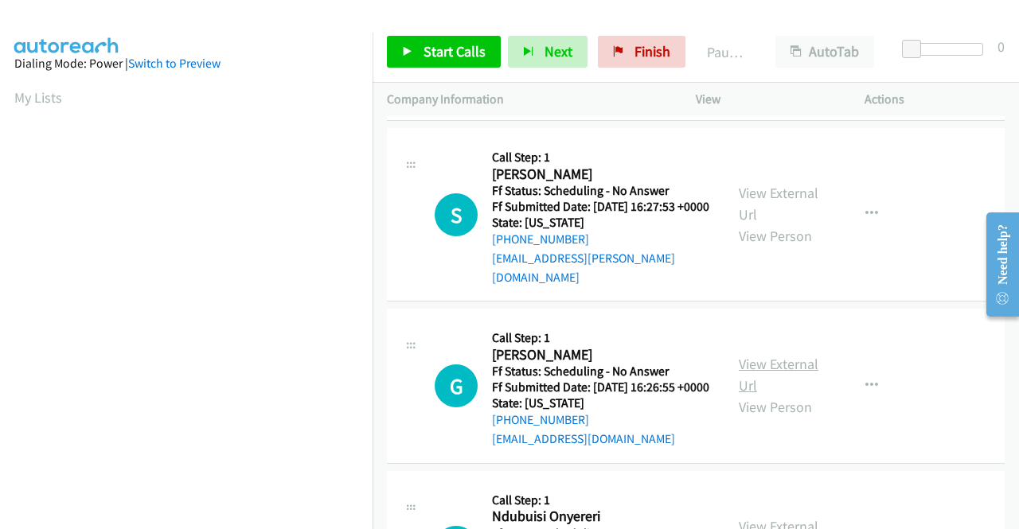
click at [771, 395] on link "View External Url" at bounding box center [779, 375] width 80 height 40
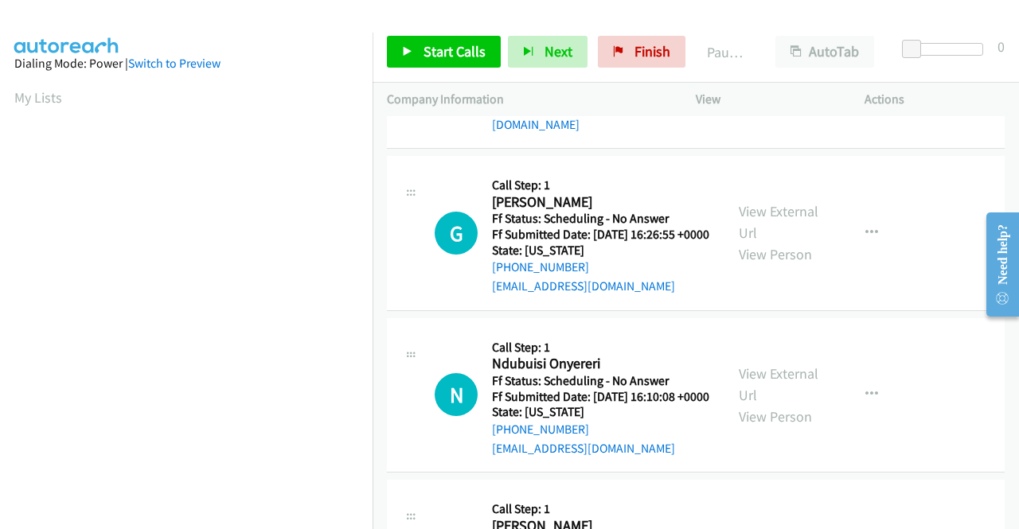
scroll to position [637, 0]
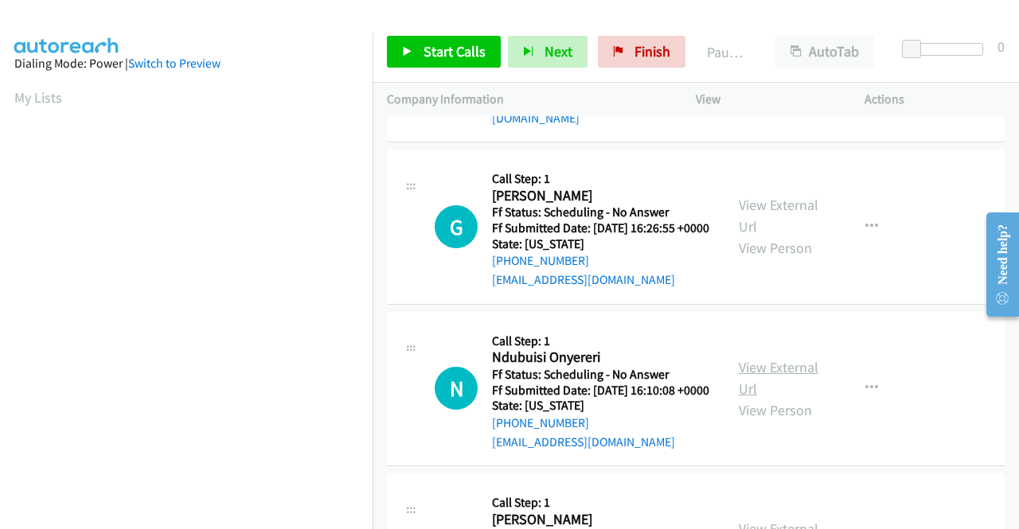
click at [785, 398] on link "View External Url" at bounding box center [779, 378] width 80 height 40
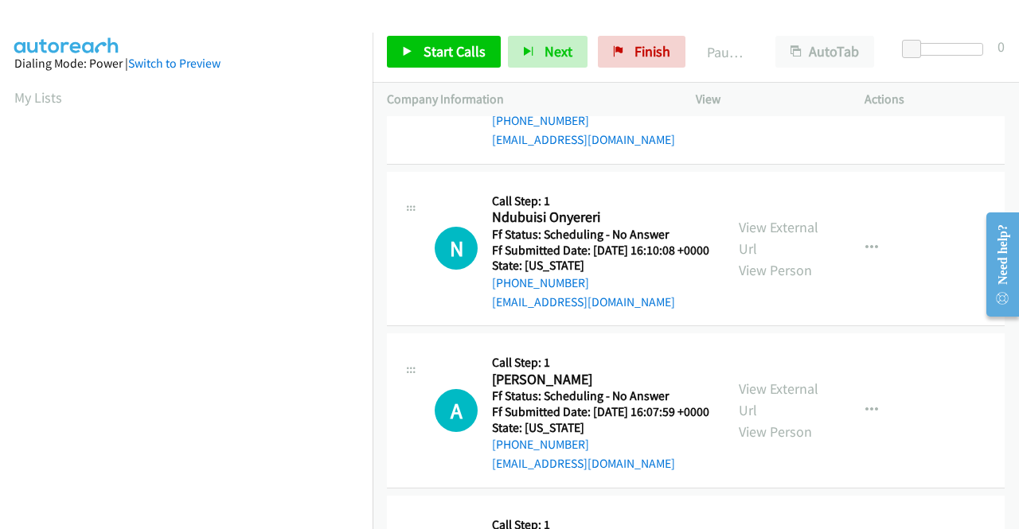
scroll to position [876, 0]
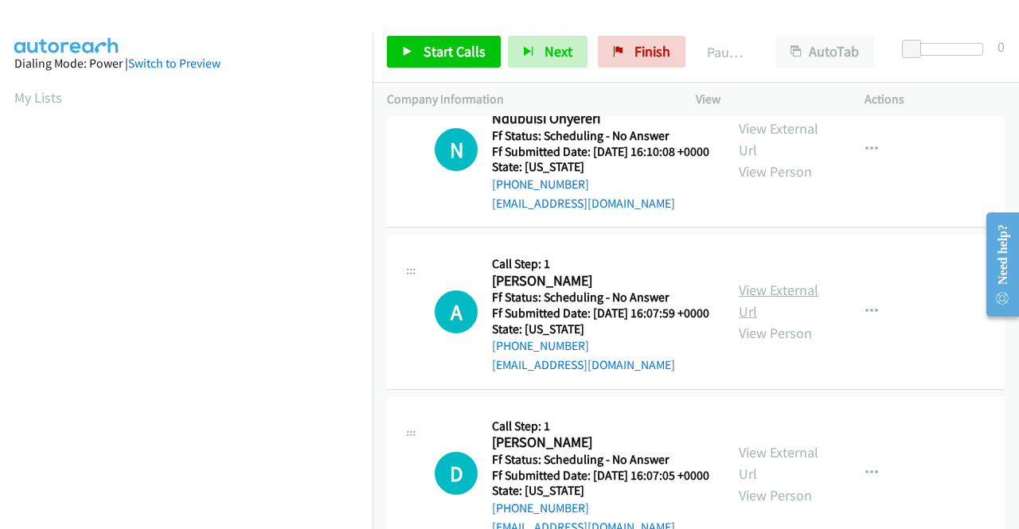
click at [774, 321] on link "View External Url" at bounding box center [779, 301] width 80 height 40
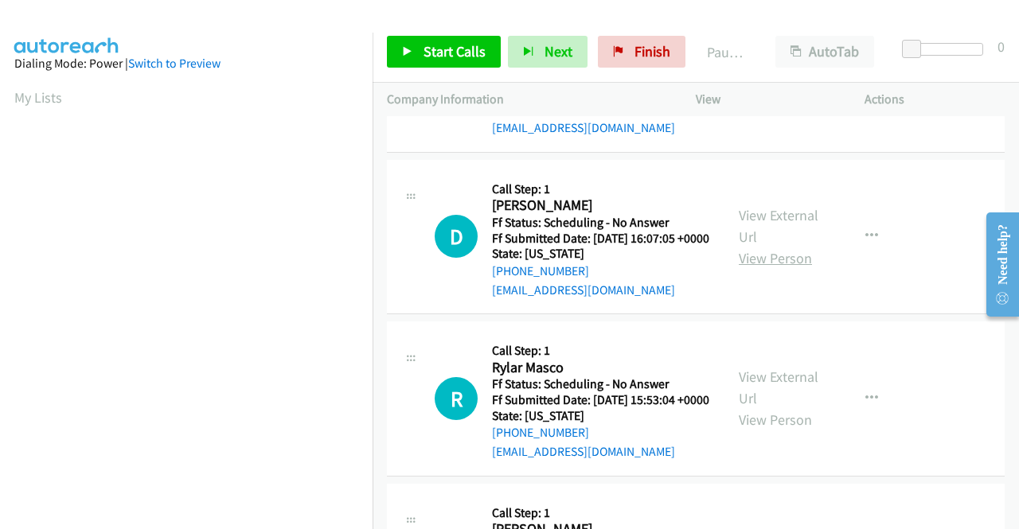
scroll to position [1114, 0]
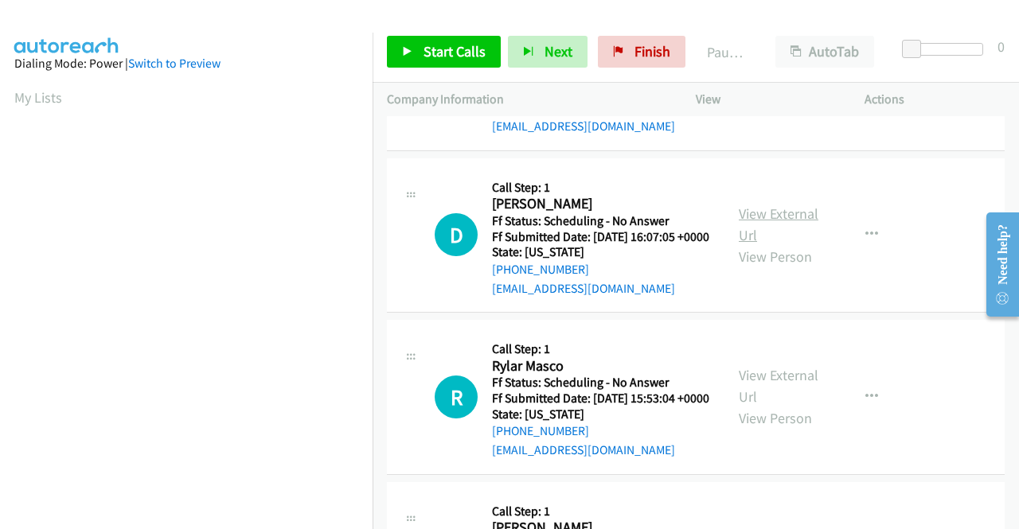
click at [782, 244] on link "View External Url" at bounding box center [779, 225] width 80 height 40
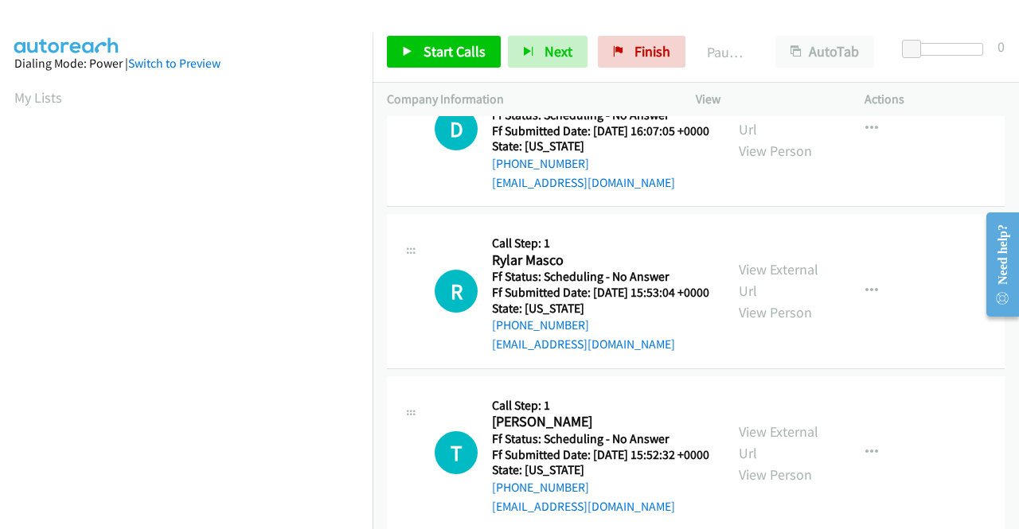
scroll to position [1274, 0]
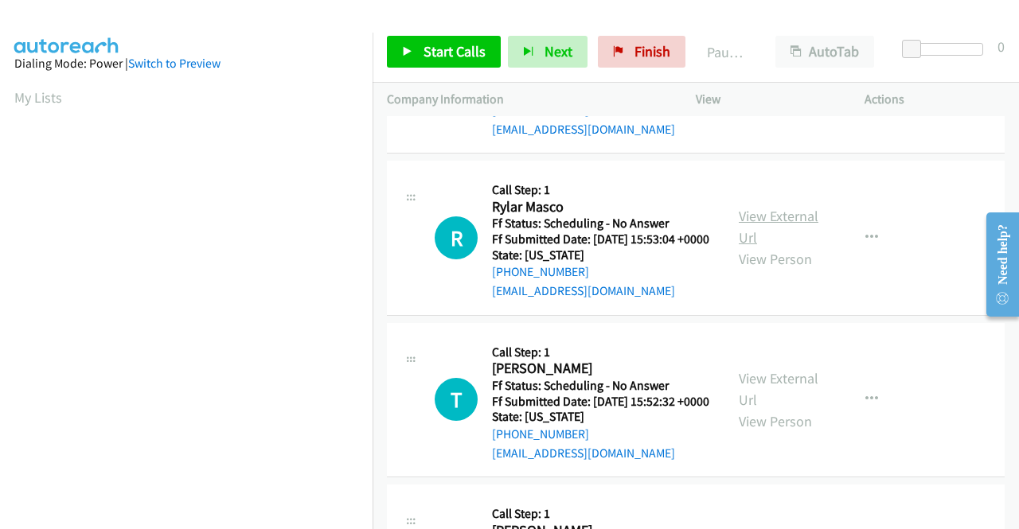
click at [759, 247] on link "View External Url" at bounding box center [779, 227] width 80 height 40
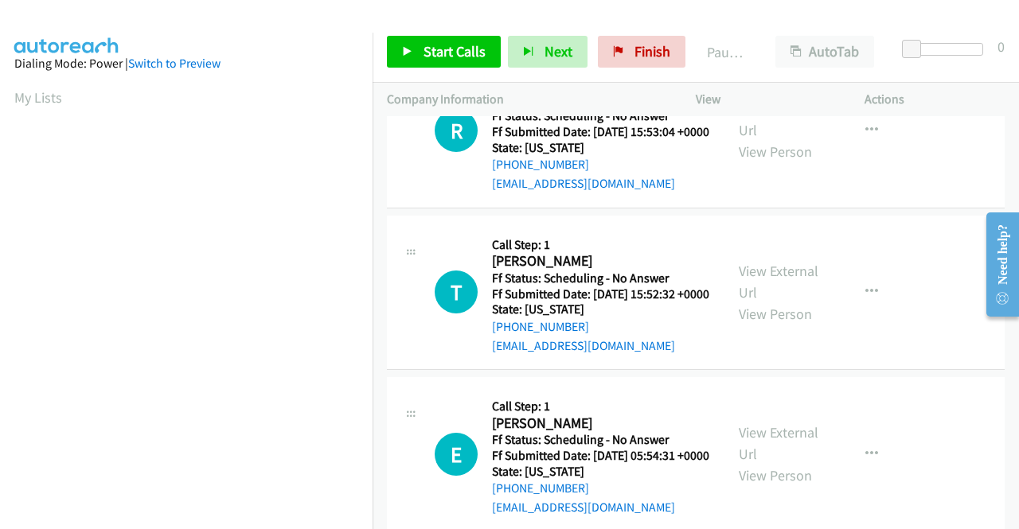
scroll to position [1433, 0]
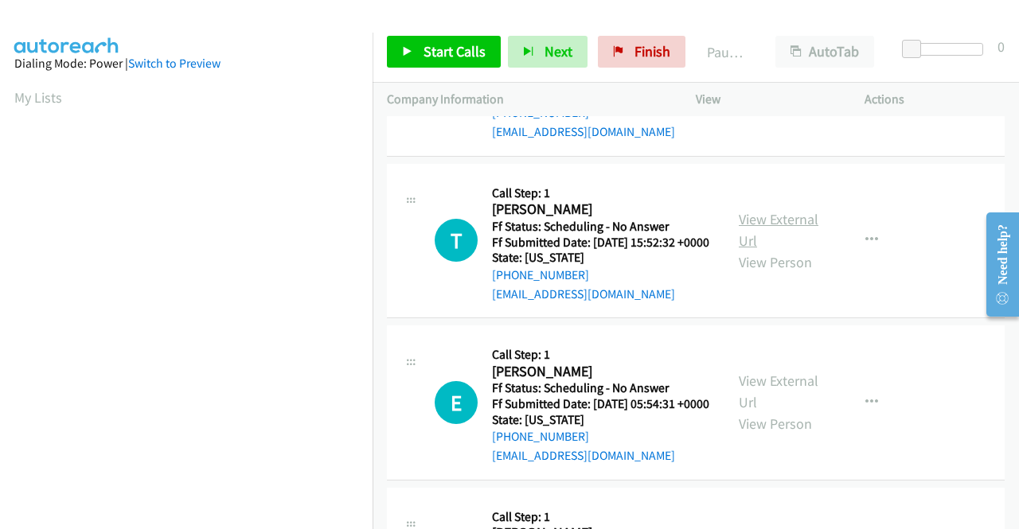
click at [753, 250] on link "View External Url" at bounding box center [779, 230] width 80 height 40
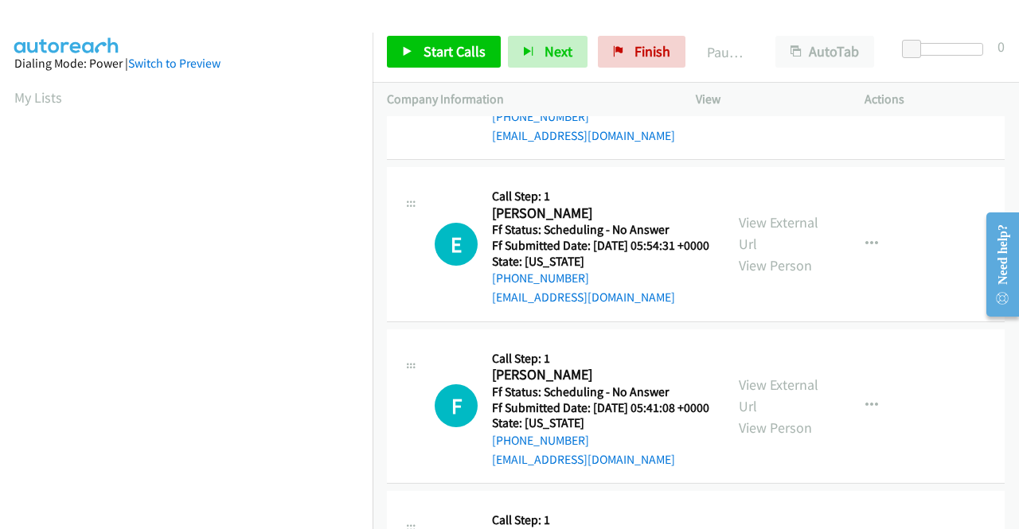
scroll to position [1592, 0]
click at [783, 252] on link "View External Url" at bounding box center [779, 233] width 80 height 40
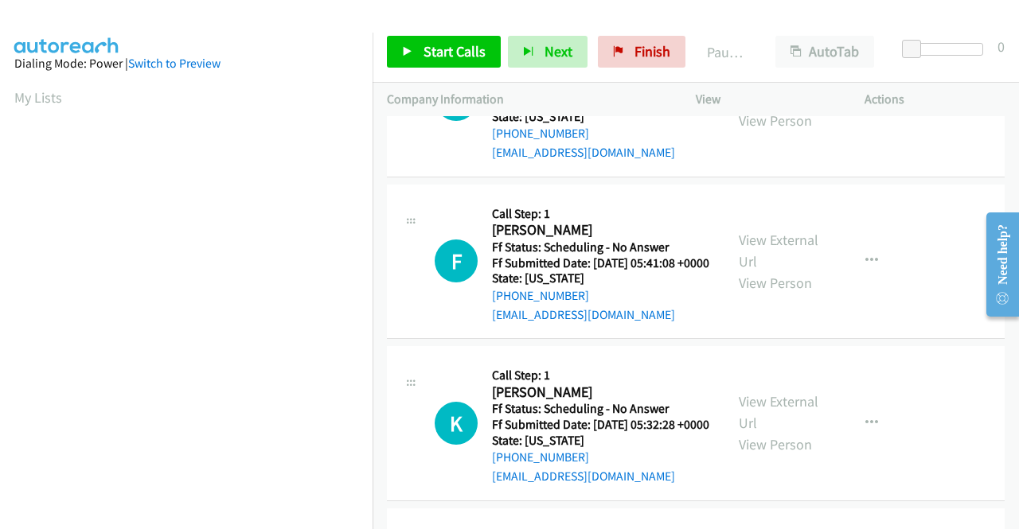
scroll to position [1751, 0]
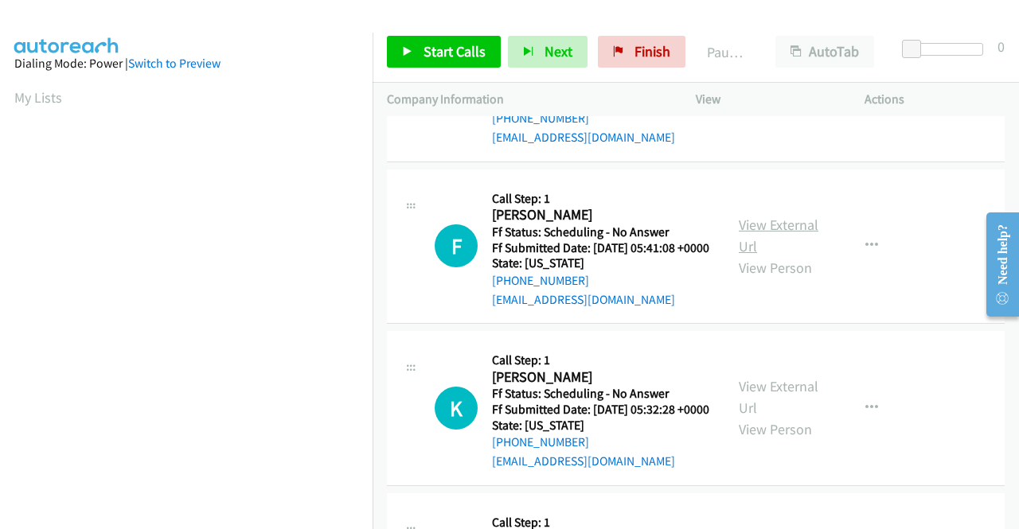
click at [769, 256] on link "View External Url" at bounding box center [779, 236] width 80 height 40
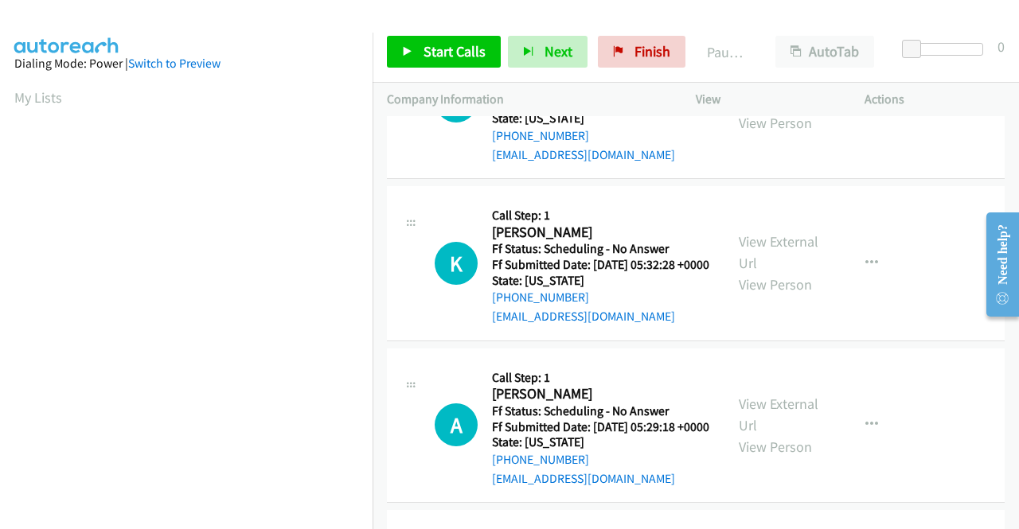
scroll to position [1910, 0]
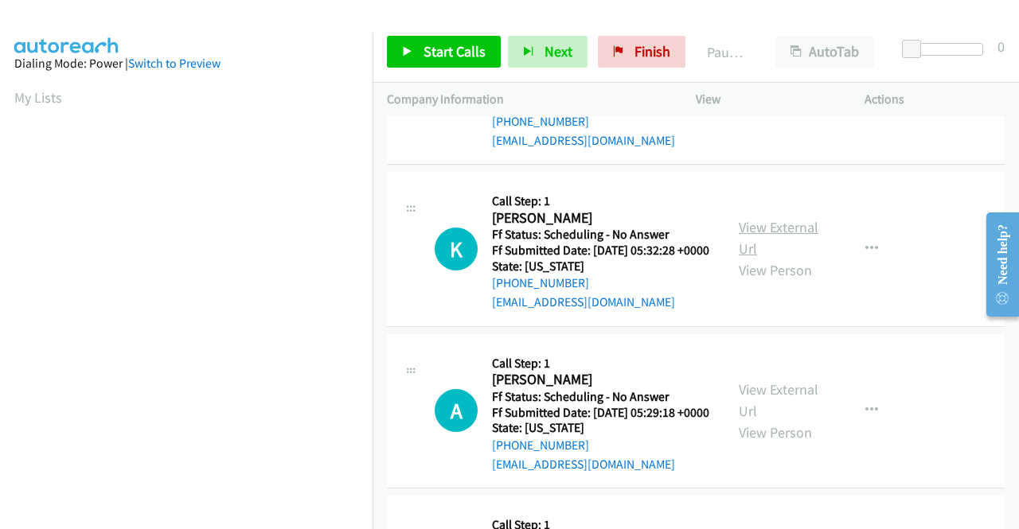
click at [756, 258] on link "View External Url" at bounding box center [779, 238] width 80 height 40
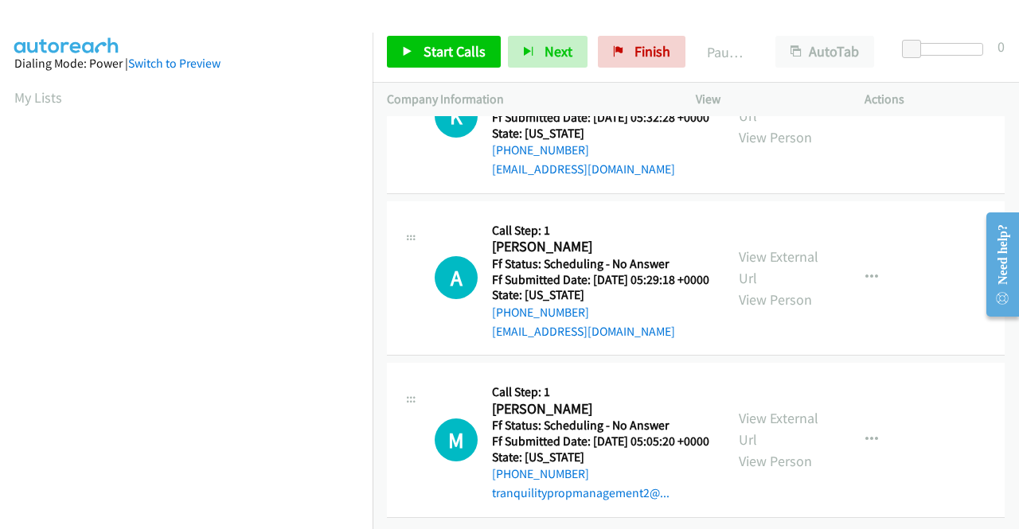
scroll to position [2070, 0]
click at [751, 287] on link "View External Url" at bounding box center [779, 268] width 80 height 40
click at [753, 409] on link "View External Url" at bounding box center [779, 429] width 80 height 40
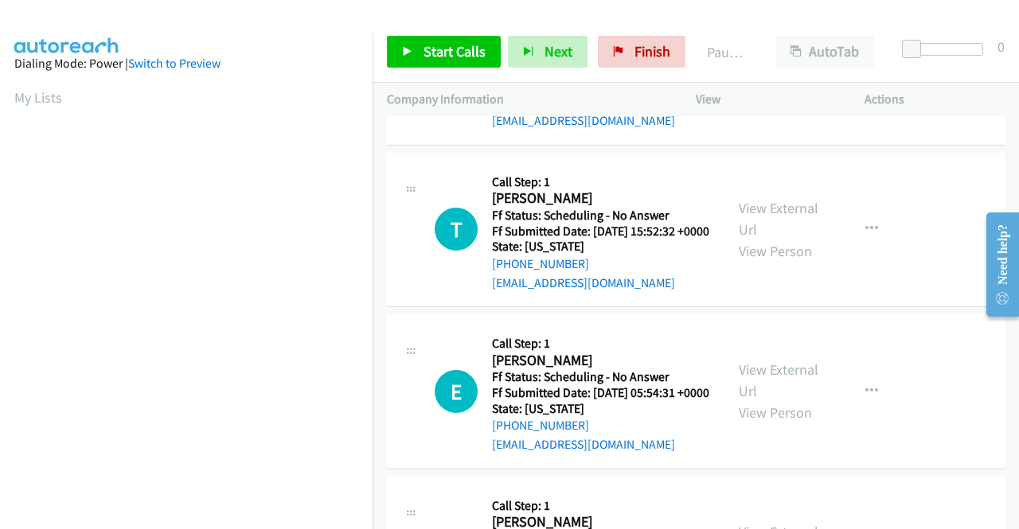
scroll to position [0, 0]
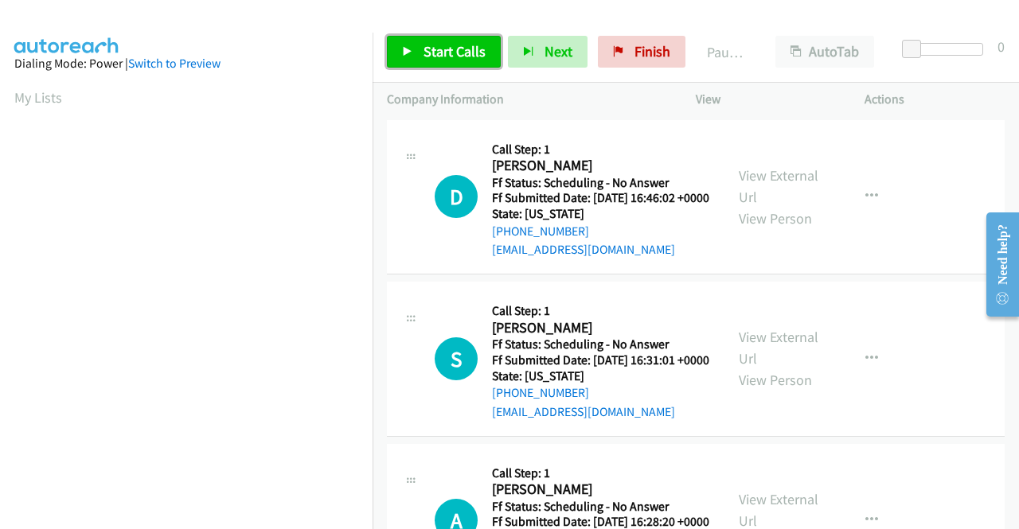
click at [443, 52] on span "Start Calls" at bounding box center [454, 51] width 62 height 18
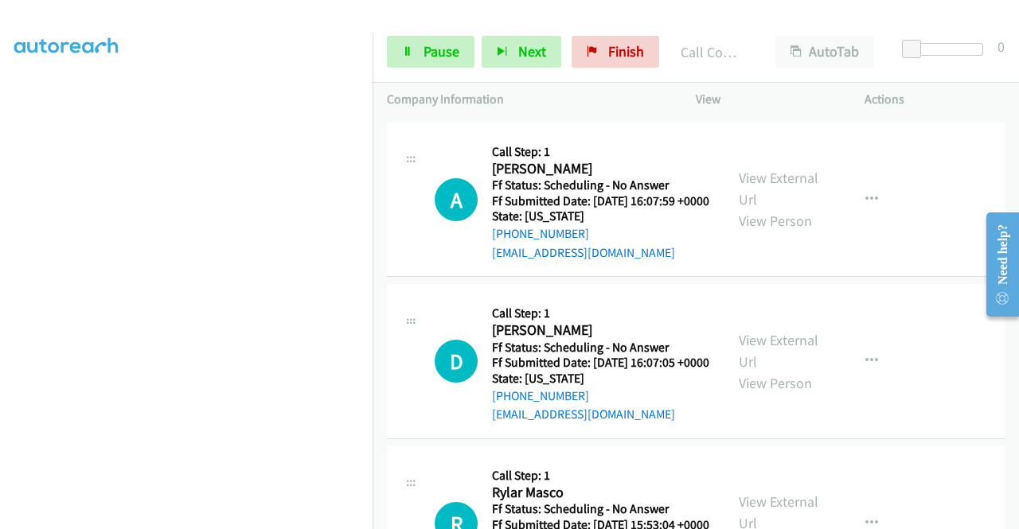
scroll to position [1274, 0]
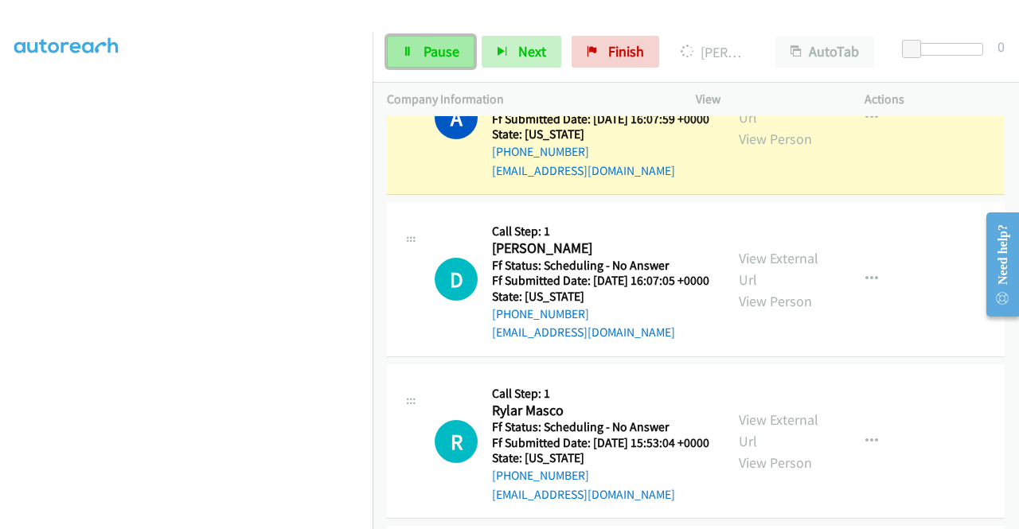
click at [459, 53] on link "Pause" at bounding box center [431, 52] width 88 height 32
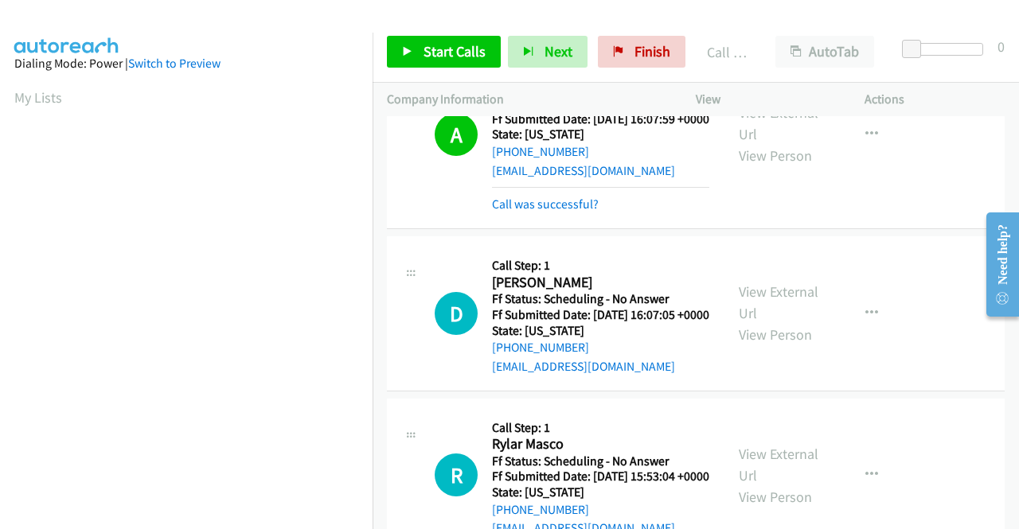
scroll to position [363, 0]
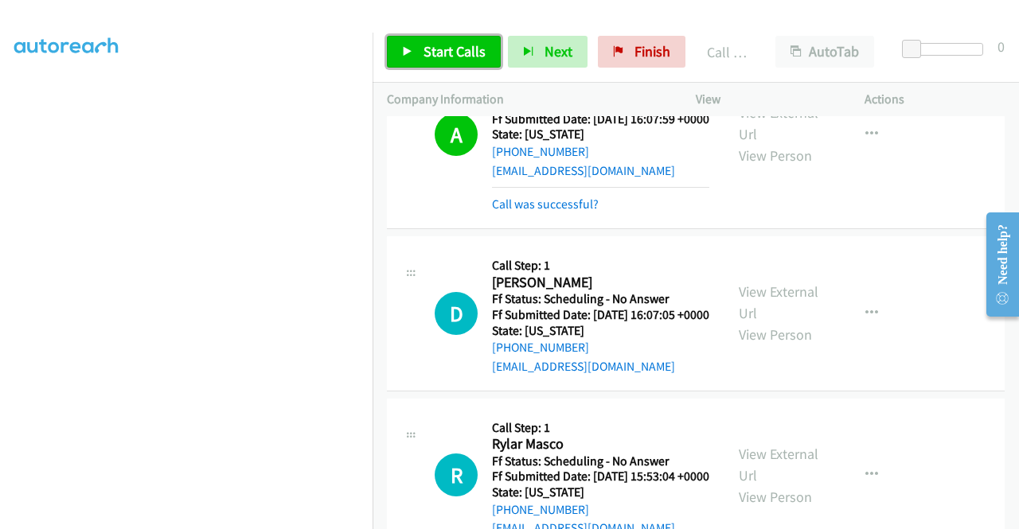
click at [474, 46] on span "Start Calls" at bounding box center [454, 51] width 62 height 18
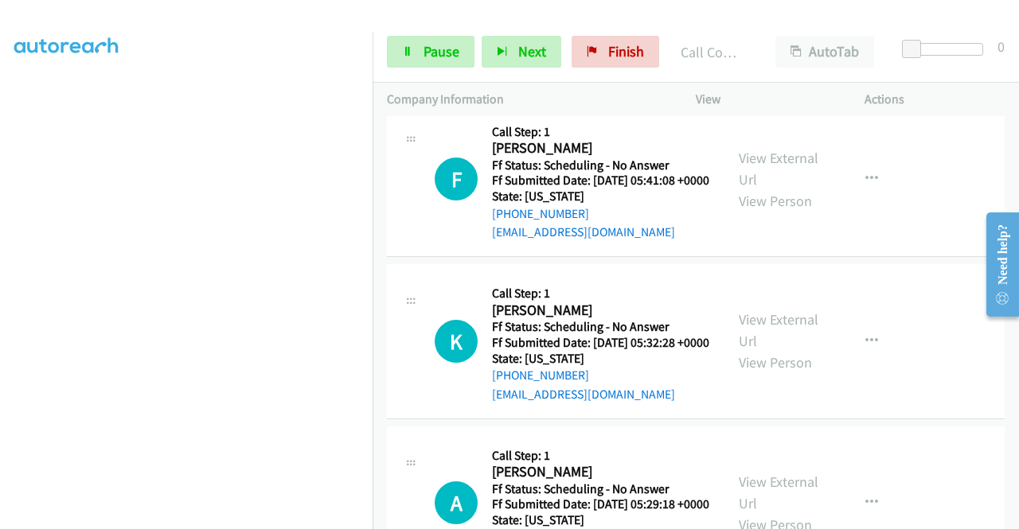
scroll to position [2229, 0]
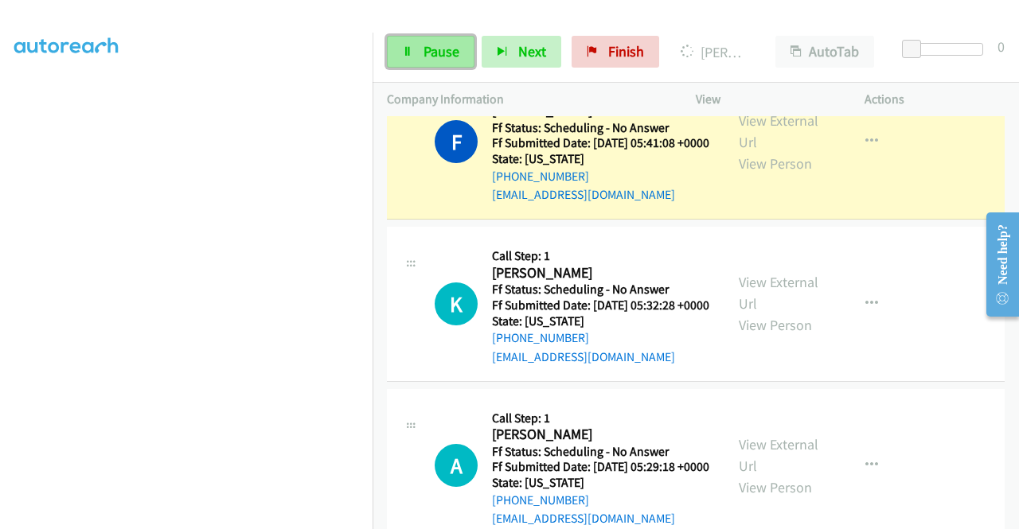
click at [447, 41] on link "Pause" at bounding box center [431, 52] width 88 height 32
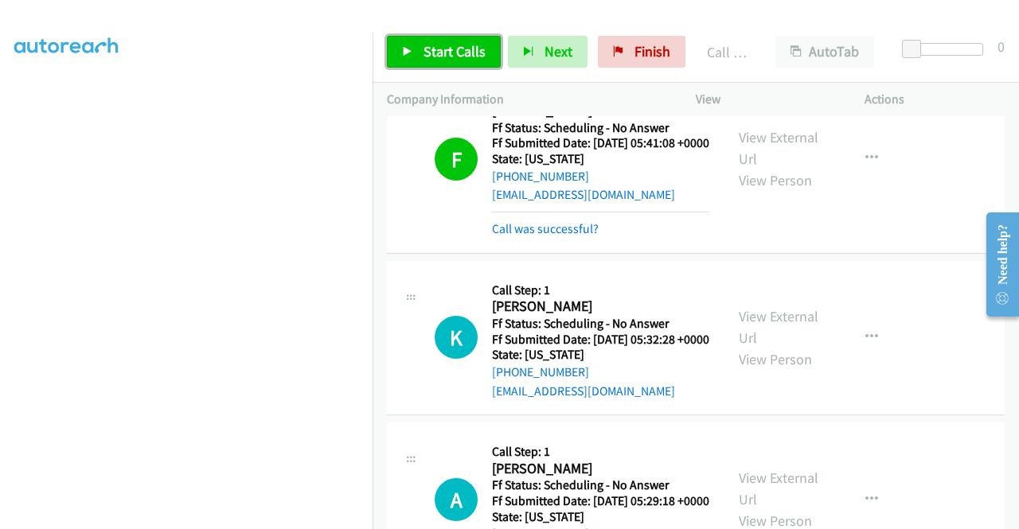
click at [436, 57] on span "Start Calls" at bounding box center [454, 51] width 62 height 18
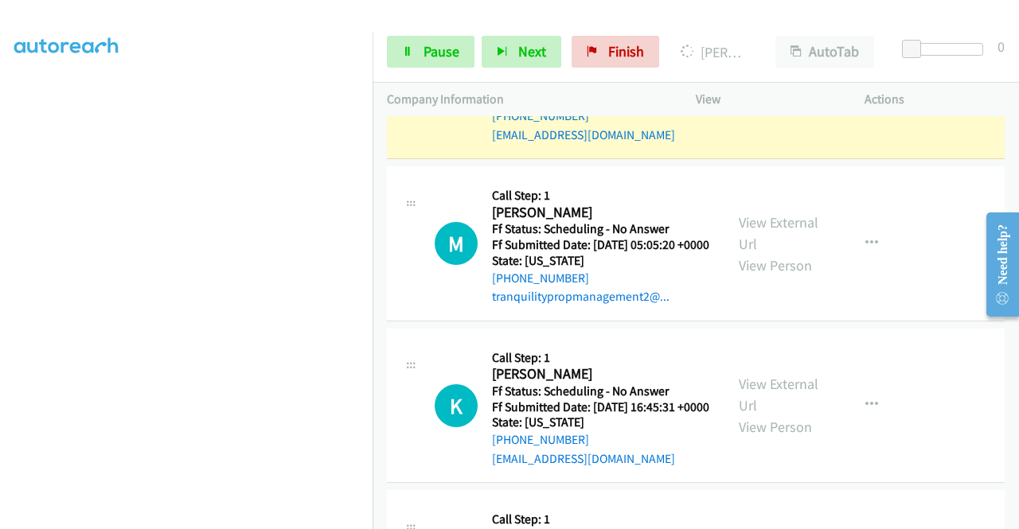
scroll to position [2706, 0]
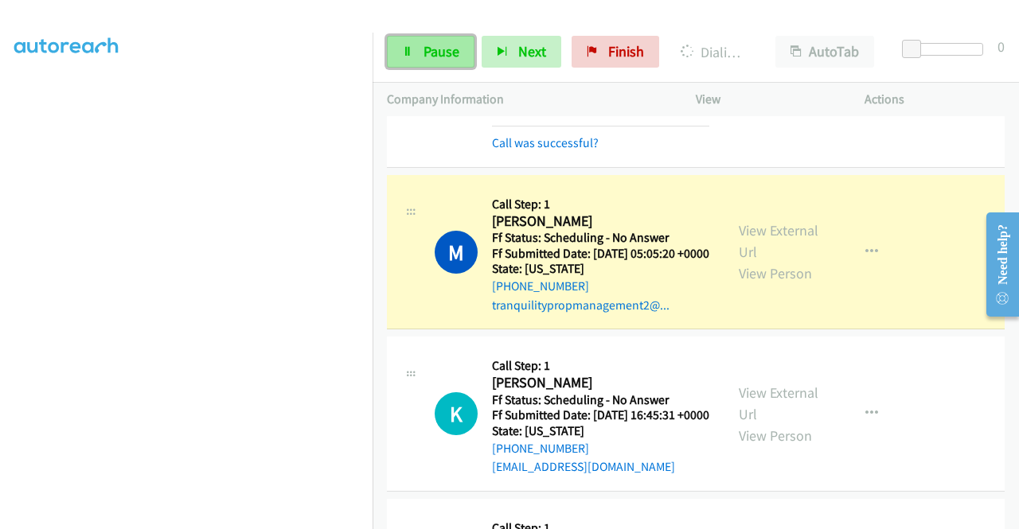
click at [455, 58] on span "Pause" at bounding box center [441, 51] width 36 height 18
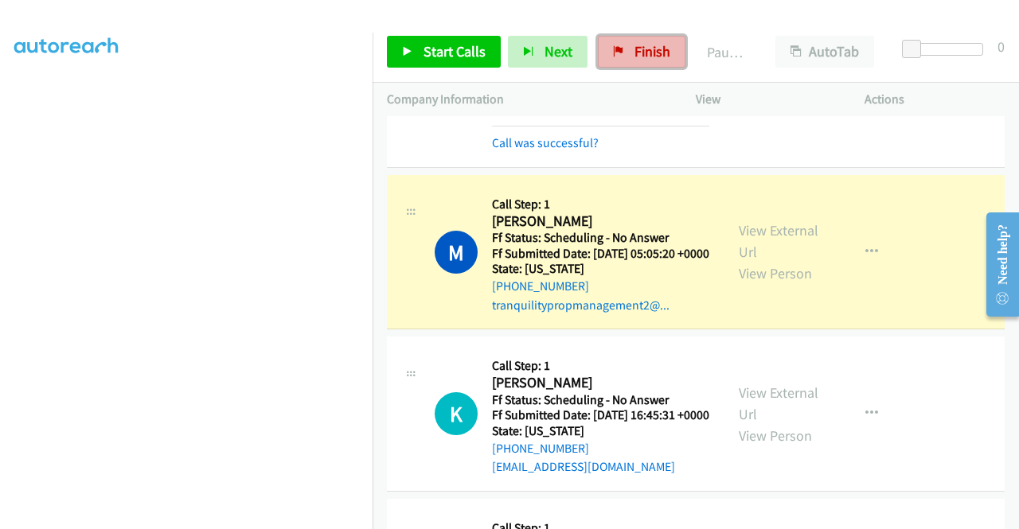
click at [643, 59] on span "Finish" at bounding box center [652, 51] width 36 height 18
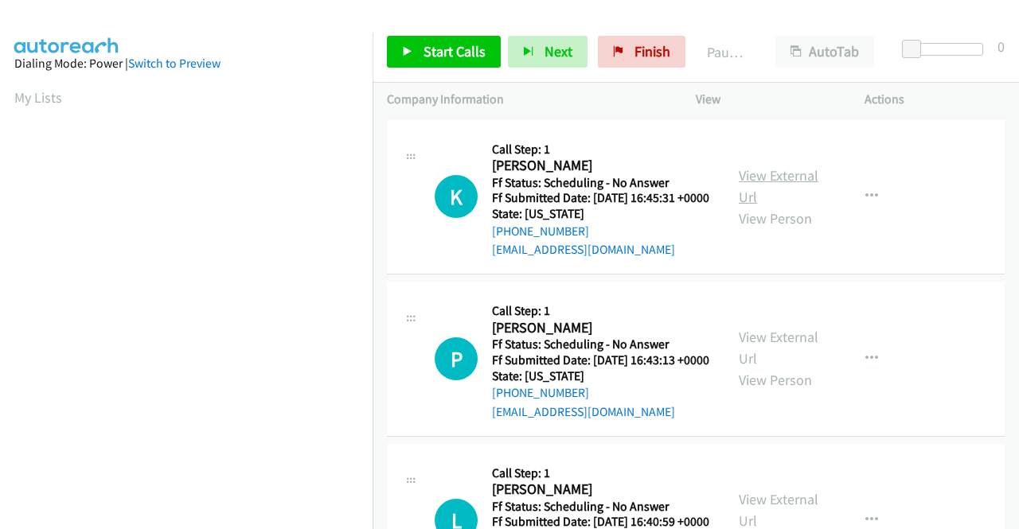
click at [803, 184] on link "View External Url" at bounding box center [779, 186] width 80 height 40
click at [751, 353] on link "View External Url" at bounding box center [779, 348] width 80 height 40
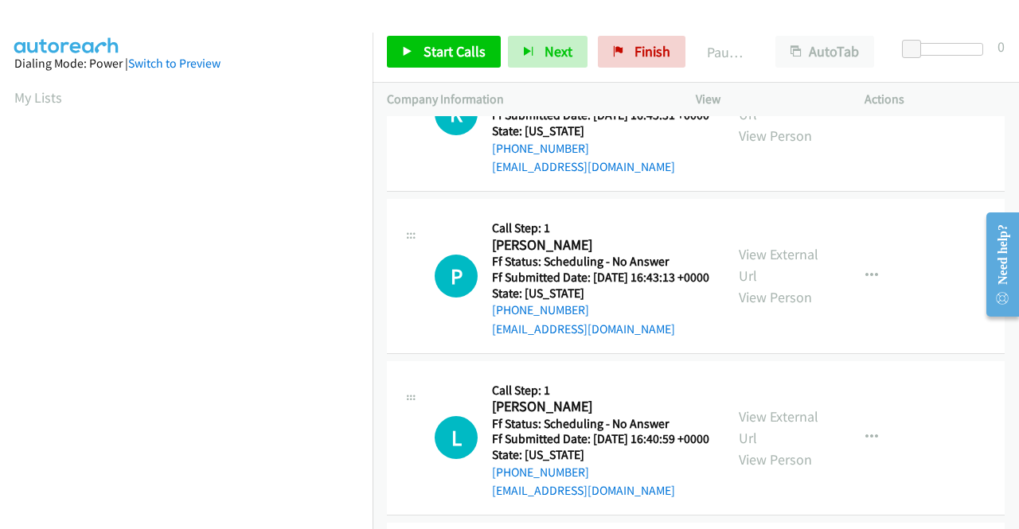
scroll to position [159, 0]
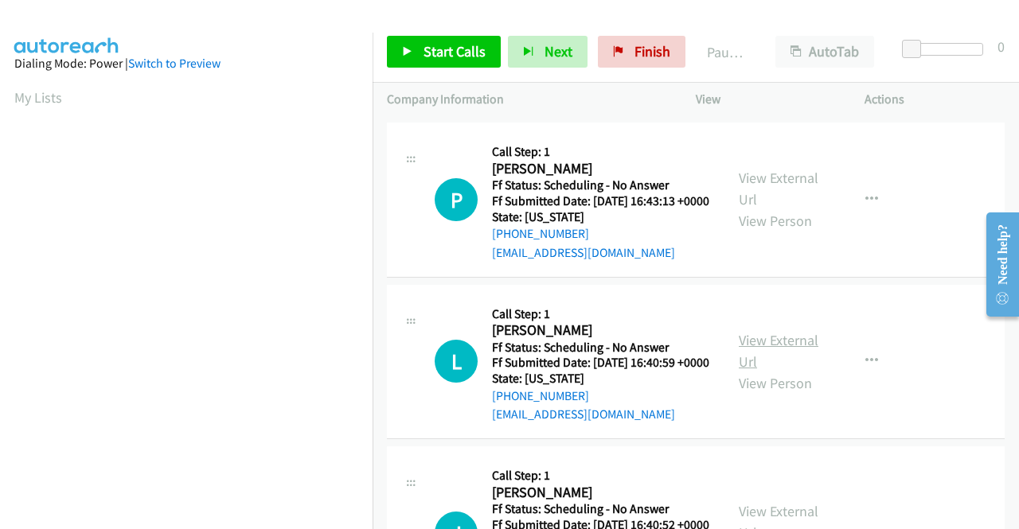
click at [777, 371] on link "View External Url" at bounding box center [779, 351] width 80 height 40
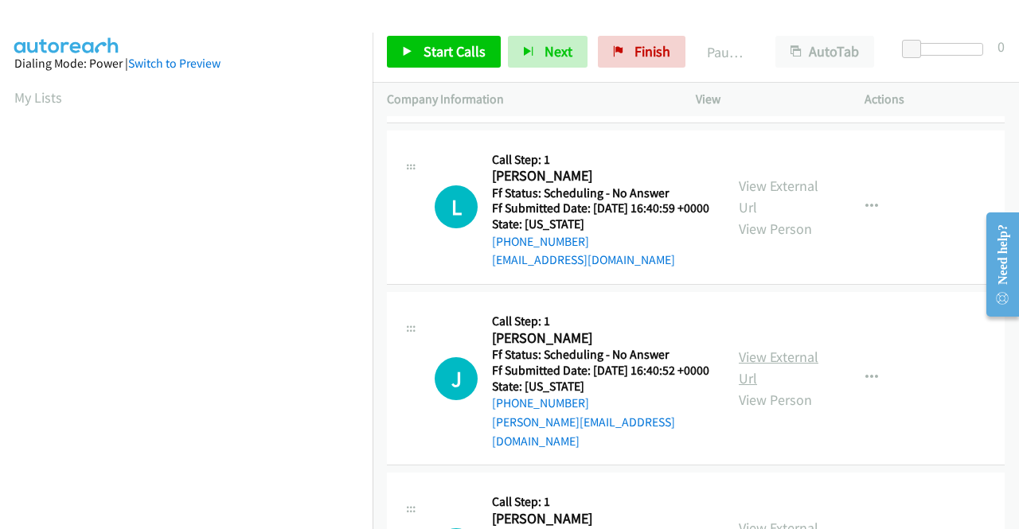
scroll to position [318, 0]
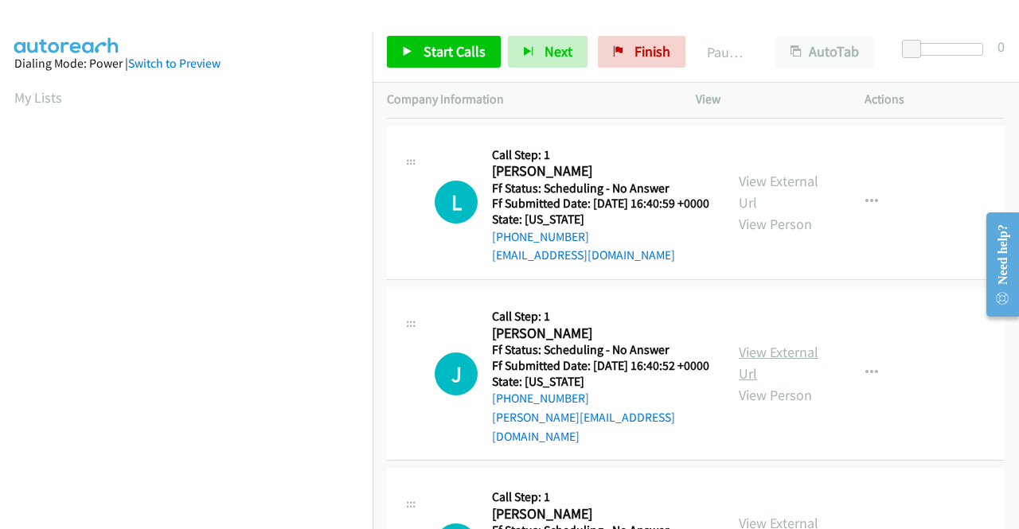
click at [764, 383] on link "View External Url" at bounding box center [779, 363] width 80 height 40
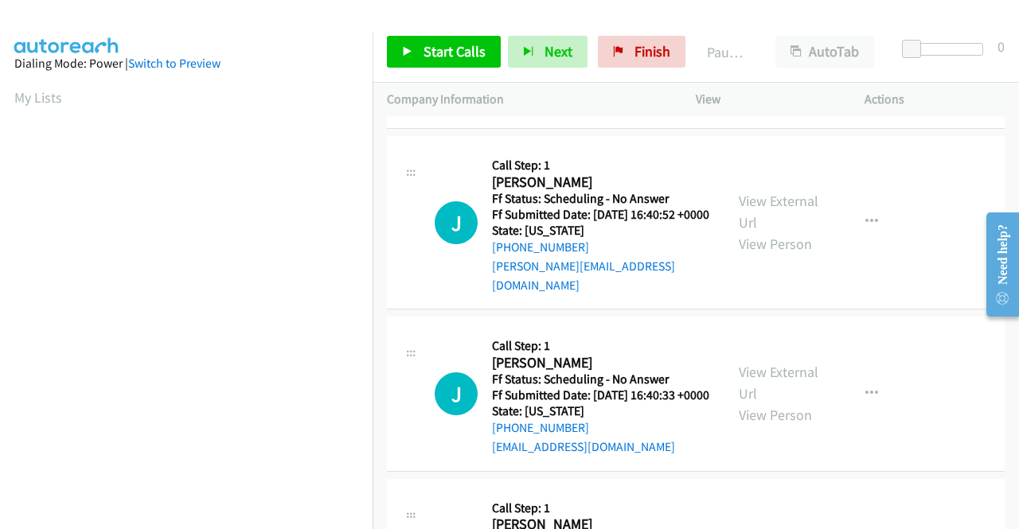
scroll to position [478, 0]
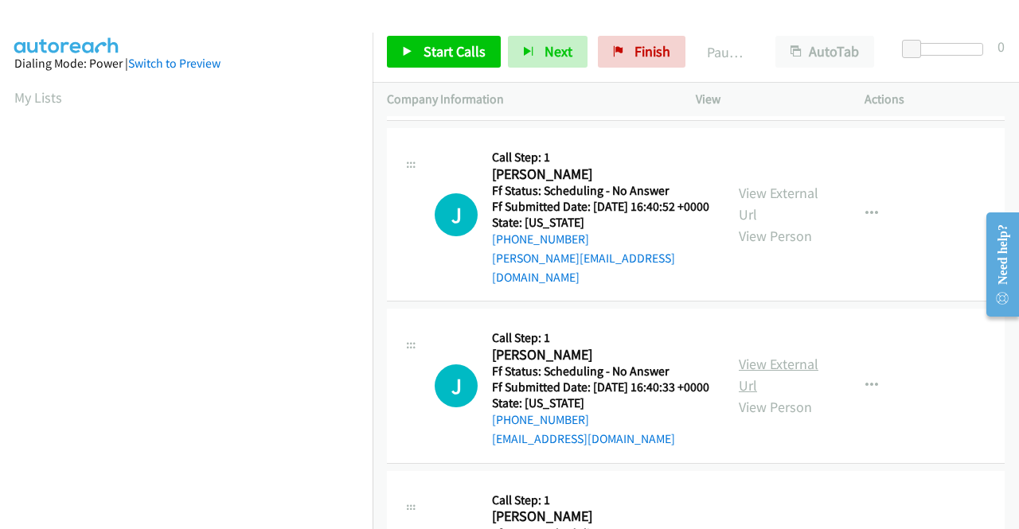
click at [748, 395] on link "View External Url" at bounding box center [779, 375] width 80 height 40
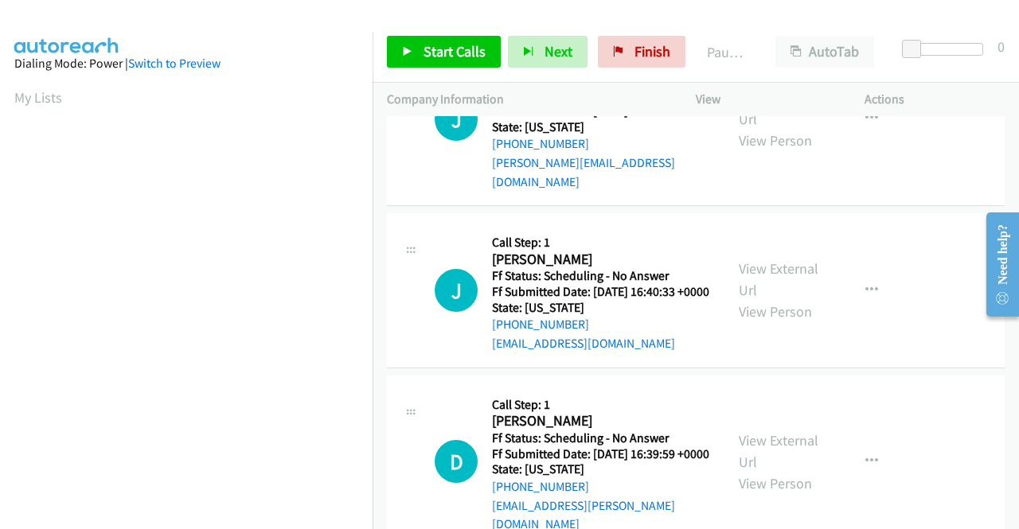
scroll to position [637, 0]
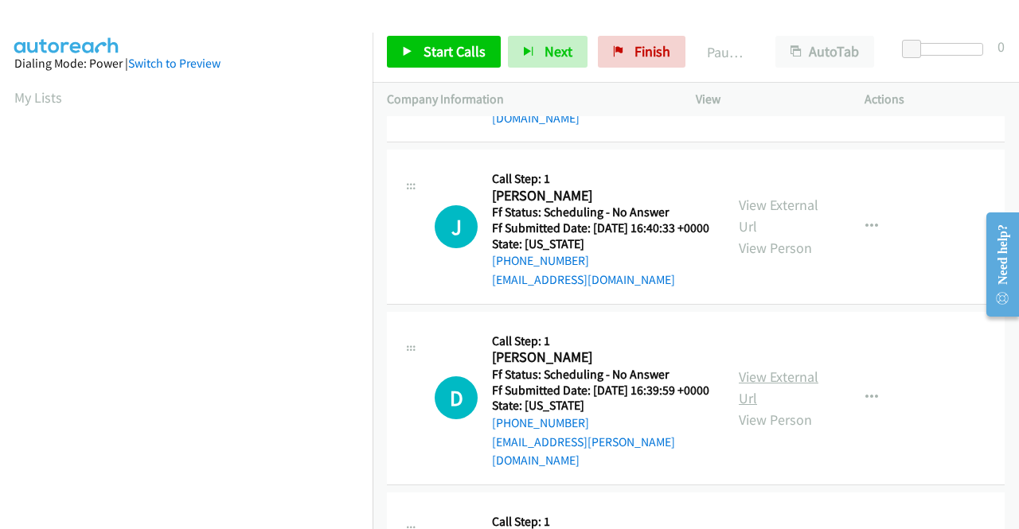
click at [748, 408] on link "View External Url" at bounding box center [779, 388] width 80 height 40
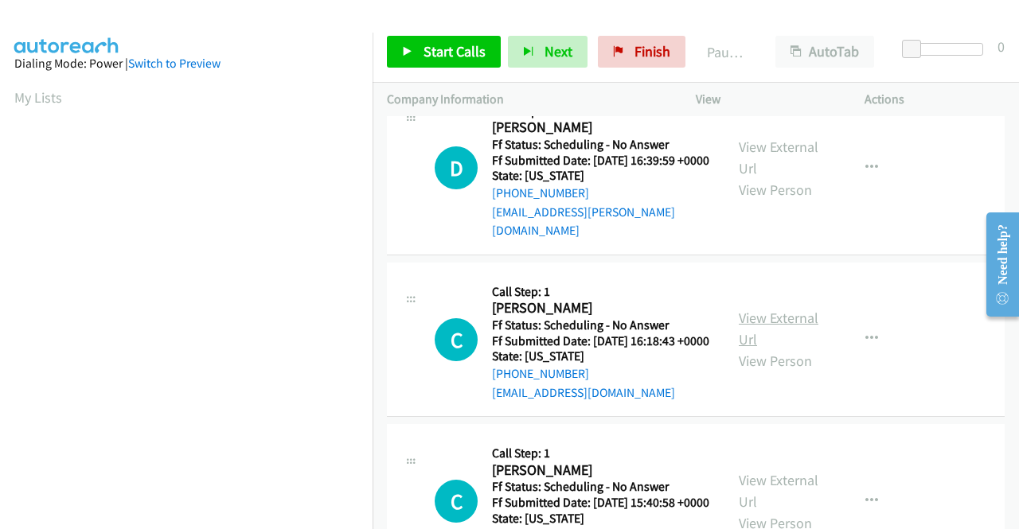
scroll to position [876, 0]
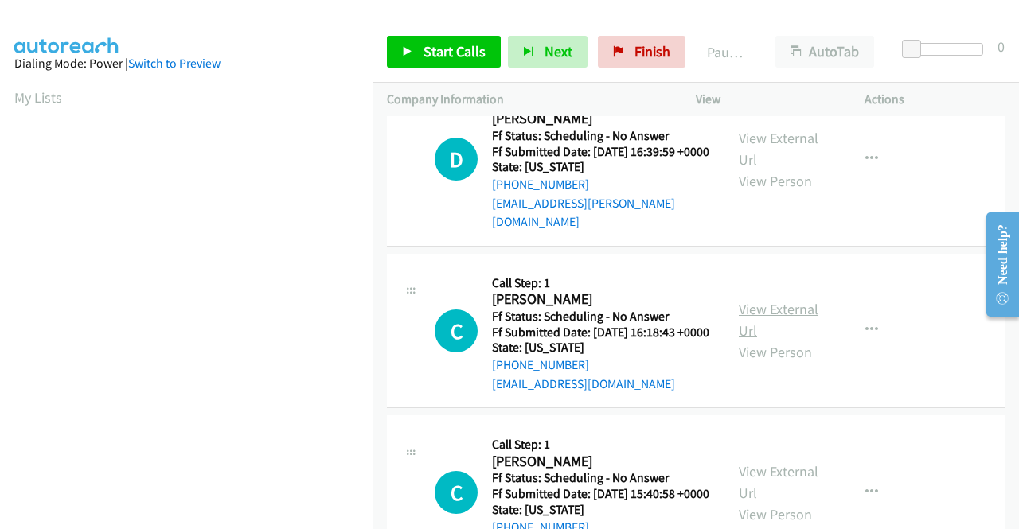
click at [750, 340] on link "View External Url" at bounding box center [779, 320] width 80 height 40
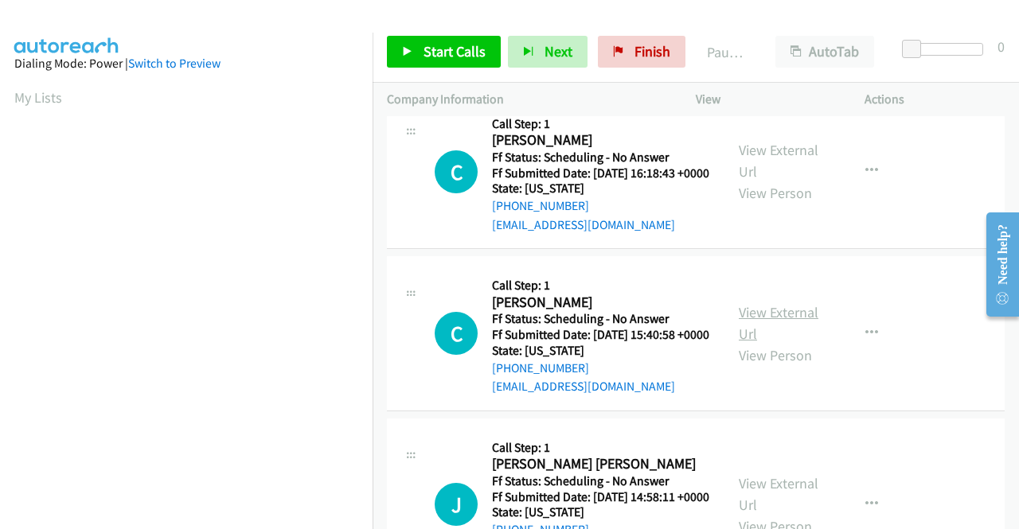
click at [747, 343] on link "View External Url" at bounding box center [779, 323] width 80 height 40
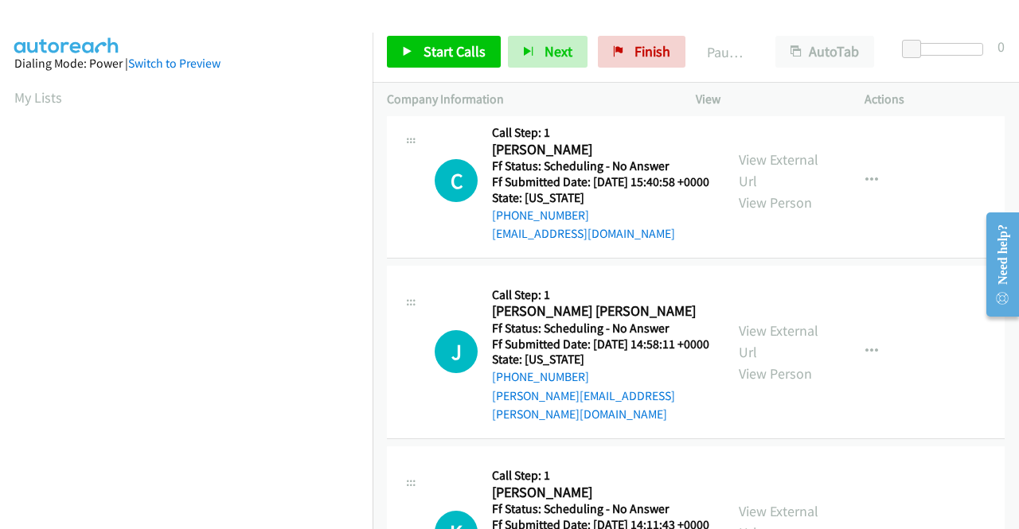
scroll to position [1194, 0]
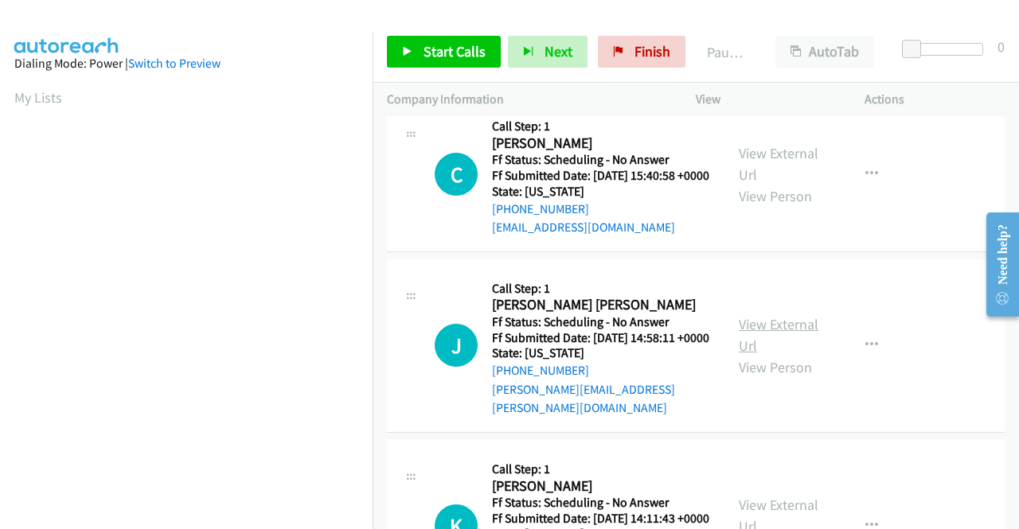
click at [769, 355] on link "View External Url" at bounding box center [779, 335] width 80 height 40
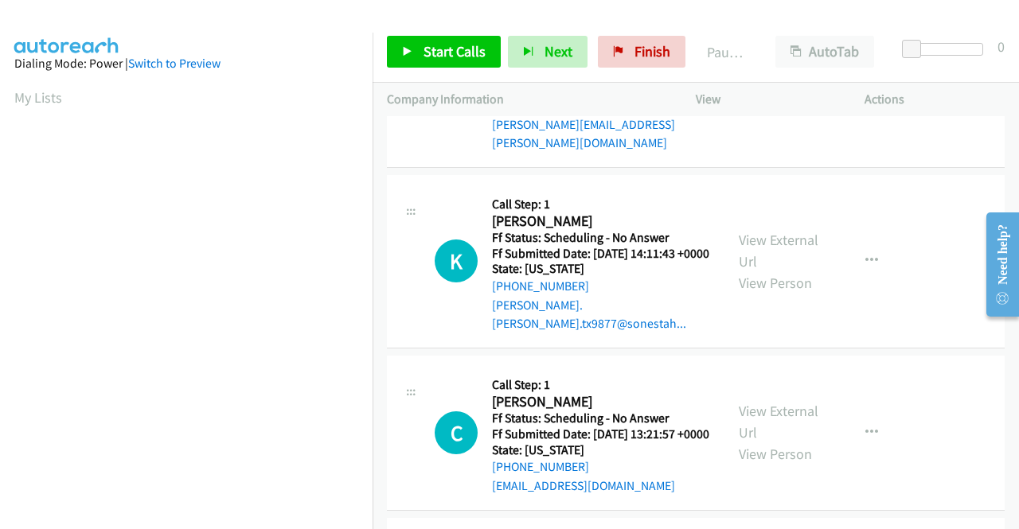
scroll to position [1512, 0]
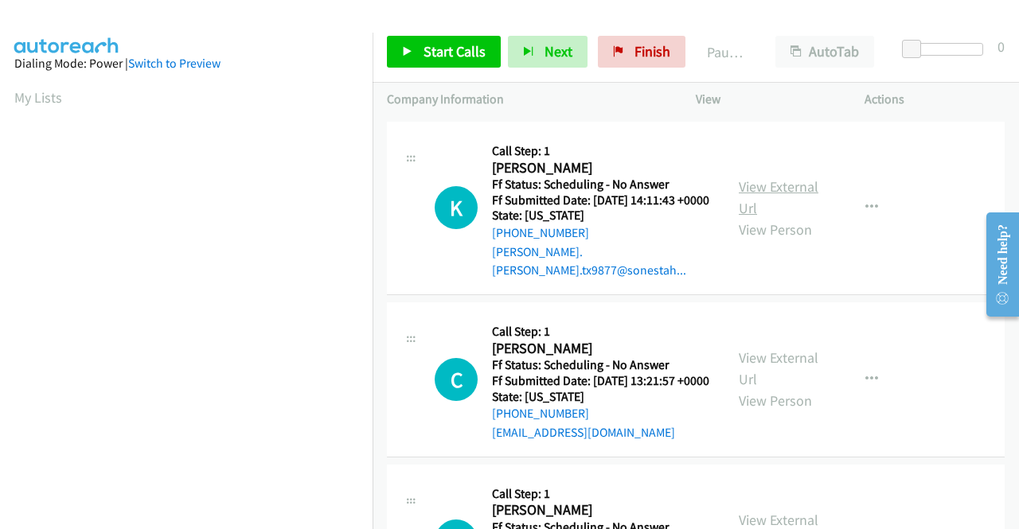
click at [748, 217] on link "View External Url" at bounding box center [779, 198] width 80 height 40
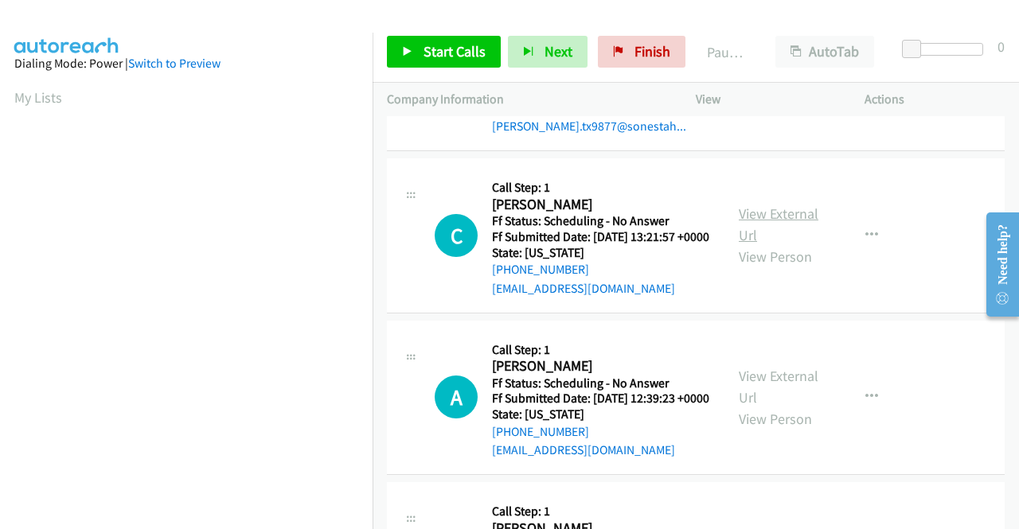
scroll to position [1672, 0]
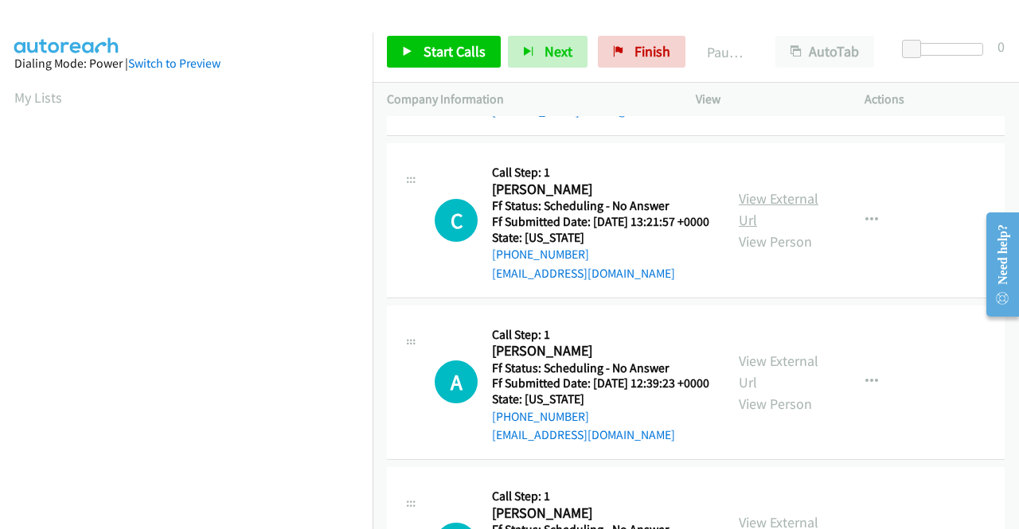
click at [759, 229] on link "View External Url" at bounding box center [779, 209] width 80 height 40
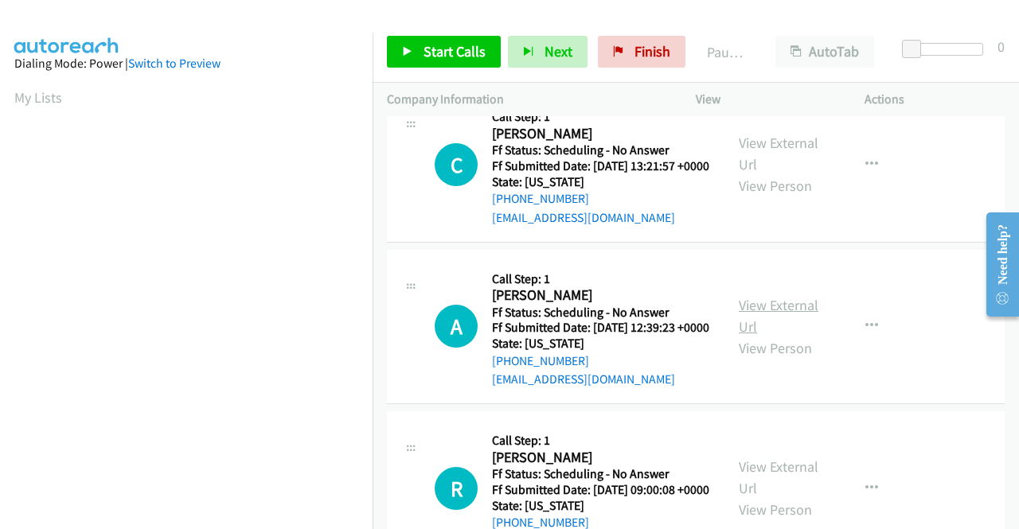
scroll to position [1831, 0]
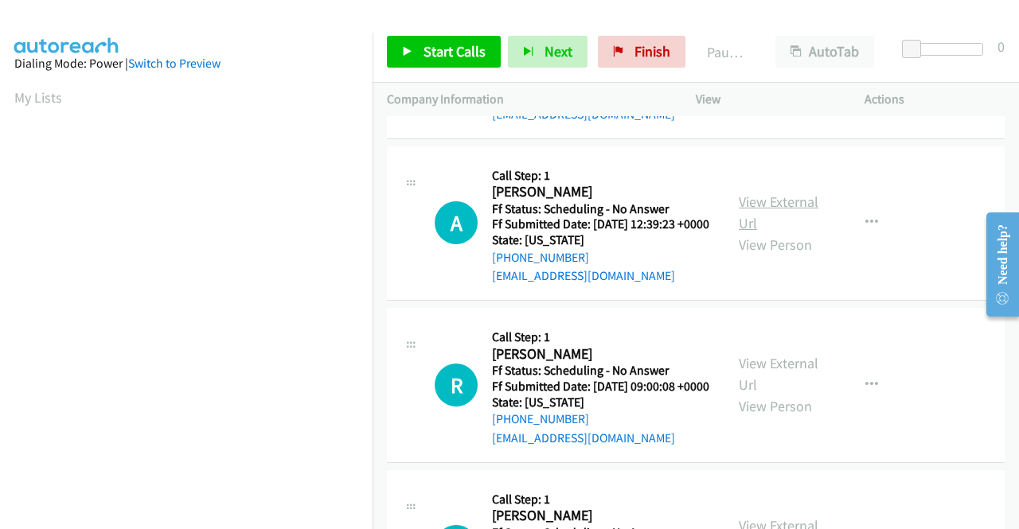
click at [766, 232] on link "View External Url" at bounding box center [779, 213] width 80 height 40
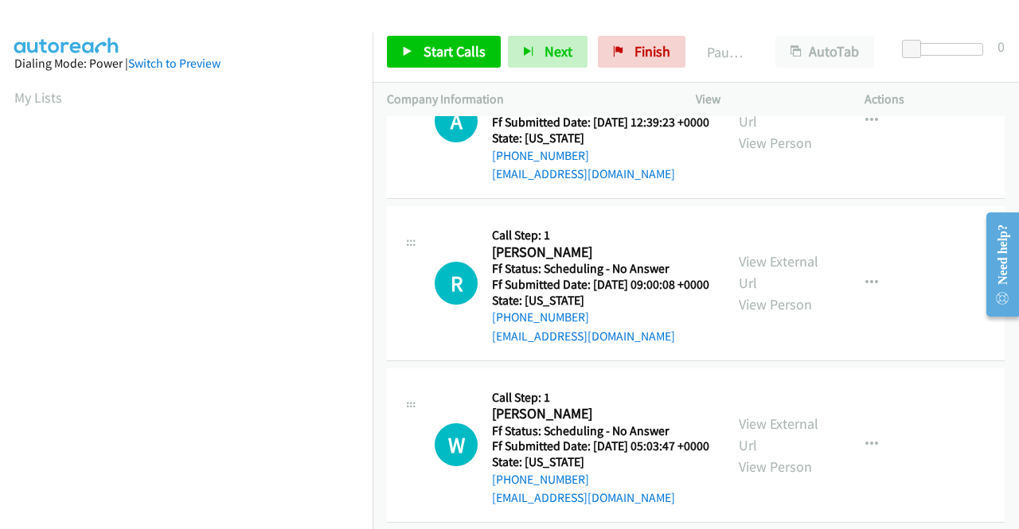
scroll to position [1990, 0]
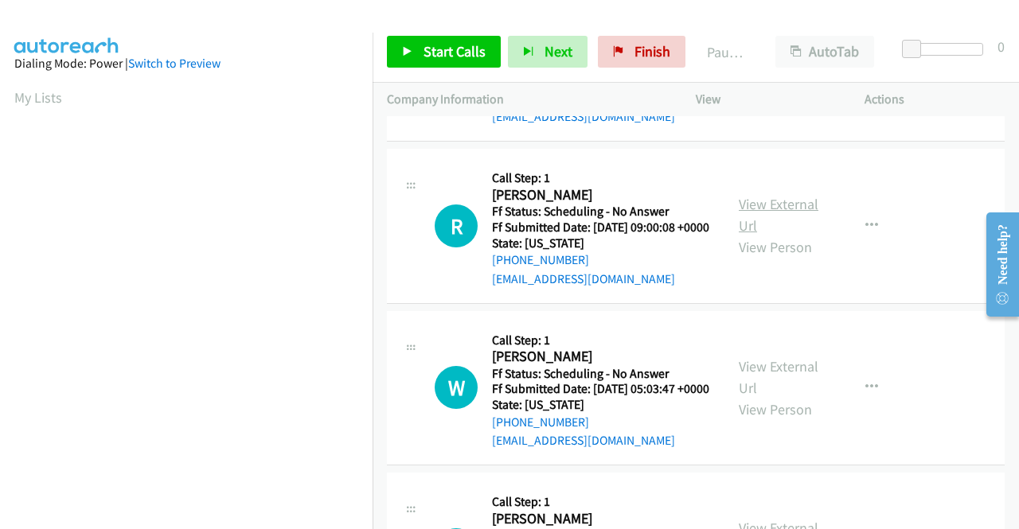
click at [745, 235] on link "View External Url" at bounding box center [779, 215] width 80 height 40
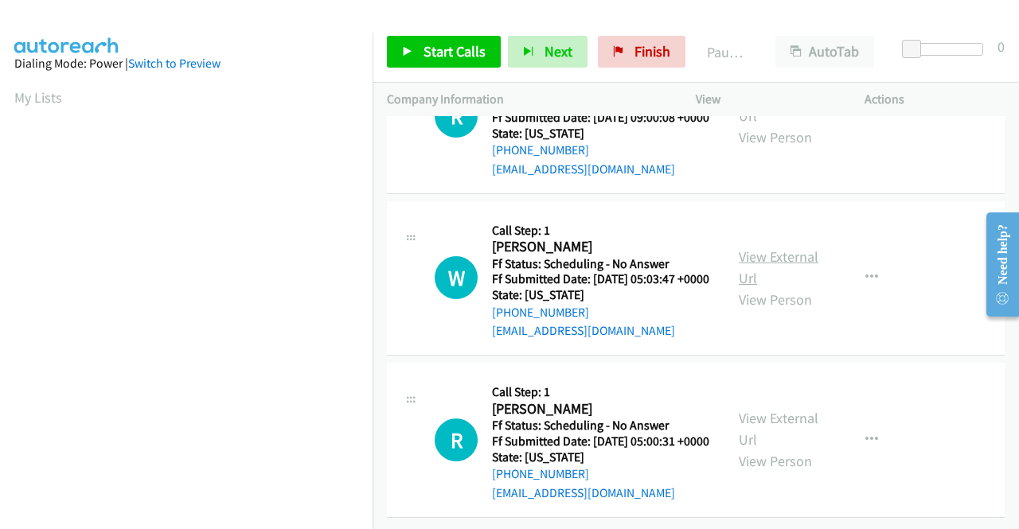
scroll to position [2149, 0]
click at [748, 287] on link "View External Url" at bounding box center [779, 268] width 80 height 40
click at [751, 409] on link "View External Url" at bounding box center [779, 429] width 80 height 40
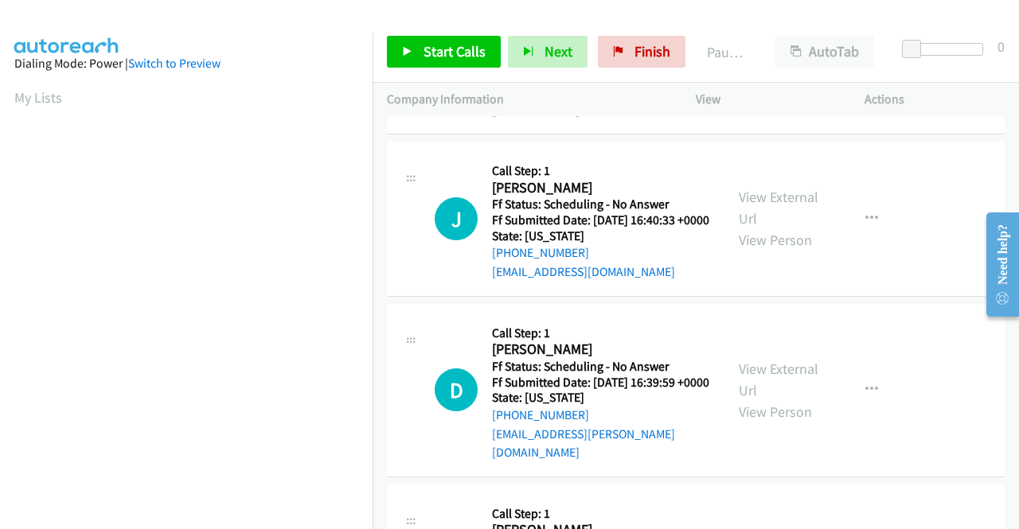
scroll to position [0, 0]
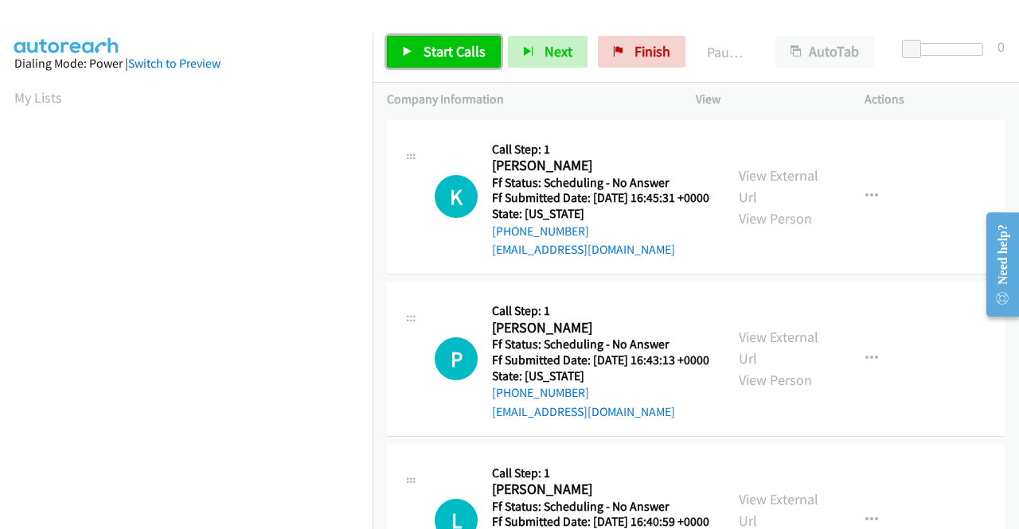
click at [449, 52] on span "Start Calls" at bounding box center [454, 51] width 62 height 18
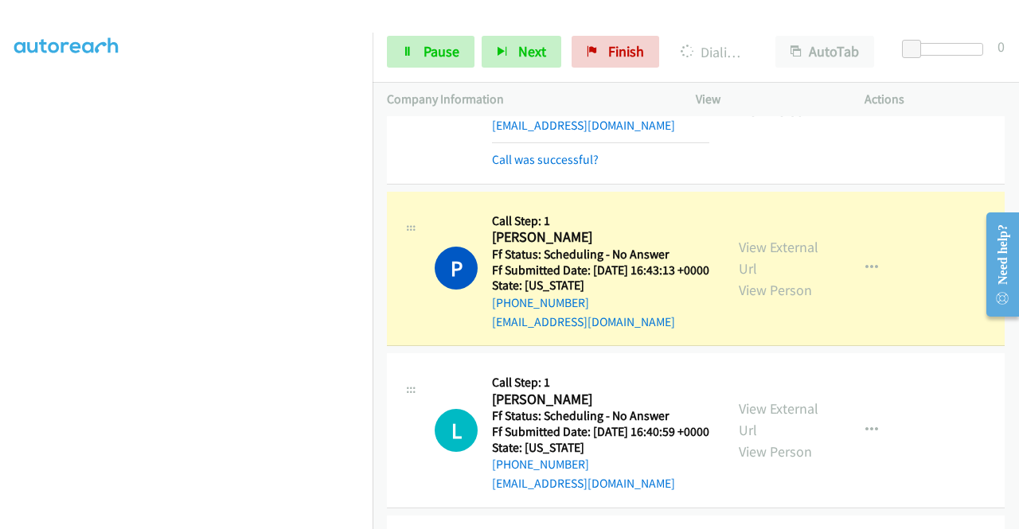
scroll to position [159, 0]
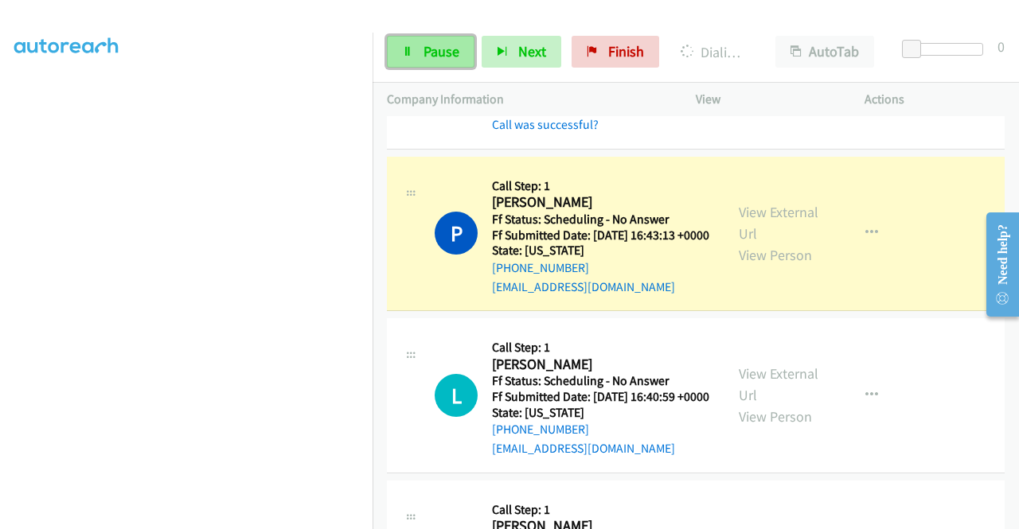
click at [433, 39] on link "Pause" at bounding box center [431, 52] width 88 height 32
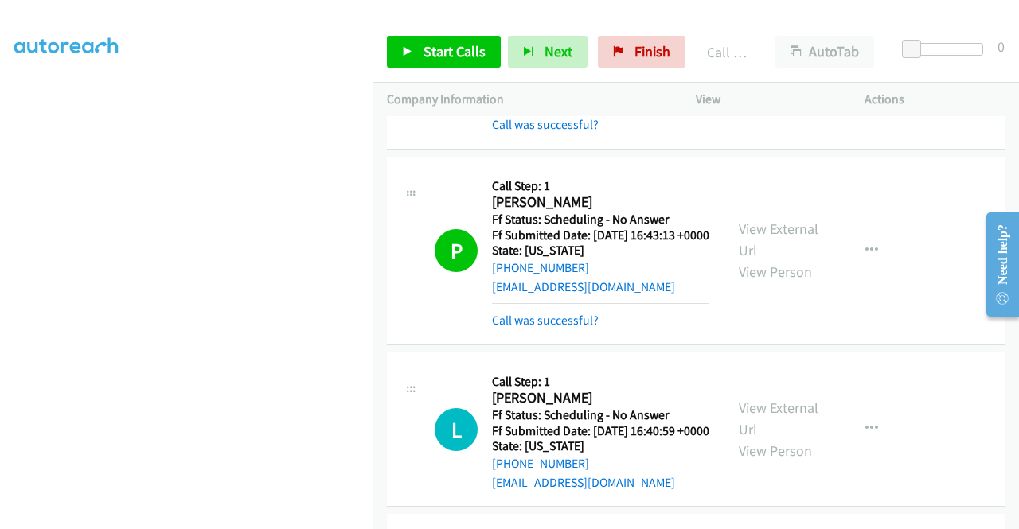
click at [582, 345] on div "P Callback Scheduled Call Step: 1 [PERSON_NAME] America/New_York Ff Status: Sch…" at bounding box center [696, 251] width 618 height 189
click at [583, 330] on div "Call was successful?" at bounding box center [600, 320] width 217 height 19
click at [554, 328] on link "Call was successful?" at bounding box center [545, 320] width 107 height 15
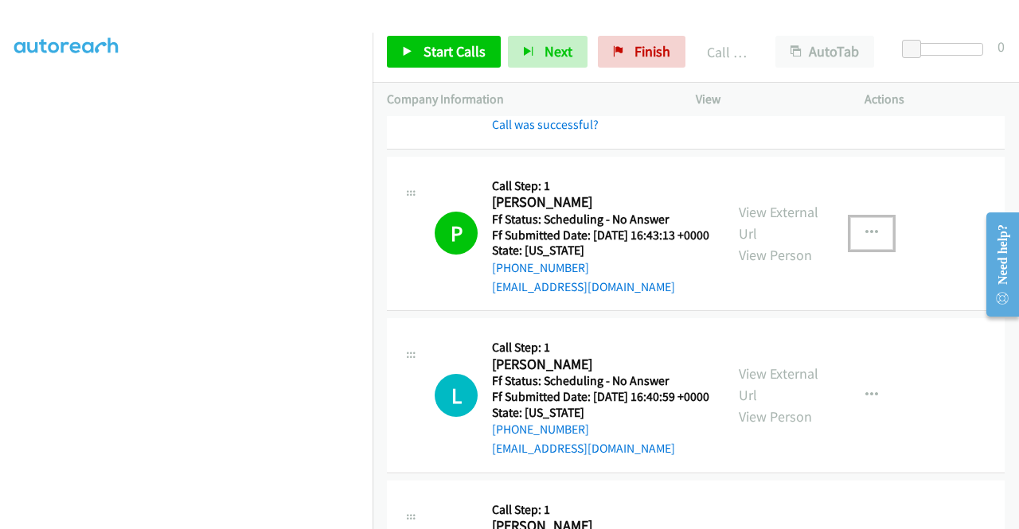
click at [865, 240] on icon "button" at bounding box center [871, 233] width 13 height 13
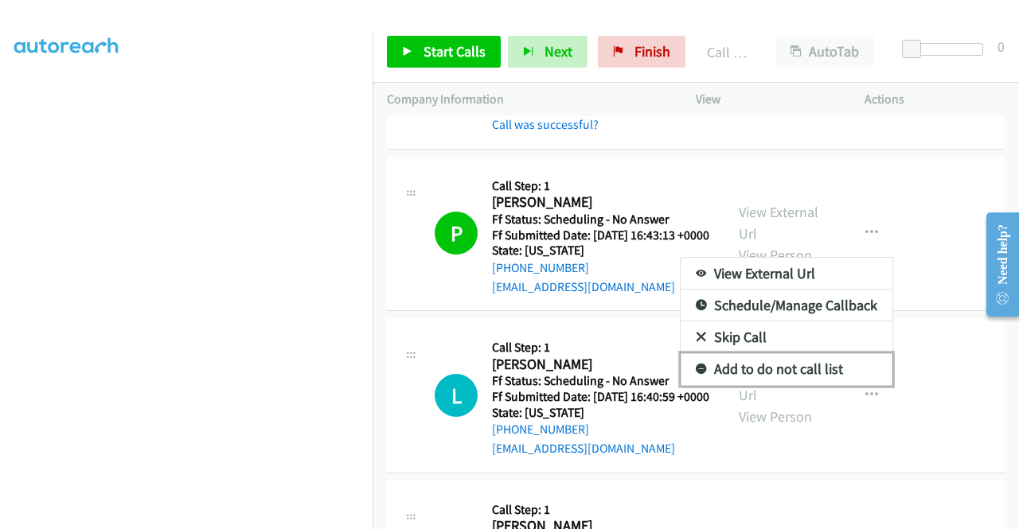
click at [760, 384] on link "Add to do not call list" at bounding box center [787, 369] width 212 height 32
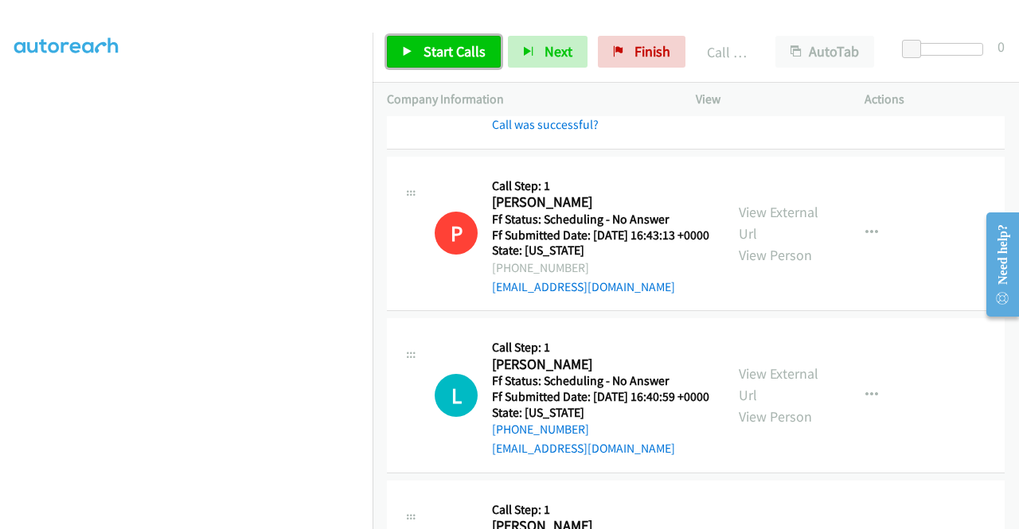
click at [430, 55] on span "Start Calls" at bounding box center [454, 51] width 62 height 18
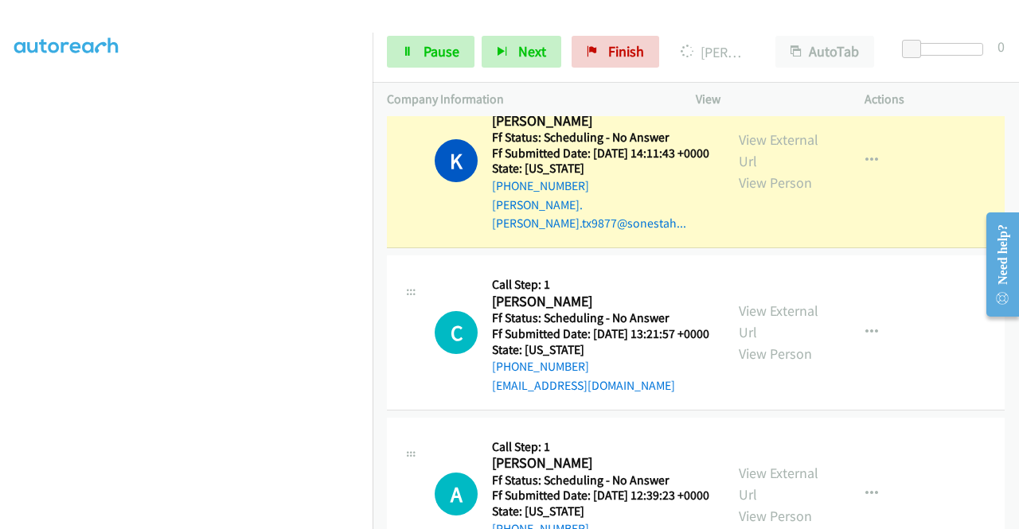
scroll to position [1910, 0]
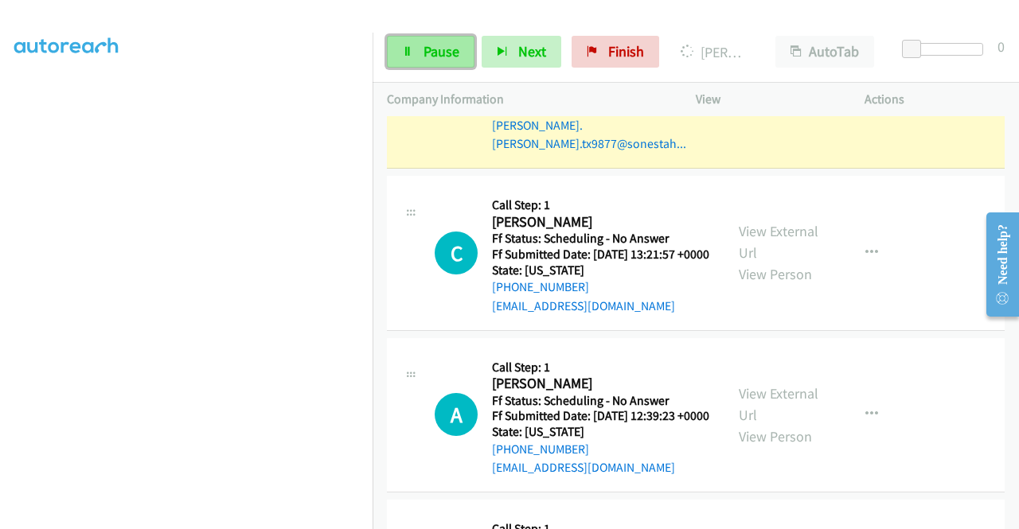
click at [435, 61] on link "Pause" at bounding box center [431, 52] width 88 height 32
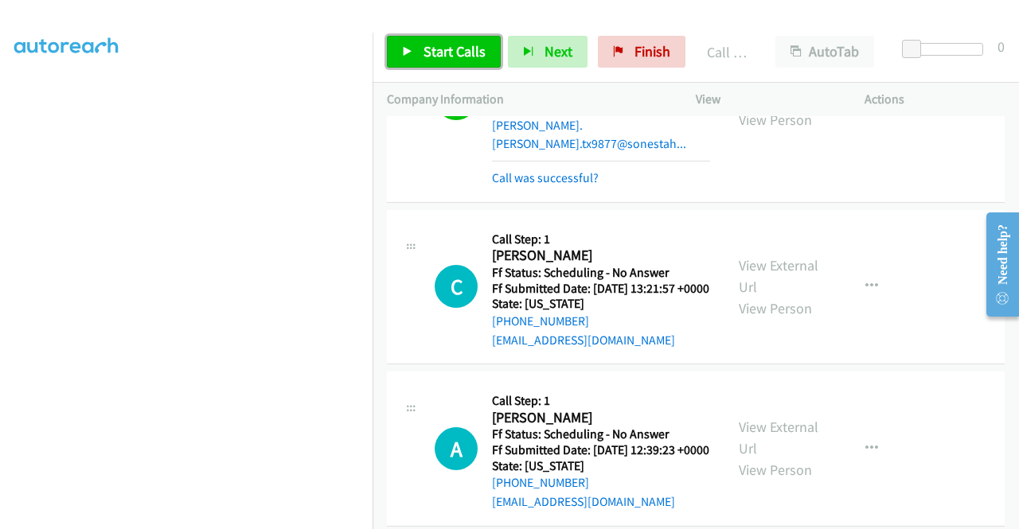
click at [487, 40] on link "Start Calls" at bounding box center [444, 52] width 114 height 32
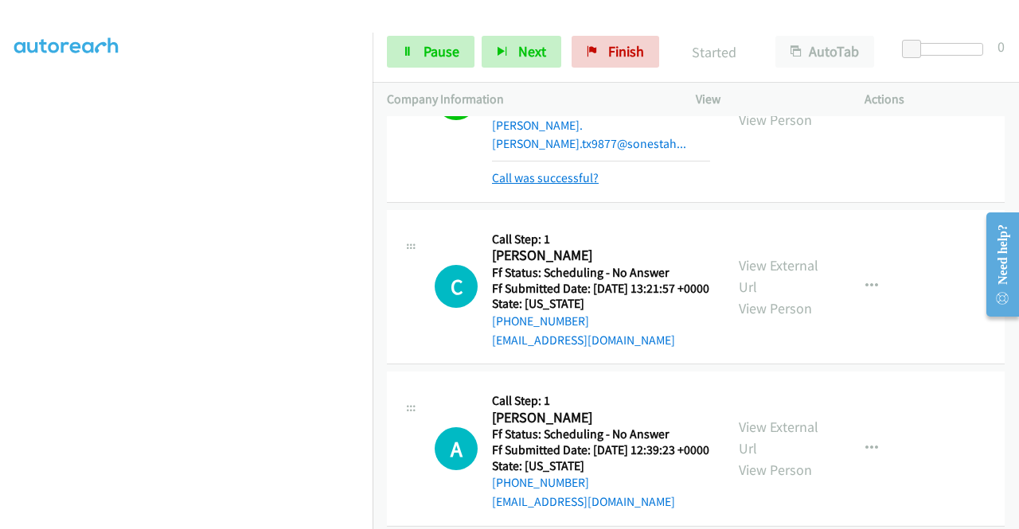
click at [562, 185] on link "Call was successful?" at bounding box center [545, 177] width 107 height 15
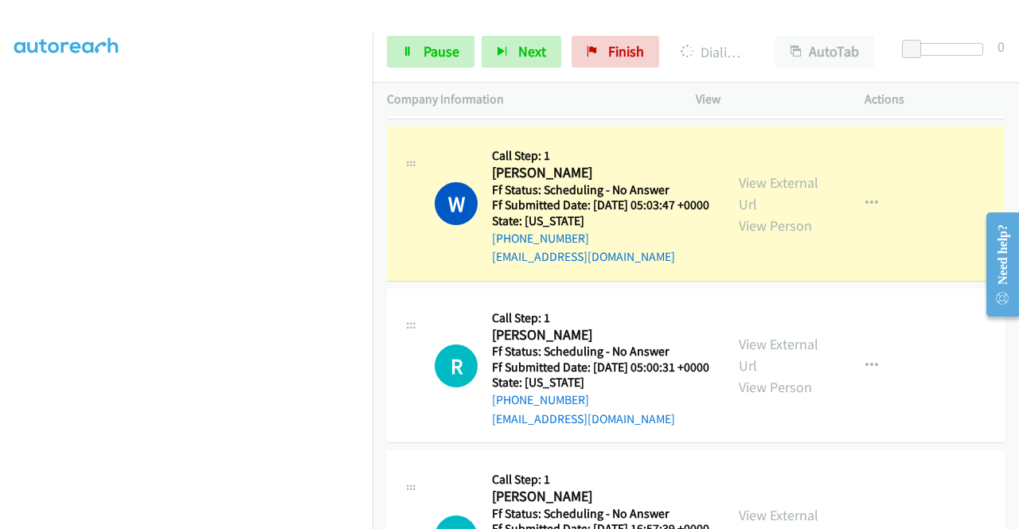
scroll to position [2627, 0]
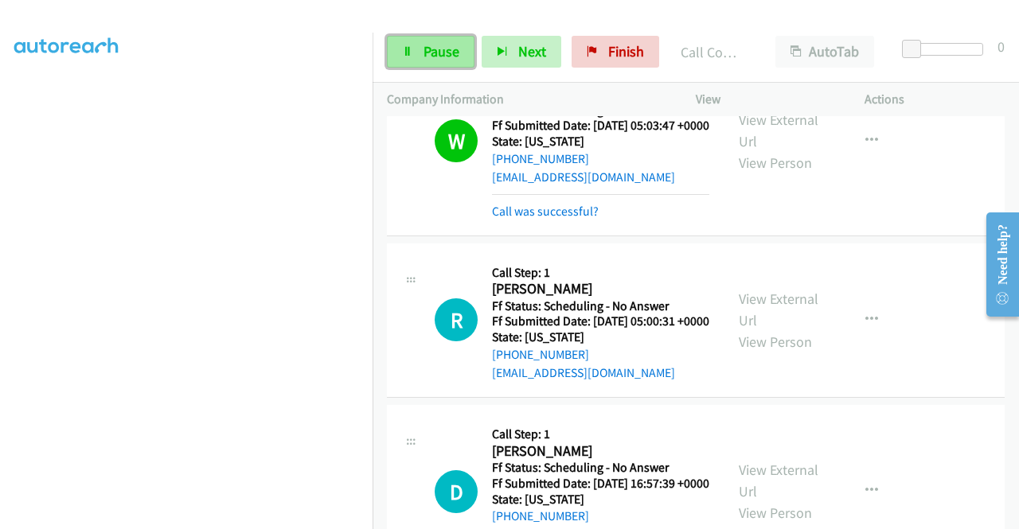
click at [419, 55] on link "Pause" at bounding box center [431, 52] width 88 height 32
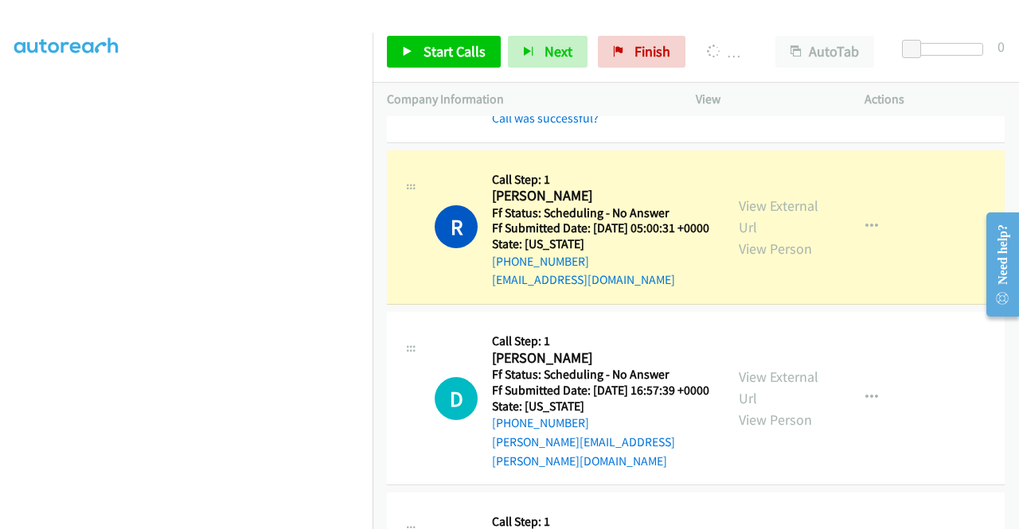
scroll to position [2786, 0]
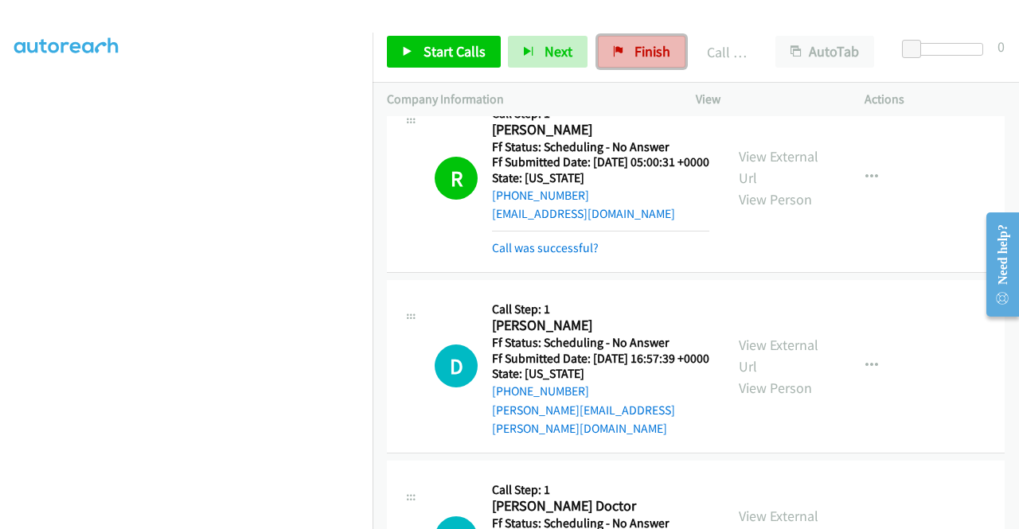
click at [641, 43] on span "Finish" at bounding box center [652, 51] width 36 height 18
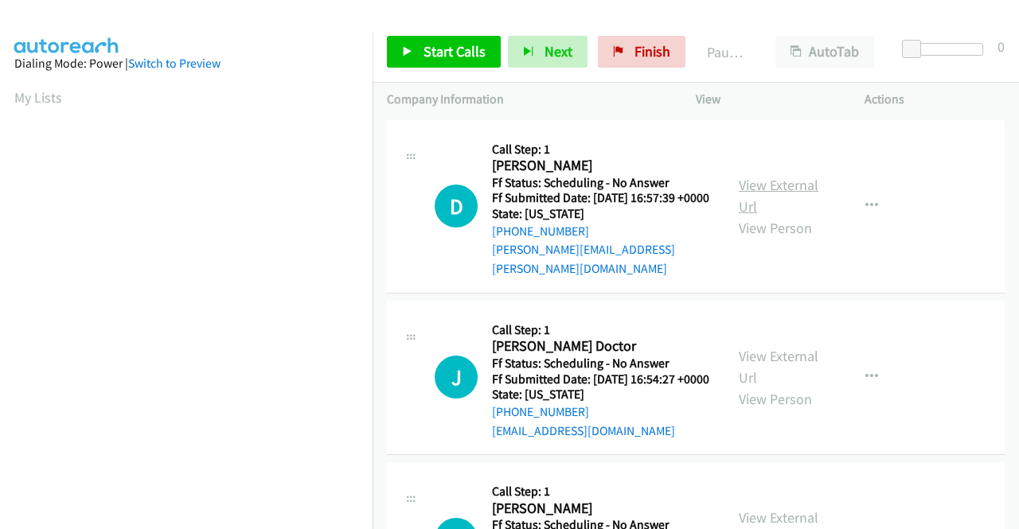
click at [802, 184] on link "View External Url" at bounding box center [779, 196] width 80 height 40
click at [739, 359] on link "View External Url" at bounding box center [779, 367] width 80 height 40
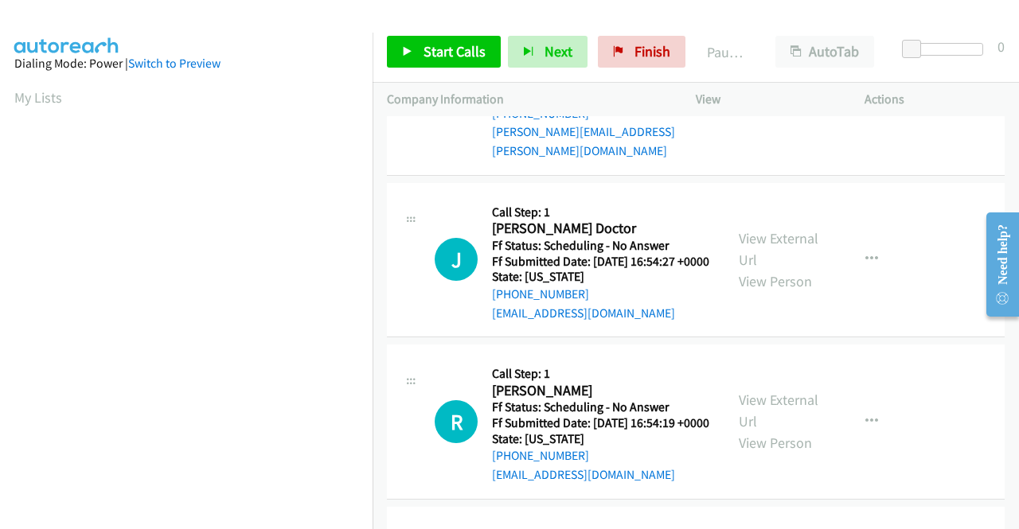
scroll to position [239, 0]
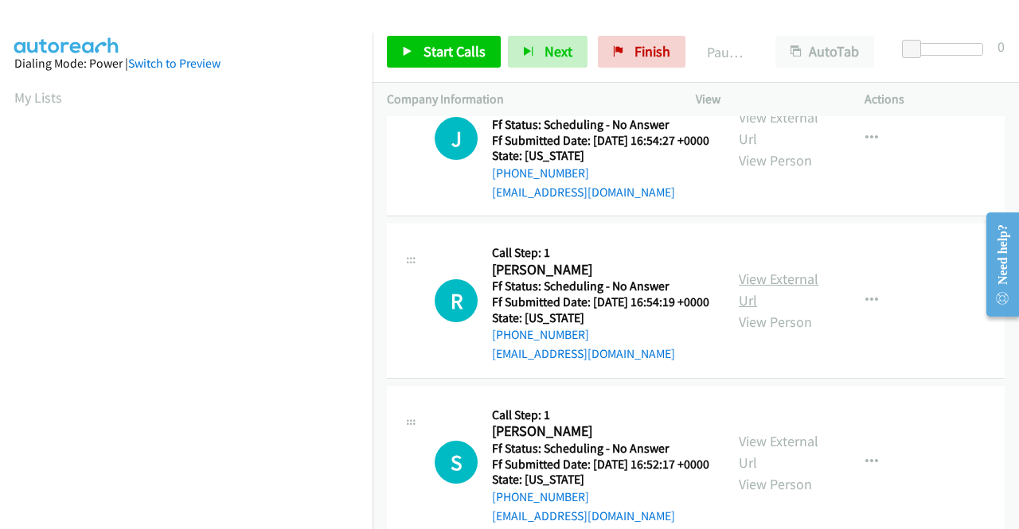
click at [787, 297] on link "View External Url" at bounding box center [779, 290] width 80 height 40
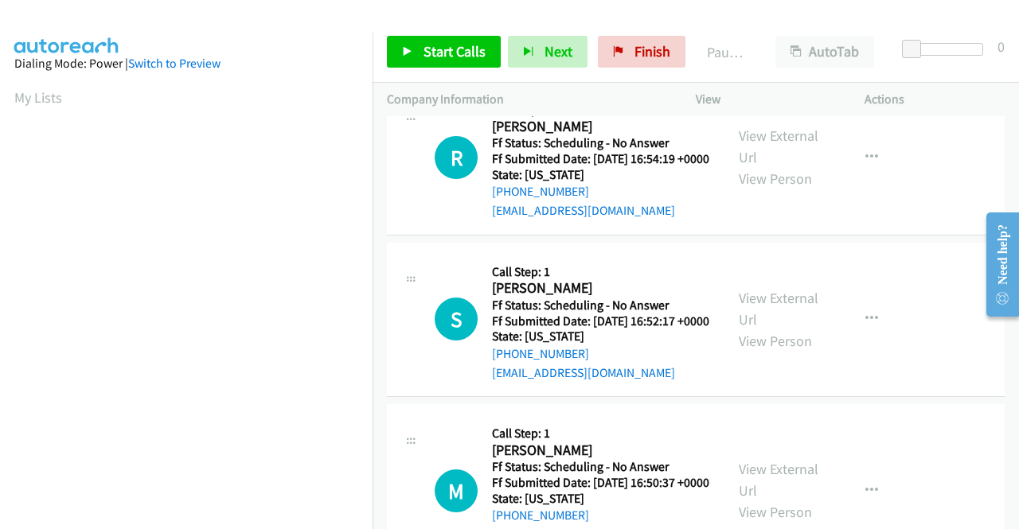
scroll to position [398, 0]
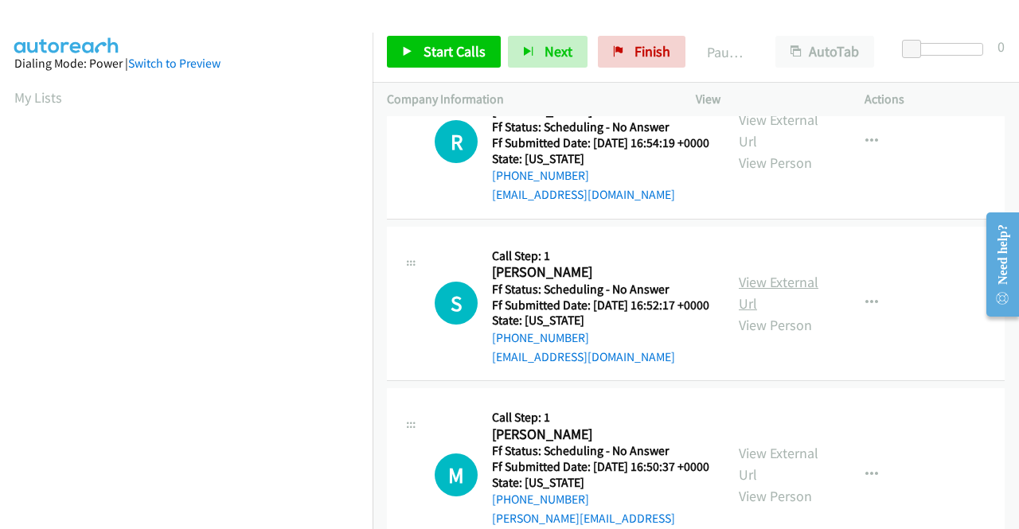
click at [769, 313] on link "View External Url" at bounding box center [779, 293] width 80 height 40
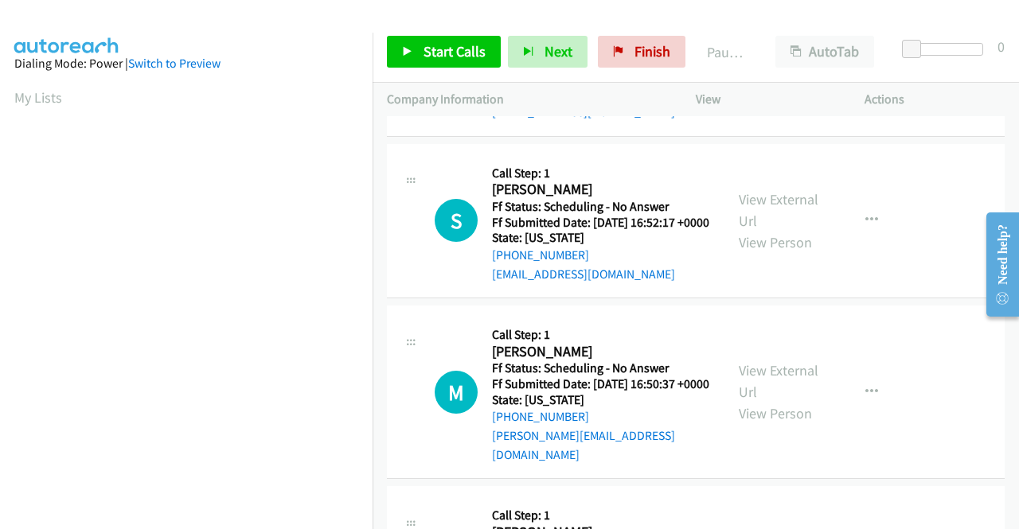
scroll to position [557, 0]
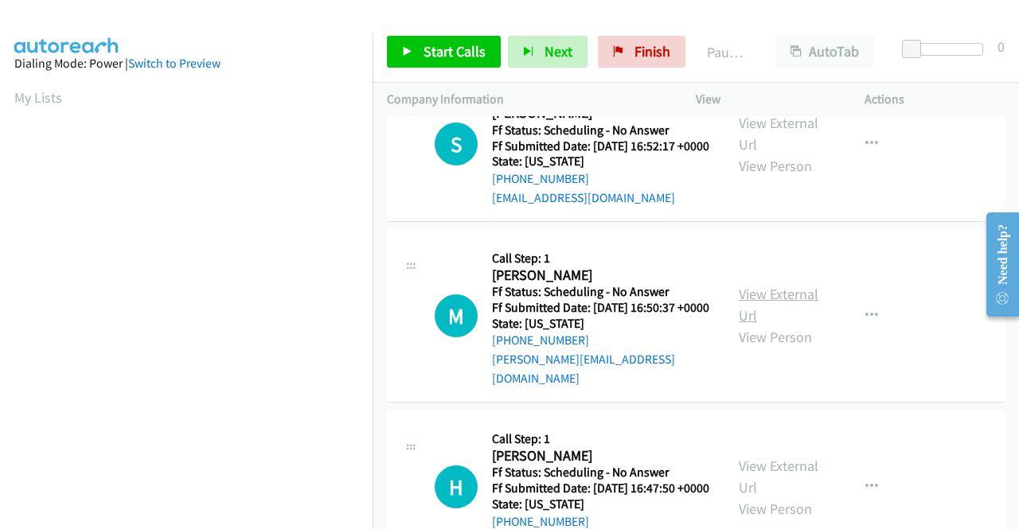
click at [767, 325] on link "View External Url" at bounding box center [779, 305] width 80 height 40
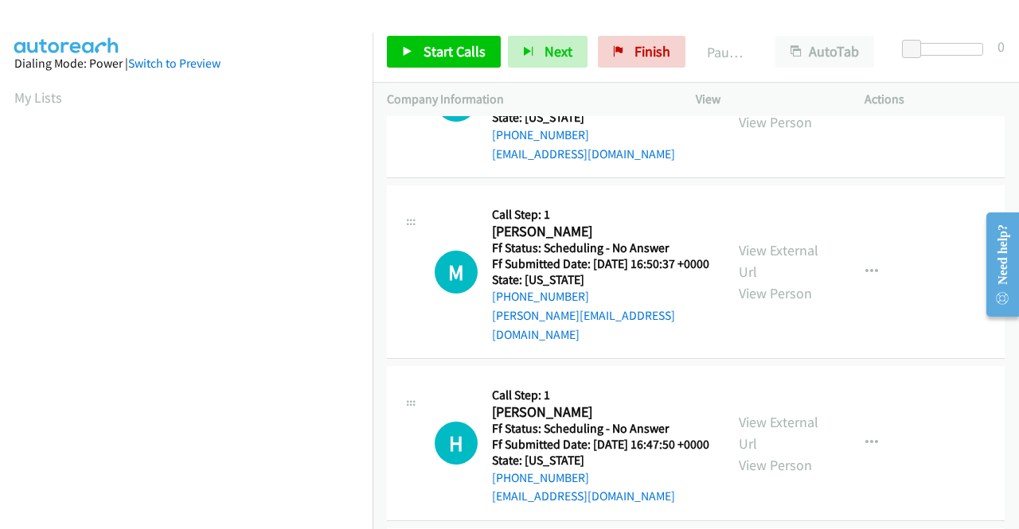
scroll to position [716, 0]
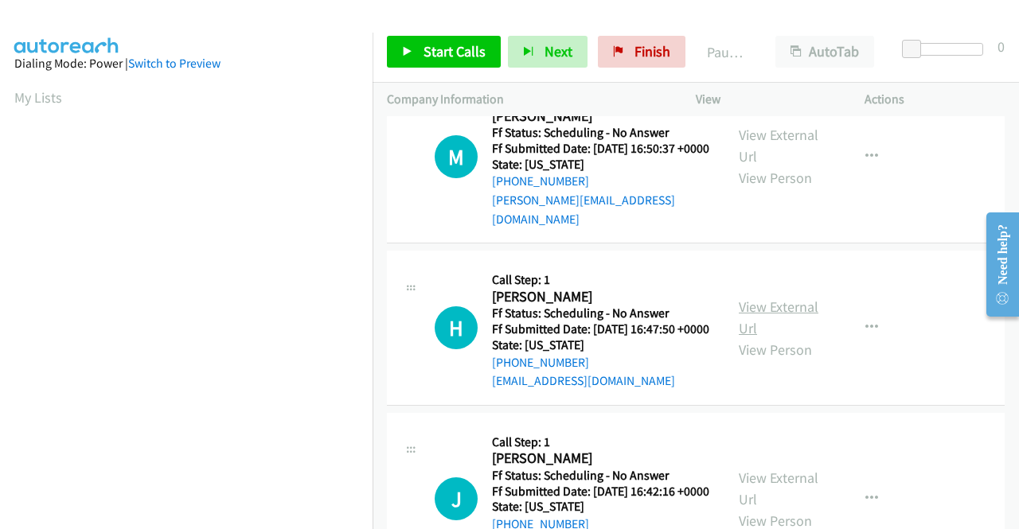
click at [793, 338] on link "View External Url" at bounding box center [779, 318] width 80 height 40
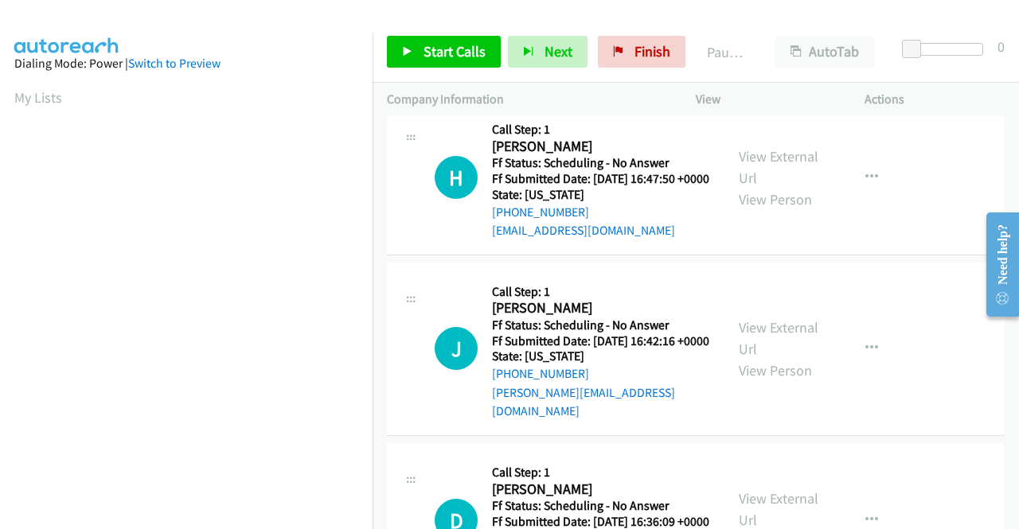
scroll to position [876, 0]
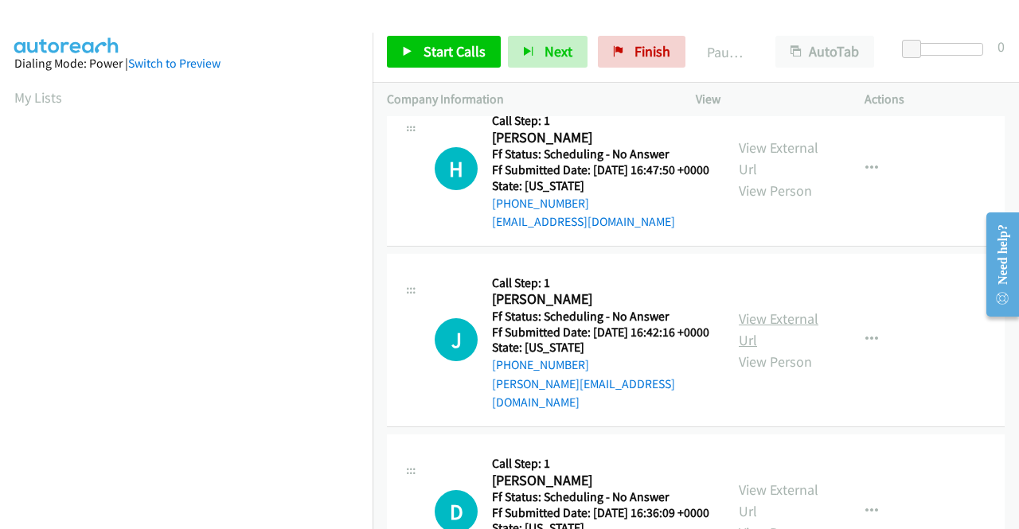
click at [753, 349] on link "View External Url" at bounding box center [779, 330] width 80 height 40
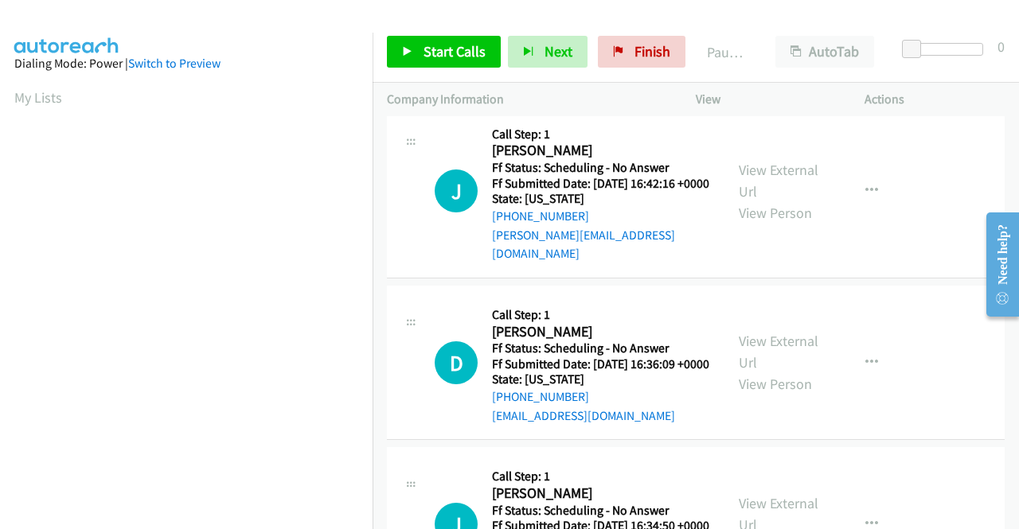
scroll to position [1035, 0]
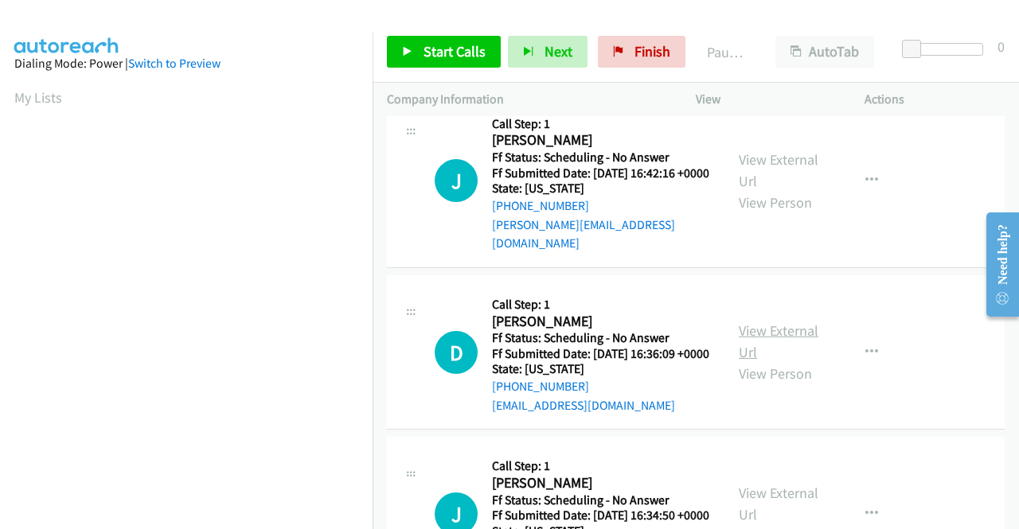
click at [750, 361] on link "View External Url" at bounding box center [779, 342] width 80 height 40
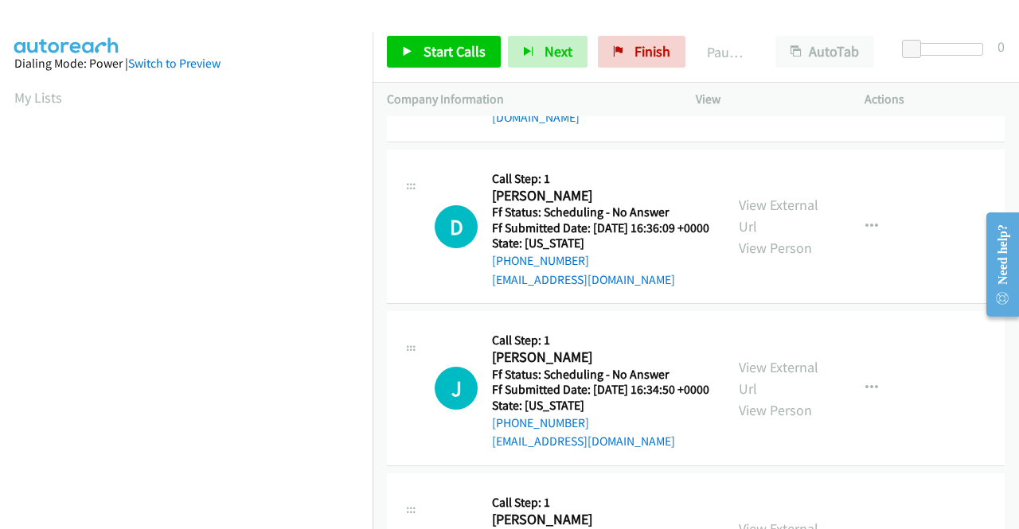
scroll to position [1194, 0]
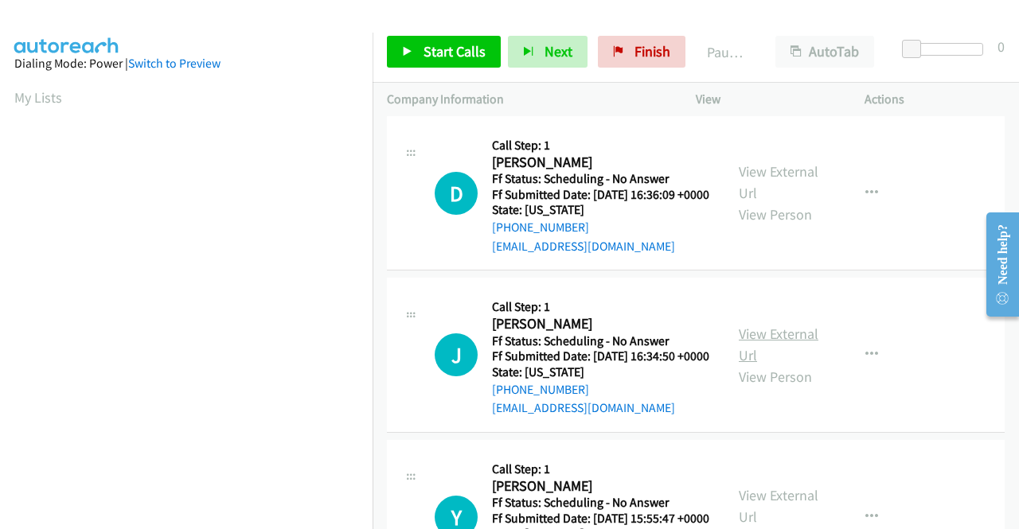
click at [767, 365] on link "View External Url" at bounding box center [779, 345] width 80 height 40
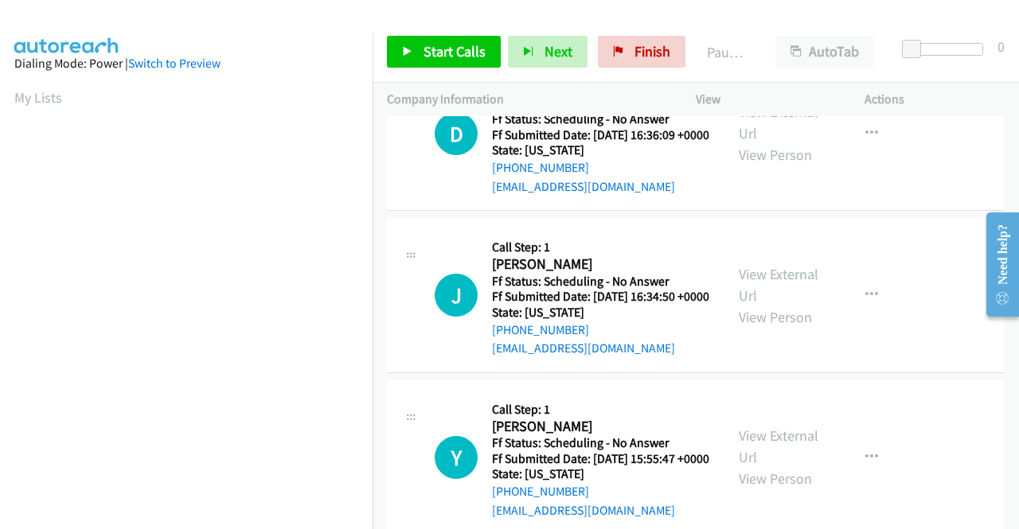
scroll to position [1353, 0]
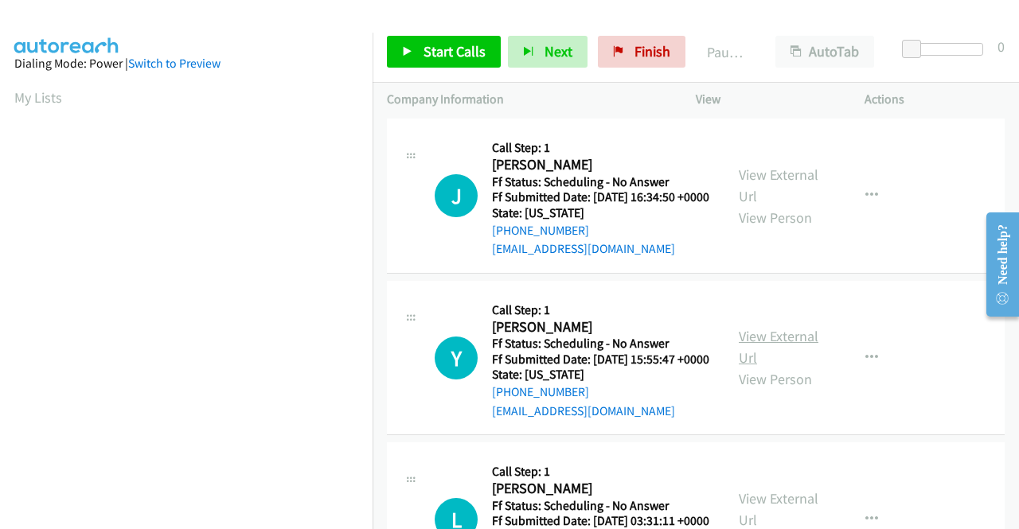
click at [777, 367] on link "View External Url" at bounding box center [779, 347] width 80 height 40
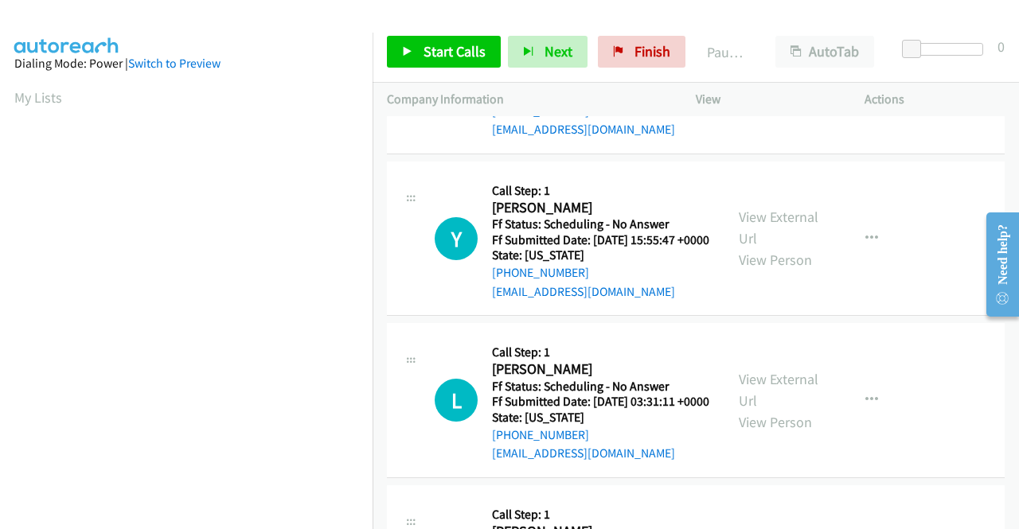
scroll to position [1512, 0]
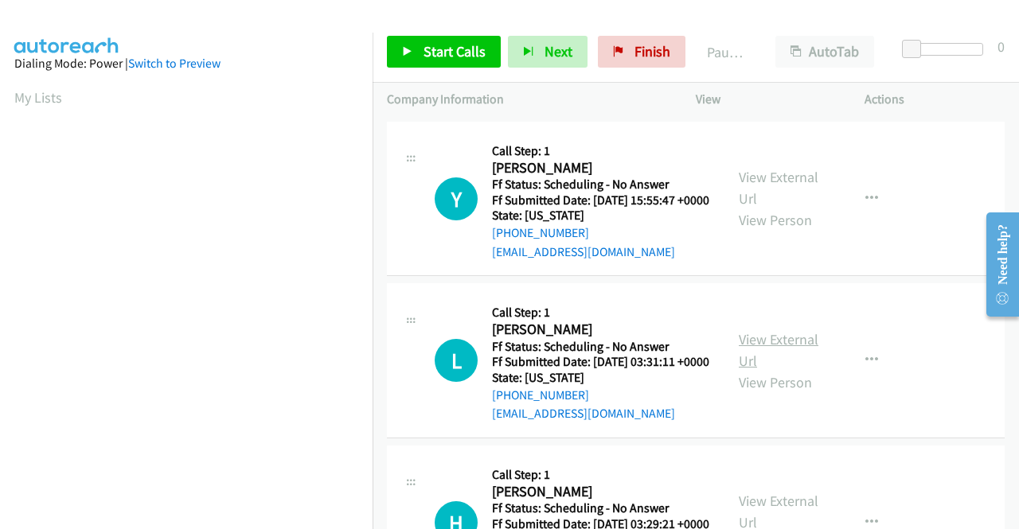
click at [759, 370] on link "View External Url" at bounding box center [779, 350] width 80 height 40
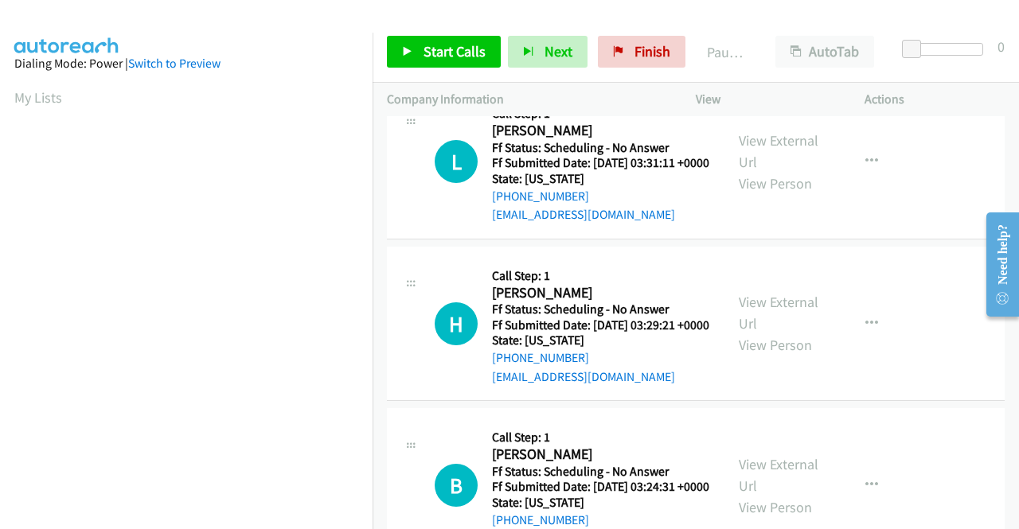
scroll to position [1751, 0]
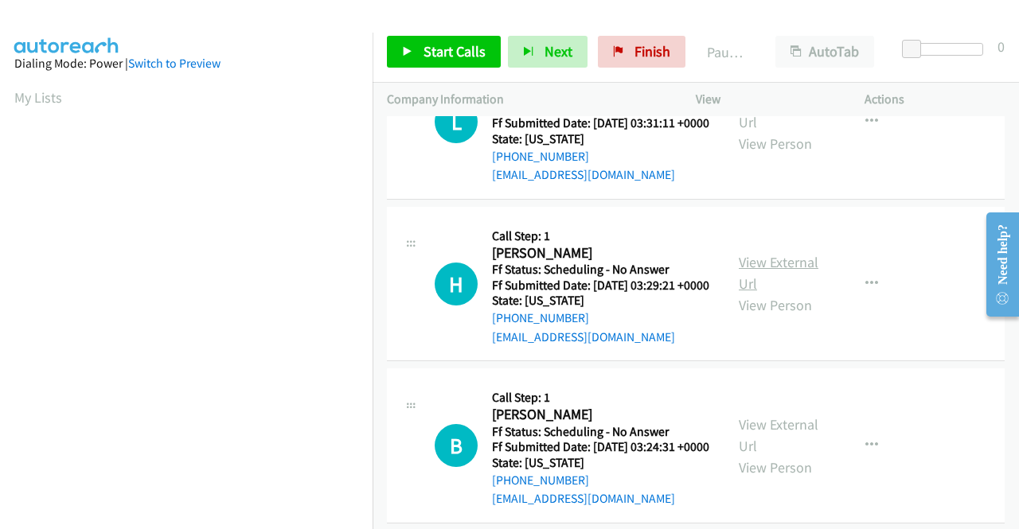
click at [747, 293] on link "View External Url" at bounding box center [779, 273] width 80 height 40
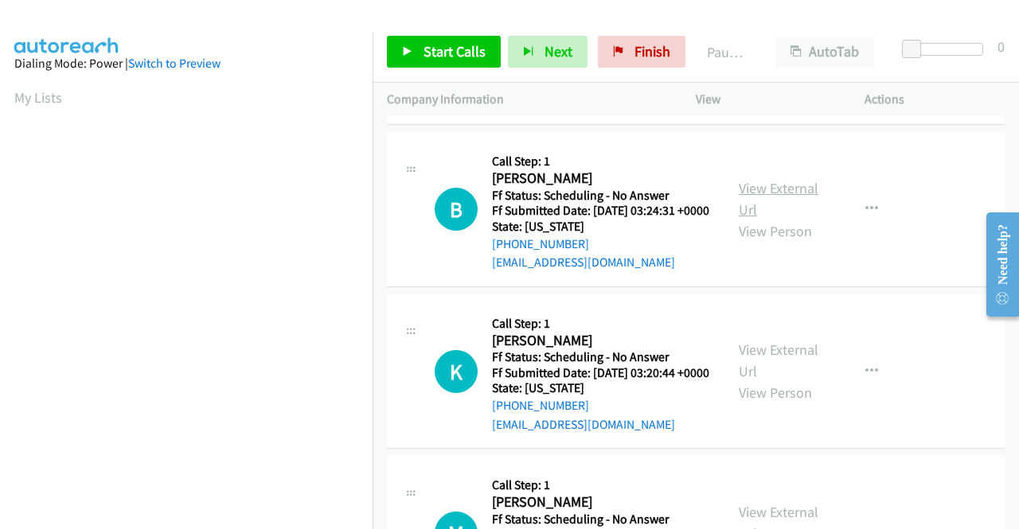
scroll to position [1990, 0]
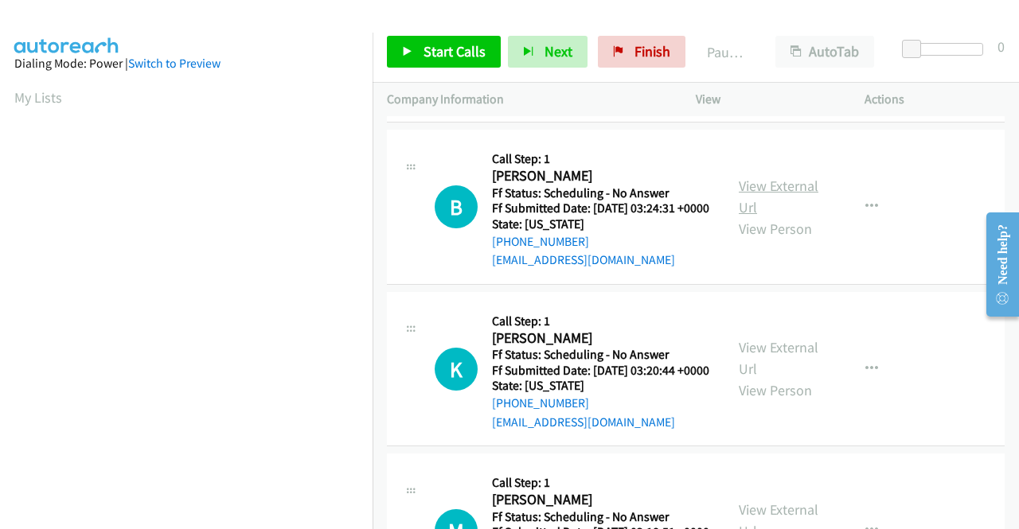
click at [740, 217] on link "View External Url" at bounding box center [779, 197] width 80 height 40
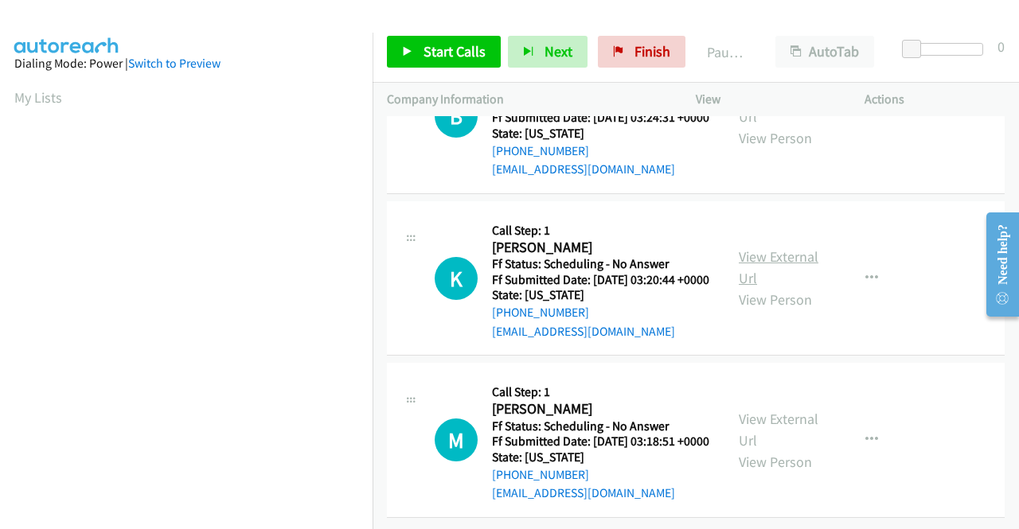
scroll to position [2149, 0]
click at [762, 287] on link "View External Url" at bounding box center [779, 268] width 80 height 40
click at [780, 410] on link "View External Url" at bounding box center [779, 430] width 80 height 40
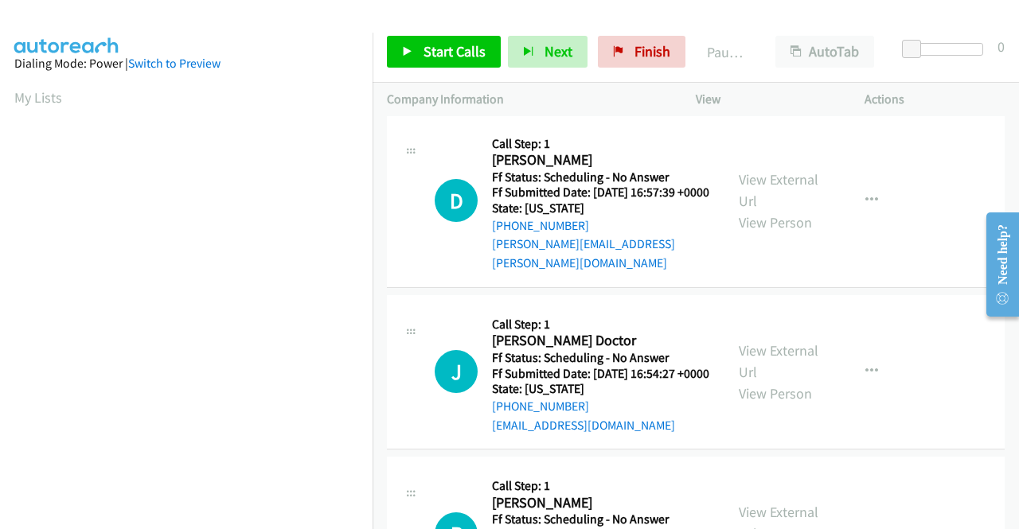
scroll to position [0, 0]
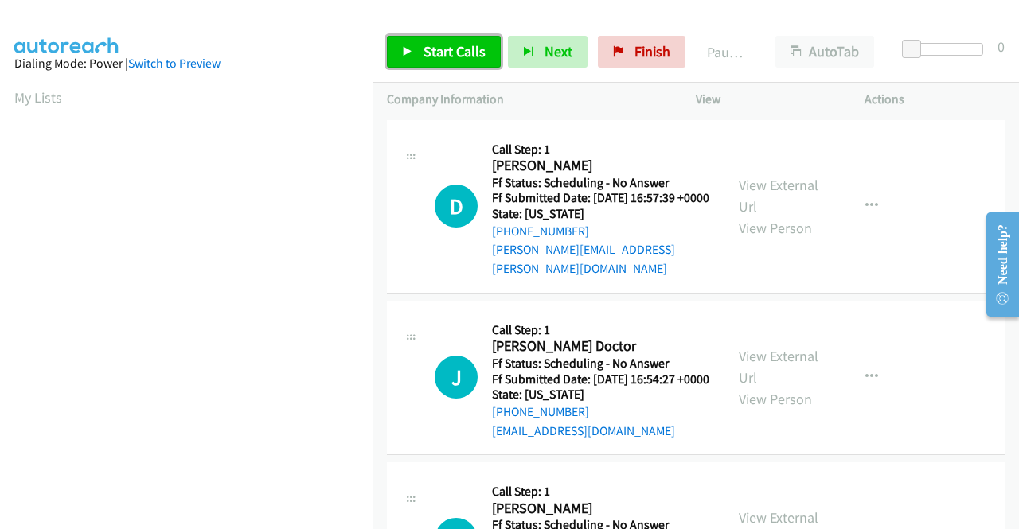
click at [458, 42] on span "Start Calls" at bounding box center [454, 51] width 62 height 18
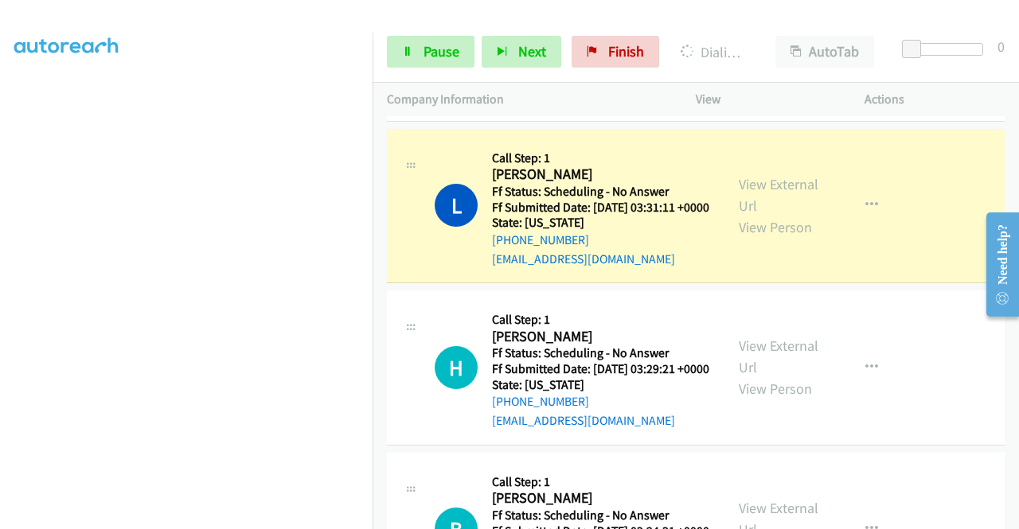
scroll to position [2086, 0]
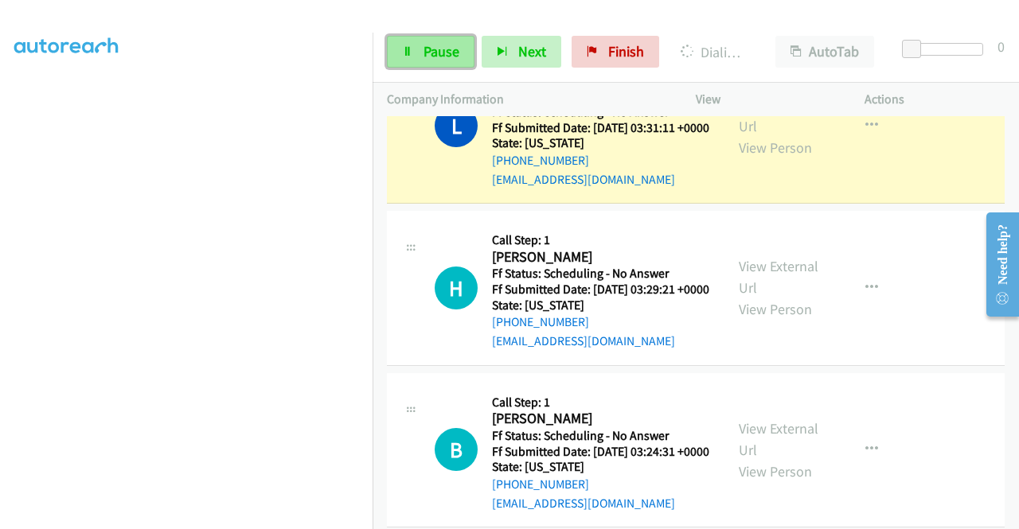
click at [438, 48] on span "Pause" at bounding box center [441, 51] width 36 height 18
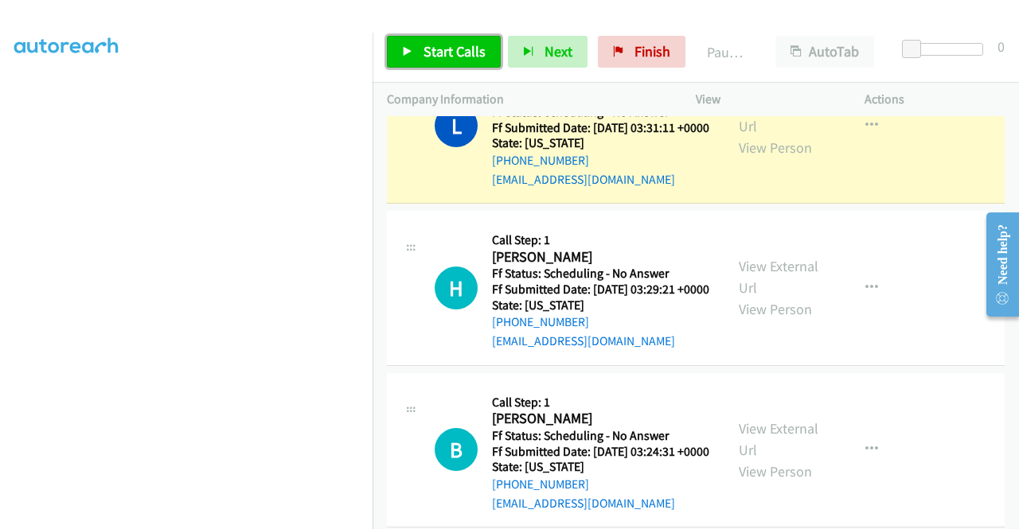
click at [454, 55] on span "Start Calls" at bounding box center [454, 51] width 62 height 18
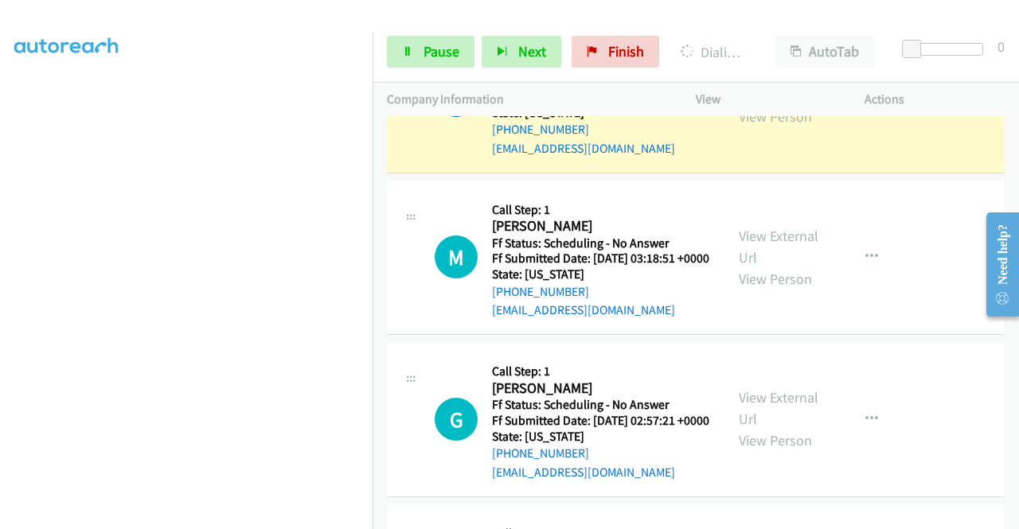
scroll to position [2740, 0]
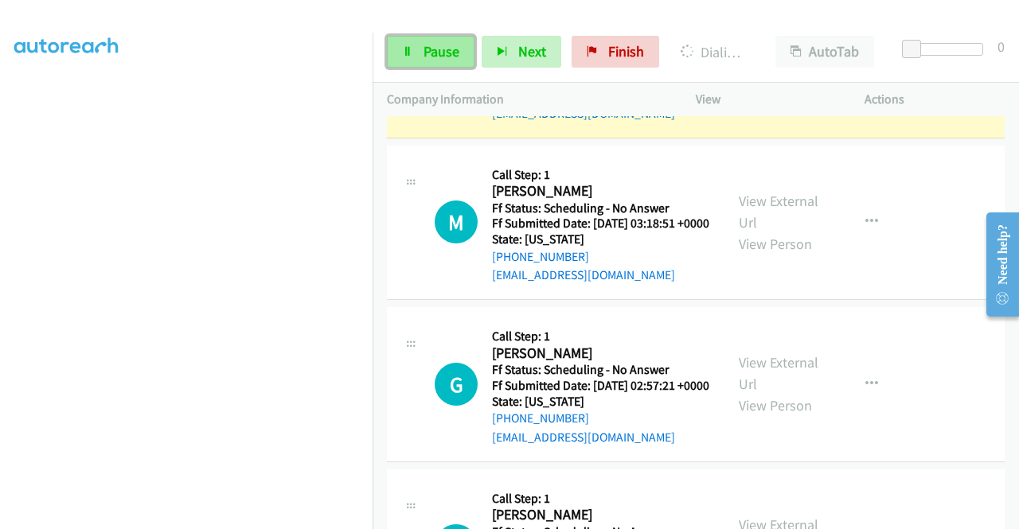
click at [440, 54] on span "Pause" at bounding box center [441, 51] width 36 height 18
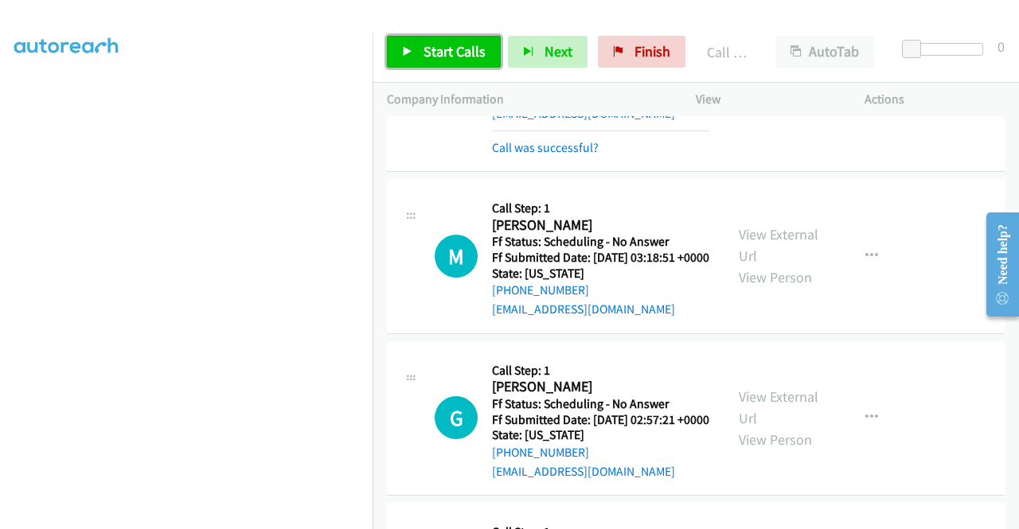
click at [476, 58] on span "Start Calls" at bounding box center [454, 51] width 62 height 18
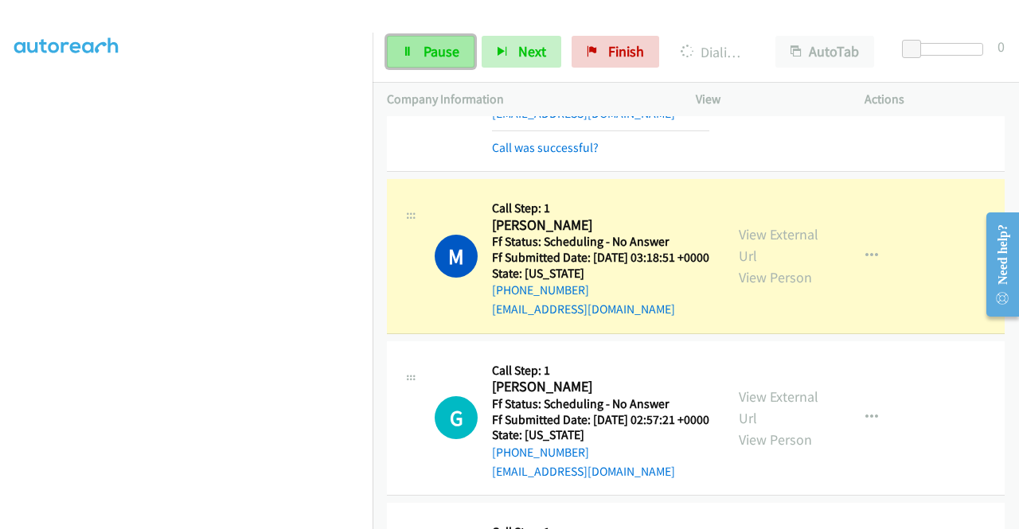
click at [437, 44] on span "Pause" at bounding box center [441, 51] width 36 height 18
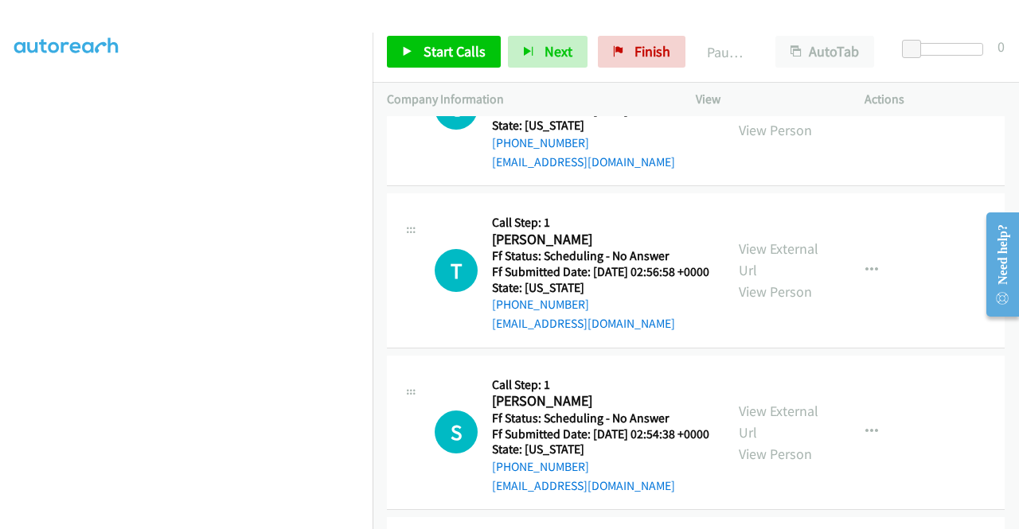
scroll to position [3058, 0]
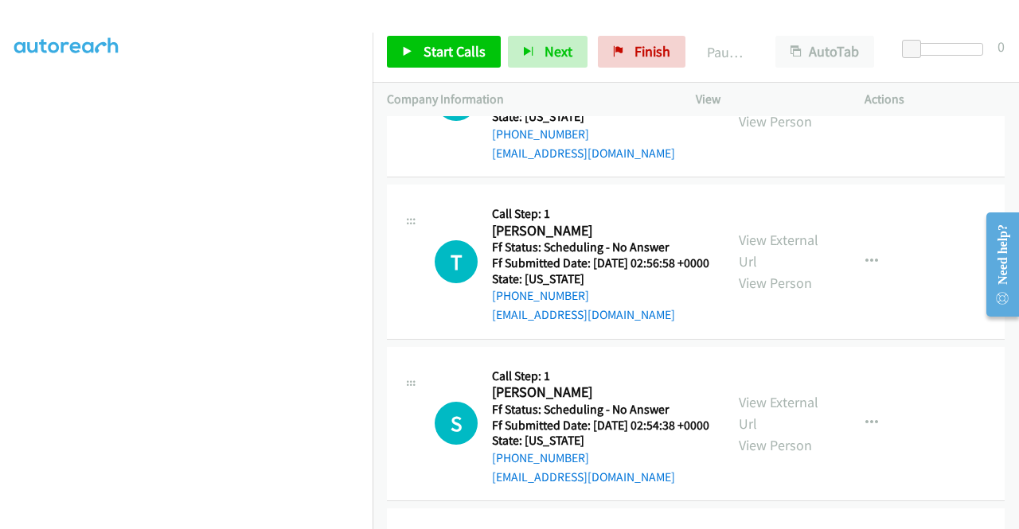
click at [785, 109] on link "View External Url" at bounding box center [779, 89] width 80 height 40
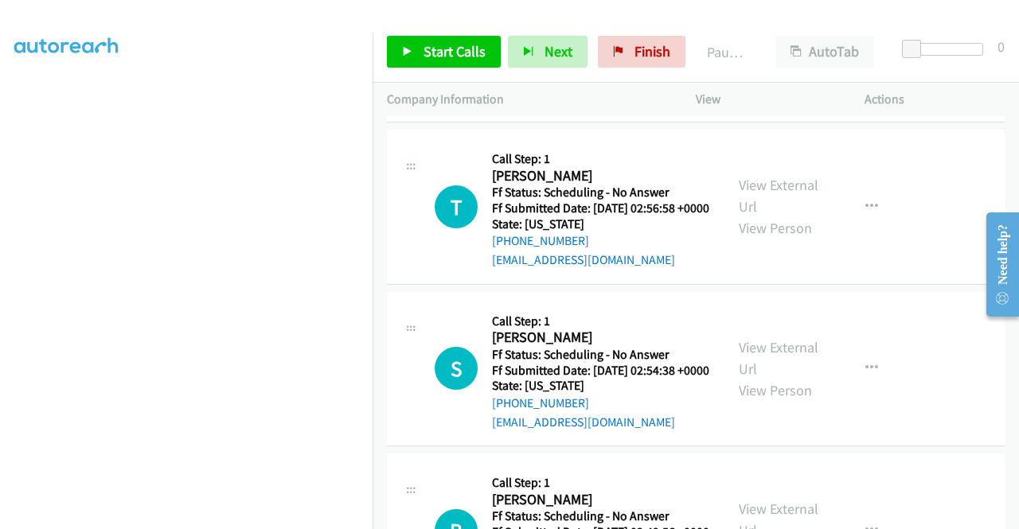
scroll to position [3138, 0]
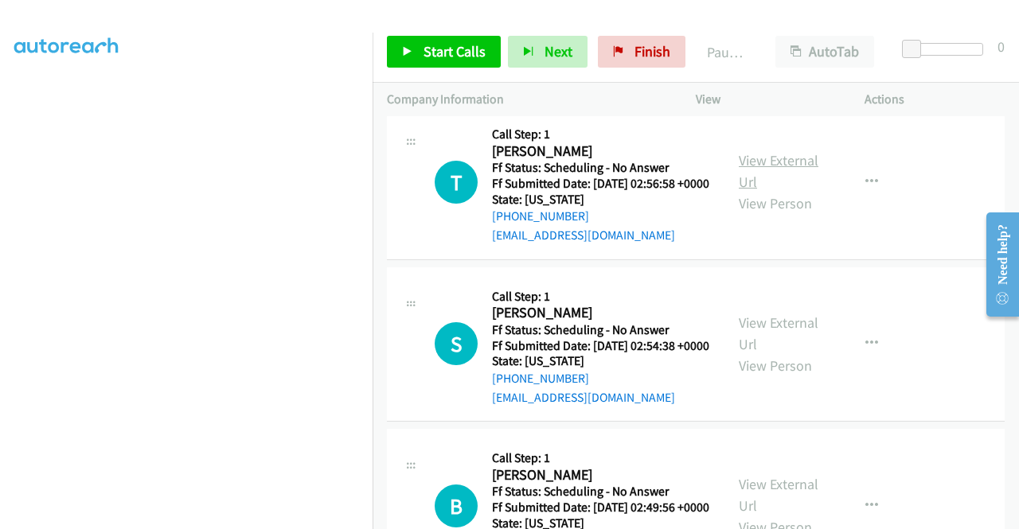
click at [740, 191] on link "View External Url" at bounding box center [779, 171] width 80 height 40
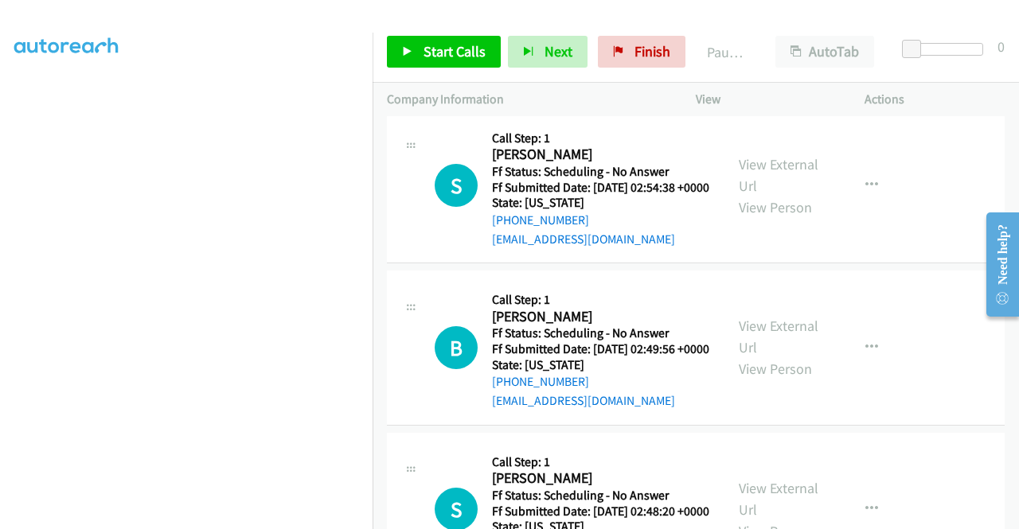
scroll to position [3297, 0]
click at [754, 194] on link "View External Url" at bounding box center [779, 174] width 80 height 40
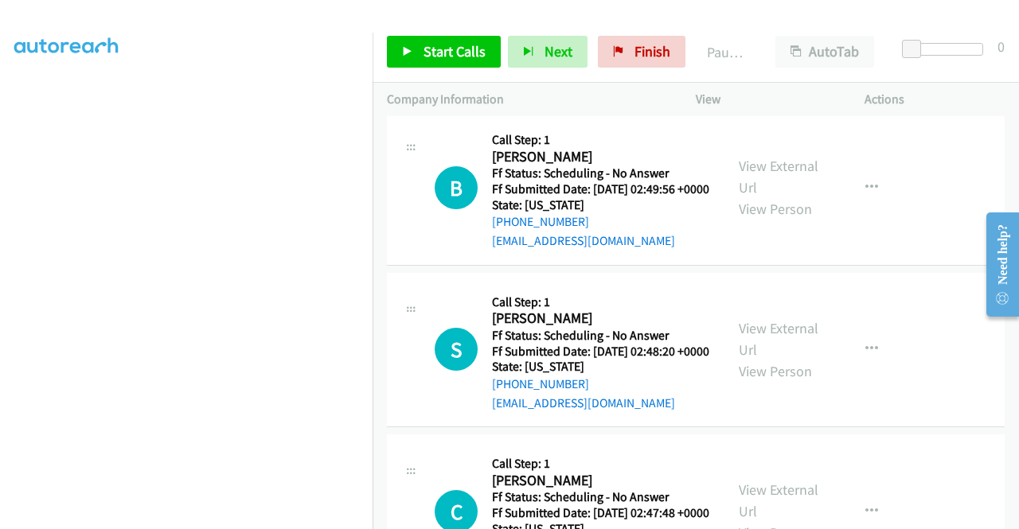
scroll to position [3456, 0]
click at [753, 251] on div "View External Url View Person View External Url Email Schedule/Manage Callback …" at bounding box center [815, 188] width 183 height 126
click at [751, 197] on link "View External Url" at bounding box center [779, 177] width 80 height 40
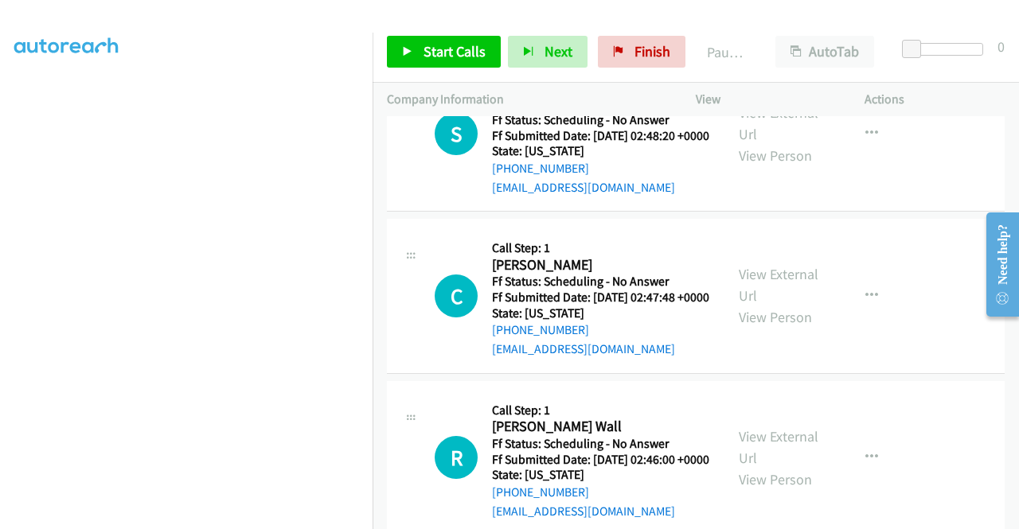
scroll to position [3695, 0]
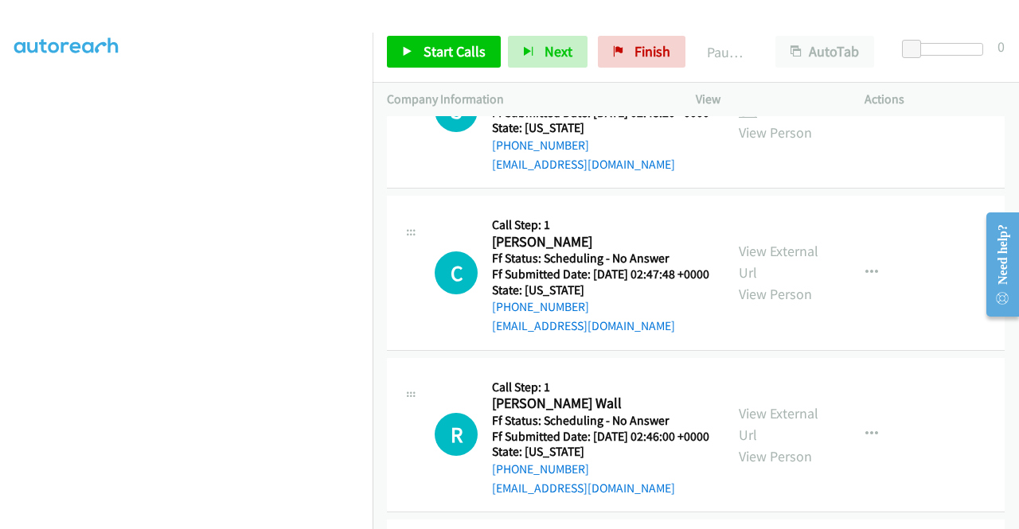
click at [753, 120] on link "View External Url" at bounding box center [779, 100] width 80 height 40
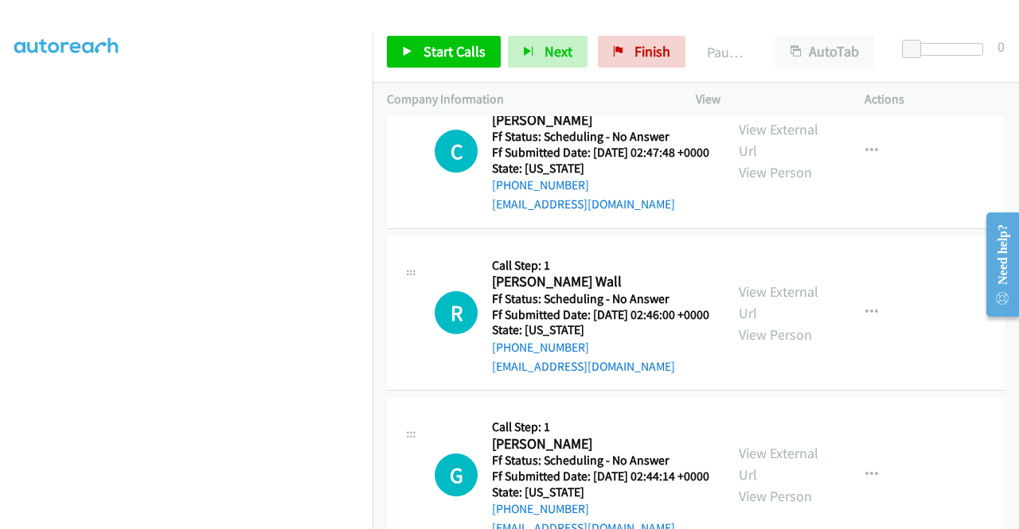
scroll to position [3854, 0]
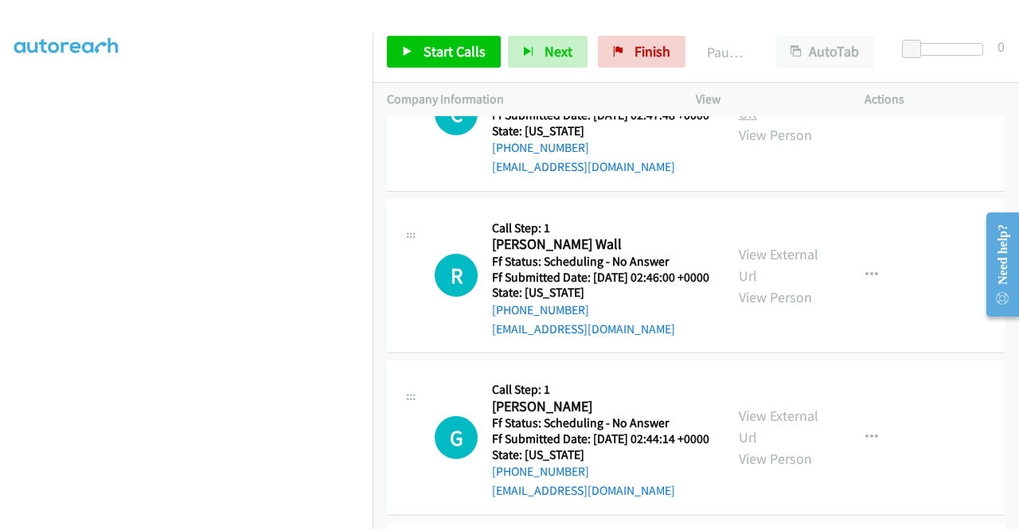
click at [775, 123] on link "View External Url" at bounding box center [779, 103] width 80 height 40
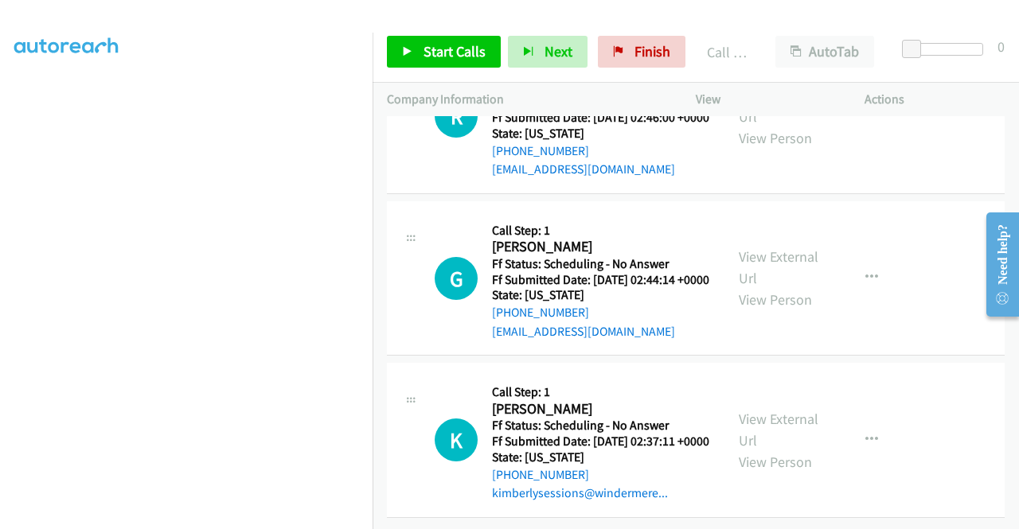
scroll to position [4093, 0]
click at [777, 126] on link "View External Url" at bounding box center [779, 106] width 80 height 40
click at [767, 287] on link "View External Url" at bounding box center [779, 268] width 80 height 40
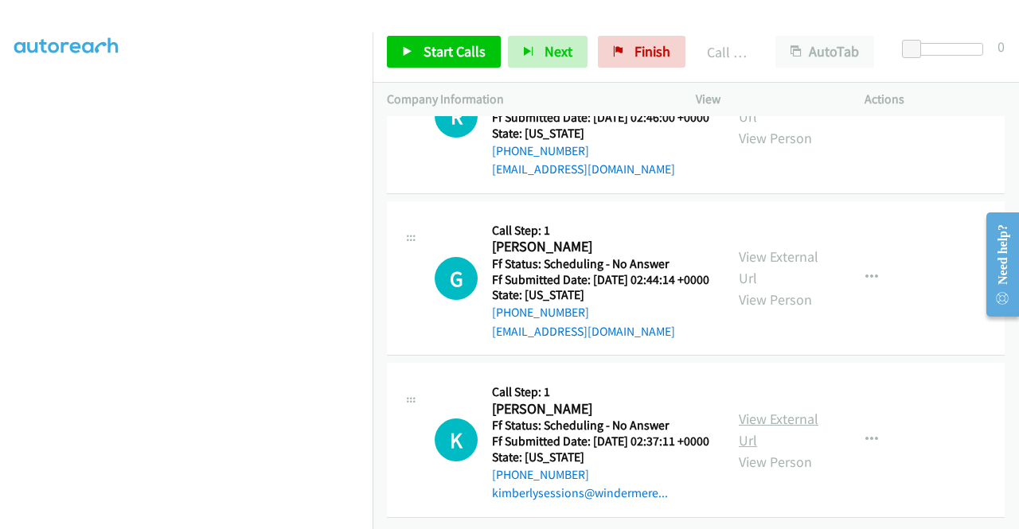
click at [763, 410] on link "View External Url" at bounding box center [779, 430] width 80 height 40
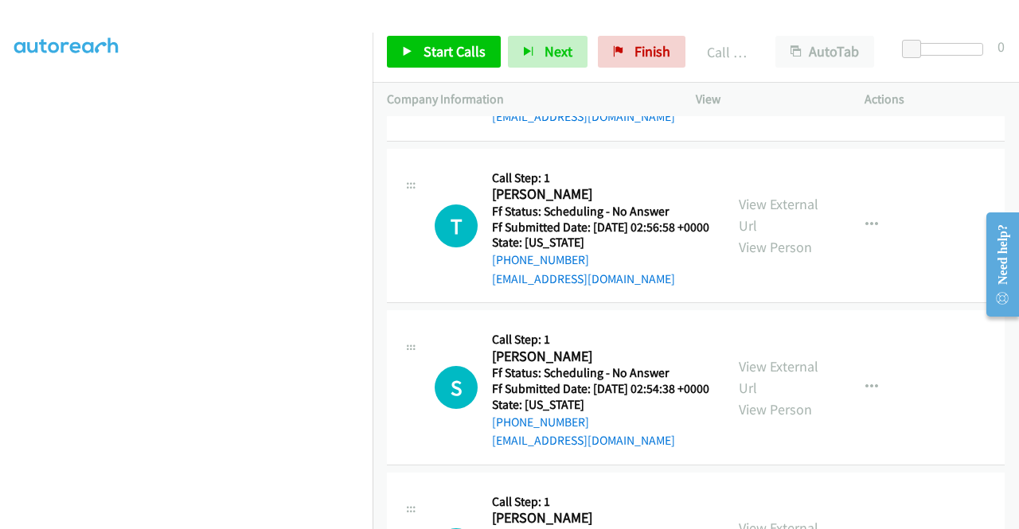
scroll to position [3135, 0]
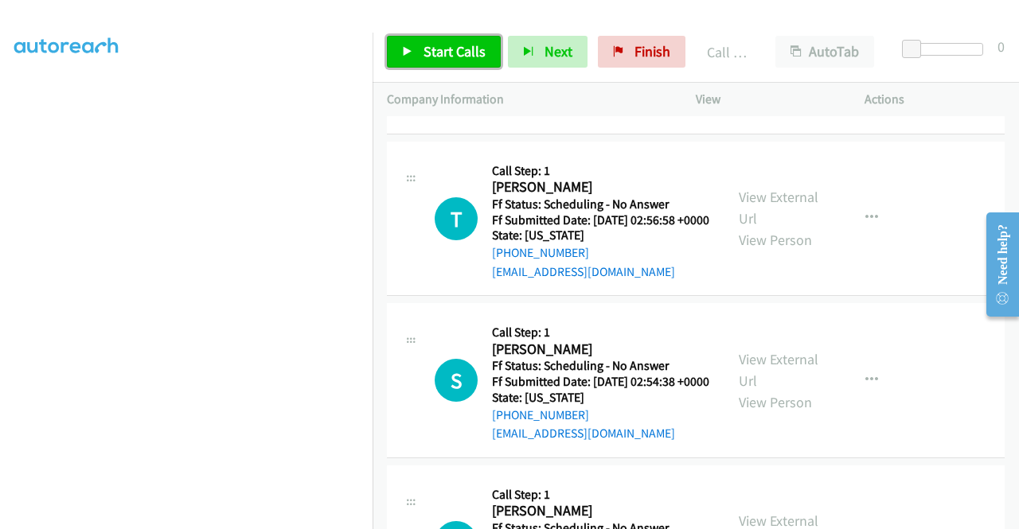
click at [459, 57] on span "Start Calls" at bounding box center [454, 51] width 62 height 18
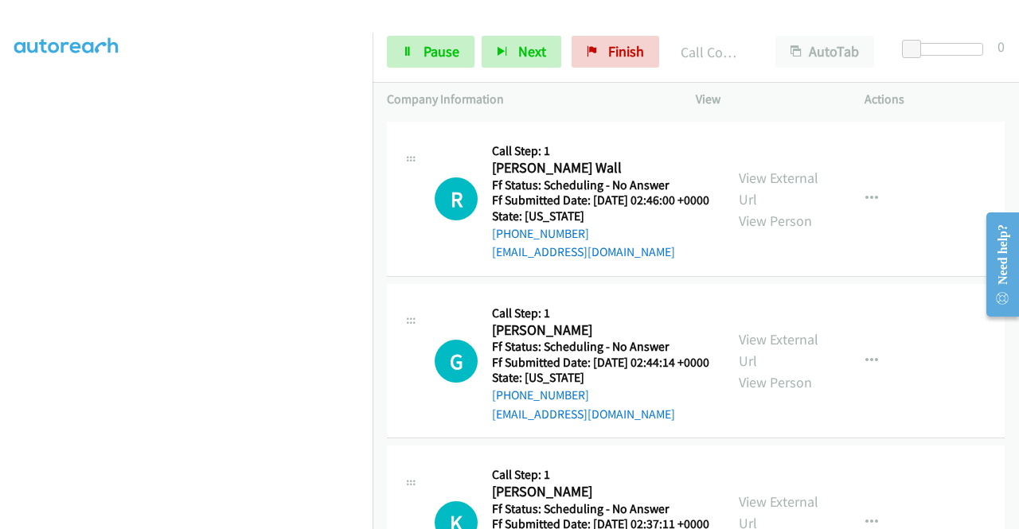
scroll to position [4170, 0]
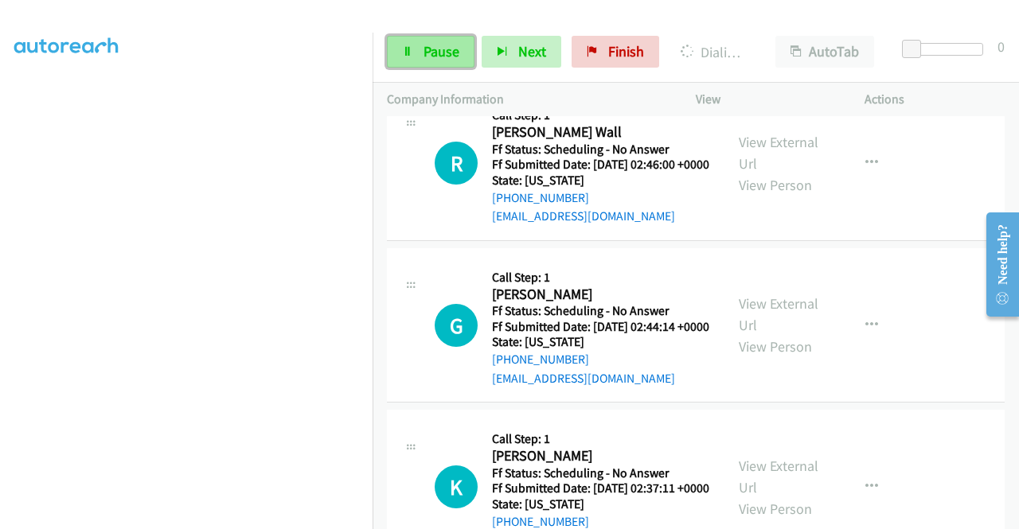
click at [443, 60] on link "Pause" at bounding box center [431, 52] width 88 height 32
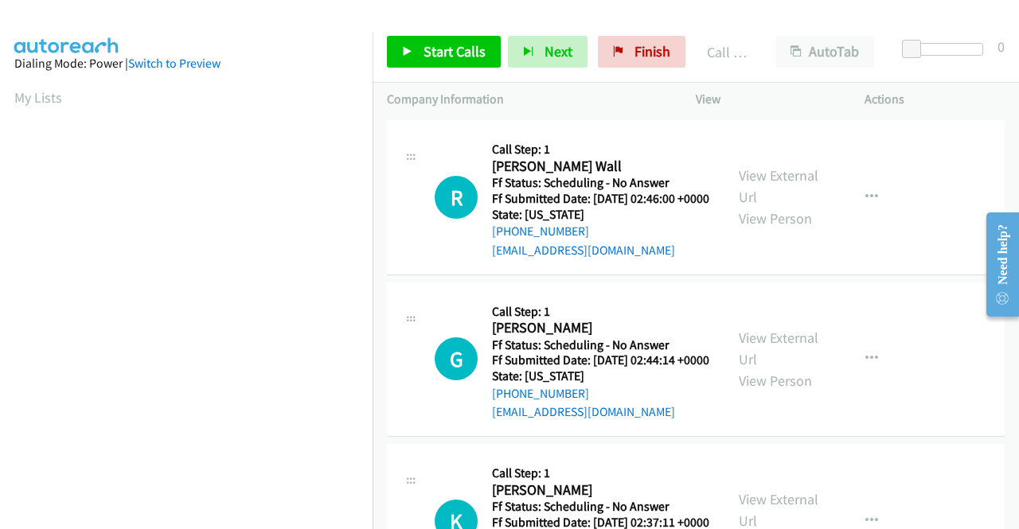
scroll to position [363, 0]
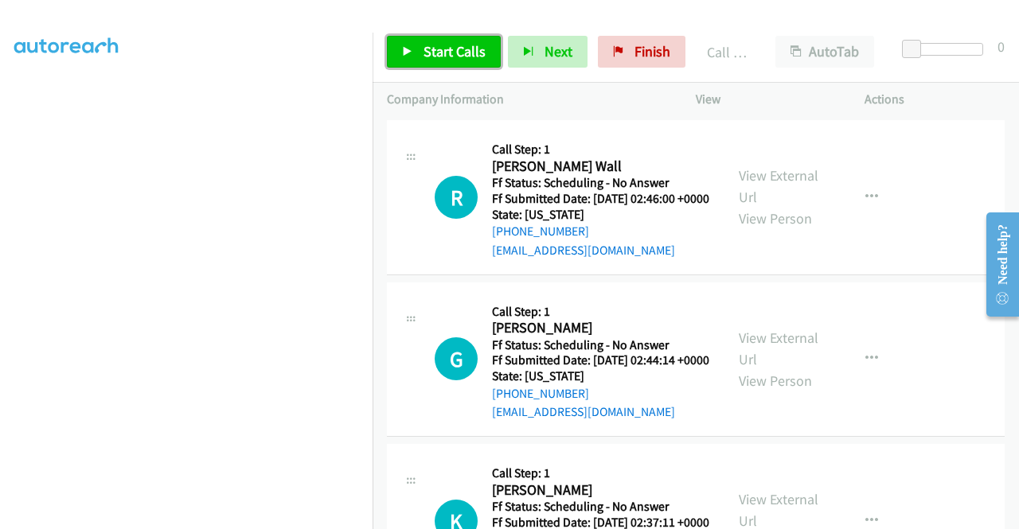
click at [462, 48] on span "Start Calls" at bounding box center [454, 51] width 62 height 18
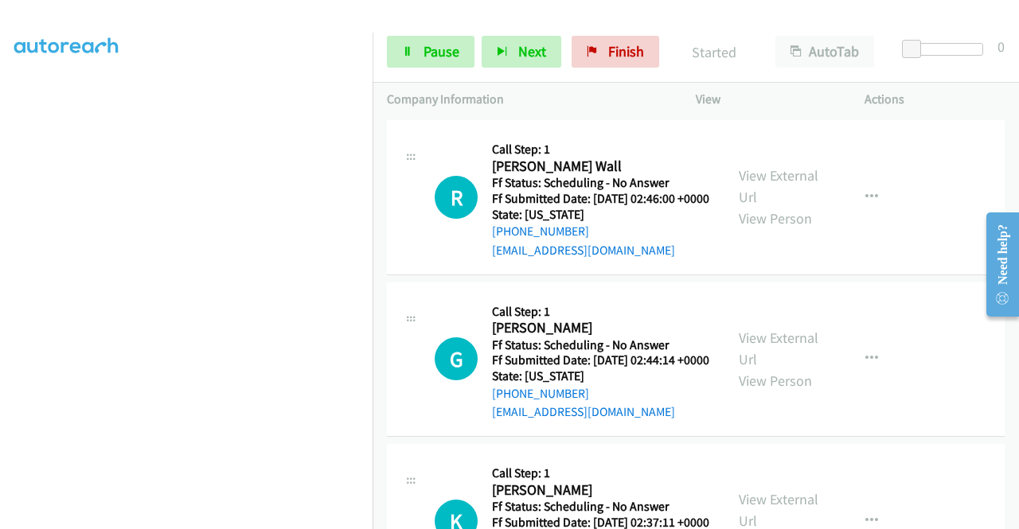
click at [523, 98] on div "Call was successful?" at bounding box center [600, 88] width 217 height 19
click at [524, 96] on link "Call was successful?" at bounding box center [545, 87] width 107 height 15
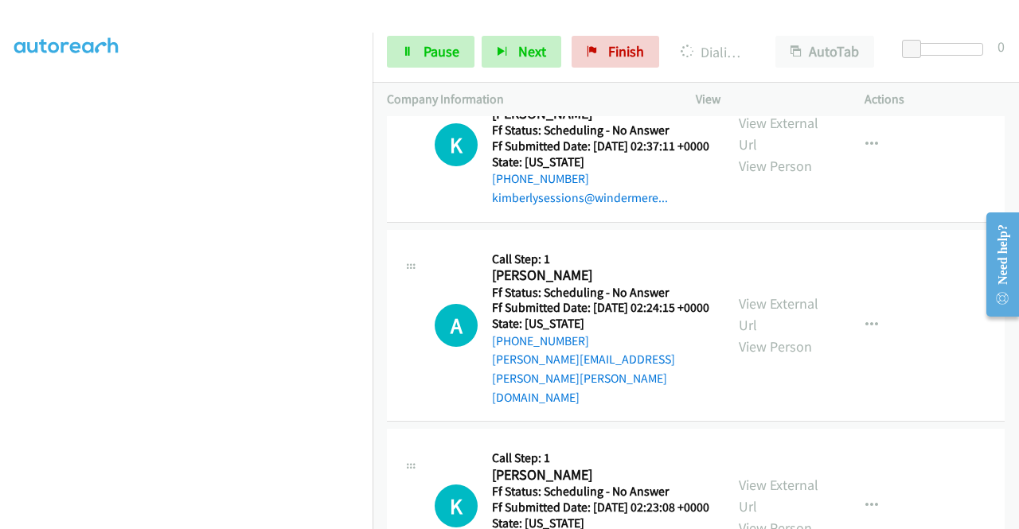
scroll to position [4568, 0]
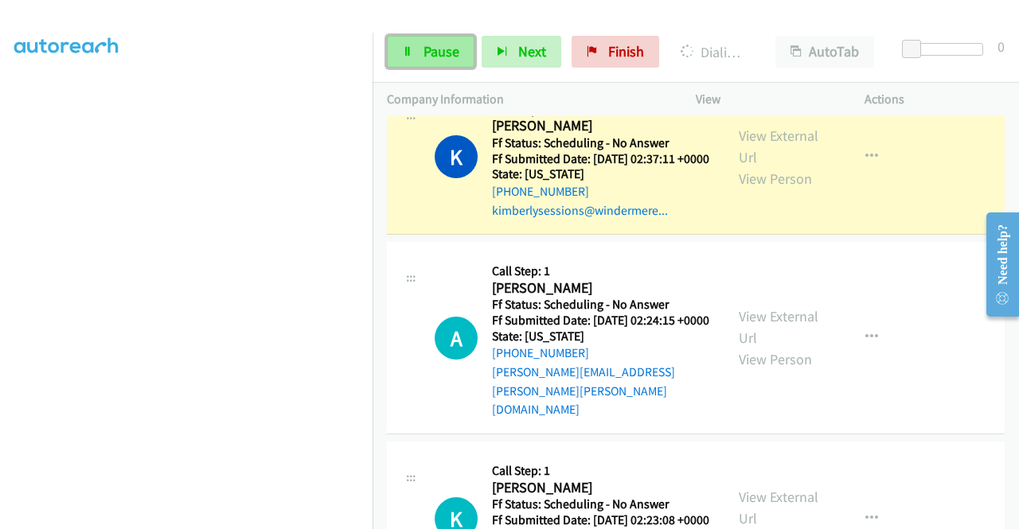
click at [435, 53] on span "Pause" at bounding box center [441, 51] width 36 height 18
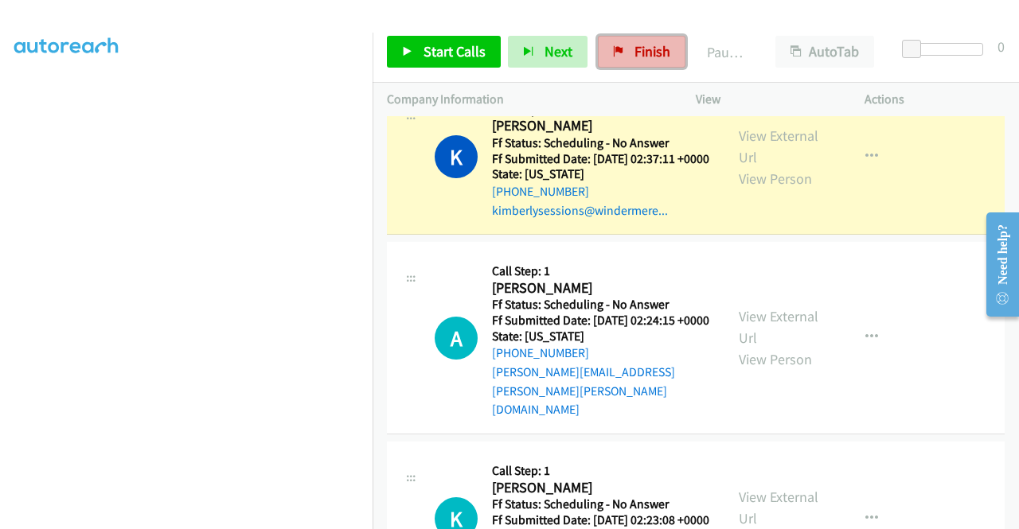
click at [651, 44] on span "Finish" at bounding box center [652, 51] width 36 height 18
